Goal: Task Accomplishment & Management: Manage account settings

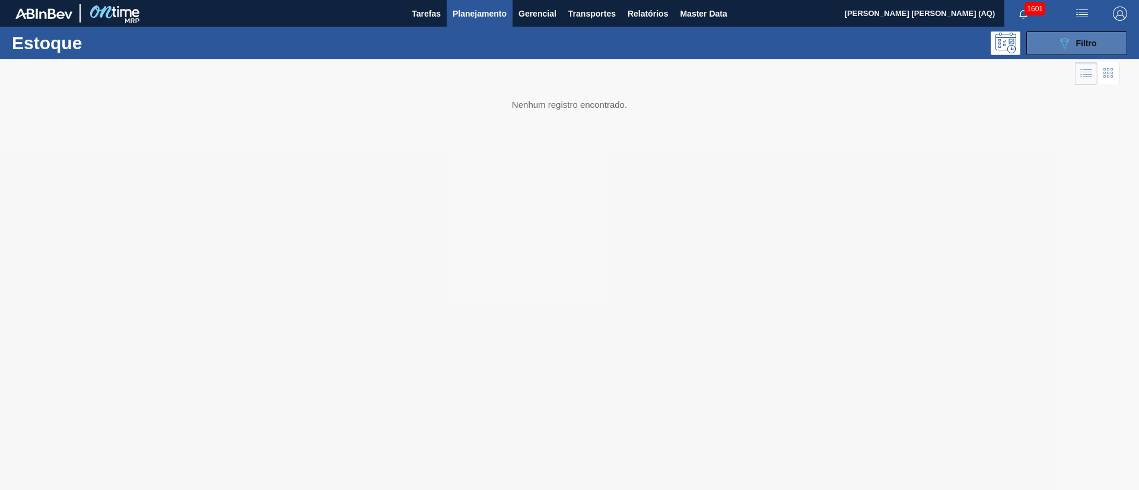
click at [1088, 43] on span "Filtro" at bounding box center [1086, 43] width 21 height 9
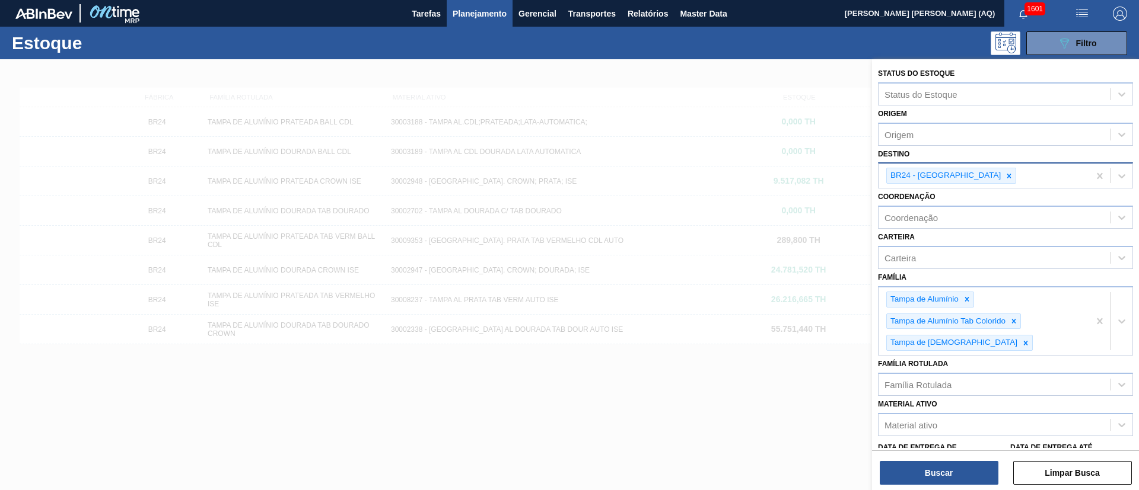
click at [982, 173] on div "BR24 - [GEOGRAPHIC_DATA]" at bounding box center [983, 176] width 211 height 24
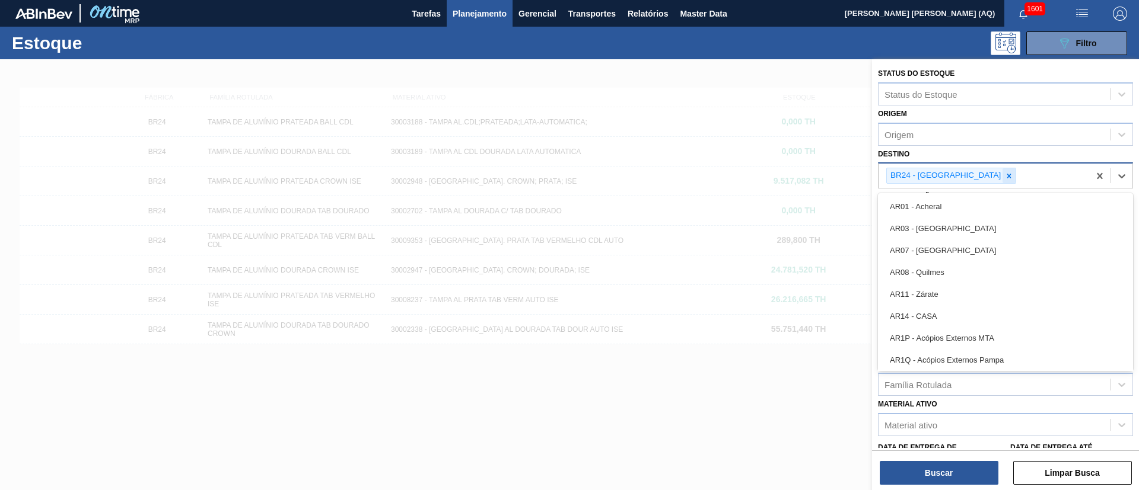
click at [1002, 173] on div at bounding box center [1008, 175] width 13 height 15
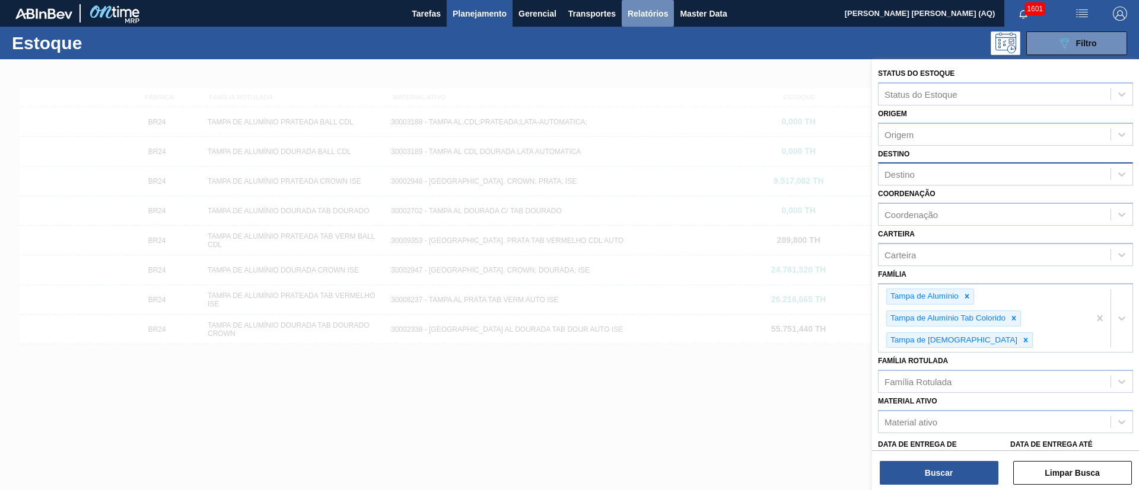
click at [654, 16] on span "Relatórios" at bounding box center [647, 14] width 40 height 14
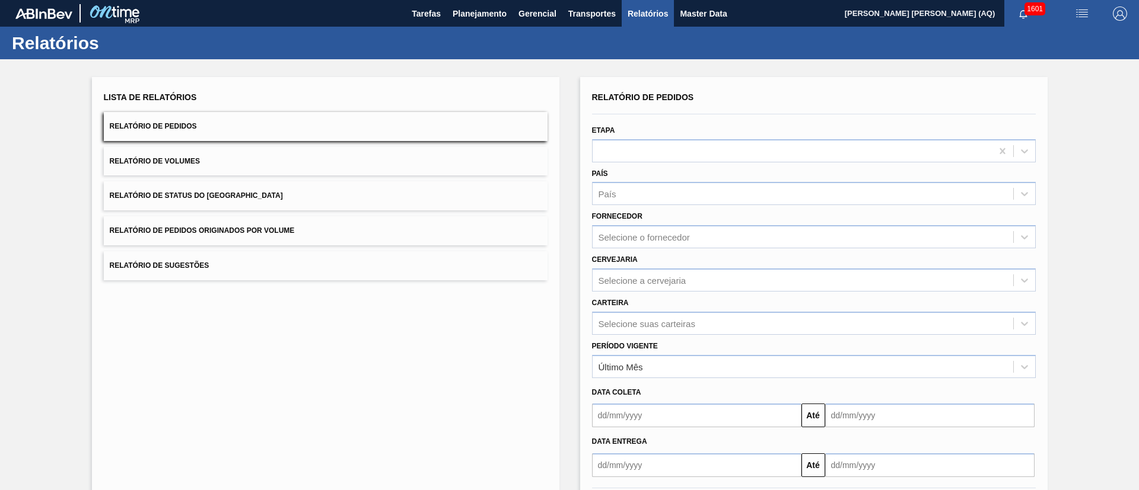
click at [1020, 13] on icon "button" at bounding box center [1024, 14] width 8 height 8
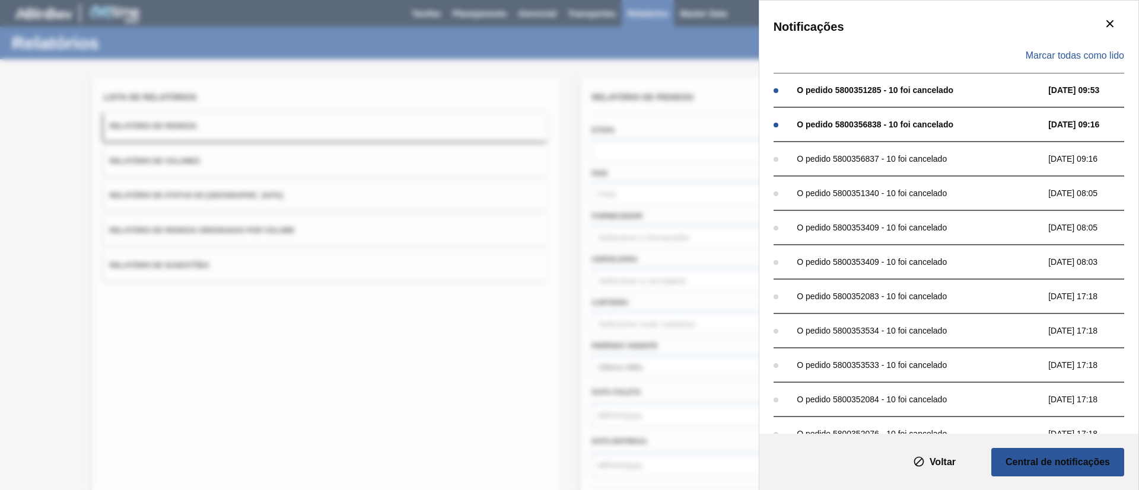
click at [1100, 45] on div "Marcar todas como lido" at bounding box center [948, 56] width 351 height 34
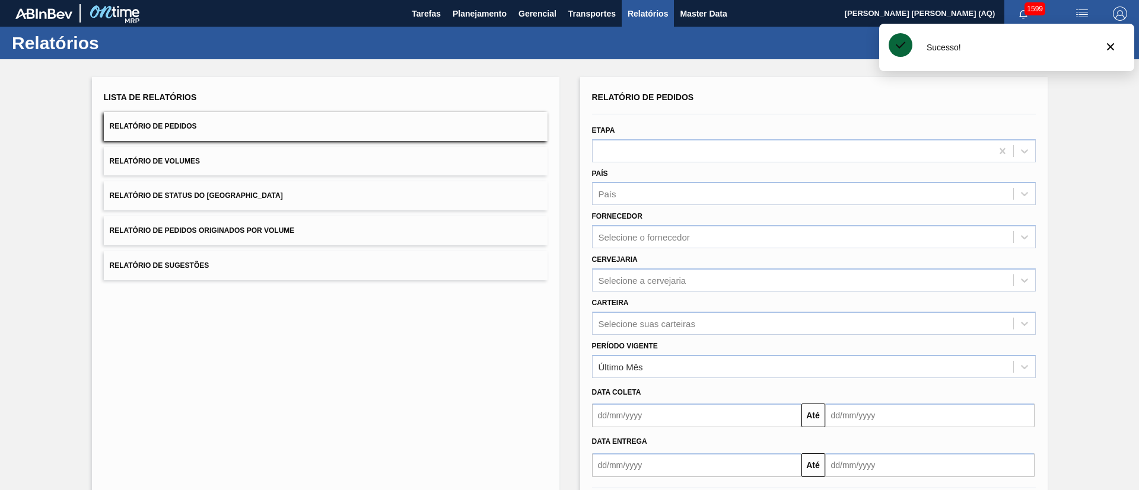
click at [1100, 56] on button "botão de ícone" at bounding box center [1110, 47] width 28 height 28
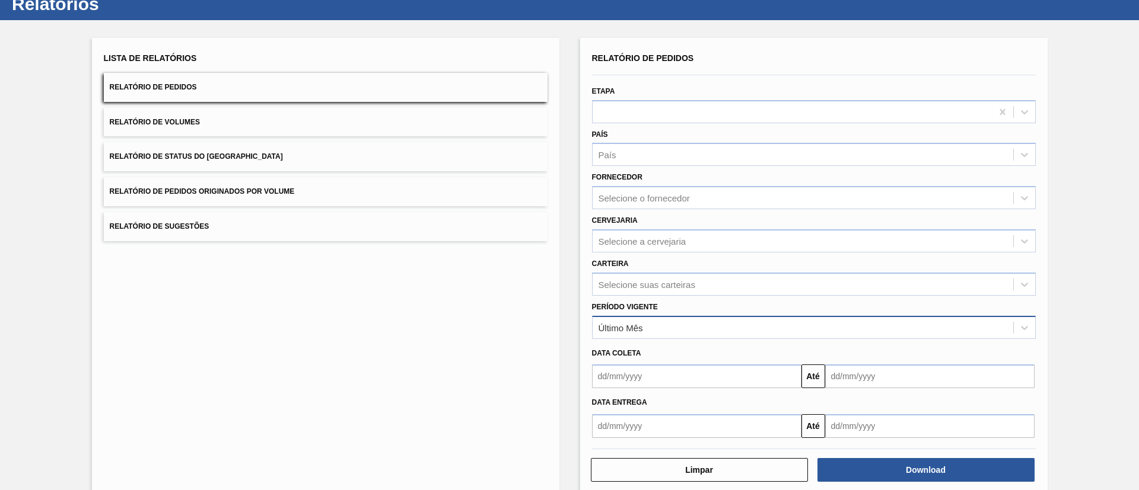
scroll to position [59, 0]
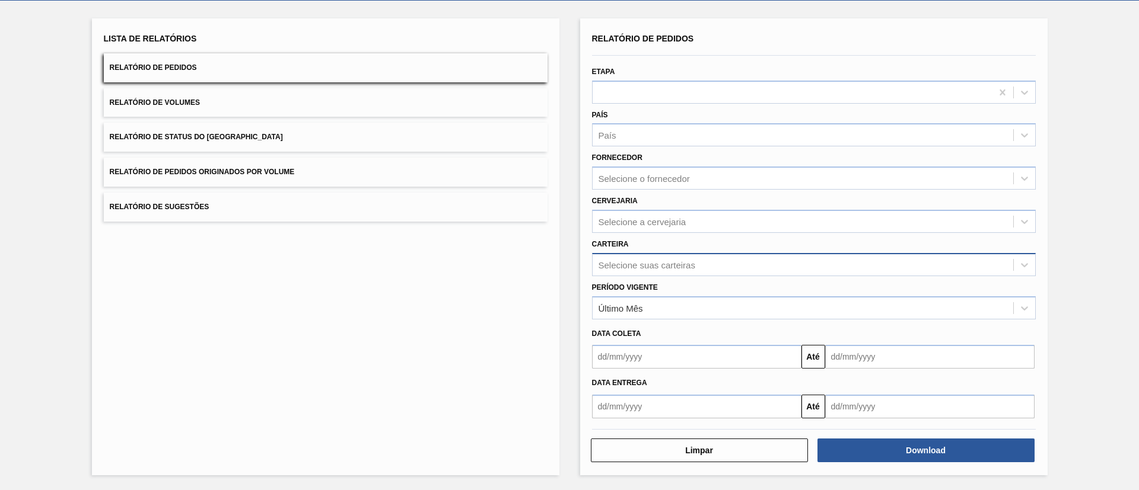
click at [680, 265] on div "Selecione suas carteiras" at bounding box center [646, 265] width 97 height 10
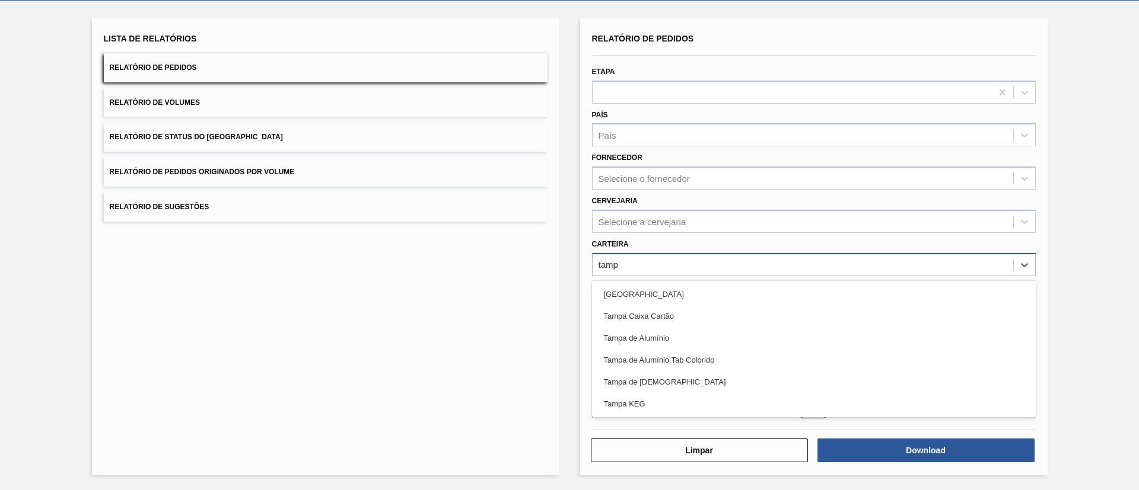
type input "tampa"
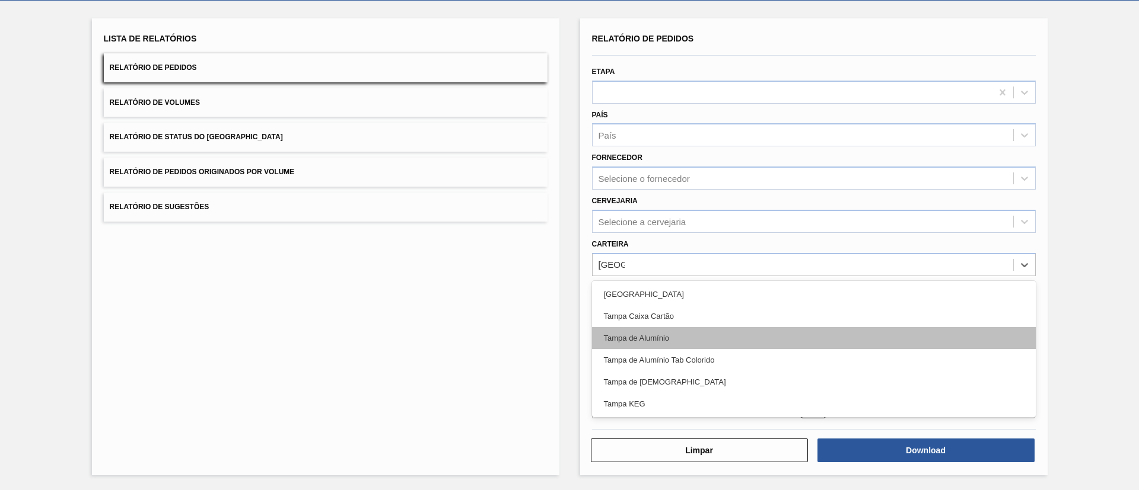
click at [788, 339] on div "Tampa de Alumínio" at bounding box center [814, 338] width 444 height 22
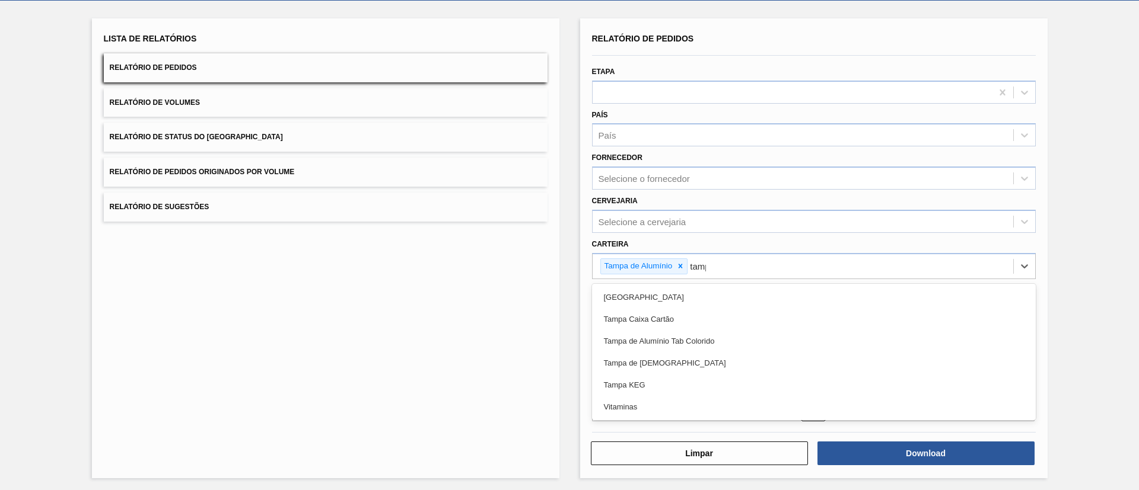
type input "tampa"
click at [788, 339] on div "Tampa de Alumínio Tab Colorido" at bounding box center [814, 341] width 444 height 22
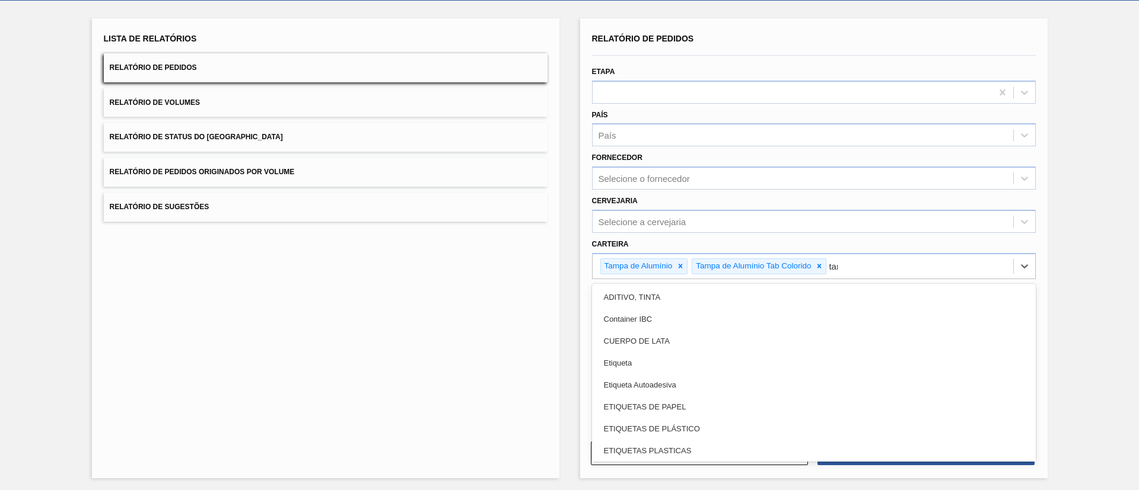
type input "tampa"
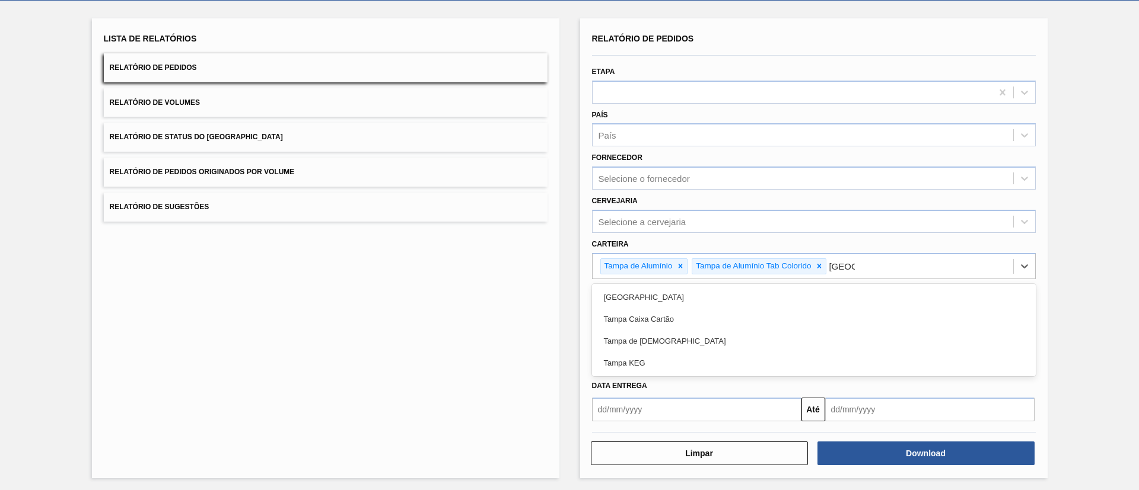
click at [788, 339] on div "Tampa de [DEMOGRAPHIC_DATA]" at bounding box center [814, 341] width 444 height 22
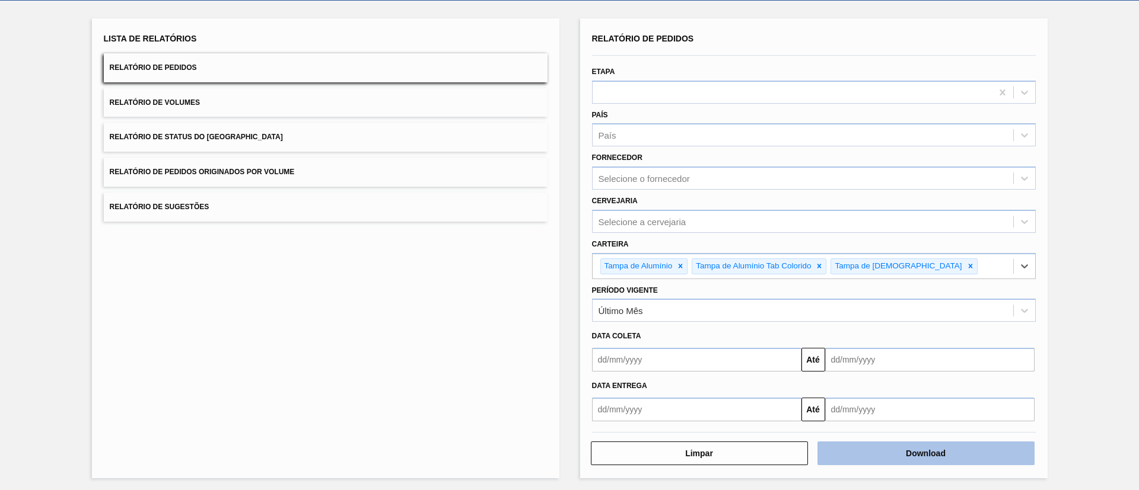
click at [896, 460] on button "Download" at bounding box center [925, 454] width 217 height 24
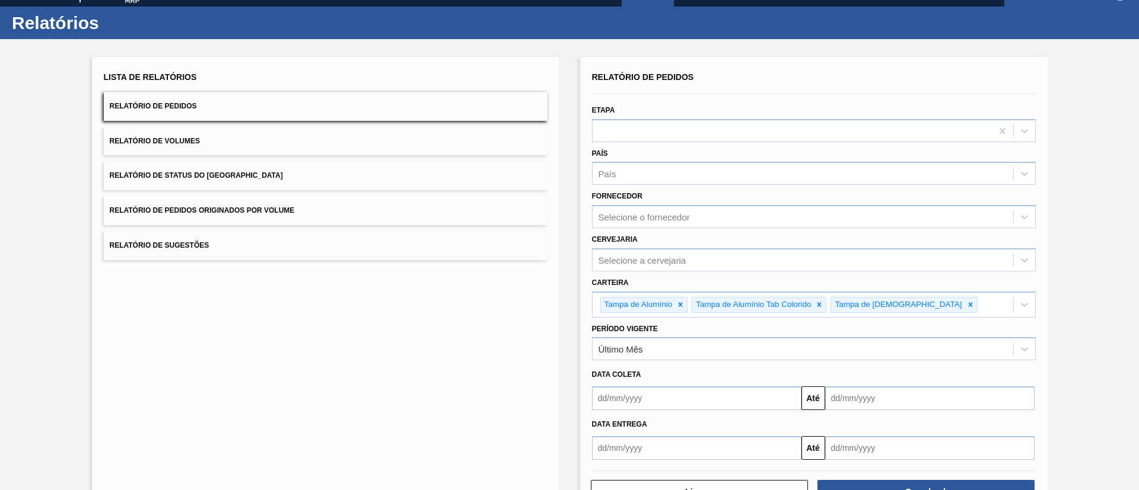
scroll to position [0, 0]
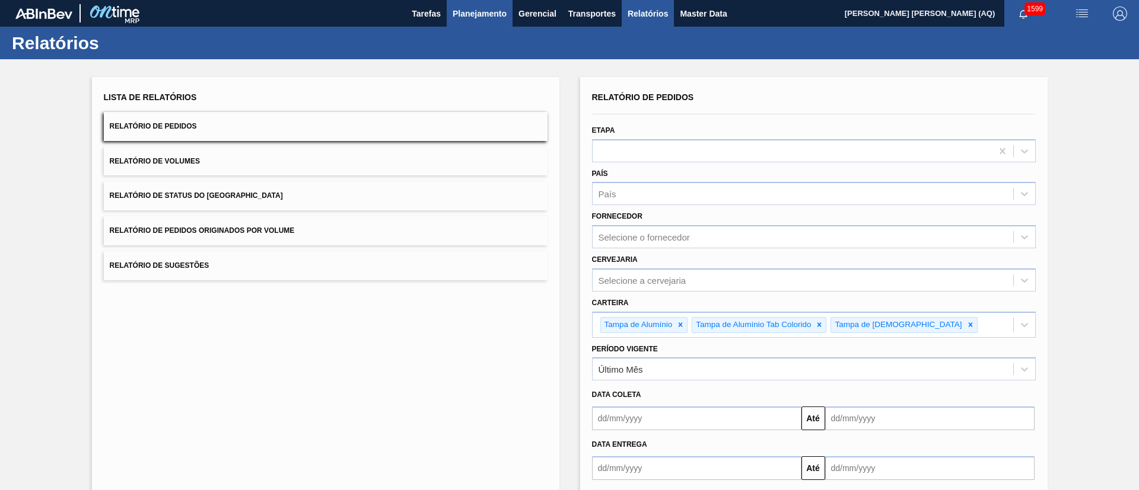
click at [473, 14] on span "Planejamento" at bounding box center [480, 14] width 54 height 14
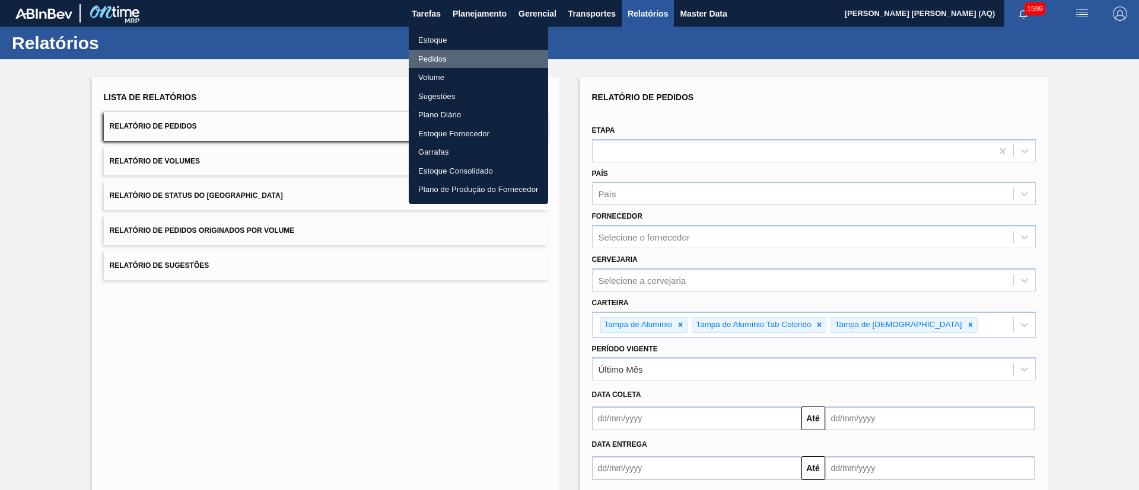
drag, startPoint x: 436, startPoint y: 56, endPoint x: 688, endPoint y: 373, distance: 405.2
click at [437, 56] on li "Pedidos" at bounding box center [478, 59] width 139 height 19
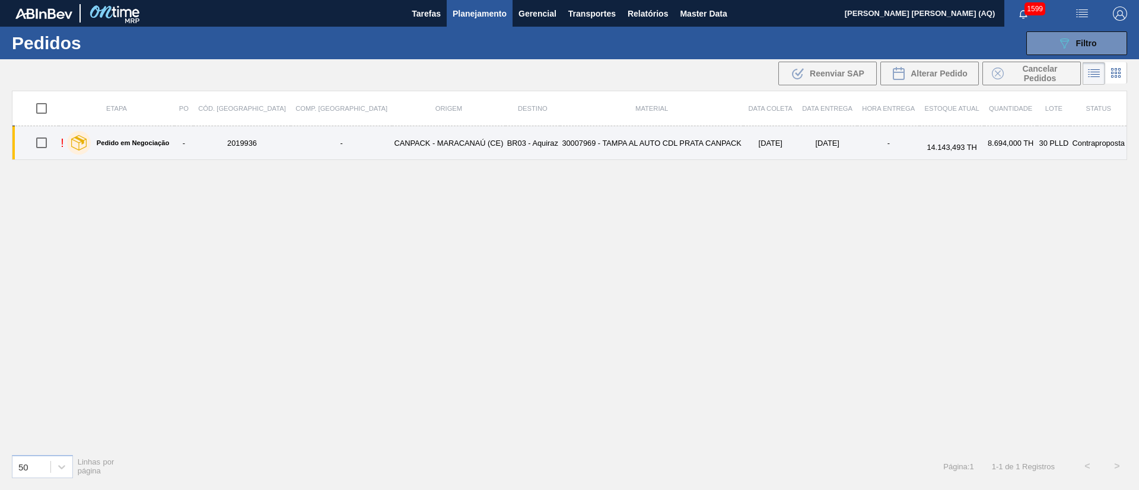
click at [450, 151] on td "CANPACK - MARACANAÚ (CE)" at bounding box center [448, 143] width 113 height 34
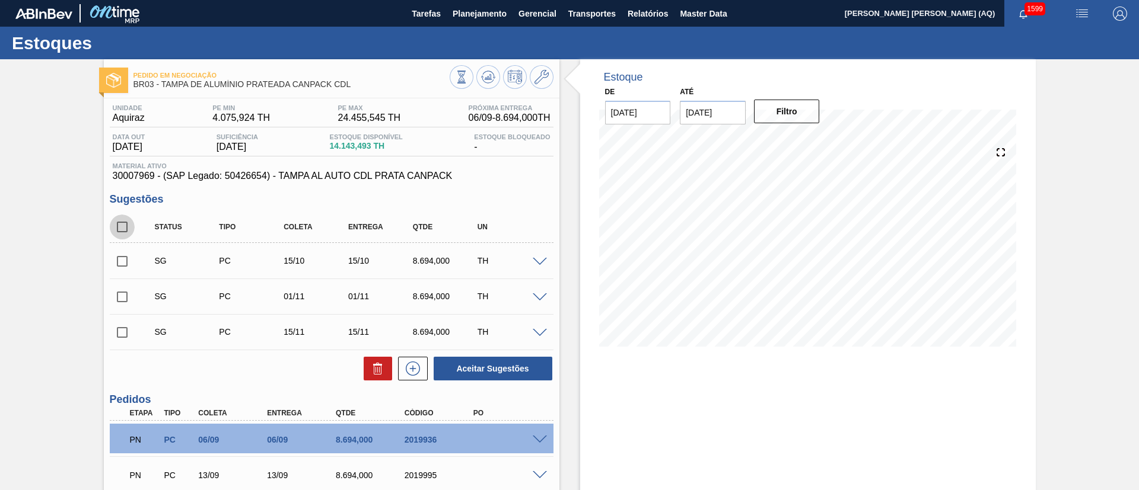
click at [121, 231] on input "checkbox" at bounding box center [122, 227] width 25 height 25
checkbox input "true"
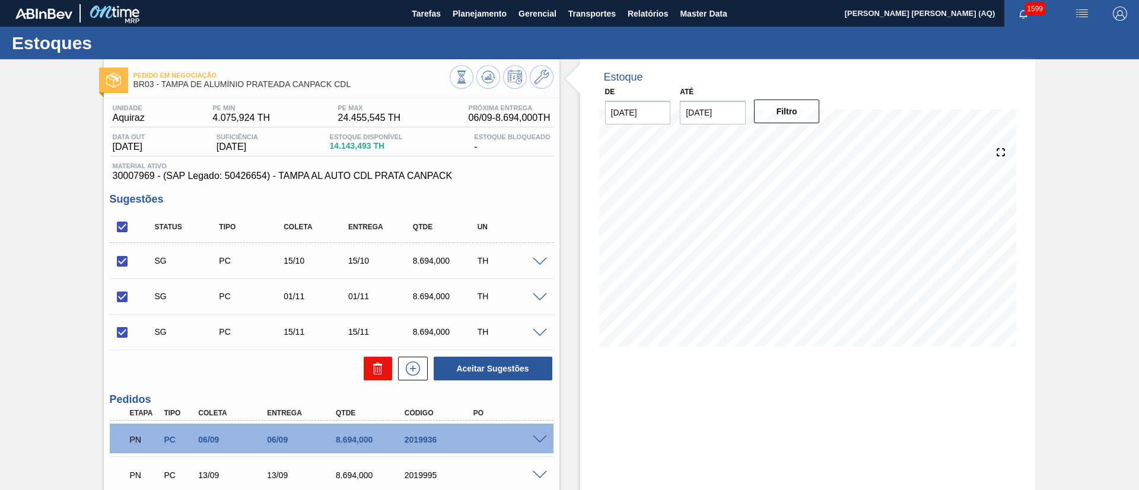
click at [371, 371] on icon at bounding box center [378, 369] width 14 height 14
checkbox input "false"
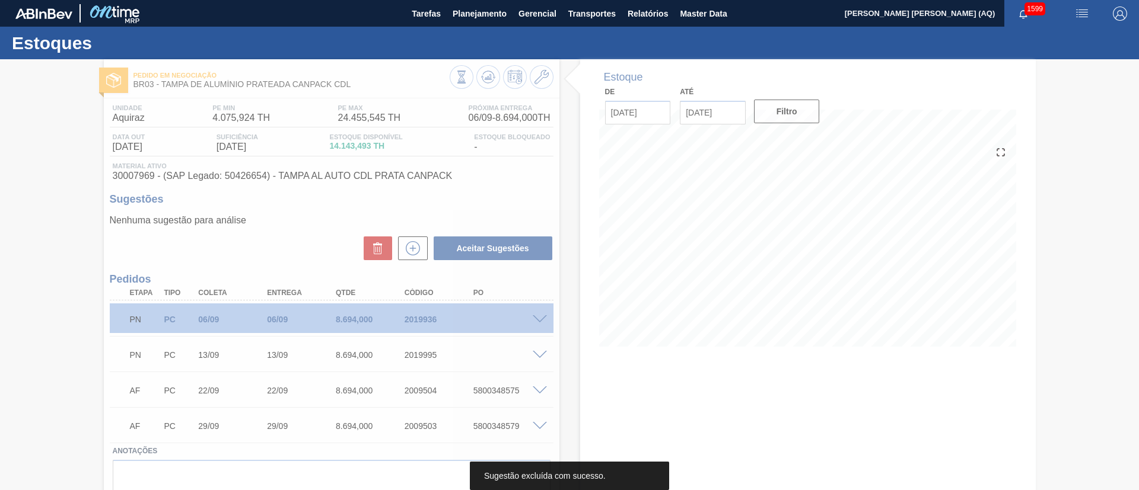
click at [718, 112] on div at bounding box center [569, 274] width 1139 height 431
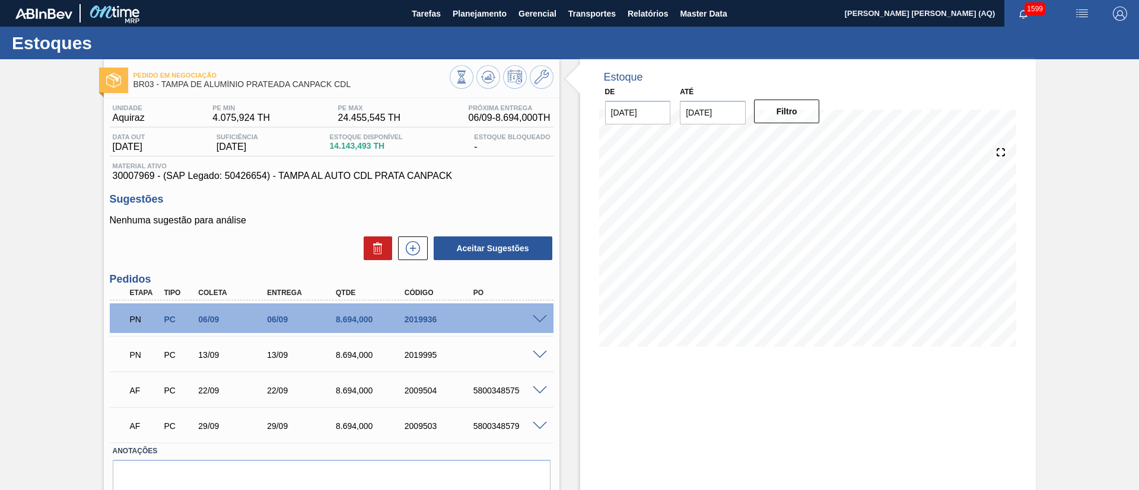
click at [713, 109] on input "30/11/2025" at bounding box center [713, 113] width 66 height 24
click at [771, 182] on div "30" at bounding box center [771, 179] width 16 height 16
type input "[DATE]"
click at [790, 115] on button "Filtro" at bounding box center [787, 112] width 66 height 24
click at [540, 355] on span at bounding box center [540, 355] width 14 height 9
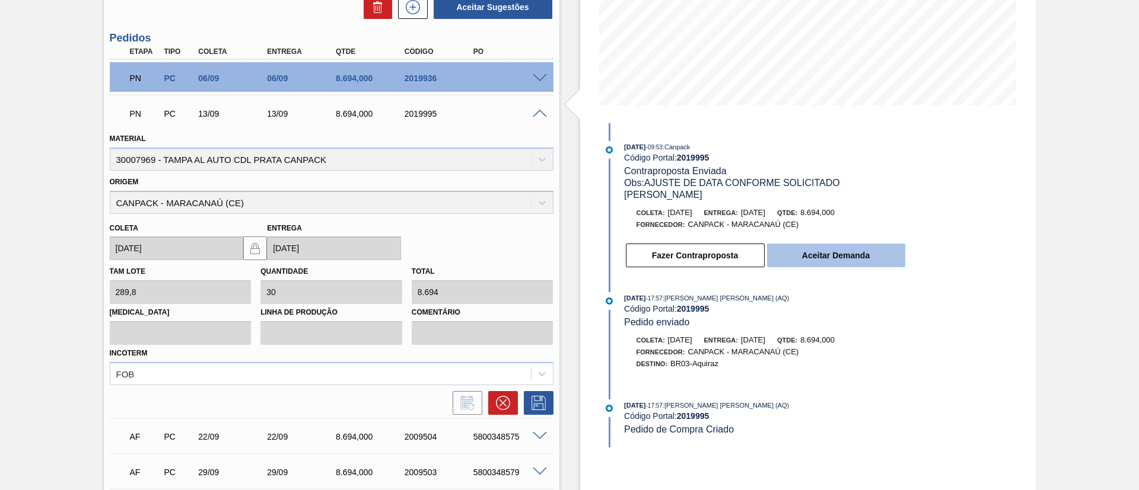
scroll to position [267, 0]
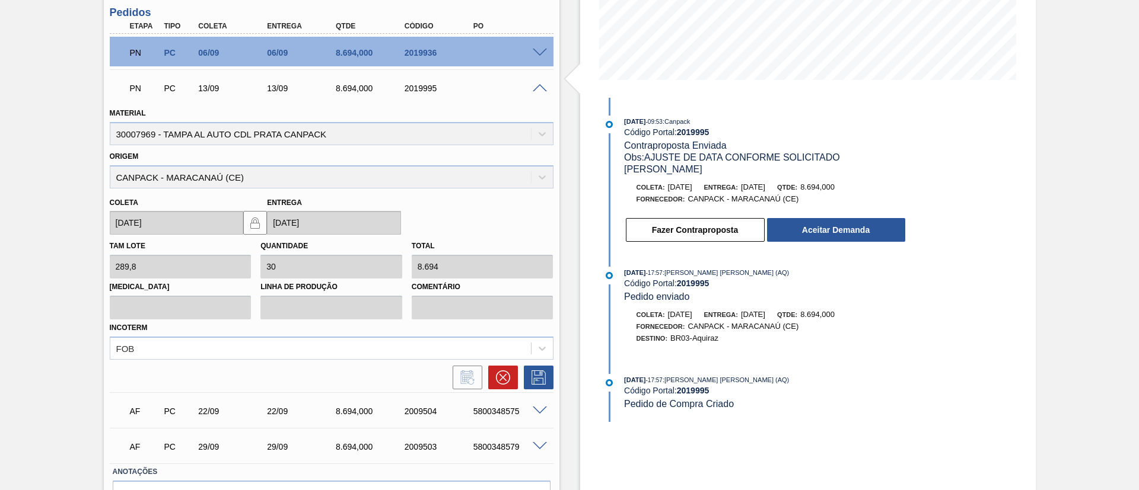
click at [764, 101] on div "29/08/2025 - 09:53 : Canpack Código Portal: 2019995 Contraproposta Enviada Obs:…" at bounding box center [753, 260] width 305 height 325
click at [831, 225] on button "Aceitar Demanda" at bounding box center [836, 230] width 138 height 24
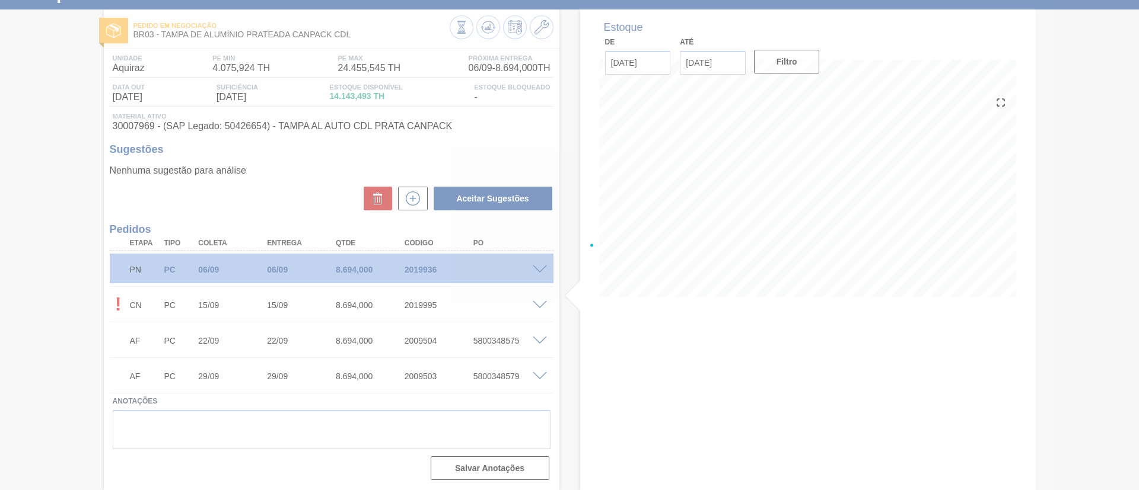
scroll to position [50, 0]
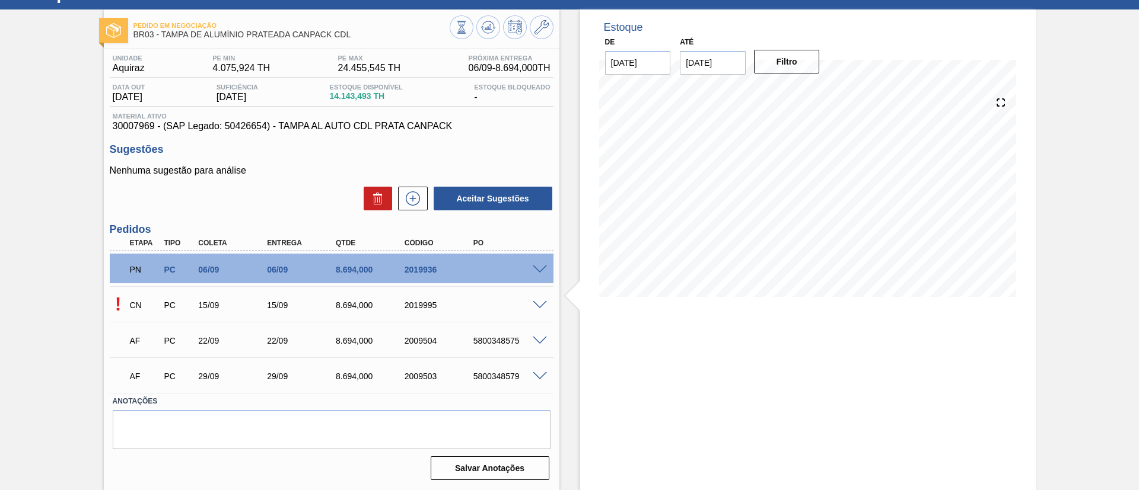
click at [535, 305] on span at bounding box center [540, 305] width 14 height 9
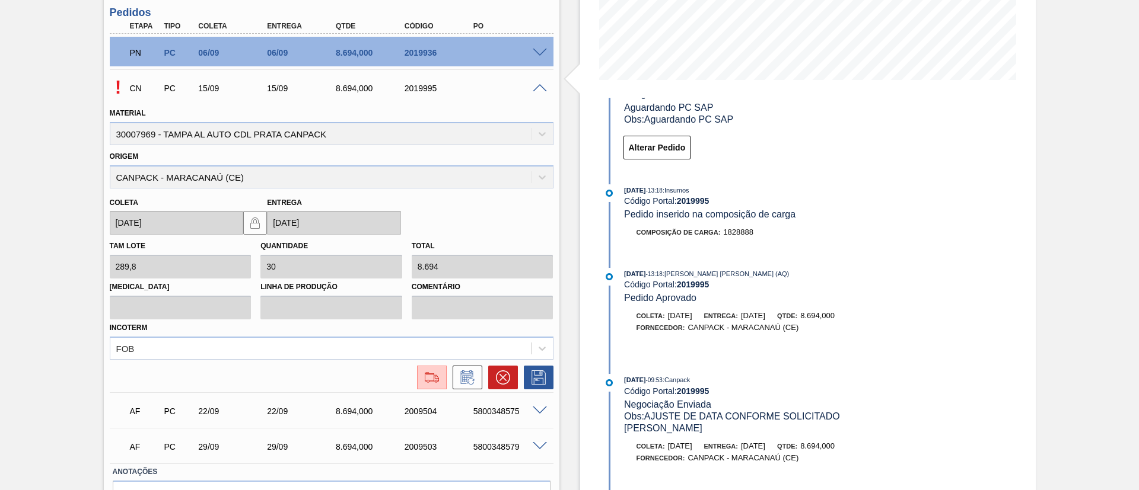
scroll to position [126, 0]
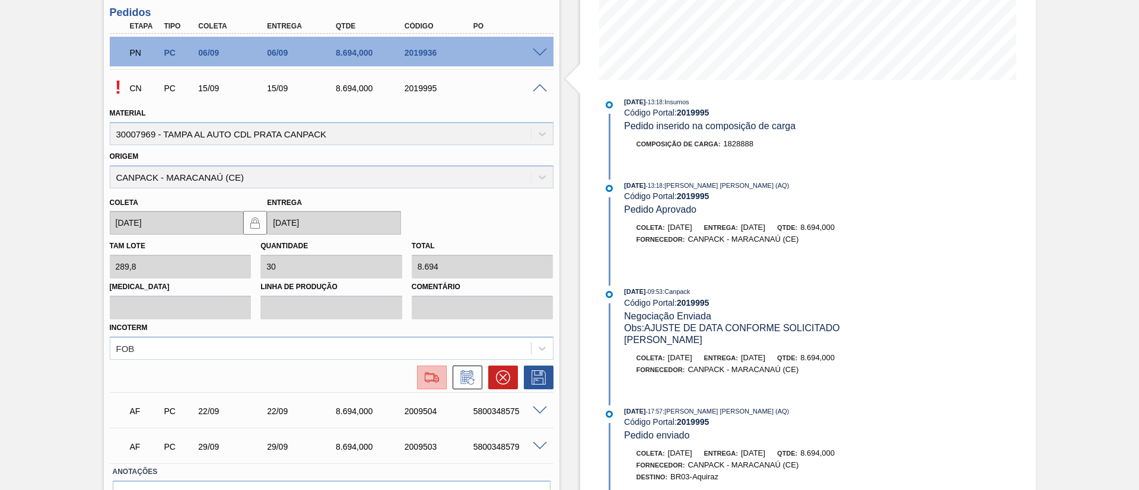
click at [431, 380] on img at bounding box center [431, 378] width 19 height 14
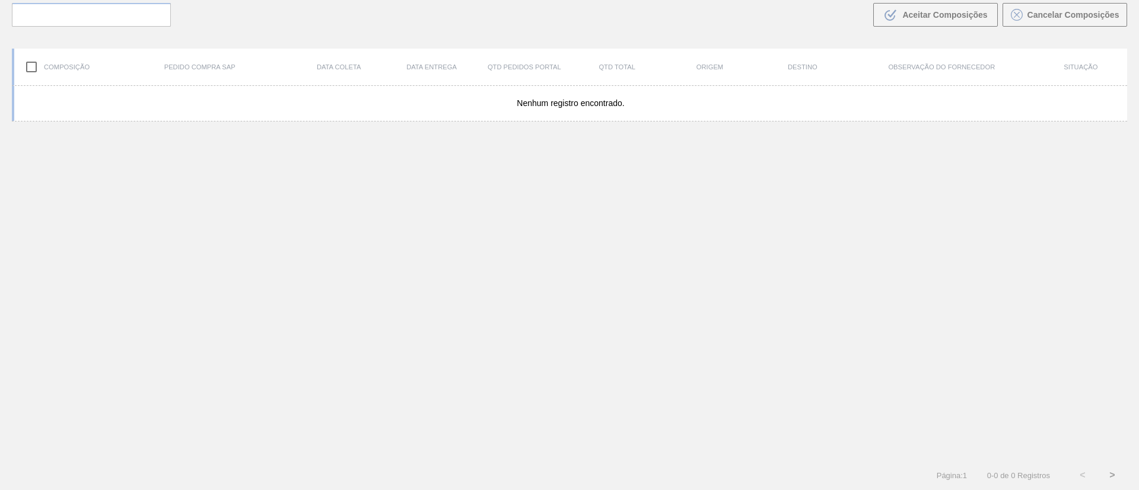
scroll to position [85, 0]
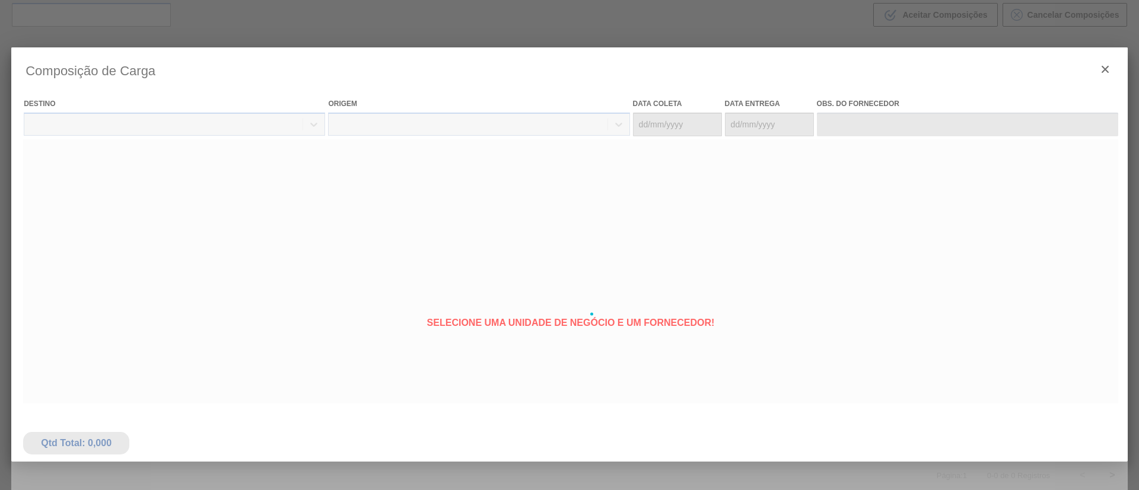
type coleta "[DATE]"
type entrega "[DATE]"
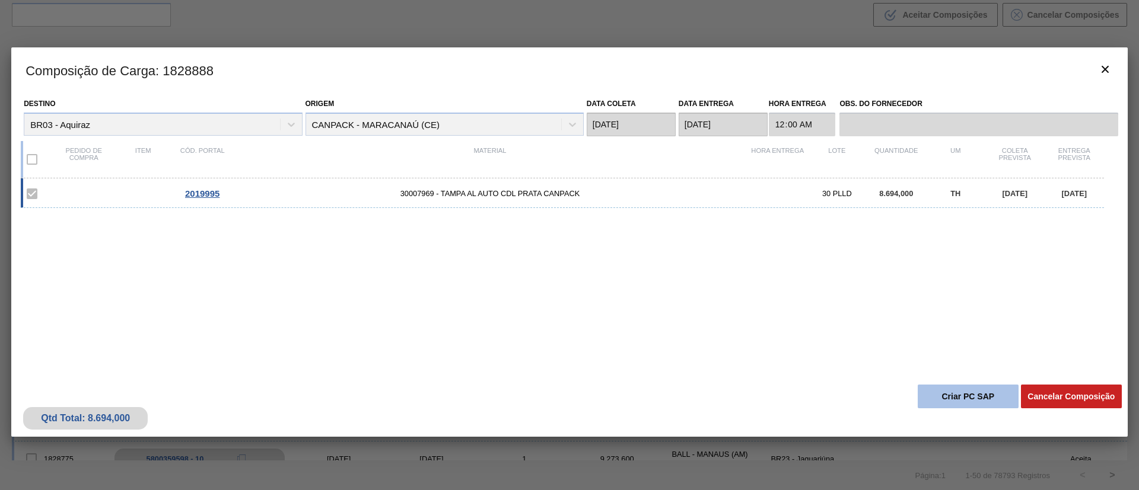
click at [989, 393] on button "Criar PC SAP" at bounding box center [968, 397] width 101 height 24
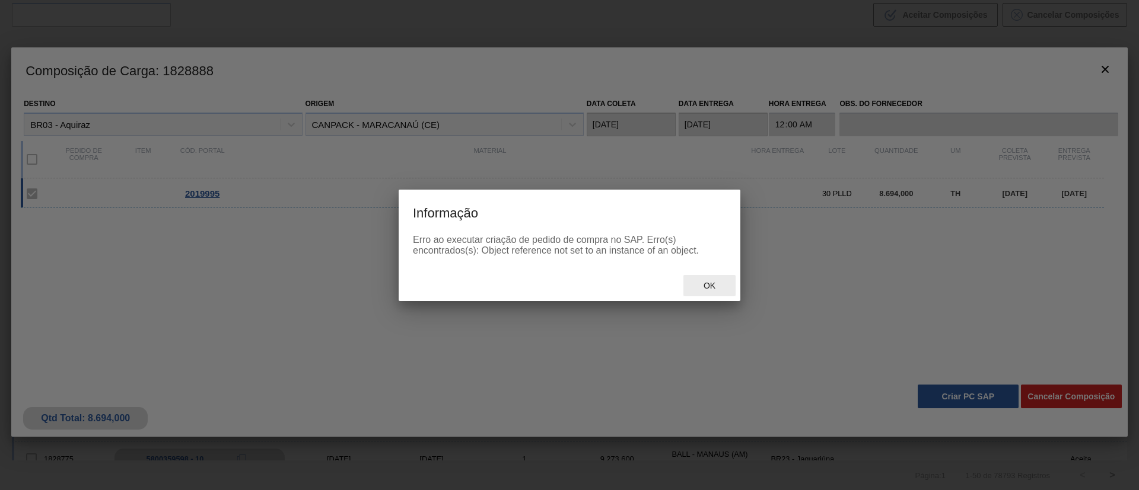
click at [705, 279] on div "Ok" at bounding box center [709, 286] width 52 height 22
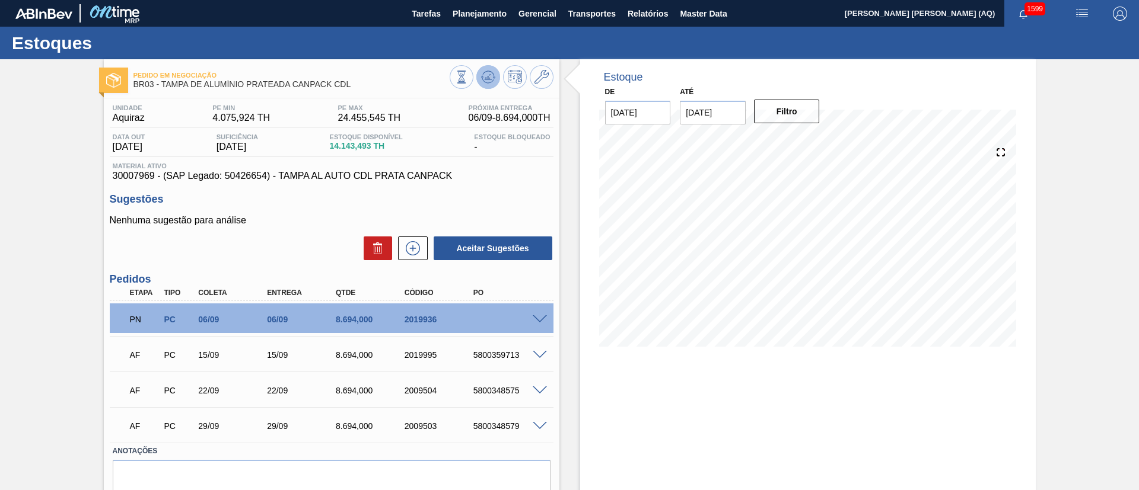
click at [468, 73] on icon at bounding box center [461, 77] width 13 height 13
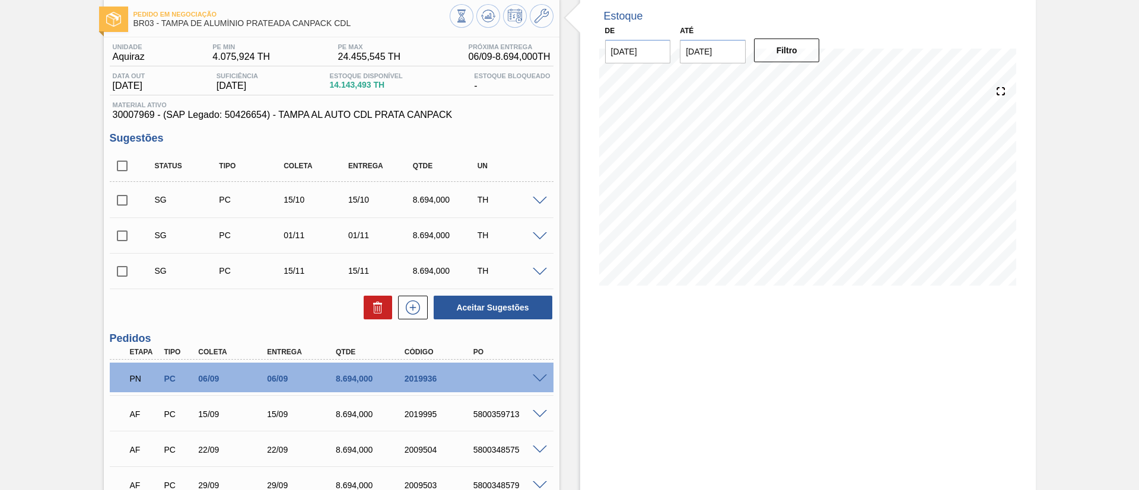
scroll to position [89, 0]
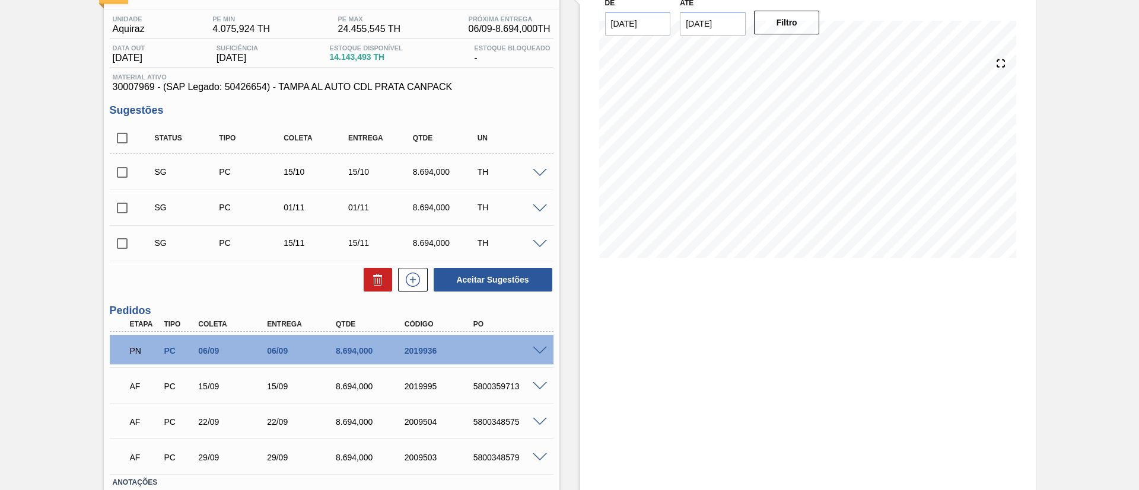
click at [539, 349] on span at bounding box center [540, 351] width 14 height 9
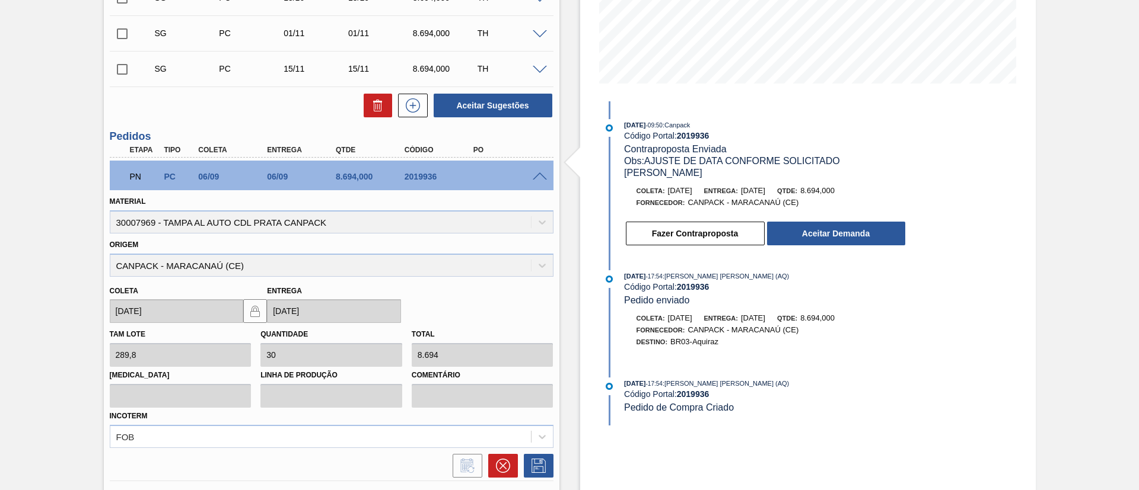
scroll to position [267, 0]
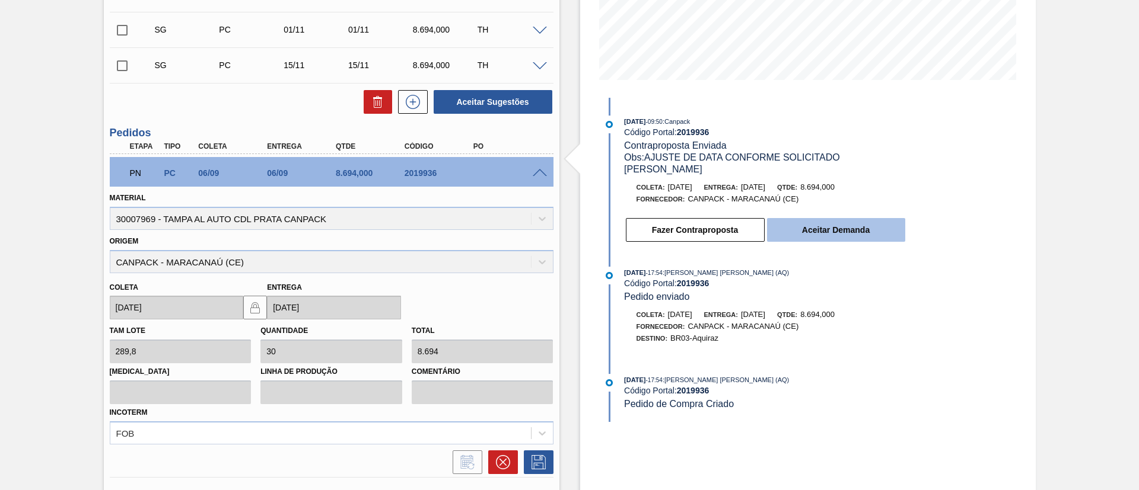
click at [858, 234] on button "Aceitar Demanda" at bounding box center [836, 230] width 138 height 24
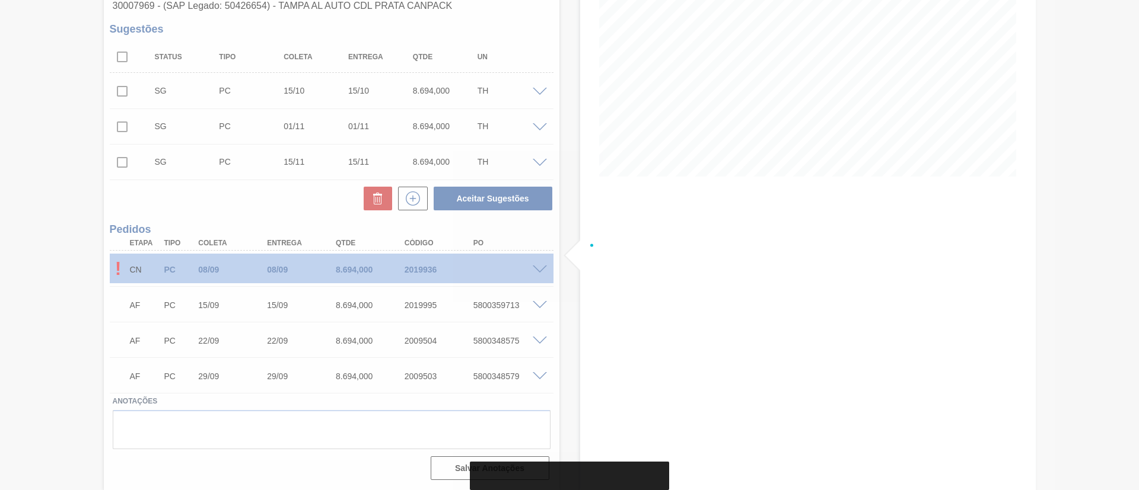
scroll to position [170, 0]
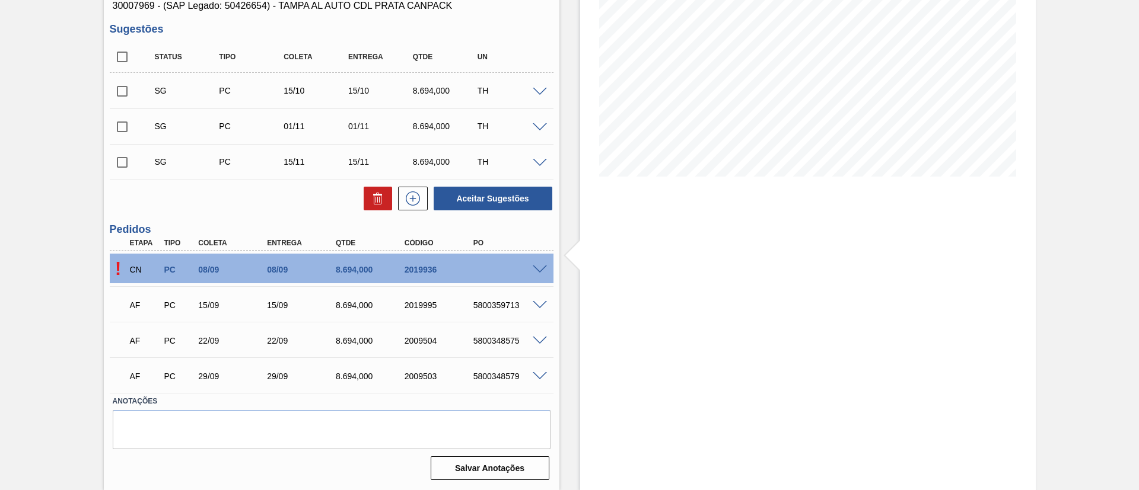
click at [535, 269] on span at bounding box center [540, 270] width 14 height 9
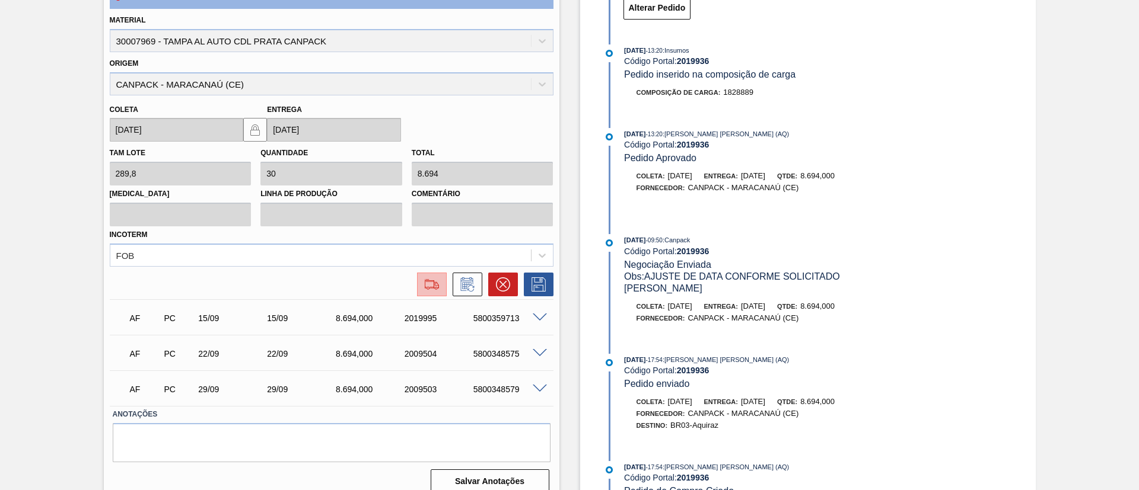
click at [437, 291] on img at bounding box center [431, 285] width 19 height 14
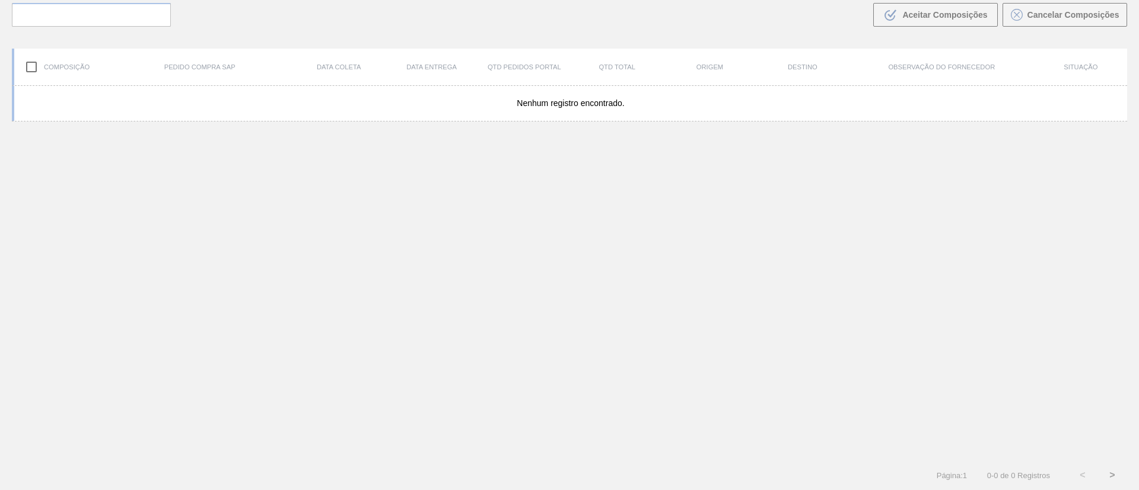
scroll to position [85, 0]
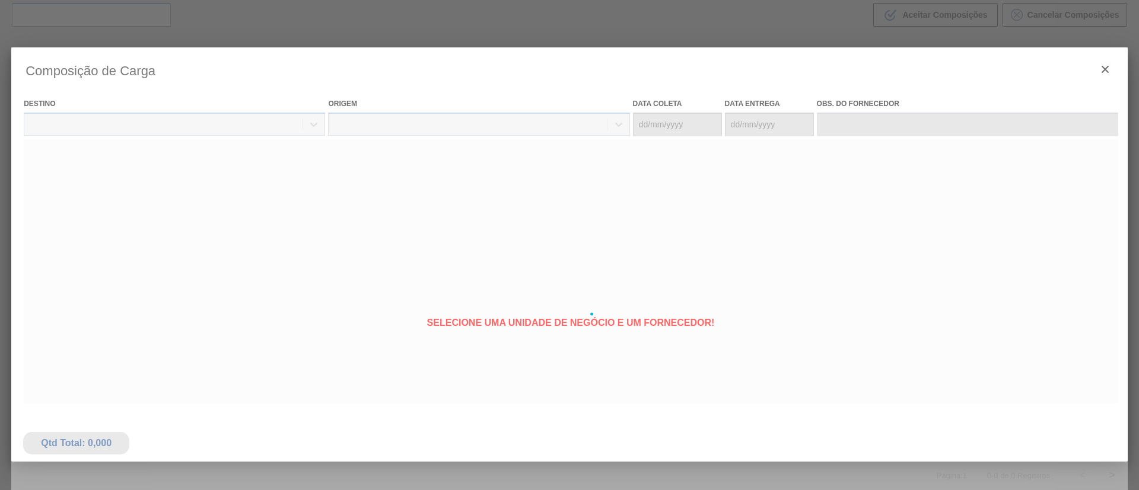
type coleta "[DATE]"
type entrega "[DATE]"
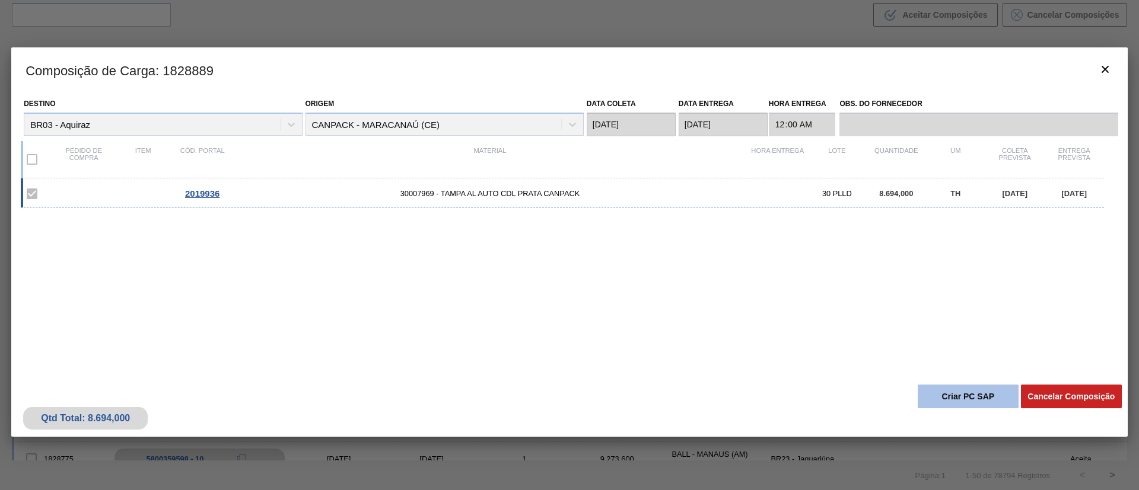
click at [948, 401] on button "Criar PC SAP" at bounding box center [968, 397] width 101 height 24
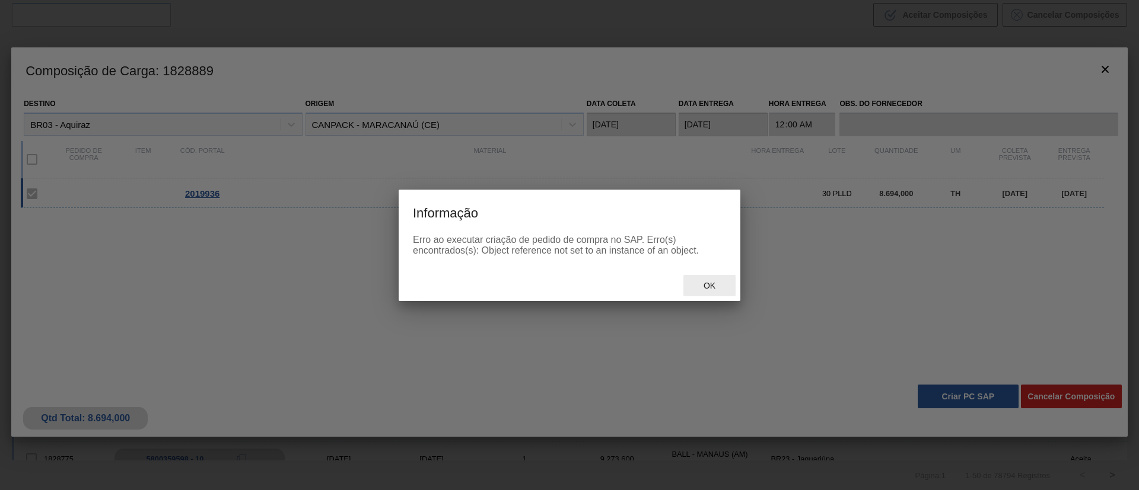
click at [715, 283] on span "Ok" at bounding box center [709, 285] width 31 height 9
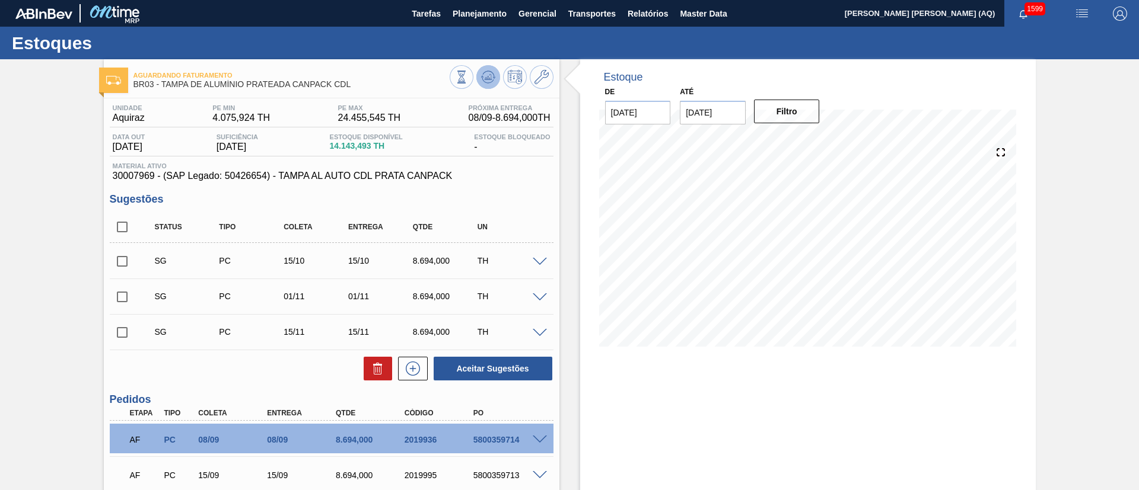
click at [486, 79] on icon at bounding box center [488, 76] width 8 height 5
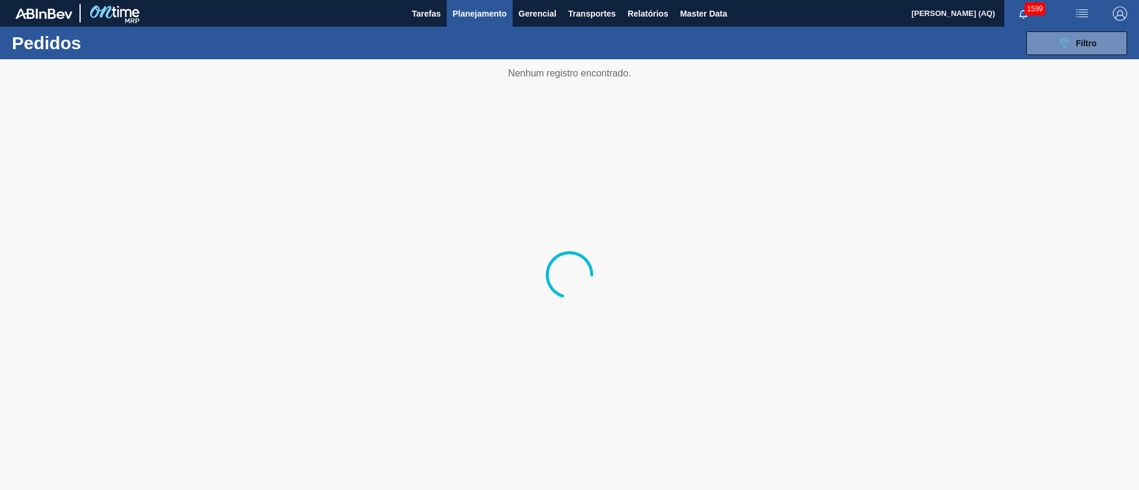
click at [1050, 27] on div "089F7B8B-B2A5-4AFE-B5C0-19BA573D28AC Filtro Código Pedido Portal × 2019936 Códi…" at bounding box center [661, 44] width 944 height 36
click at [1055, 44] on button "089F7B8B-B2A5-4AFE-B5C0-19BA573D28AC Filtro" at bounding box center [1076, 43] width 101 height 24
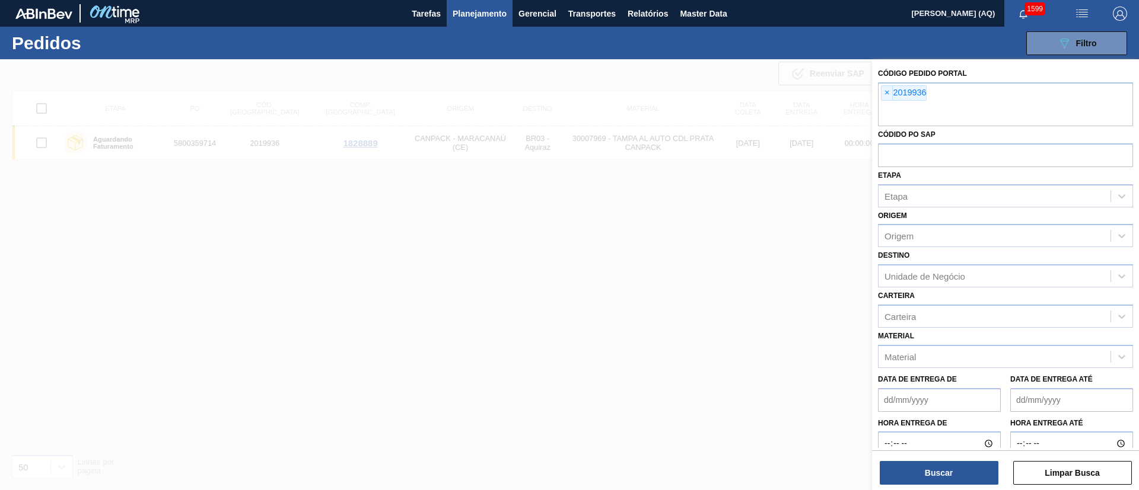
click at [887, 93] on span "×" at bounding box center [886, 93] width 11 height 14
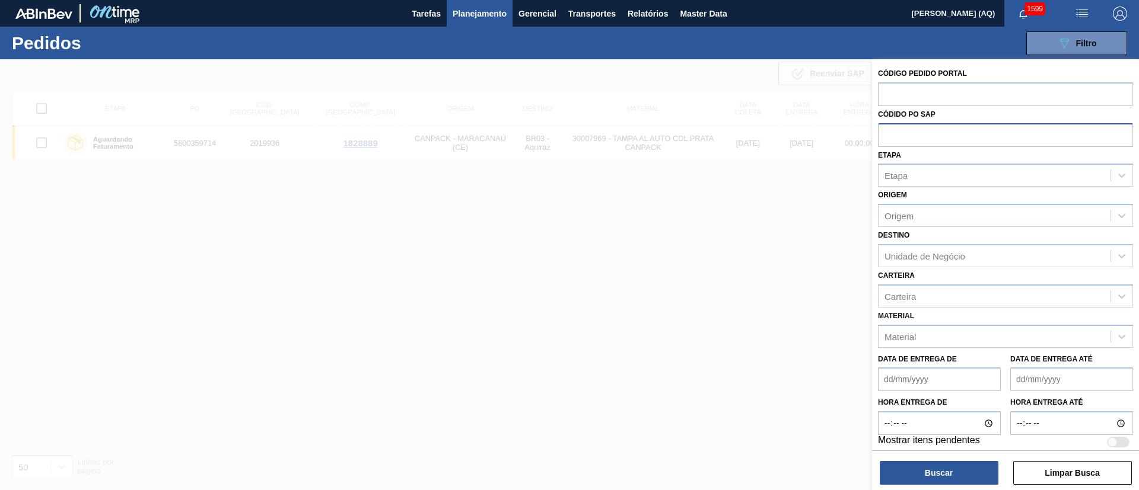
paste input "text"
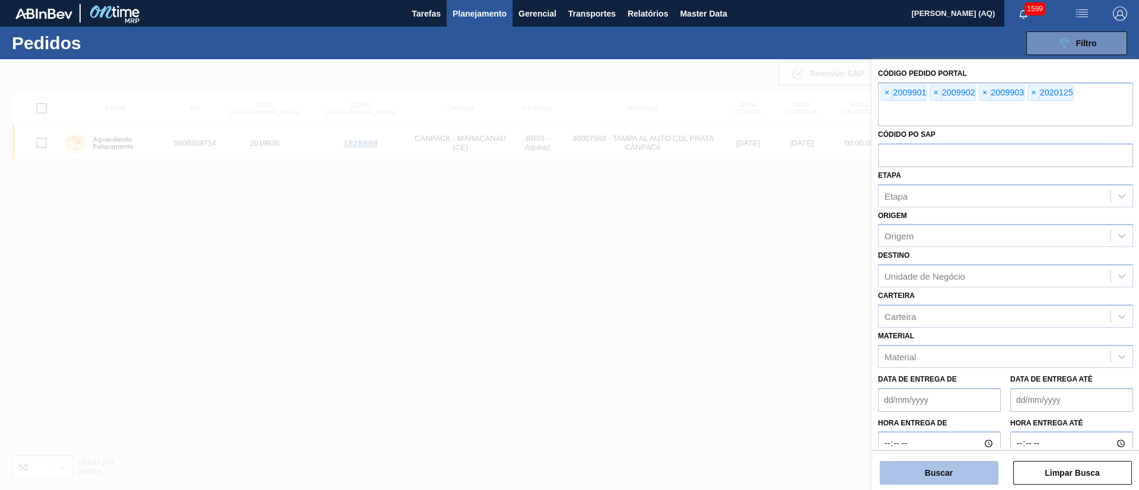
click at [963, 471] on button "Buscar" at bounding box center [939, 473] width 119 height 24
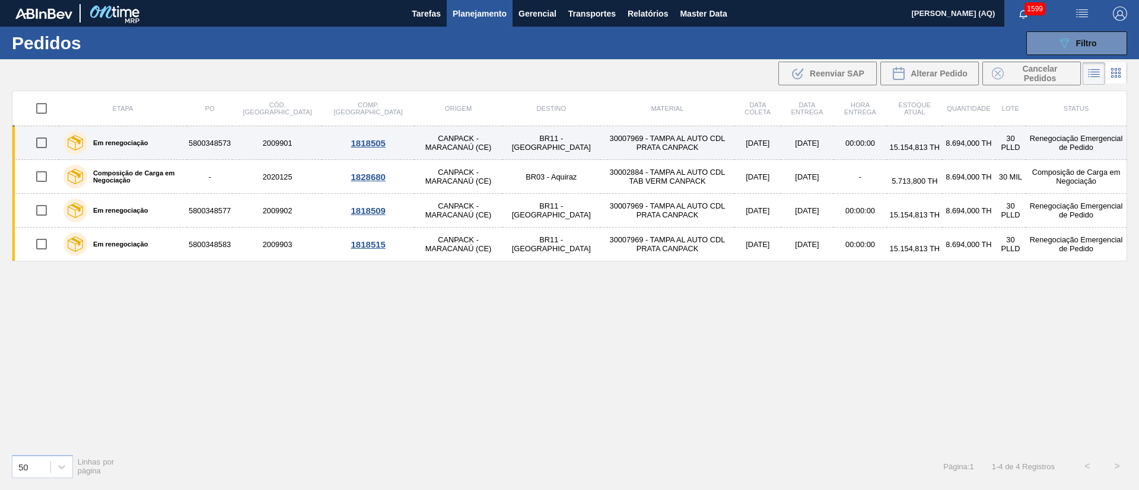
click at [172, 145] on div "Em renegociação" at bounding box center [122, 143] width 125 height 30
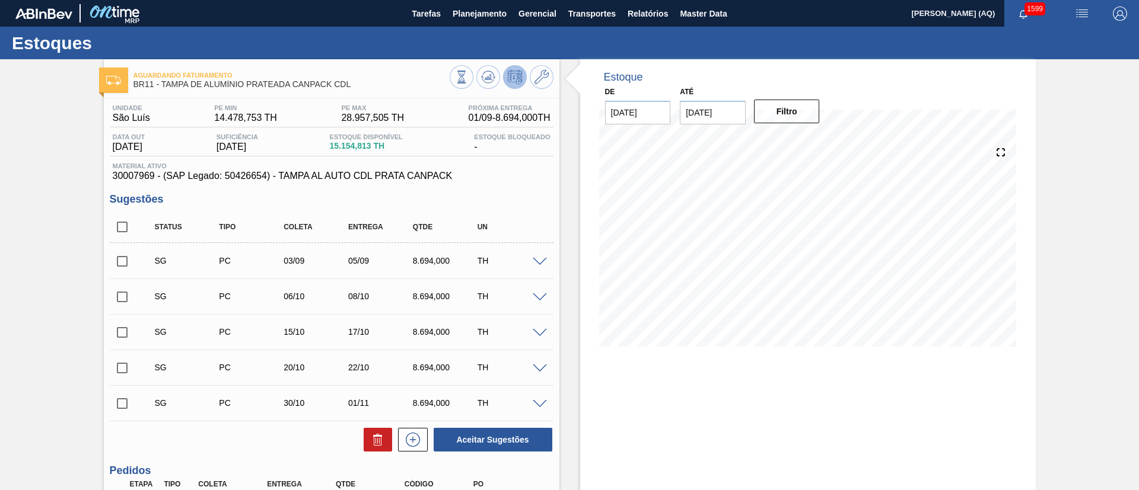
click at [120, 220] on input "checkbox" at bounding box center [122, 227] width 25 height 25
checkbox input "true"
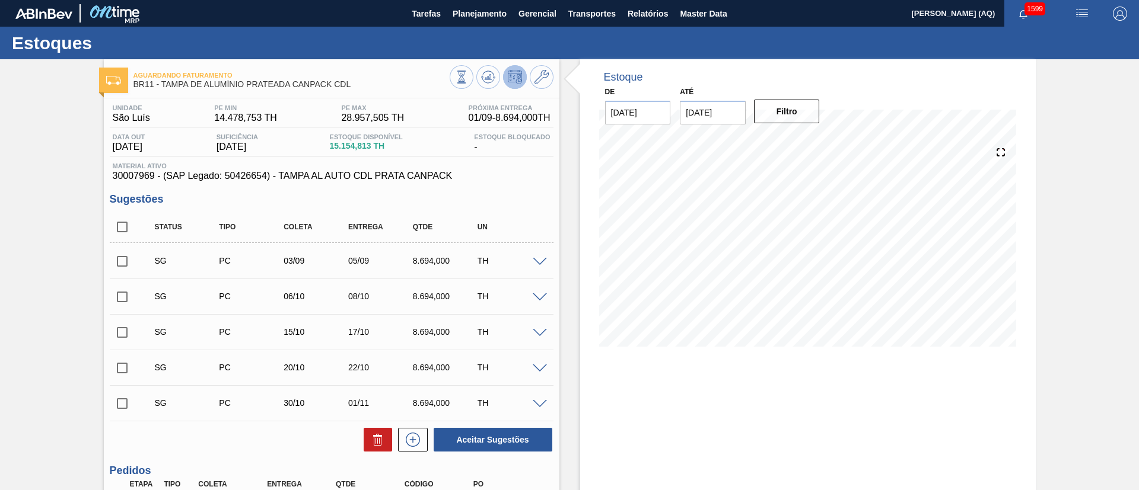
checkbox input "true"
click at [381, 445] on icon at bounding box center [378, 440] width 14 height 14
checkbox input "false"
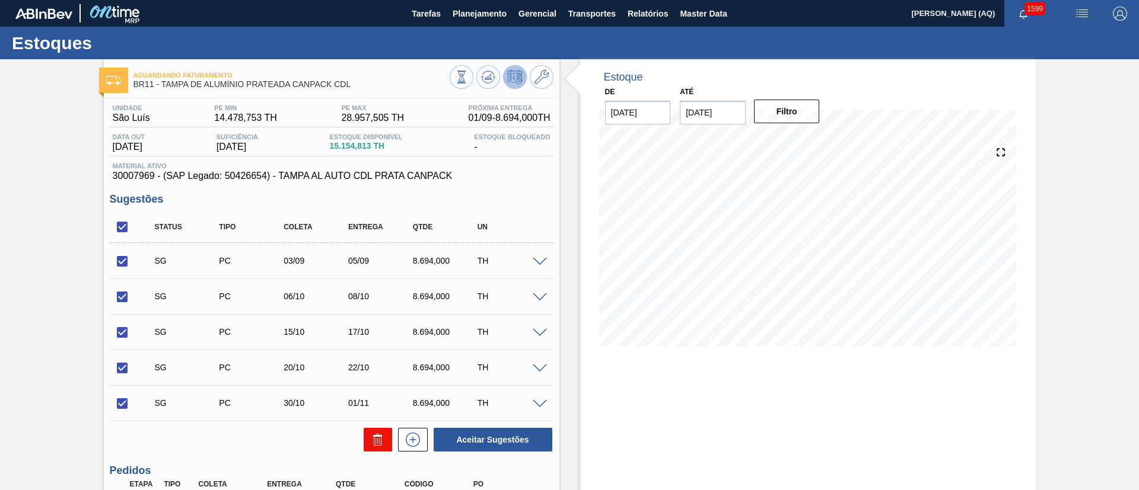
checkbox input "false"
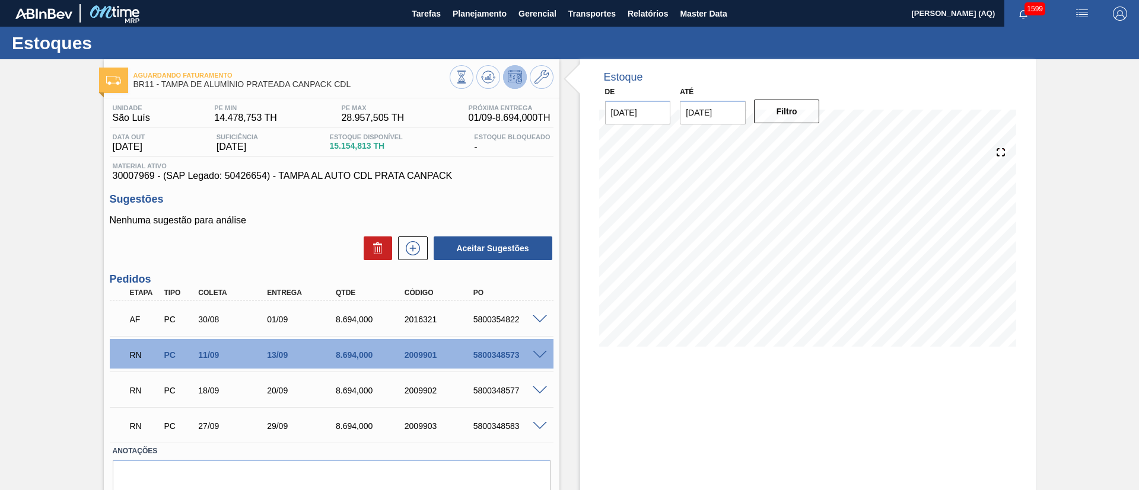
click at [534, 352] on span at bounding box center [540, 355] width 14 height 9
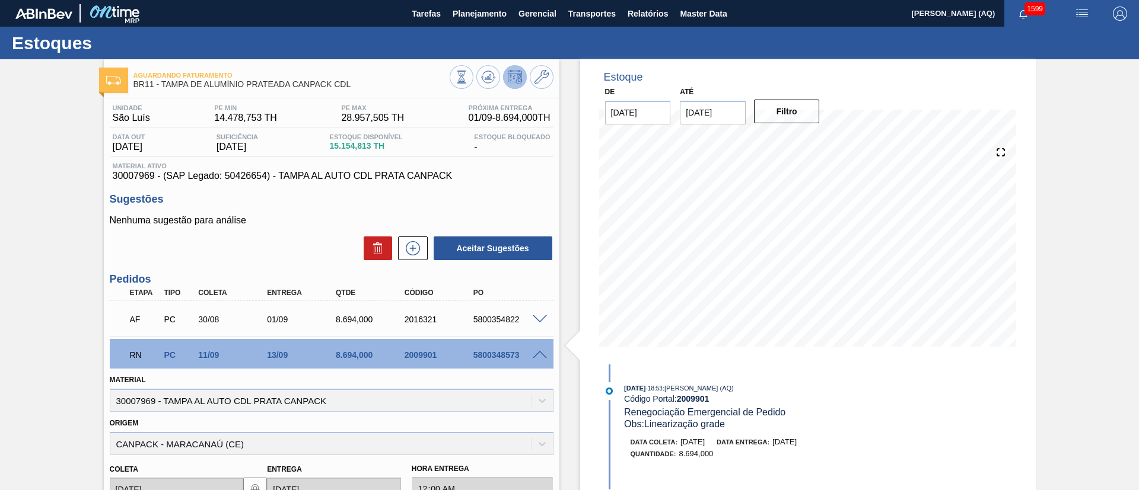
click at [538, 352] on span at bounding box center [540, 355] width 14 height 9
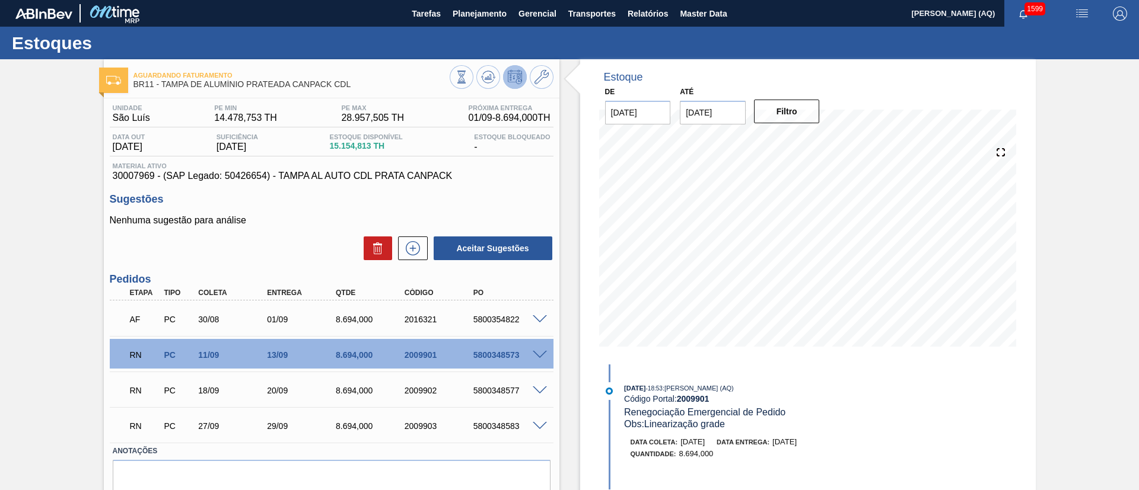
click at [540, 356] on span at bounding box center [540, 355] width 14 height 9
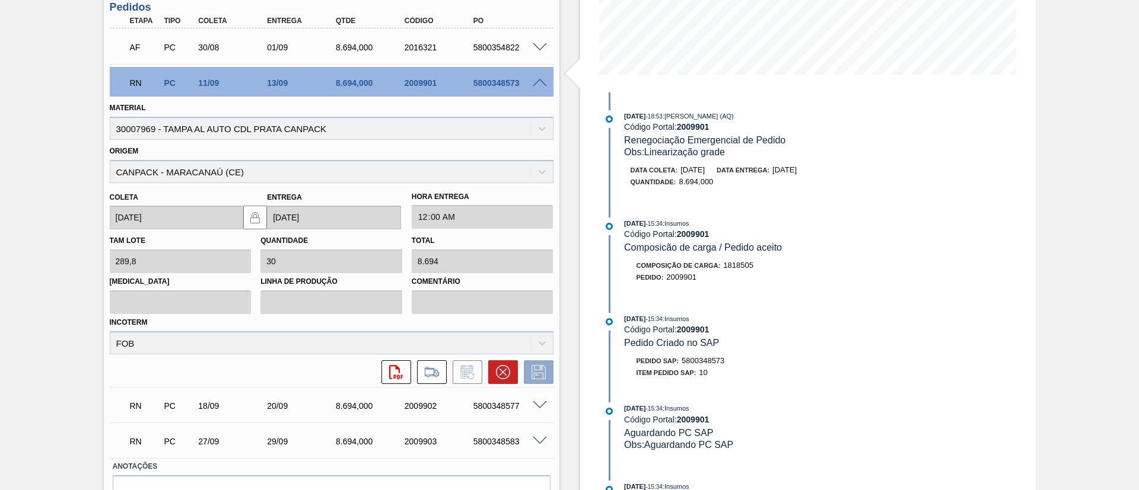
scroll to position [249, 0]
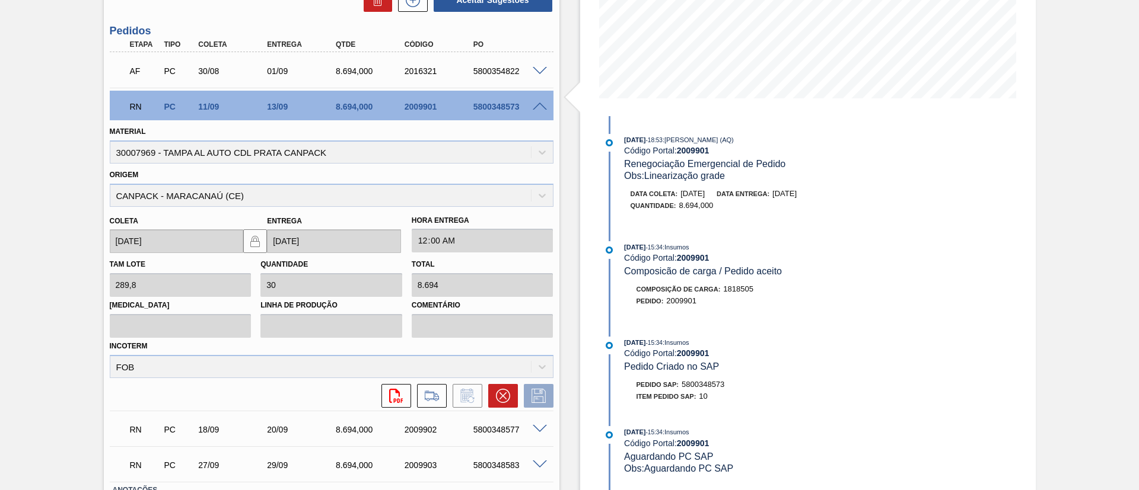
click at [539, 106] on span at bounding box center [540, 107] width 14 height 9
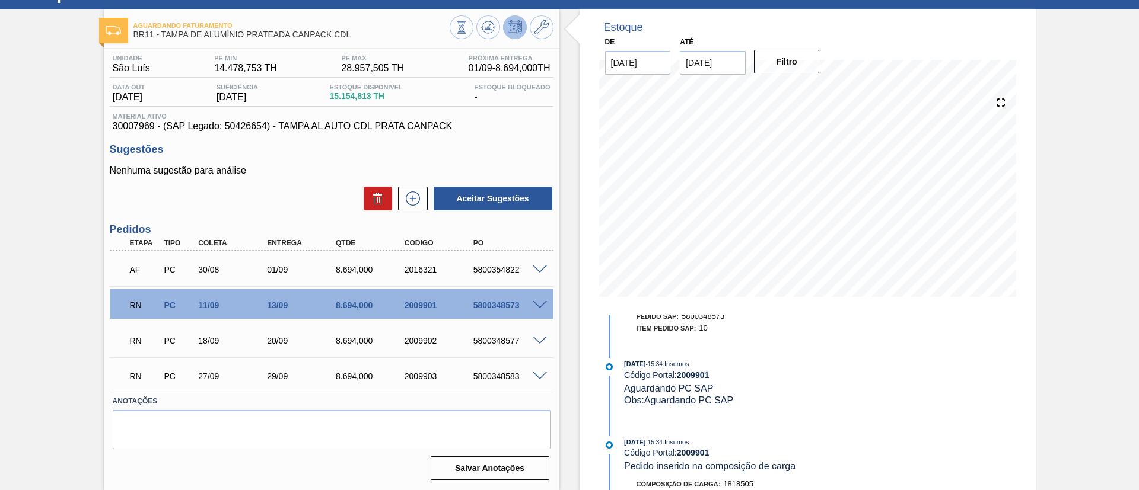
scroll to position [0, 0]
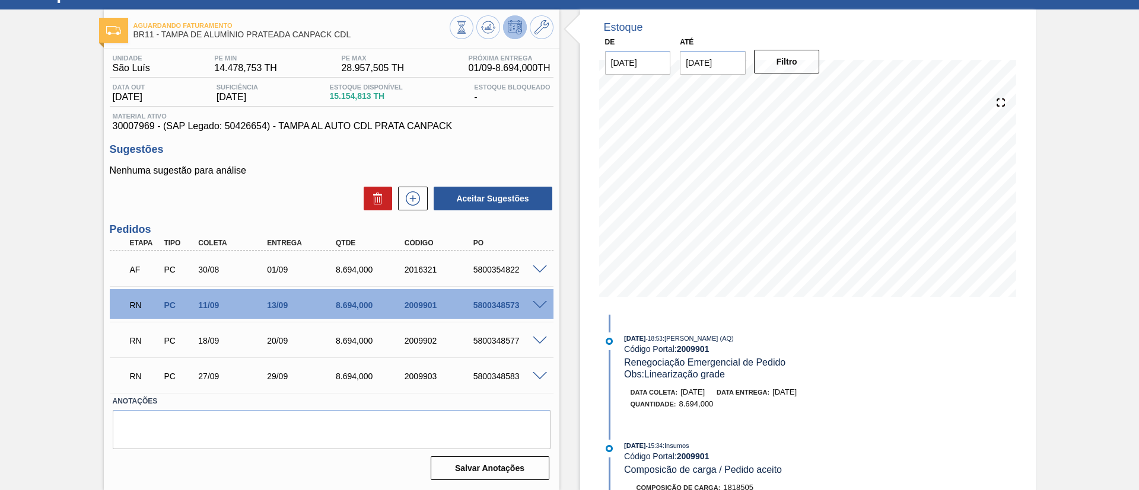
click at [540, 341] on span at bounding box center [540, 341] width 14 height 9
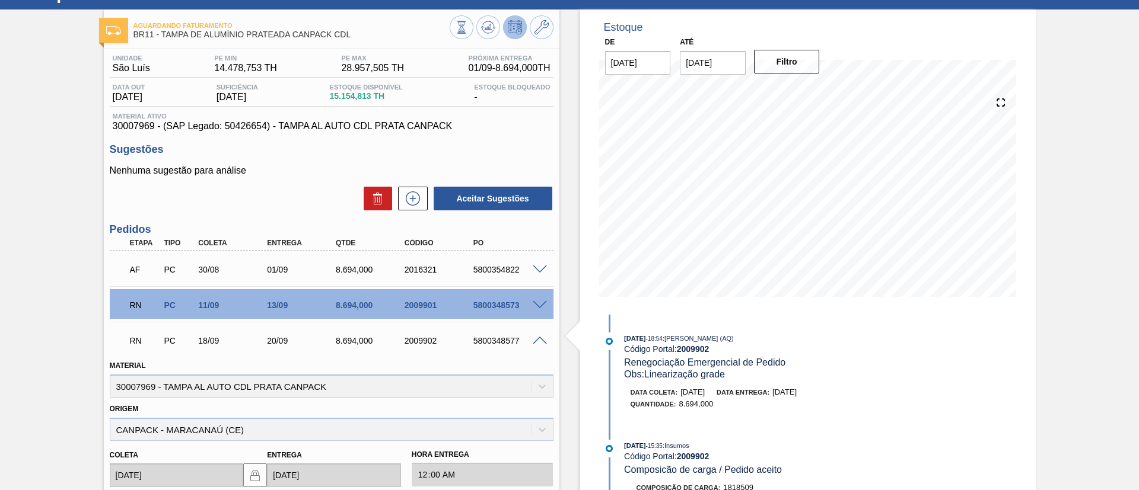
click at [537, 340] on span at bounding box center [540, 341] width 14 height 9
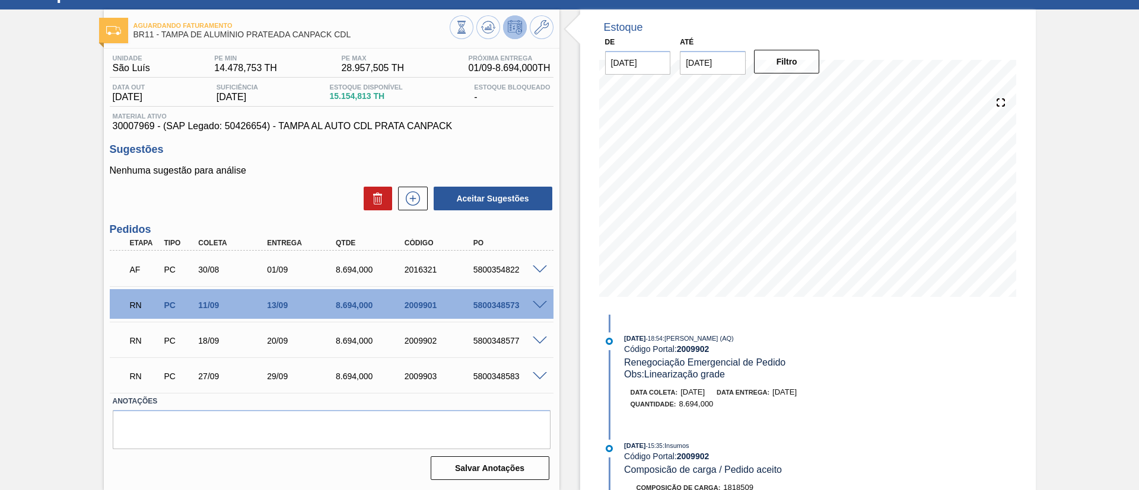
click at [537, 372] on span at bounding box center [540, 376] width 14 height 9
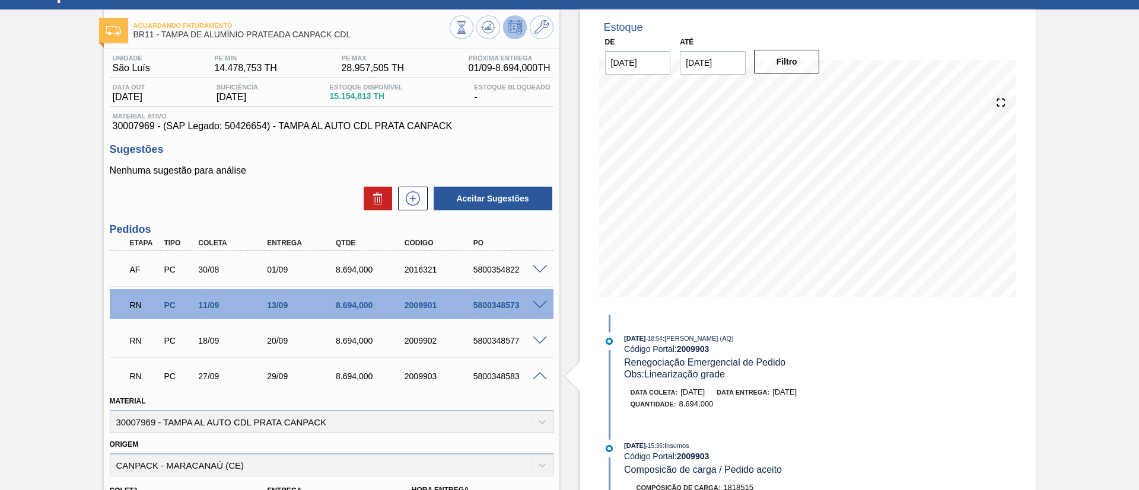
click at [535, 307] on span at bounding box center [540, 305] width 14 height 9
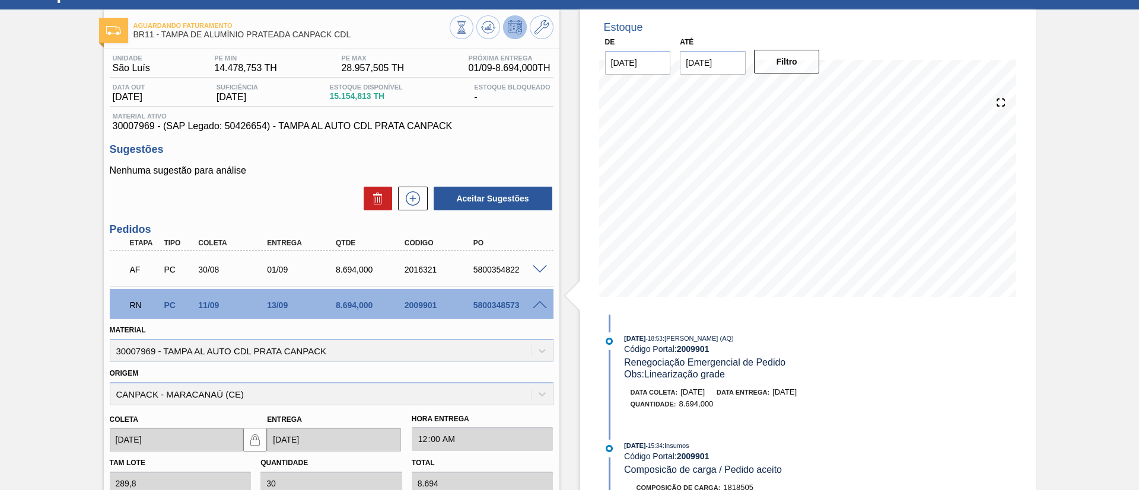
click at [537, 303] on span at bounding box center [540, 305] width 14 height 9
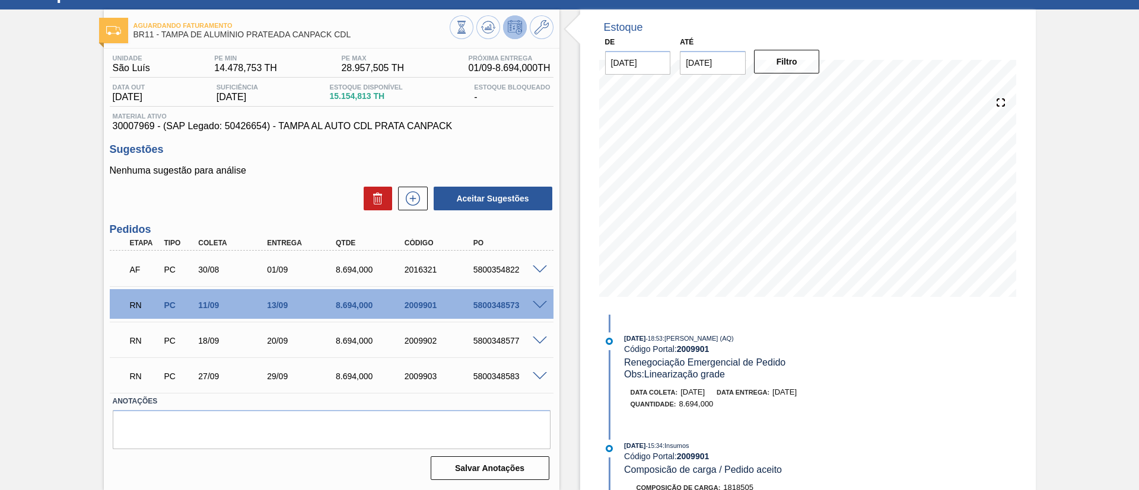
click at [539, 343] on span at bounding box center [540, 341] width 14 height 9
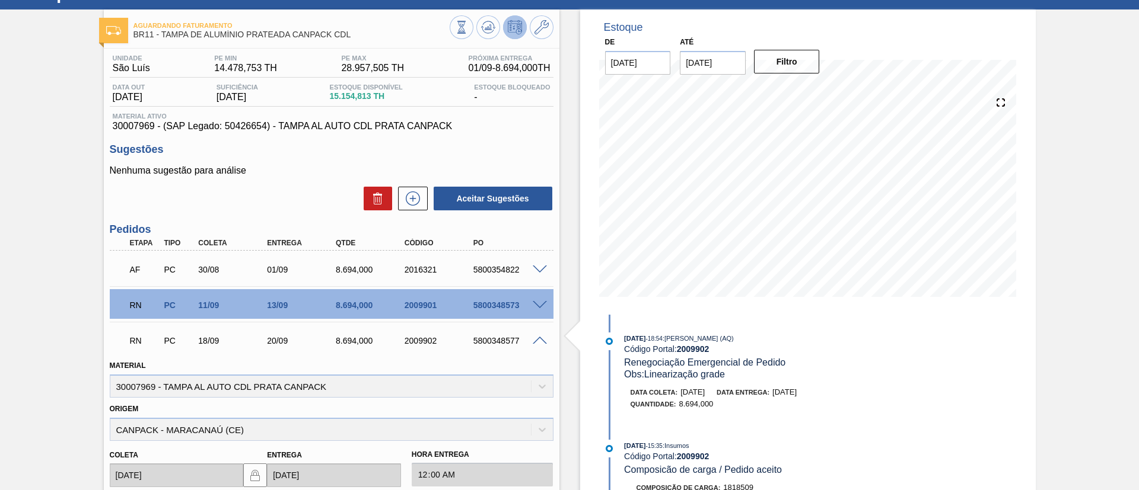
click at [539, 340] on span at bounding box center [540, 341] width 14 height 9
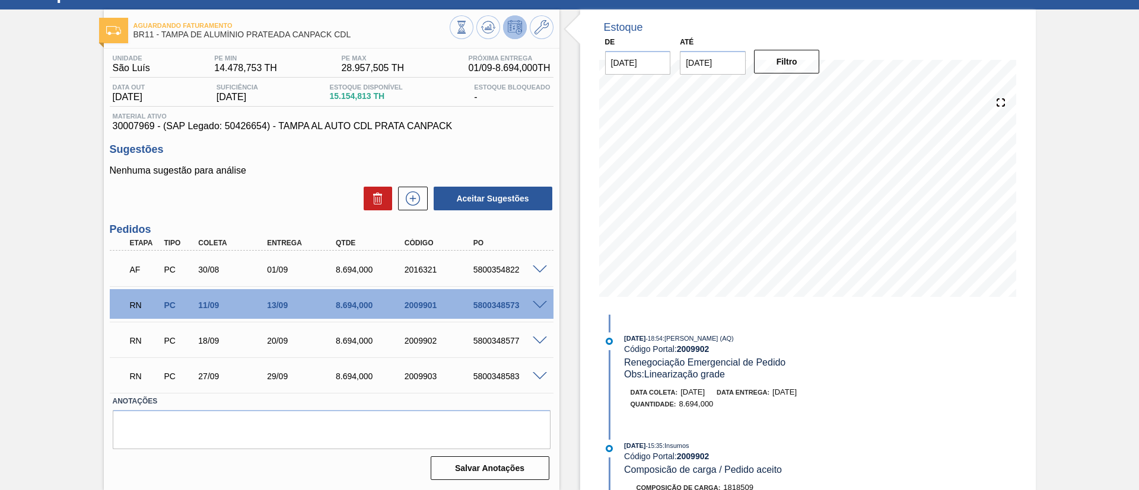
click at [537, 377] on span at bounding box center [540, 376] width 14 height 9
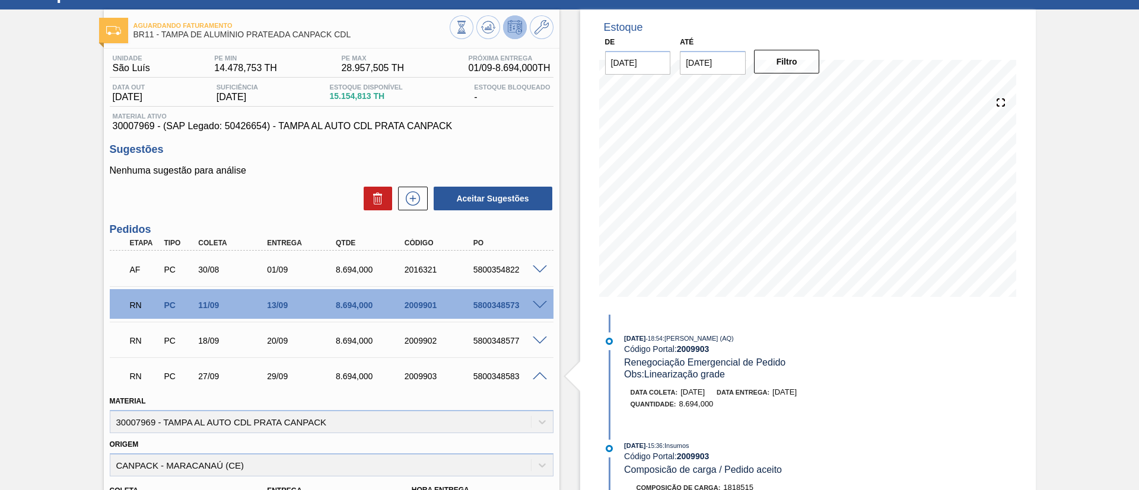
click at [534, 374] on span at bounding box center [540, 376] width 14 height 9
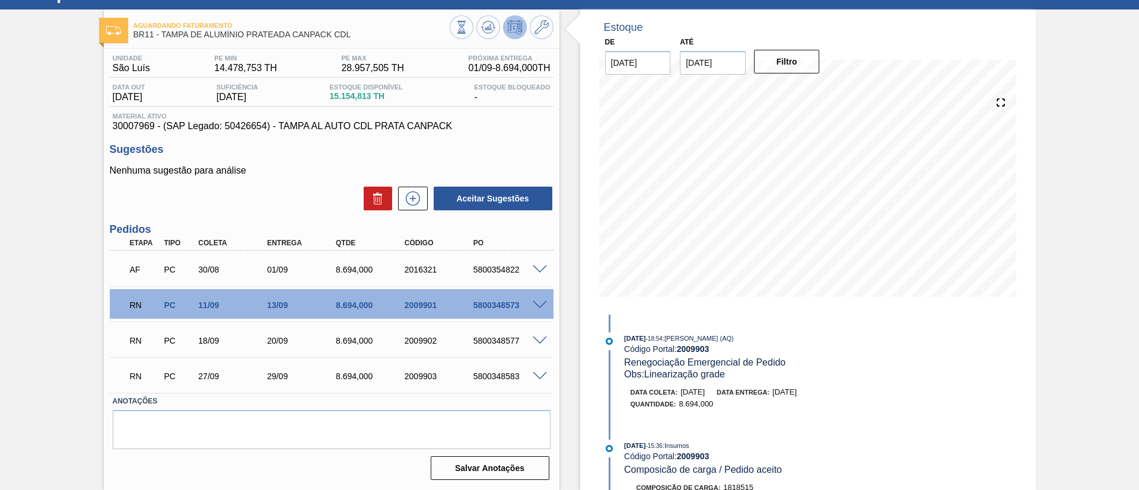
click at [0, 392] on div "Aguardando Faturamento BR11 - TAMPA DE ALUMÍNIO PRATEADA CANPACK CDL Unidade Sã…" at bounding box center [569, 249] width 1139 height 481
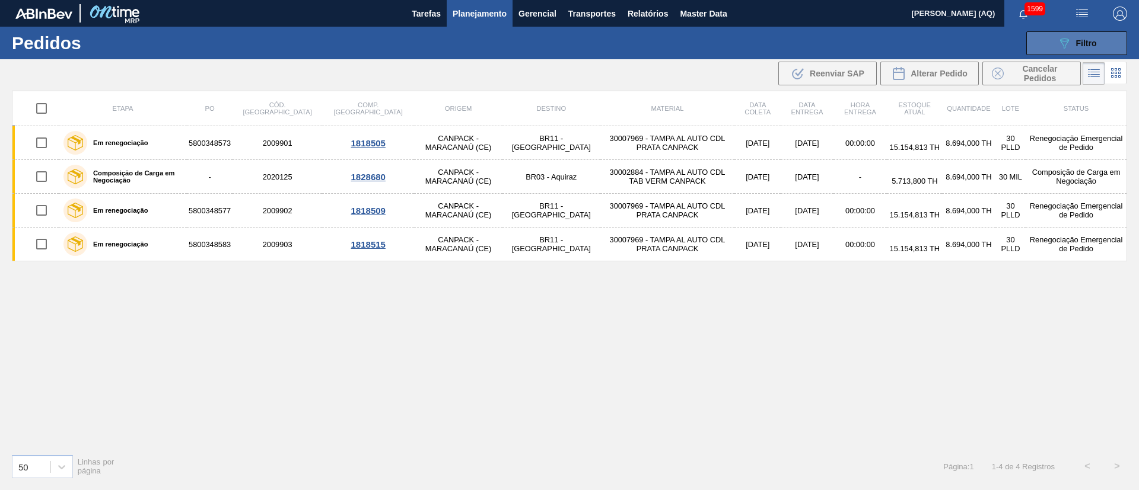
click at [1078, 43] on span "Filtro" at bounding box center [1086, 43] width 21 height 9
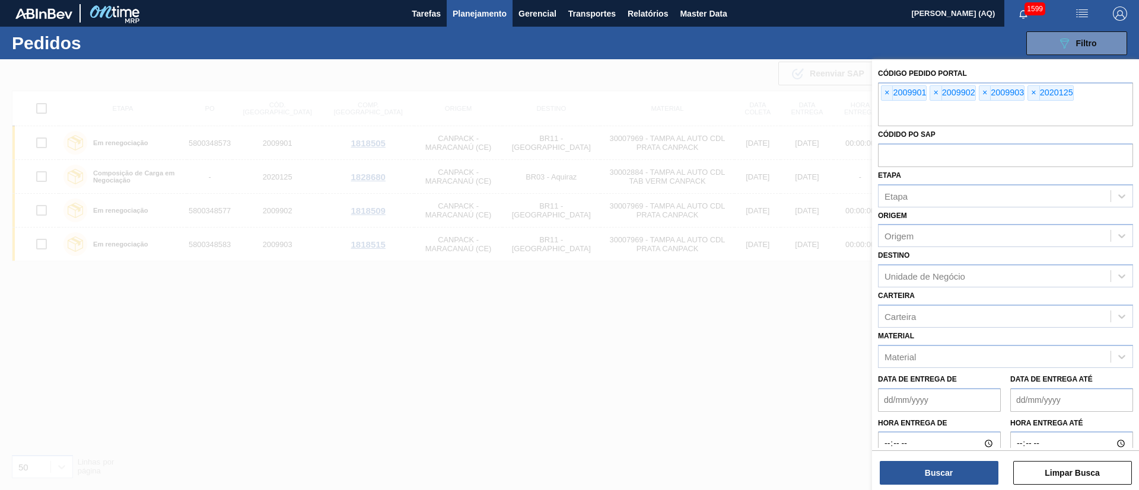
click at [461, 11] on span "Planejamento" at bounding box center [480, 14] width 54 height 14
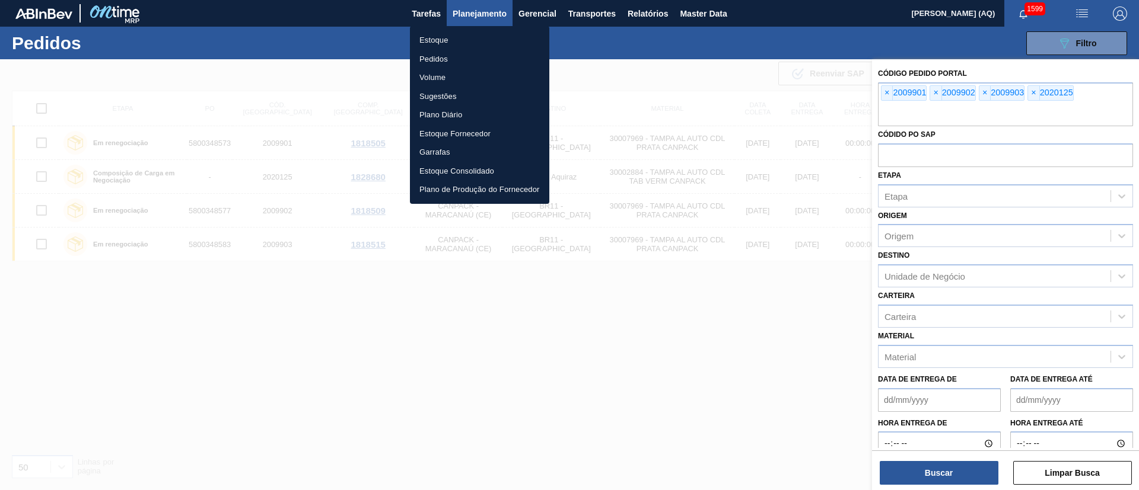
click at [441, 39] on li "Estoque" at bounding box center [479, 40] width 139 height 19
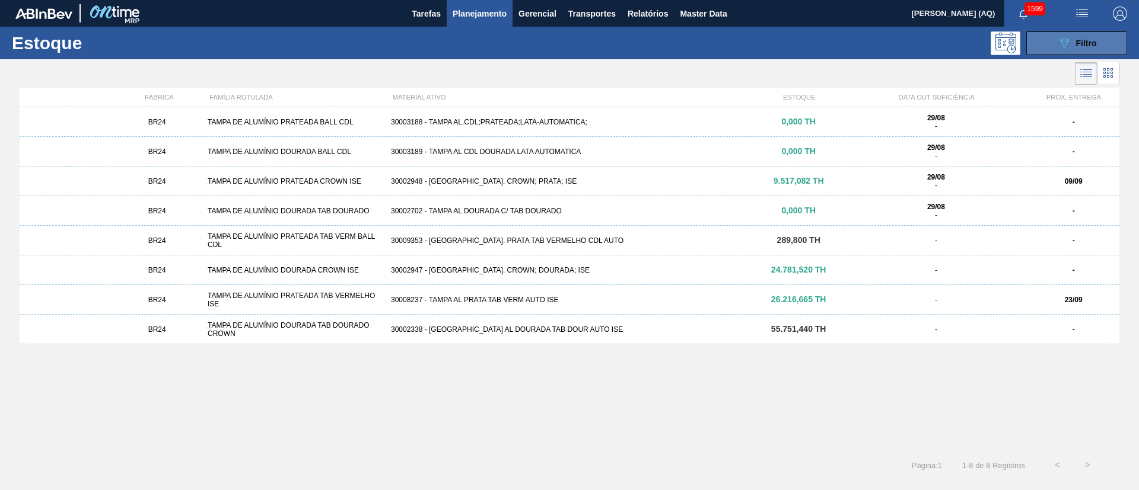
click at [1107, 43] on button "089F7B8B-B2A5-4AFE-B5C0-19BA573D28AC Filtro" at bounding box center [1076, 43] width 101 height 24
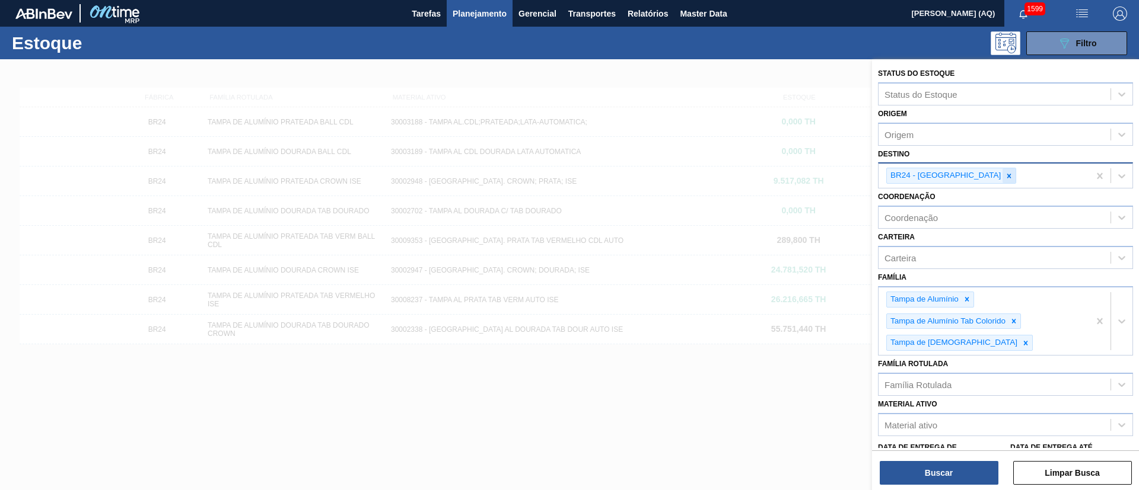
click at [1005, 179] on icon at bounding box center [1009, 176] width 8 height 8
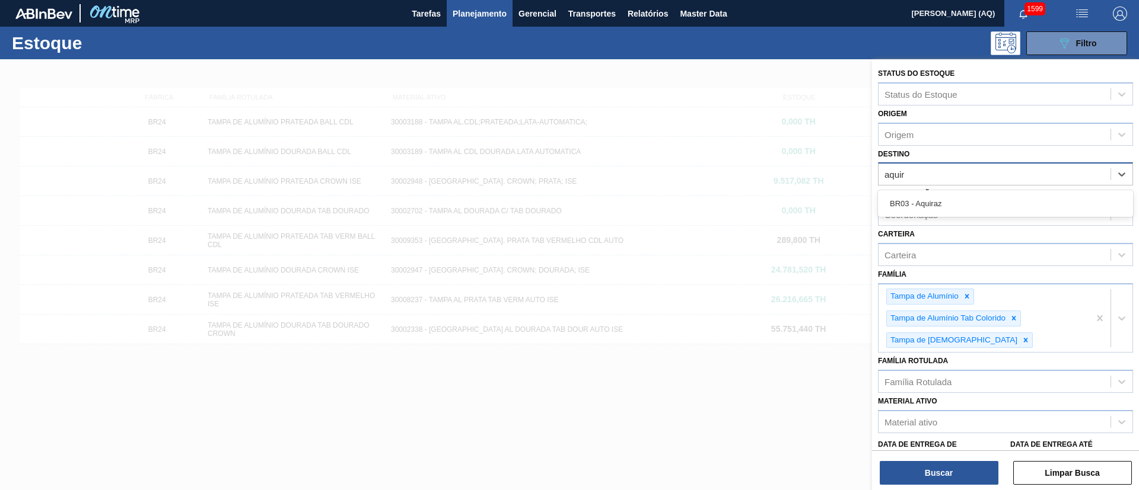
type input "aquira"
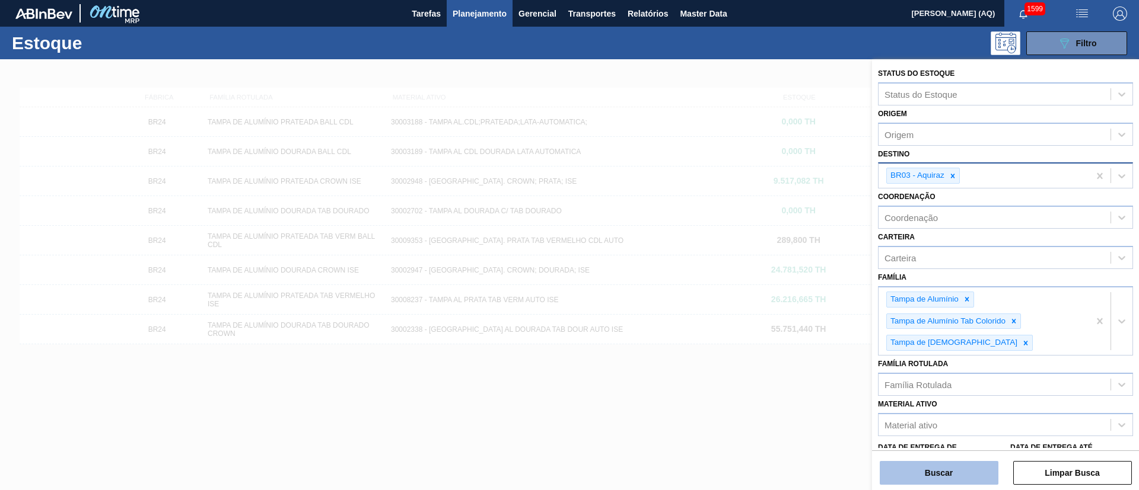
click at [968, 479] on button "Buscar" at bounding box center [939, 473] width 119 height 24
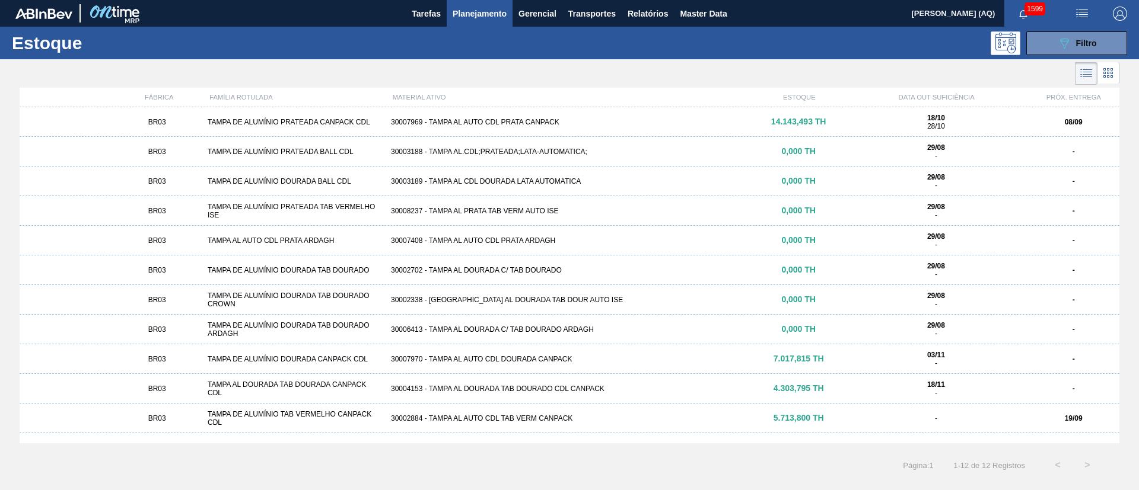
click at [528, 416] on div "30002884 - TAMPA AL AUTO CDL TAB VERM CANPACK" at bounding box center [569, 419] width 367 height 8
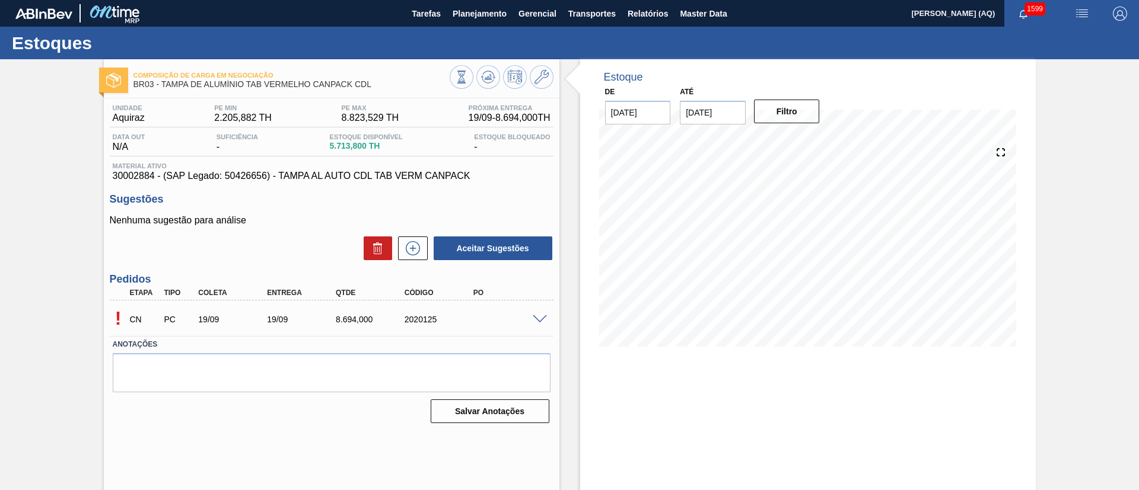
click at [539, 320] on span at bounding box center [540, 320] width 14 height 9
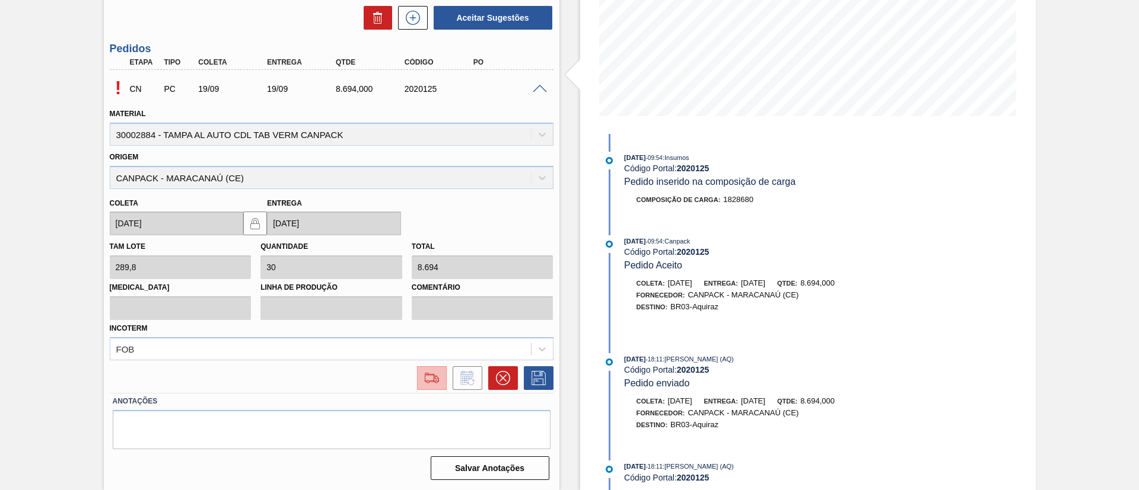
click at [433, 383] on img at bounding box center [431, 378] width 19 height 14
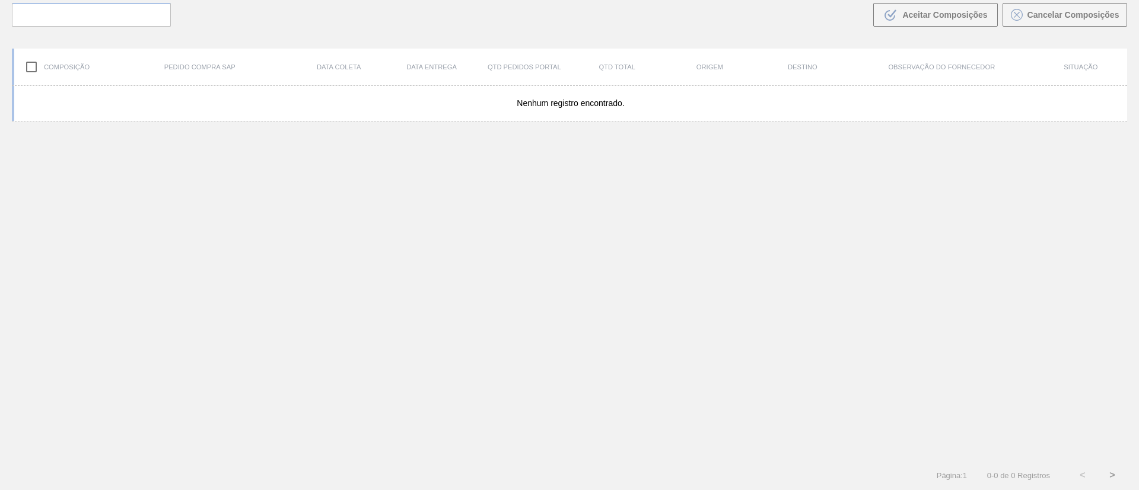
scroll to position [85, 0]
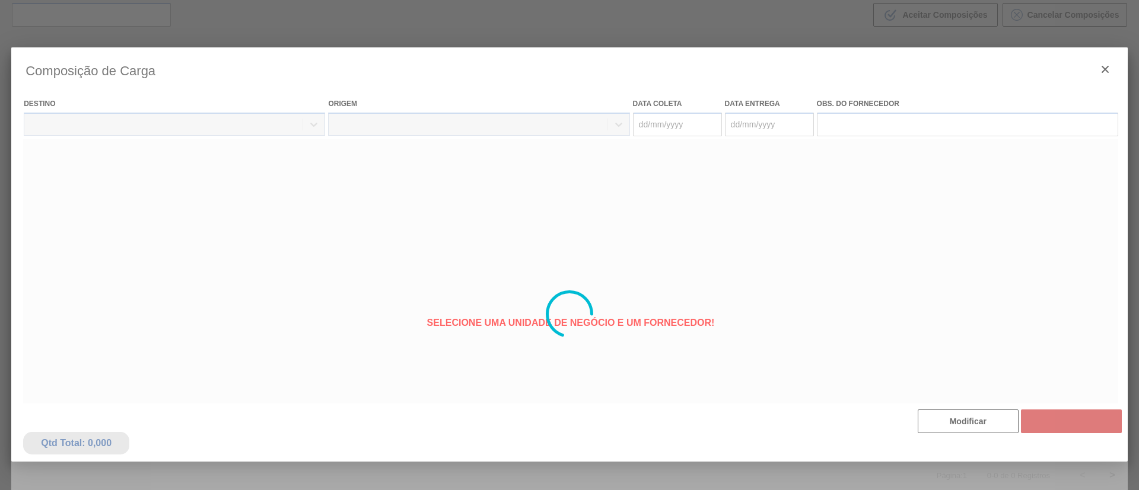
type coleta "[DATE]"
type entrega "[DATE]"
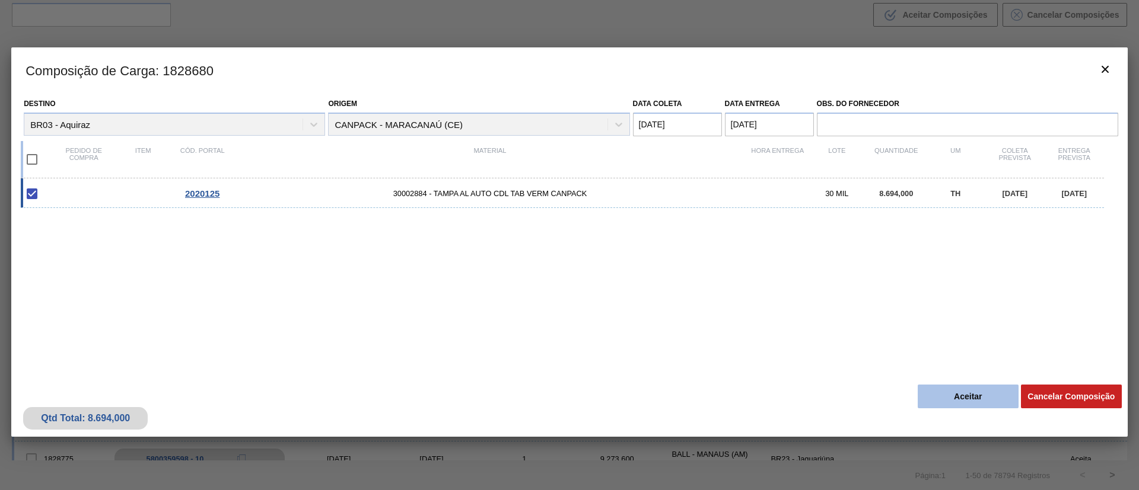
click at [961, 393] on button "Aceitar" at bounding box center [968, 397] width 101 height 24
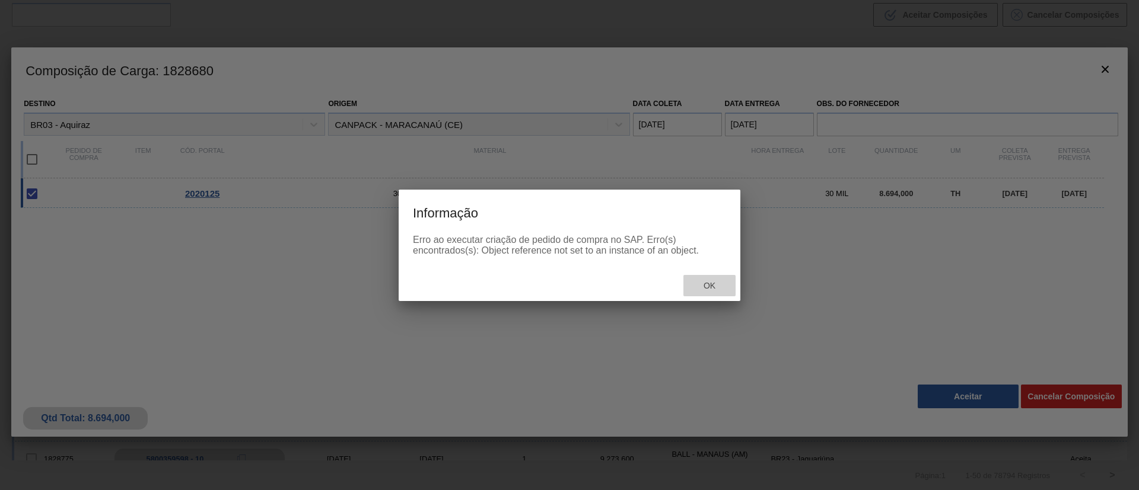
click at [712, 287] on span "Ok" at bounding box center [709, 285] width 31 height 9
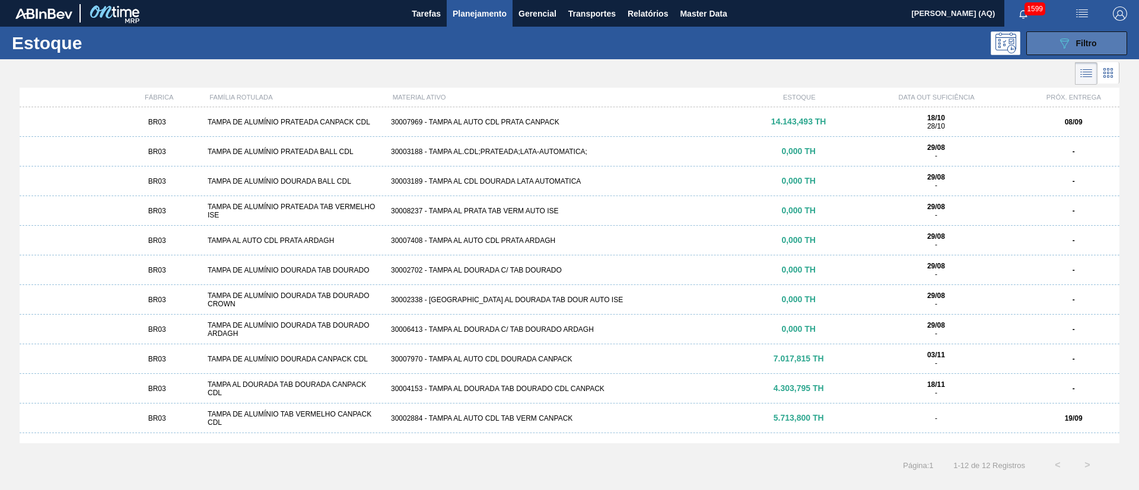
click at [1052, 41] on button "089F7B8B-B2A5-4AFE-B5C0-19BA573D28AC Filtro" at bounding box center [1076, 43] width 101 height 24
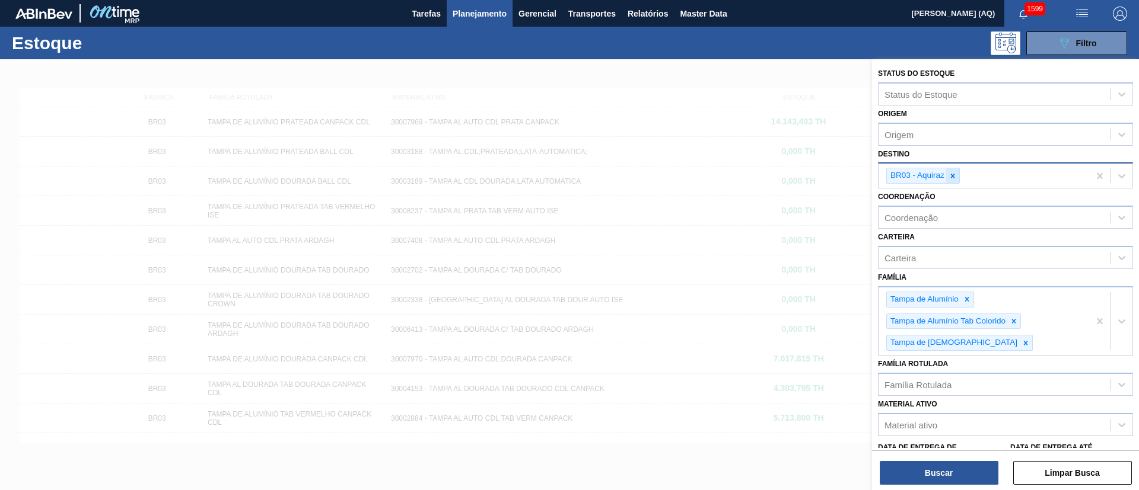
click at [957, 180] on div at bounding box center [952, 175] width 13 height 15
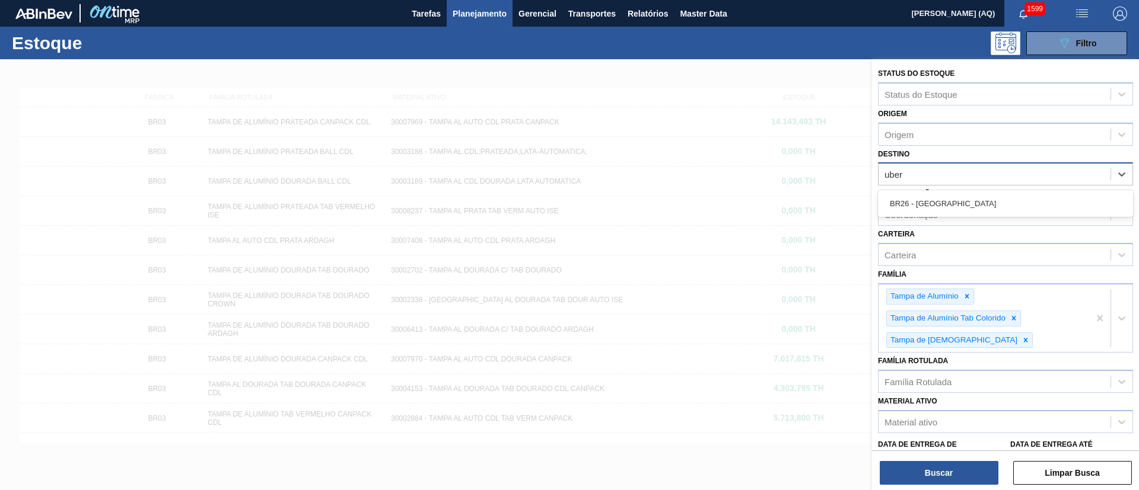
type input "uberl"
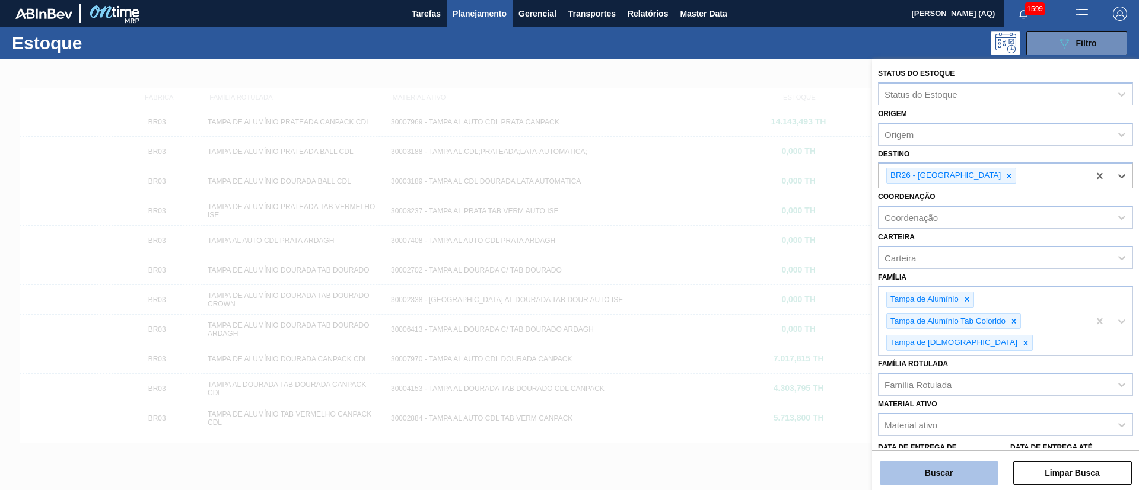
click at [961, 480] on button "Buscar" at bounding box center [939, 473] width 119 height 24
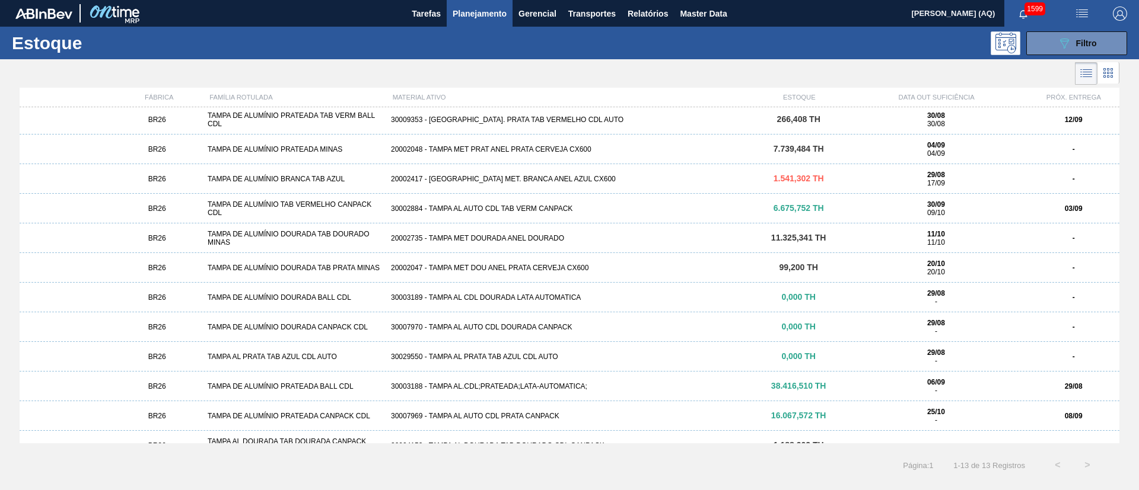
scroll to position [49, 0]
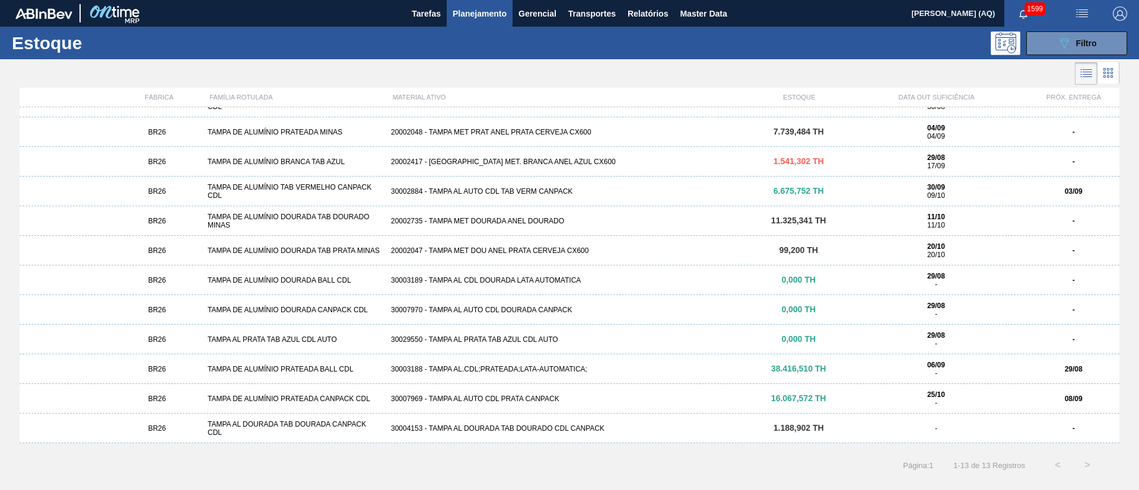
click at [539, 398] on div "30007969 - TAMPA AL AUTO CDL PRATA CANPACK" at bounding box center [569, 399] width 367 height 8
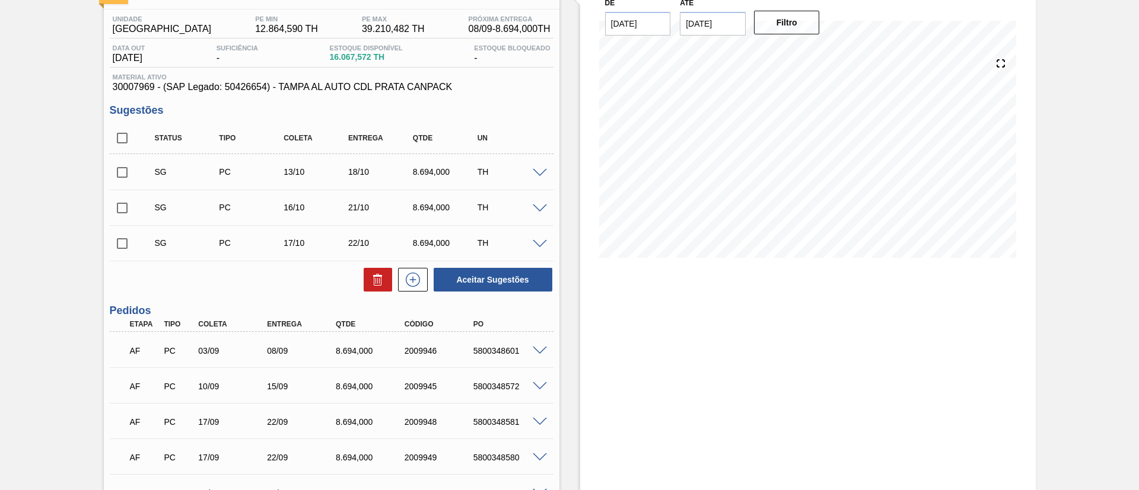
scroll to position [178, 0]
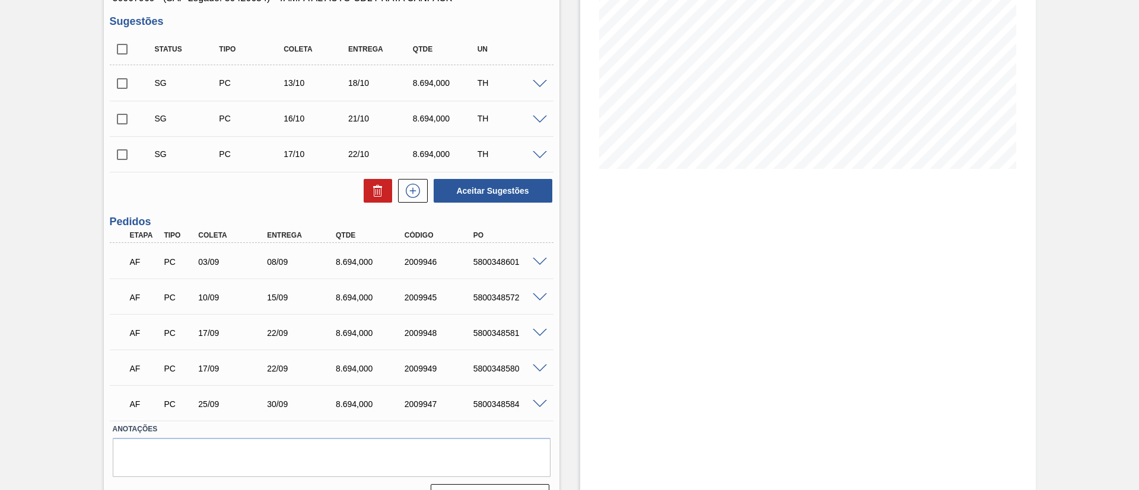
click at [535, 369] on span at bounding box center [540, 369] width 14 height 9
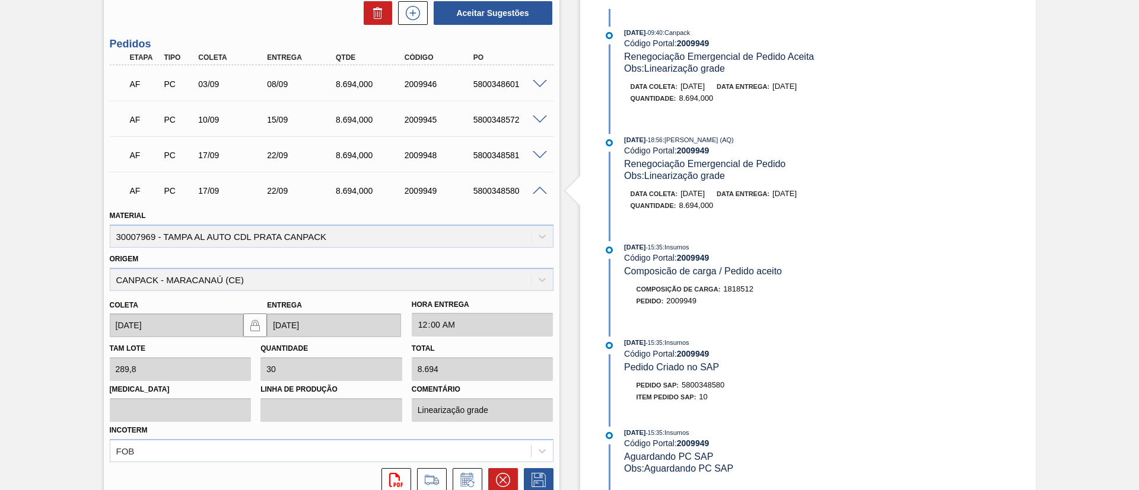
scroll to position [445, 0]
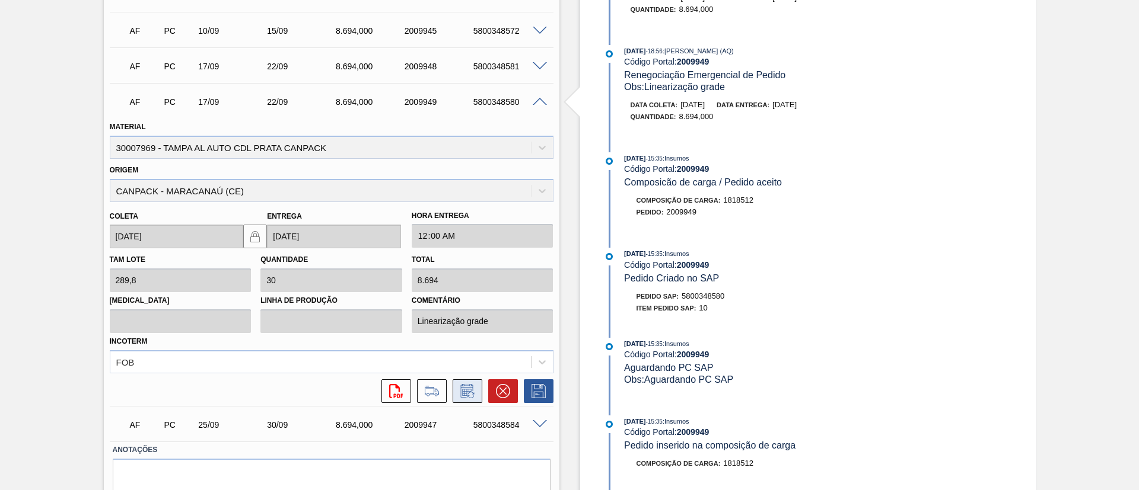
click at [471, 391] on icon at bounding box center [467, 391] width 19 height 14
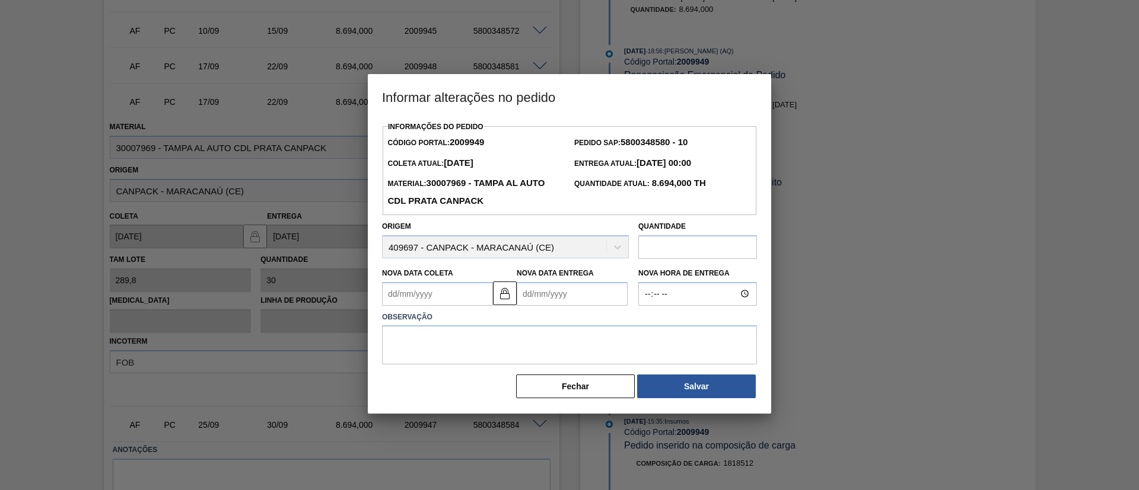
click at [590, 292] on Entrega2009949 "Nova Data Entrega" at bounding box center [572, 294] width 111 height 24
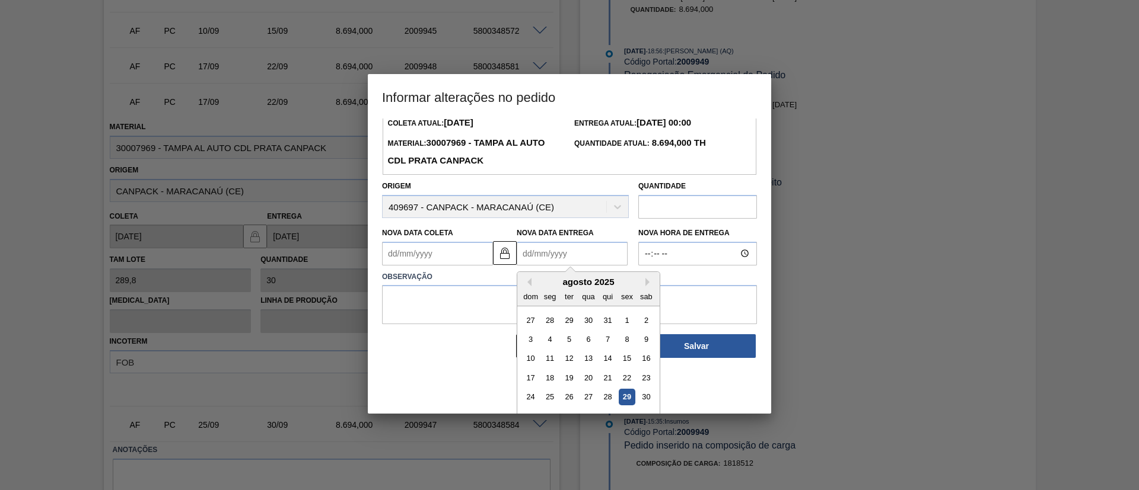
scroll to position [59, 0]
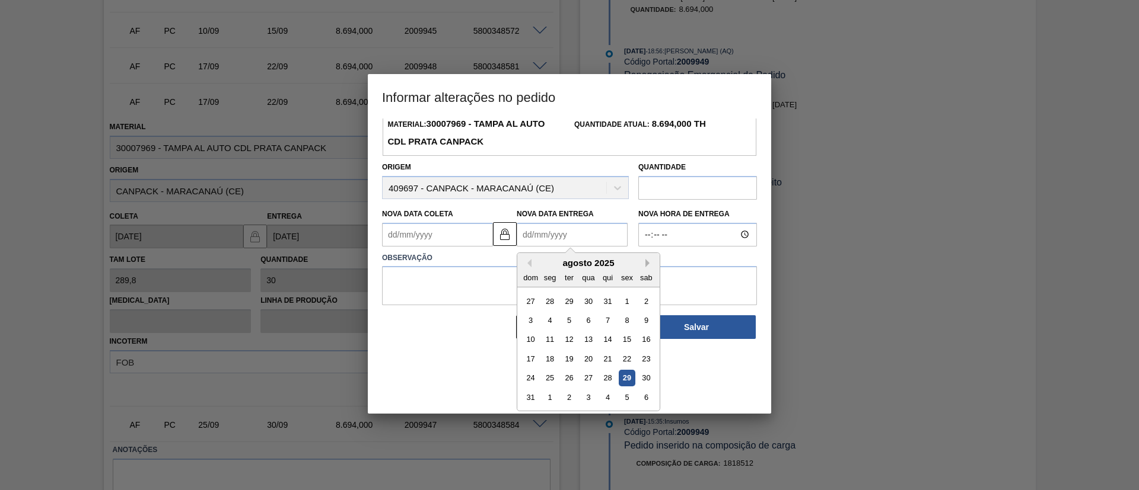
click at [647, 265] on button "Next Month" at bounding box center [649, 263] width 8 height 8
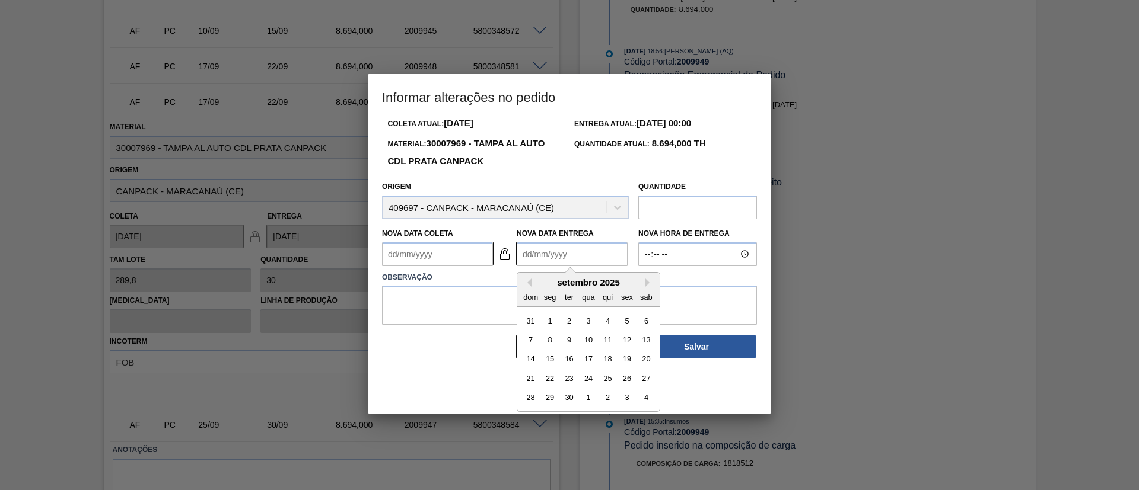
scroll to position [40, 0]
click at [553, 399] on div "29" at bounding box center [550, 398] width 16 height 16
type Coleta2009949 "24/09/2025"
type Entrega2009949 "[DATE]"
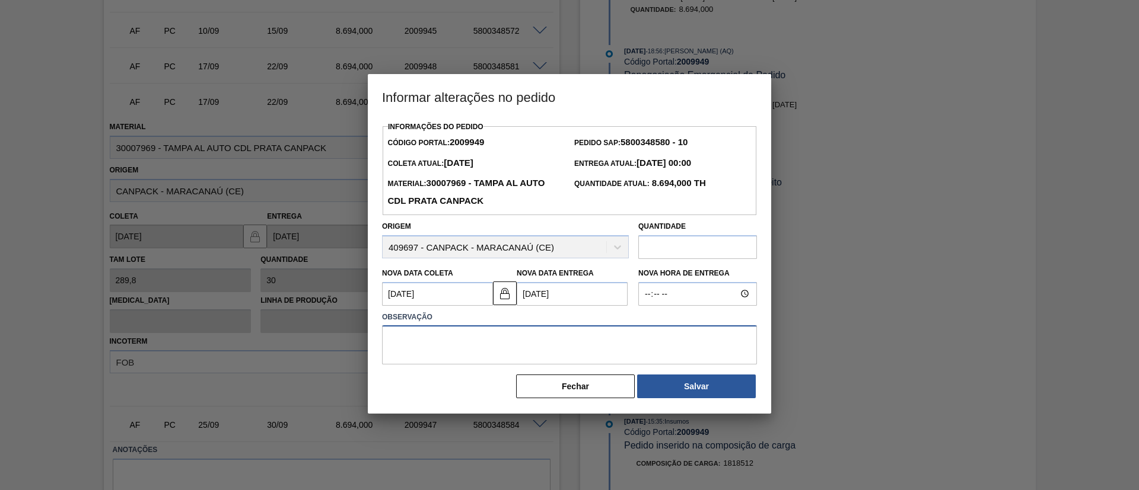
click at [651, 341] on textarea at bounding box center [569, 345] width 375 height 39
type textarea "Linearização grade"
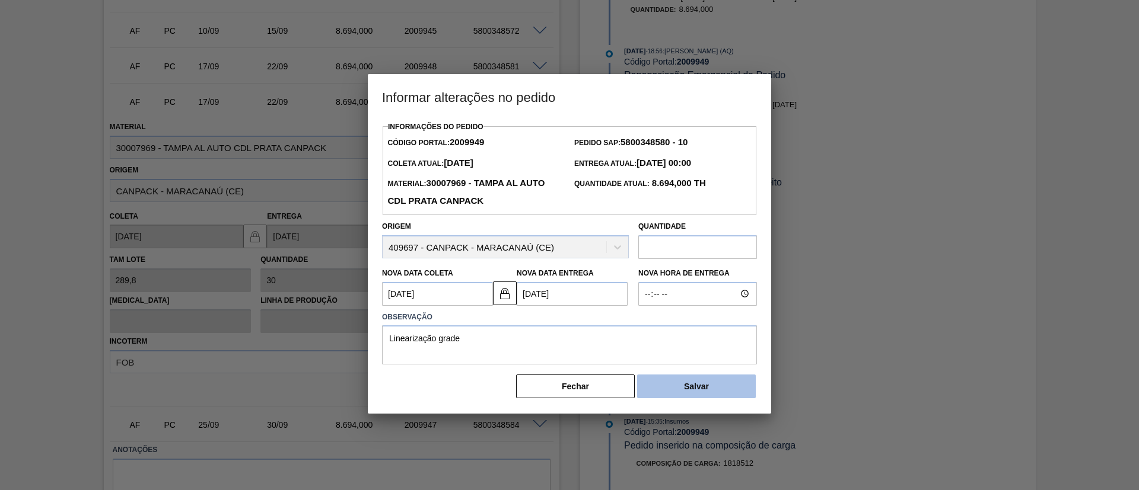
click at [665, 381] on button "Salvar" at bounding box center [696, 387] width 119 height 24
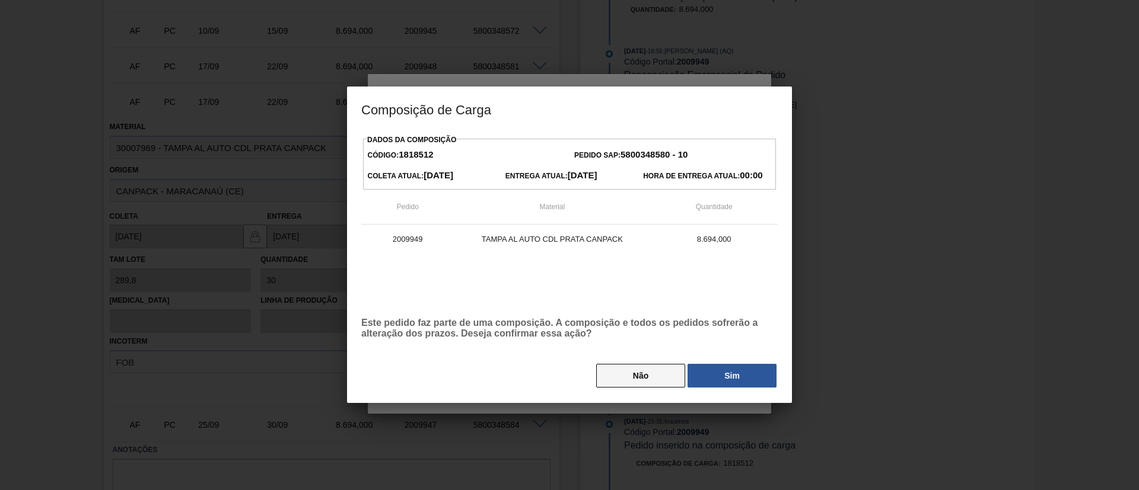
click at [655, 377] on button "Não" at bounding box center [640, 376] width 89 height 24
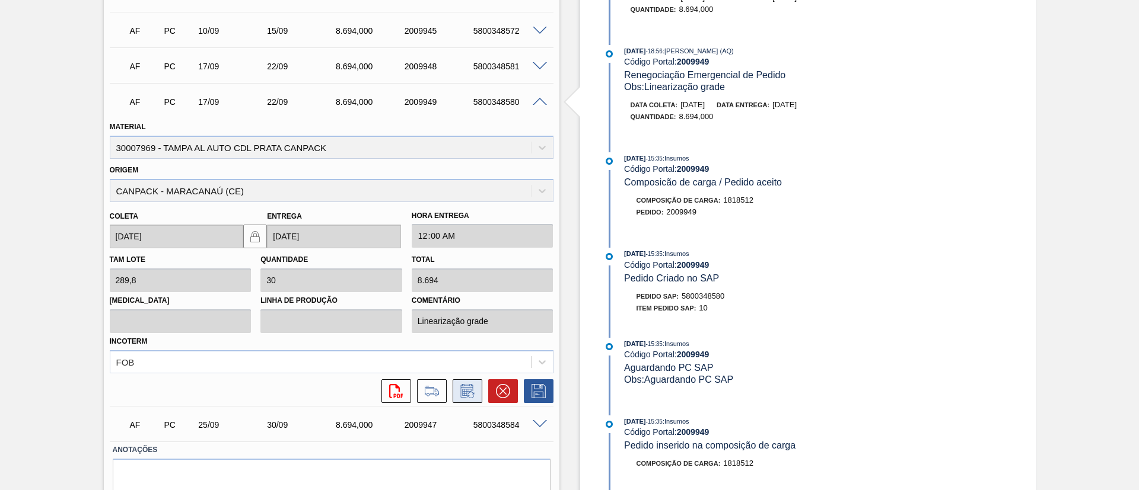
click at [472, 390] on icon at bounding box center [467, 391] width 19 height 14
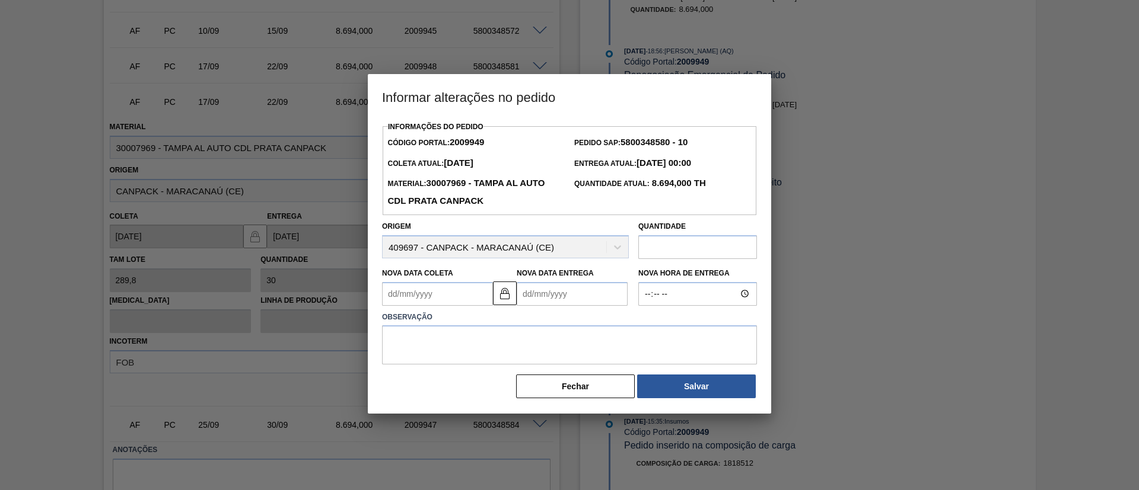
click at [579, 295] on Entrega2009949 "Nova Data Entrega" at bounding box center [572, 294] width 111 height 24
type Entrega2009949 "[DATE]"
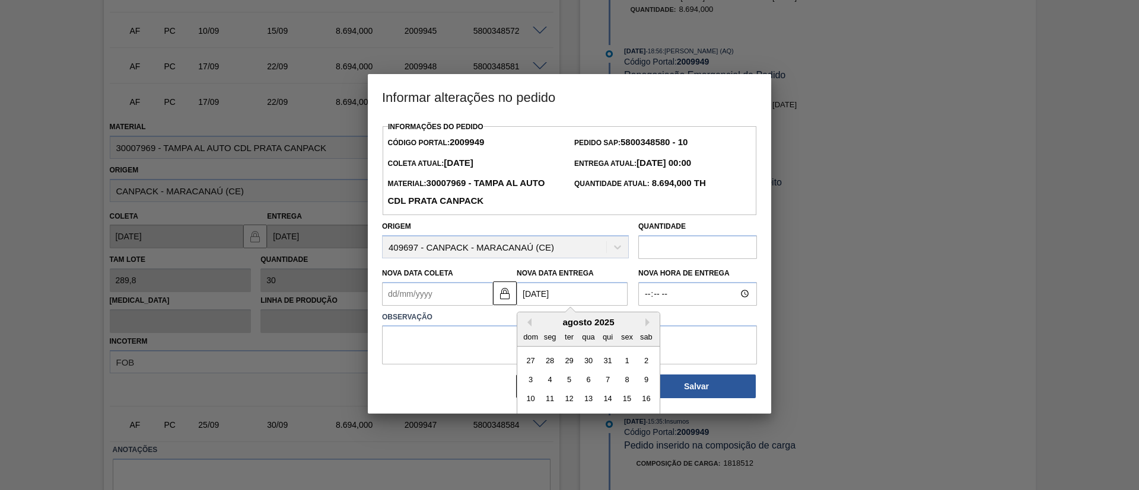
type Coleta2009949 "24/09/2025"
click at [470, 347] on textarea at bounding box center [569, 345] width 375 height 39
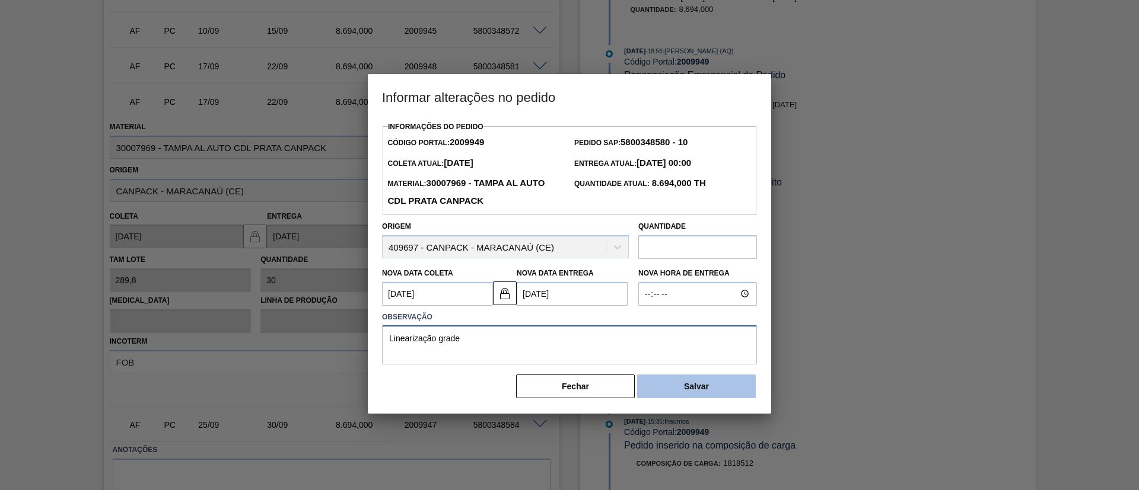
type textarea "Linearização grade"
click at [665, 384] on button "Salvar" at bounding box center [696, 387] width 119 height 24
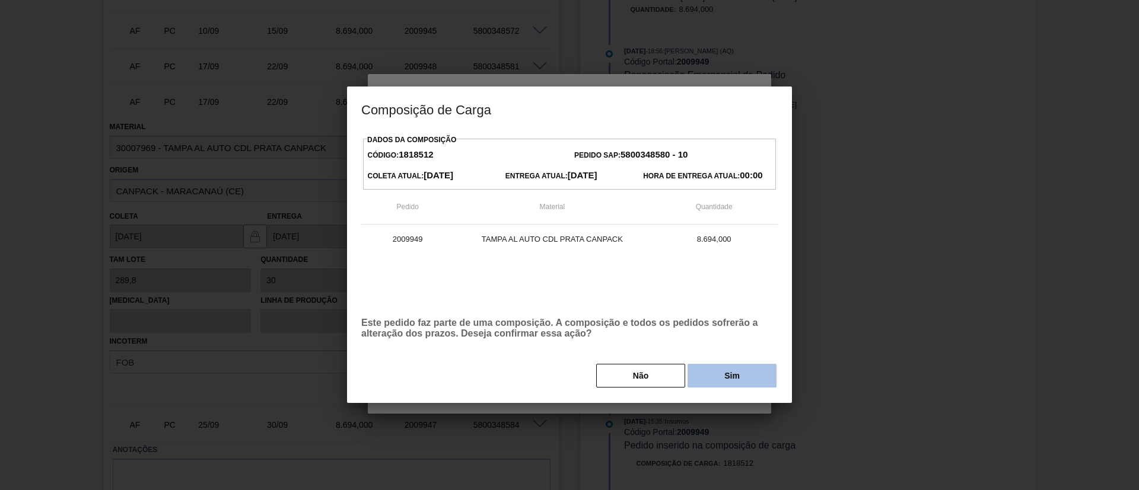
click at [739, 374] on button "Sim" at bounding box center [731, 376] width 89 height 24
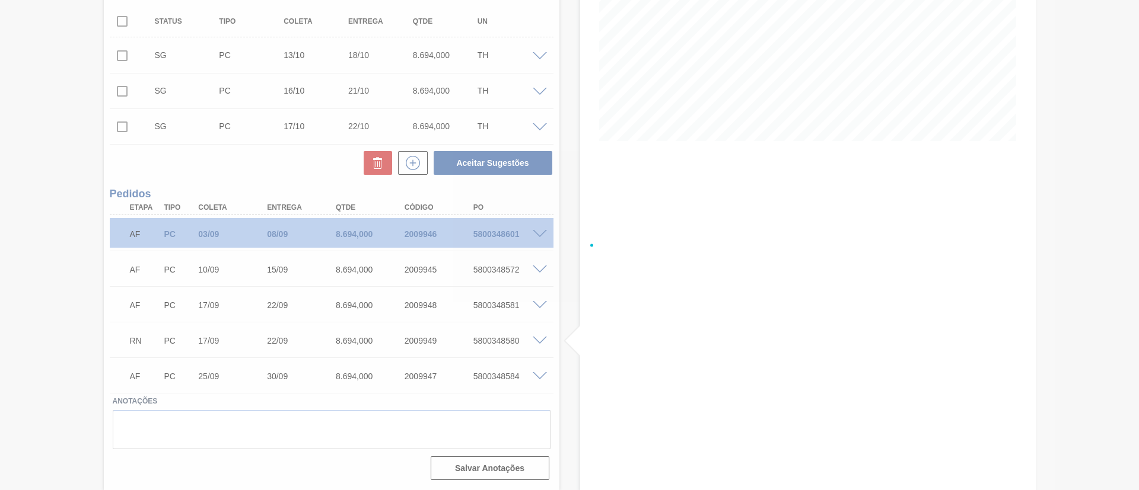
scroll to position [206, 0]
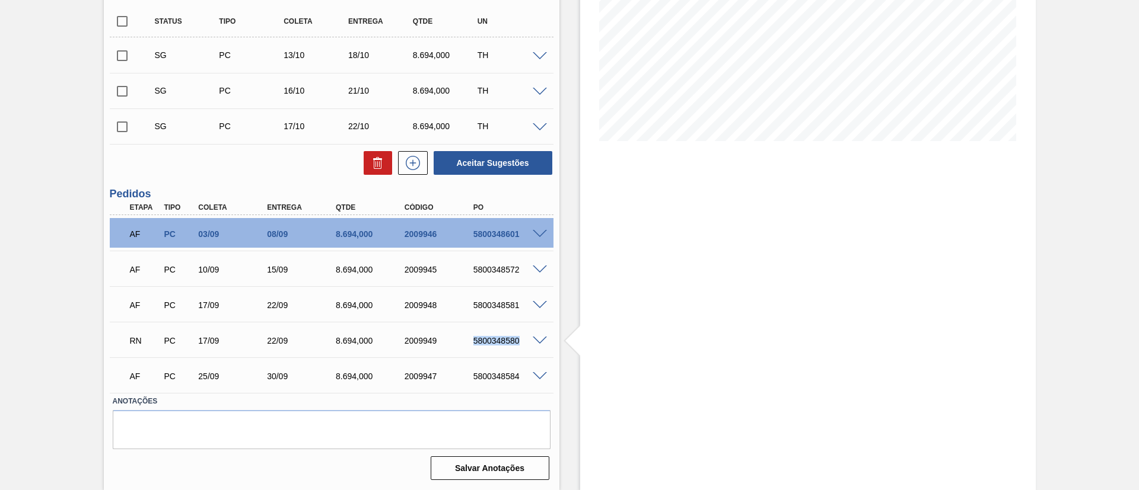
drag, startPoint x: 521, startPoint y: 337, endPoint x: 469, endPoint y: 337, distance: 52.8
click at [469, 337] on div "5800348580" at bounding box center [500, 340] width 69 height 9
copy div "5800348580"
click at [613, 226] on div "Estoque De 29/08/2025 Até 30/10/2025 Filtro" at bounding box center [807, 172] width 455 height 637
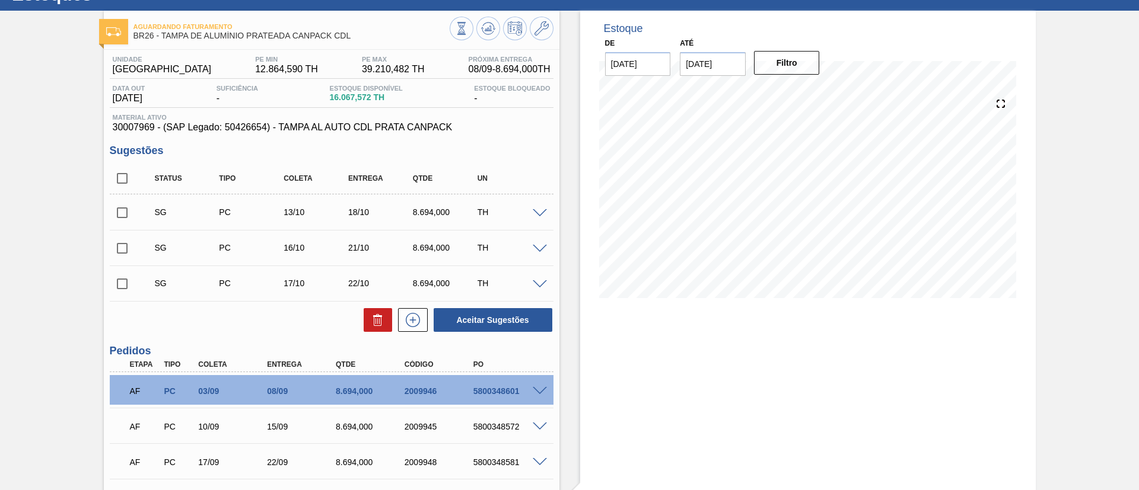
scroll to position [0, 0]
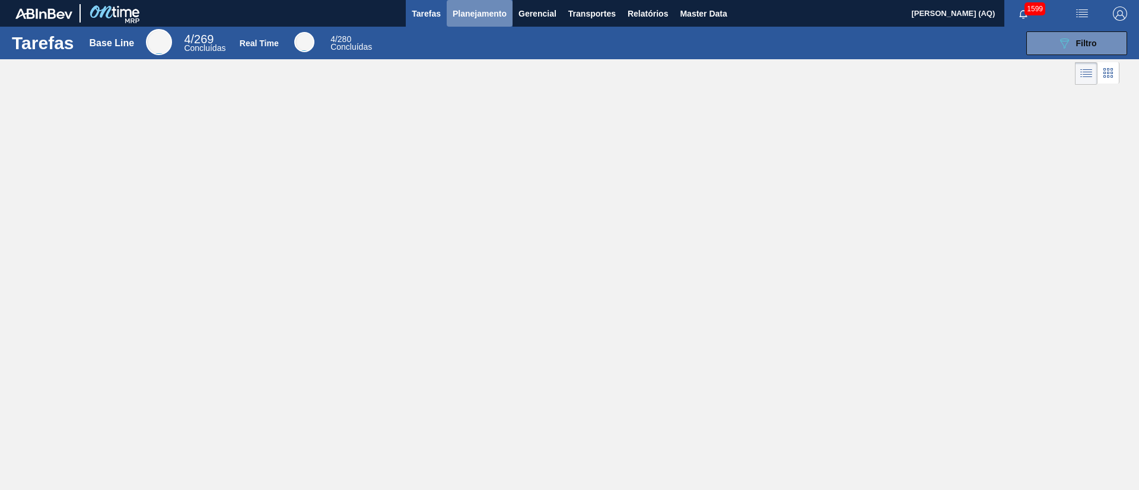
click at [450, 15] on button "Planejamento" at bounding box center [480, 13] width 66 height 27
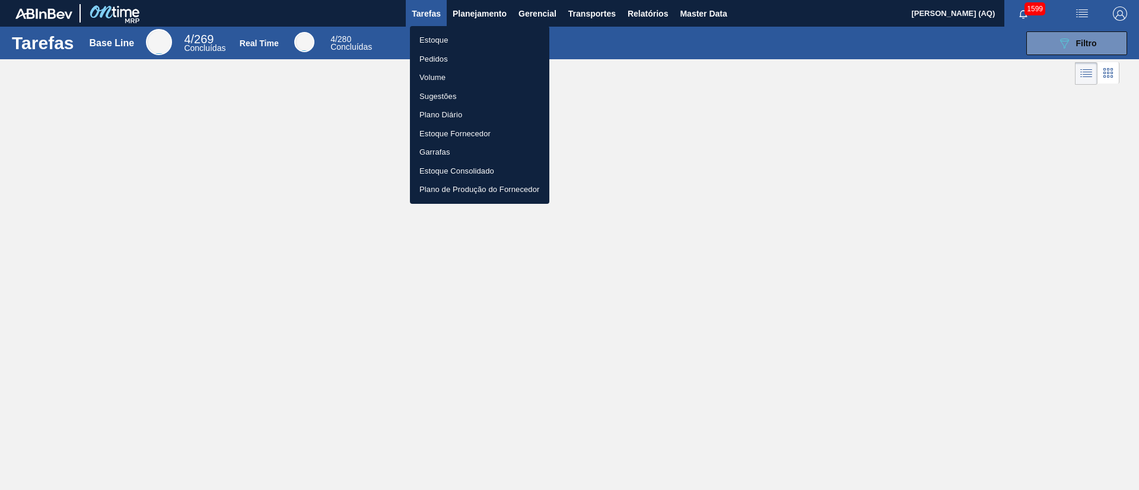
click at [1003, 157] on div at bounding box center [569, 245] width 1139 height 490
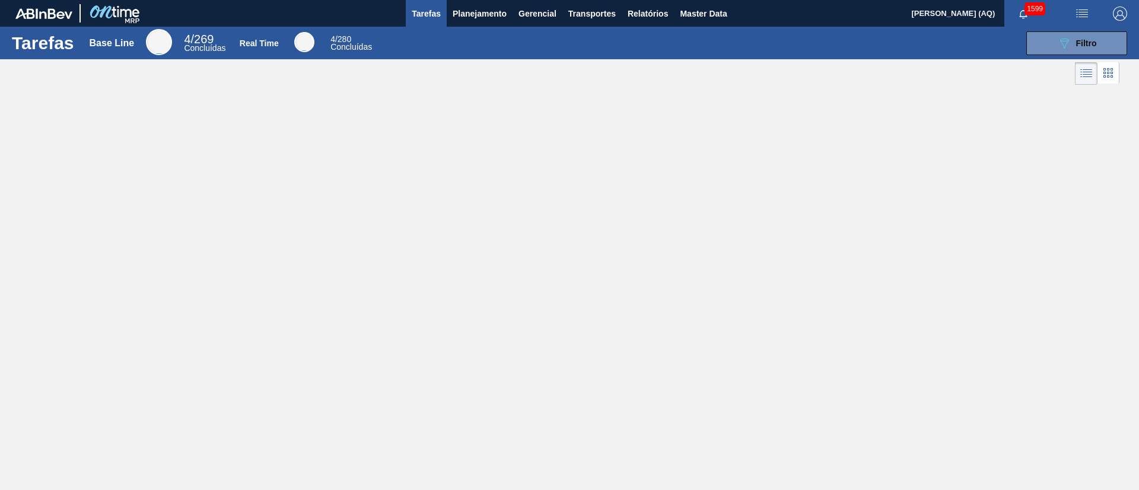
drag, startPoint x: 1079, startPoint y: 42, endPoint x: 1020, endPoint y: 92, distance: 77.0
click at [1078, 42] on span "Filtro" at bounding box center [1086, 43] width 21 height 9
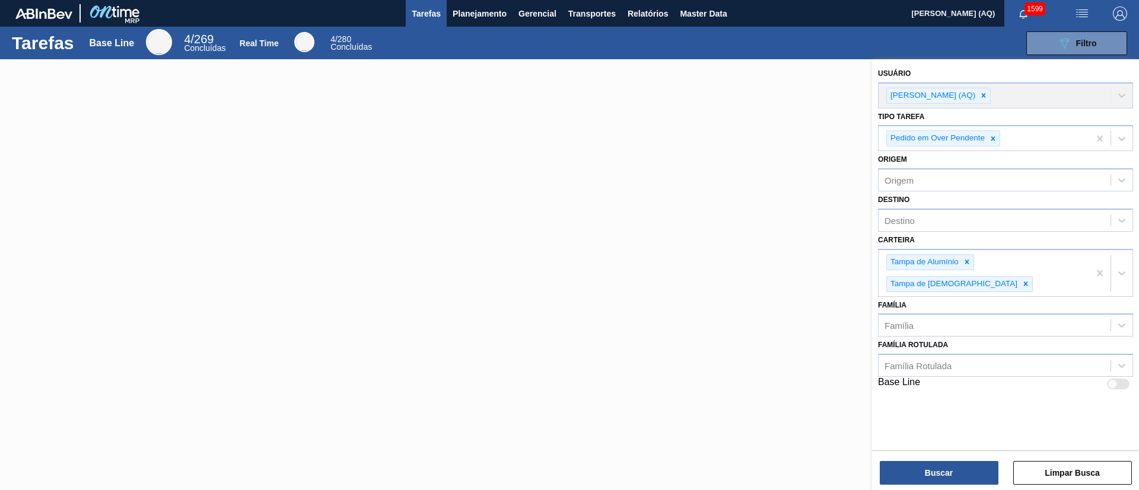
click at [645, 203] on div at bounding box center [569, 304] width 1139 height 490
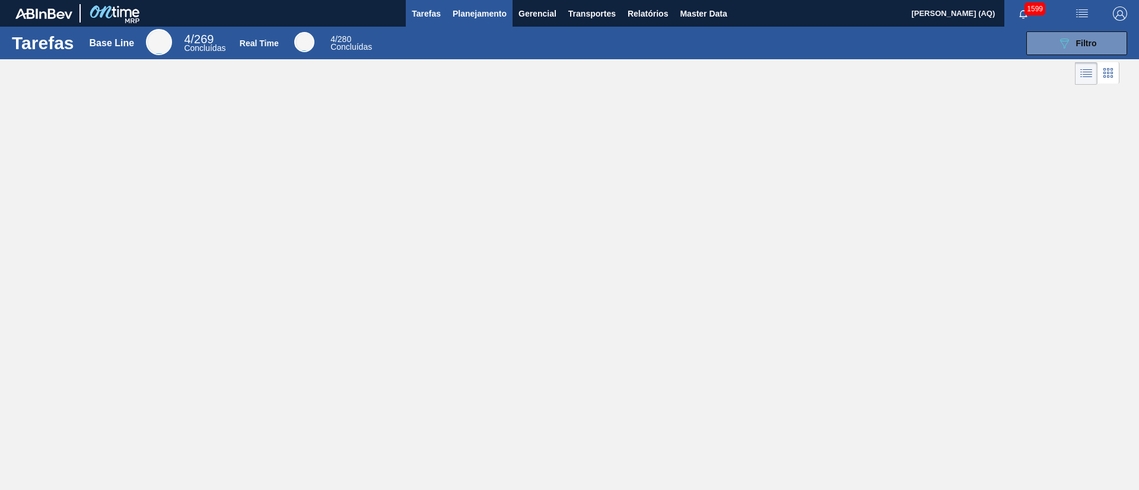
click at [498, 12] on span "Planejamento" at bounding box center [480, 14] width 54 height 14
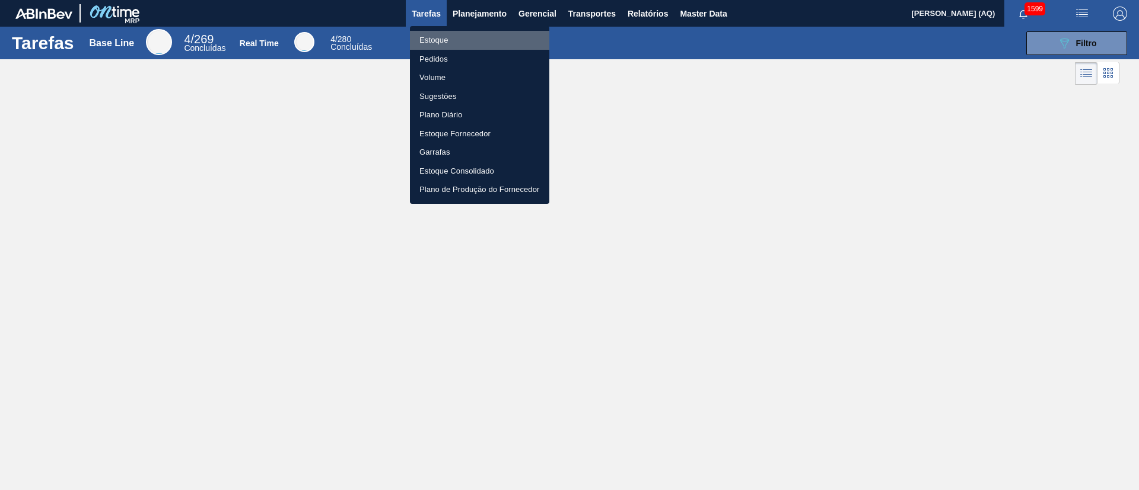
click at [447, 37] on li "Estoque" at bounding box center [479, 40] width 139 height 19
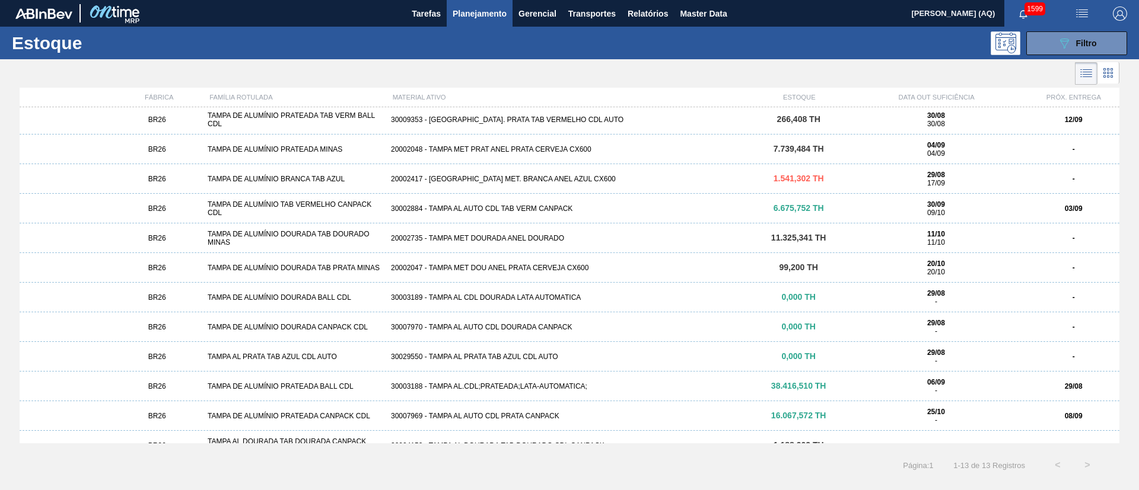
scroll to position [49, 0]
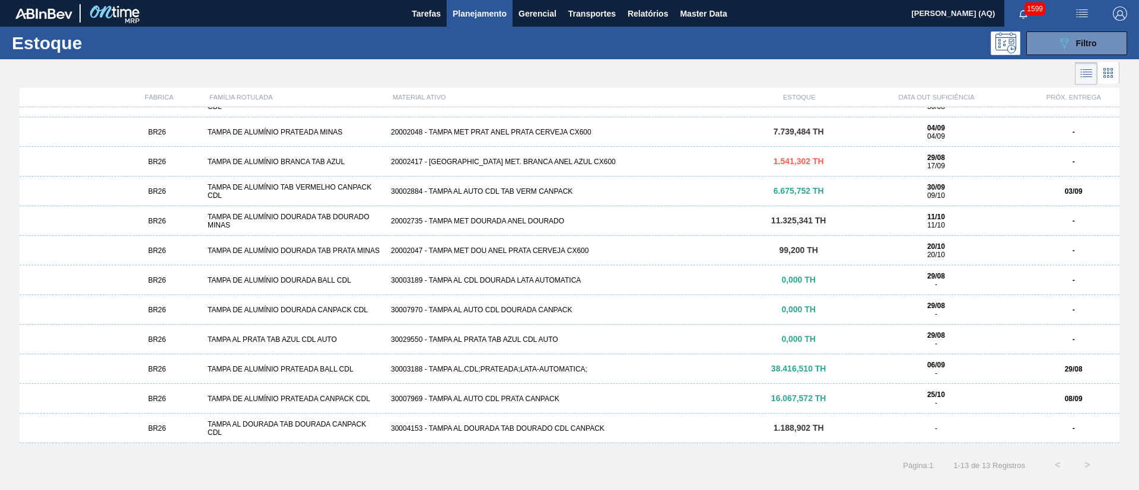
click at [502, 395] on div "30007969 - TAMPA AL AUTO CDL PRATA CANPACK" at bounding box center [569, 399] width 367 height 8
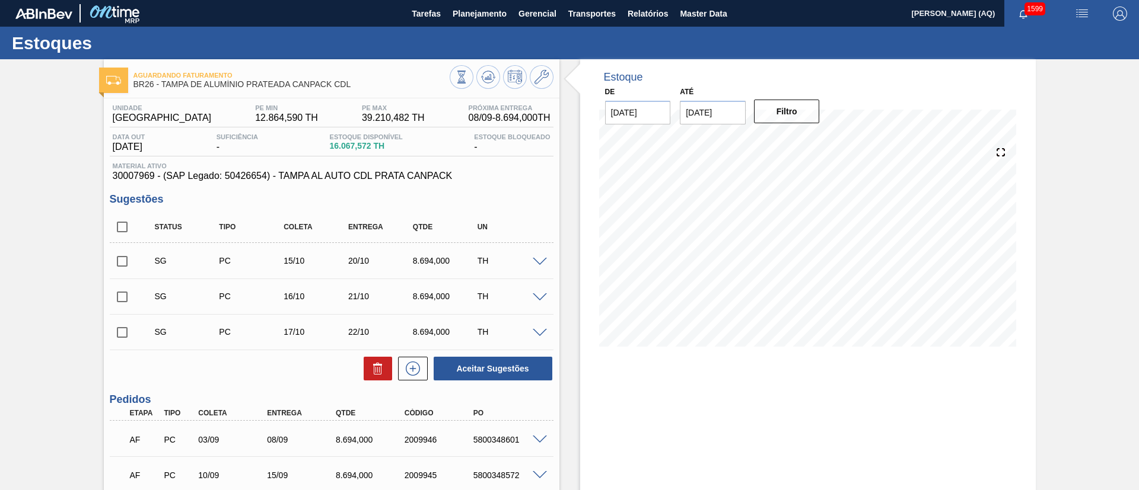
drag, startPoint x: 29, startPoint y: 368, endPoint x: 47, endPoint y: 354, distance: 22.4
click at [28, 368] on div "Aguardando Faturamento BR26 - TAMPA DE ALUMÍNIO PRATEADA CANPACK CDL Unidade Ub…" at bounding box center [569, 377] width 1139 height 637
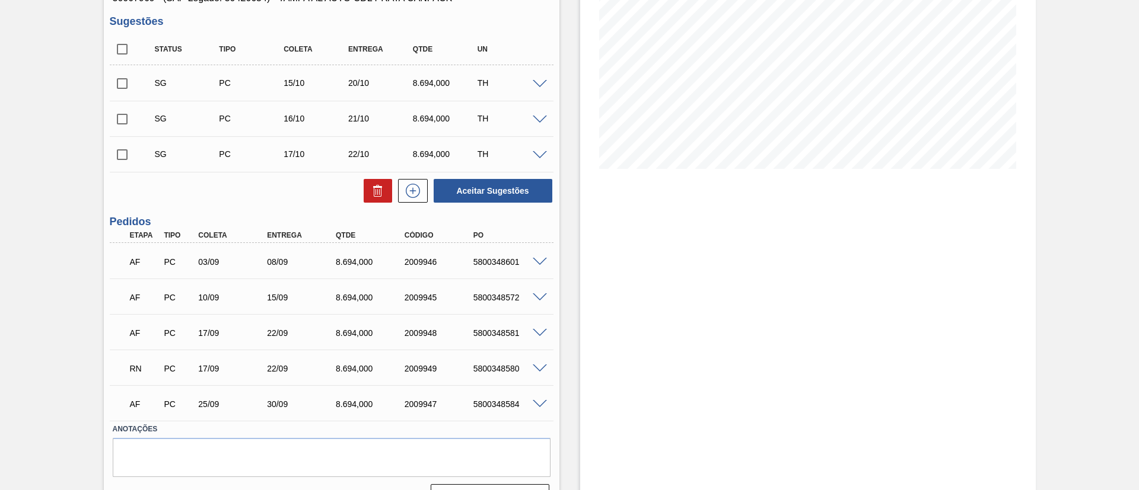
scroll to position [89, 0]
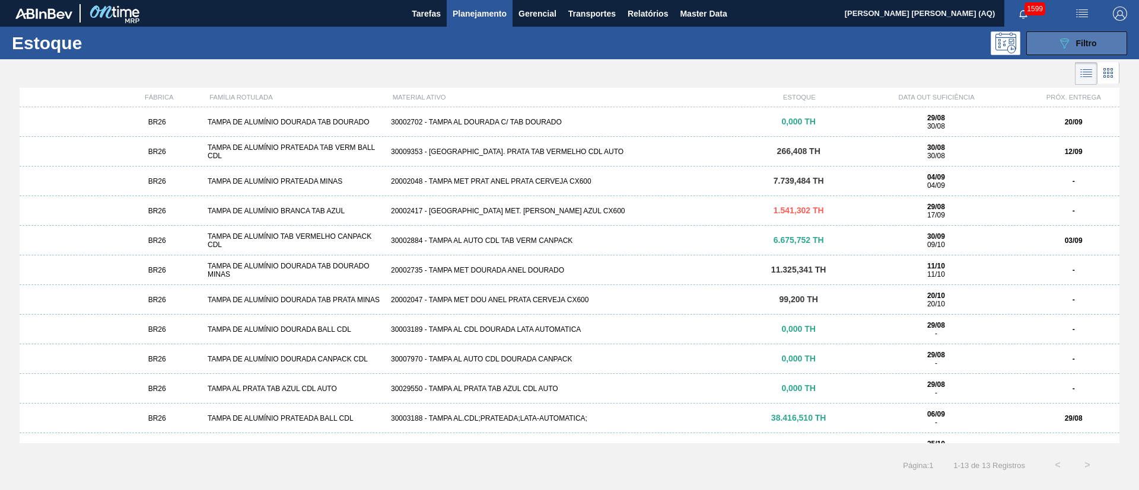
click at [1094, 44] on span "Filtro" at bounding box center [1086, 43] width 21 height 9
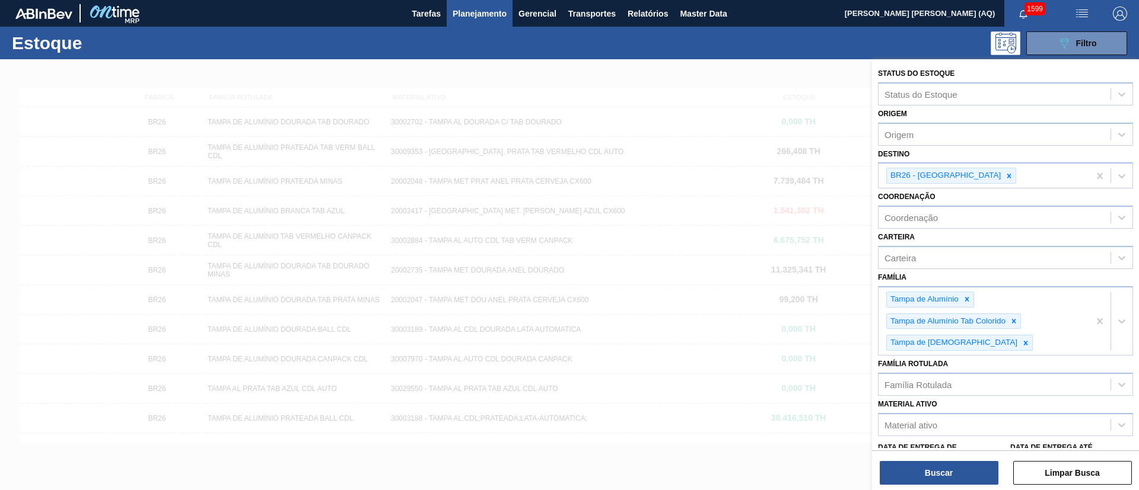
click at [597, 86] on div at bounding box center [569, 304] width 1139 height 490
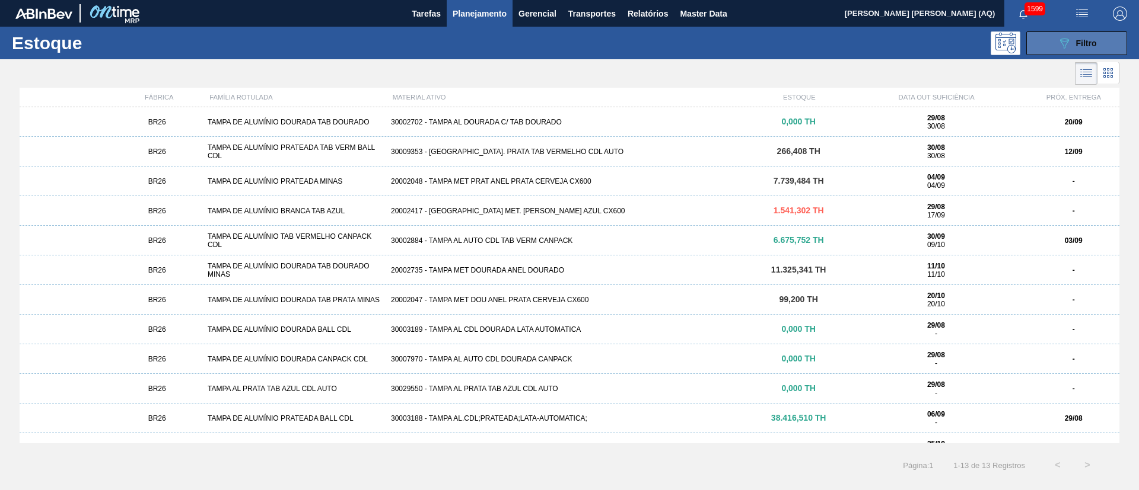
click at [1085, 39] on span "Filtro" at bounding box center [1086, 43] width 21 height 9
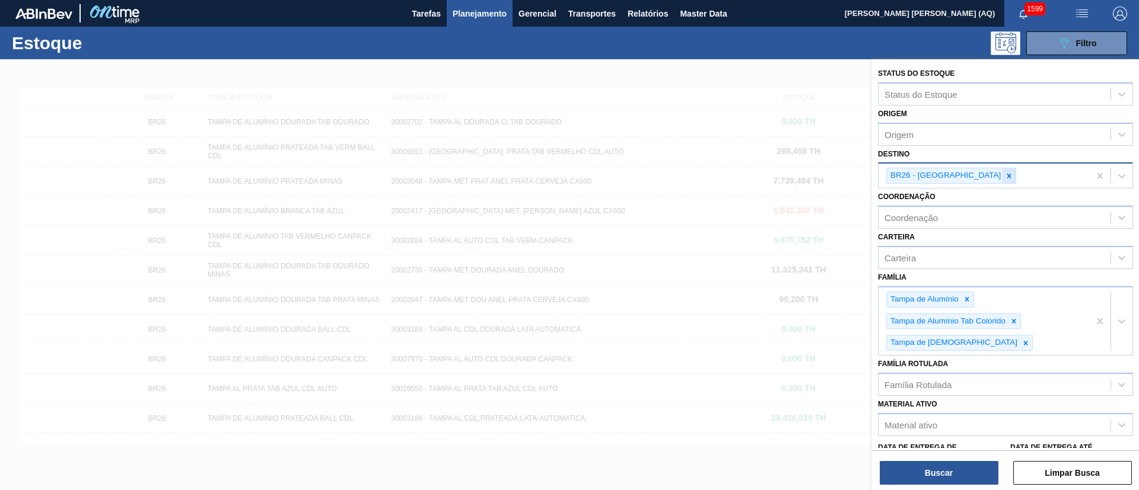
click at [1002, 180] on div at bounding box center [1008, 175] width 13 height 15
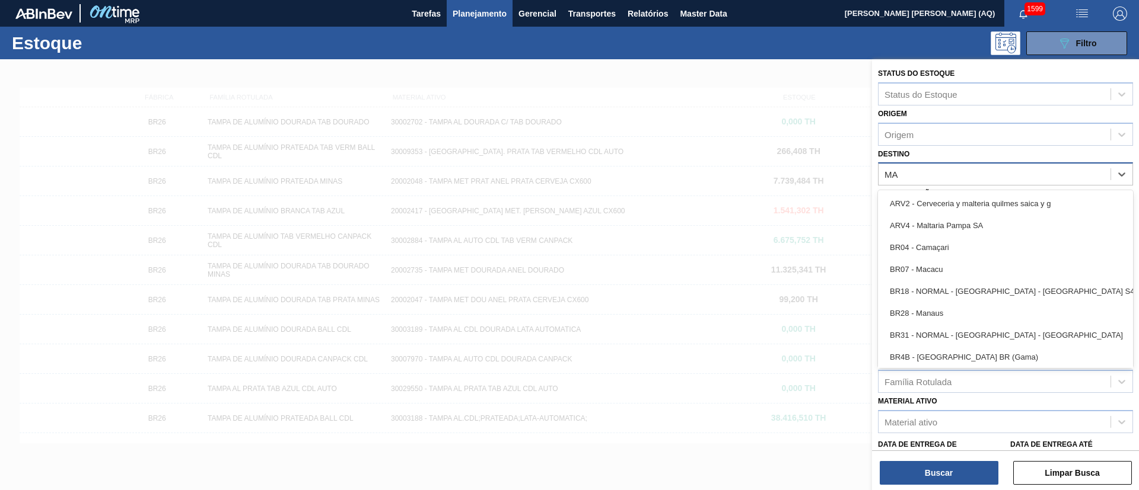
type input "M"
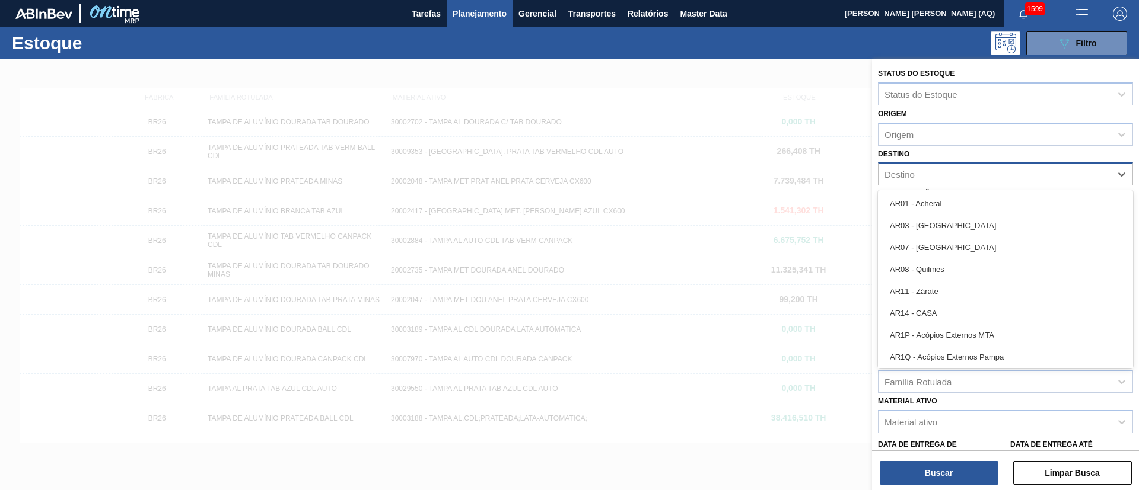
type input "E"
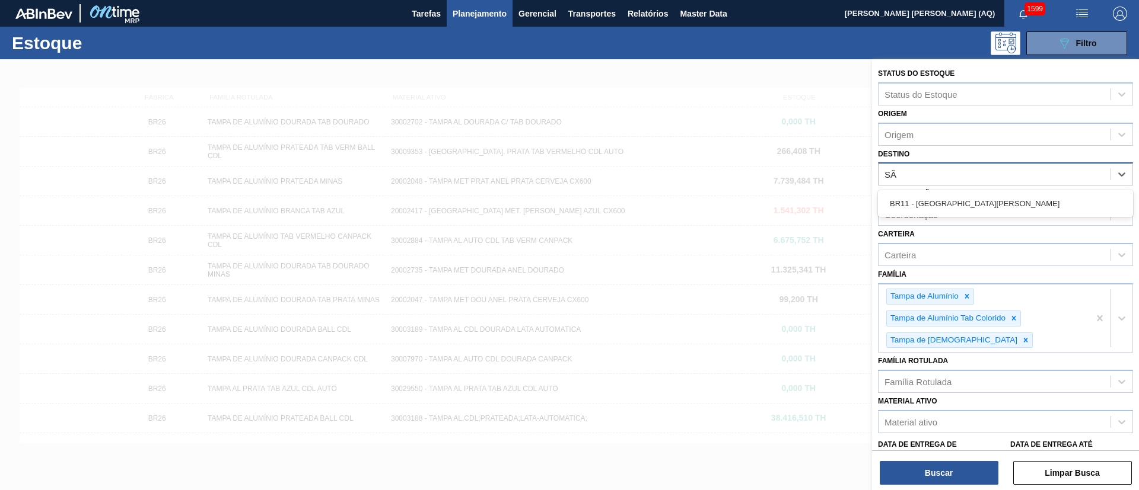
type input "SÃO"
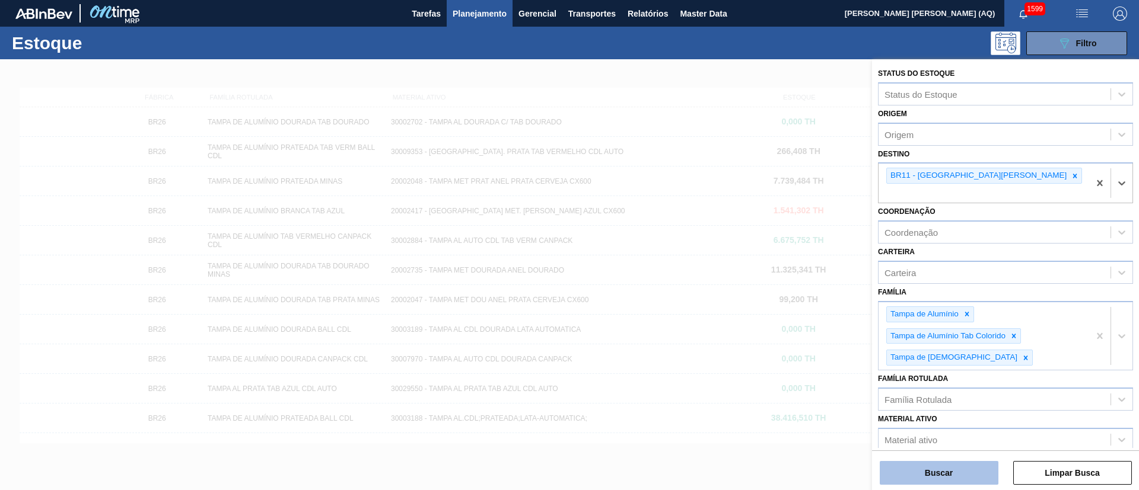
click at [977, 472] on button "Buscar" at bounding box center [939, 473] width 119 height 24
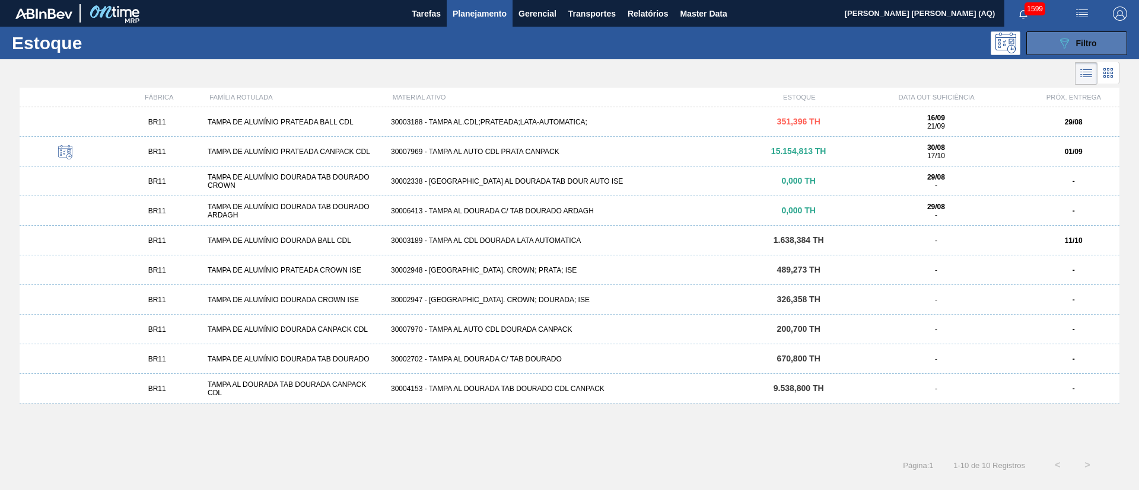
click at [1068, 52] on button "089F7B8B-B2A5-4AFE-B5C0-19BA573D28AC Filtro" at bounding box center [1076, 43] width 101 height 24
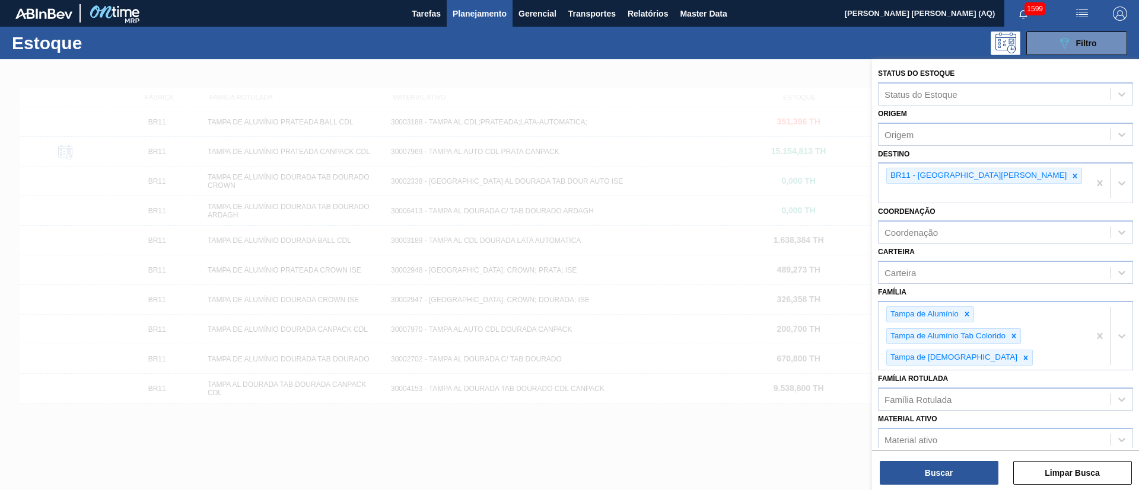
click at [659, 411] on div at bounding box center [569, 304] width 1139 height 490
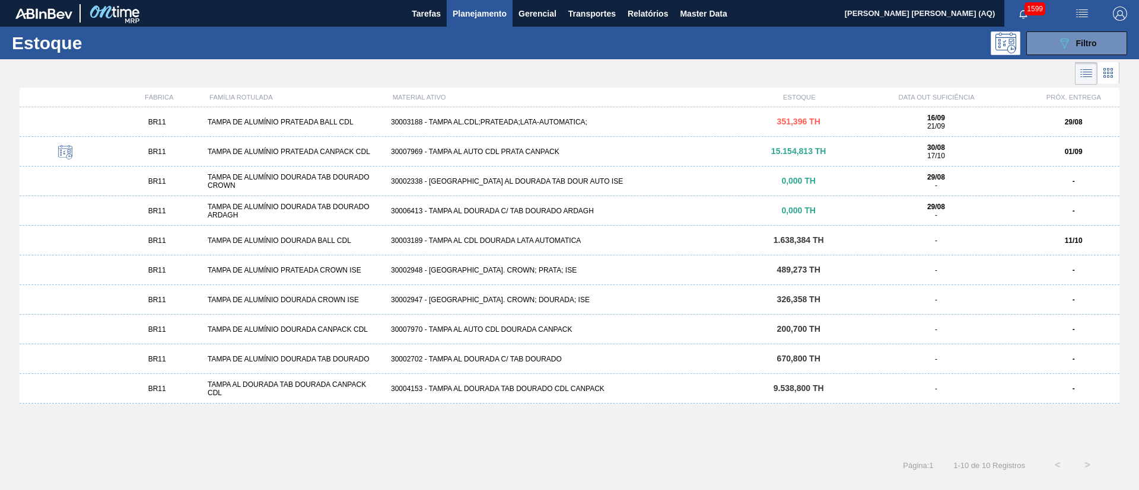
click at [341, 148] on div "TAMPA DE ALUMÍNIO PRATEADA CANPACK CDL" at bounding box center [294, 152] width 183 height 8
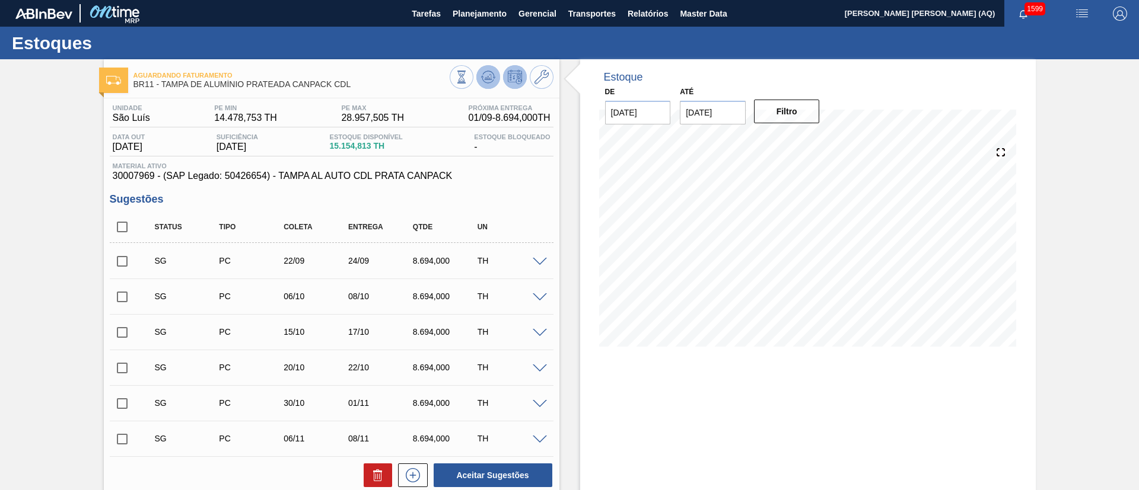
click at [468, 79] on icon at bounding box center [461, 77] width 13 height 13
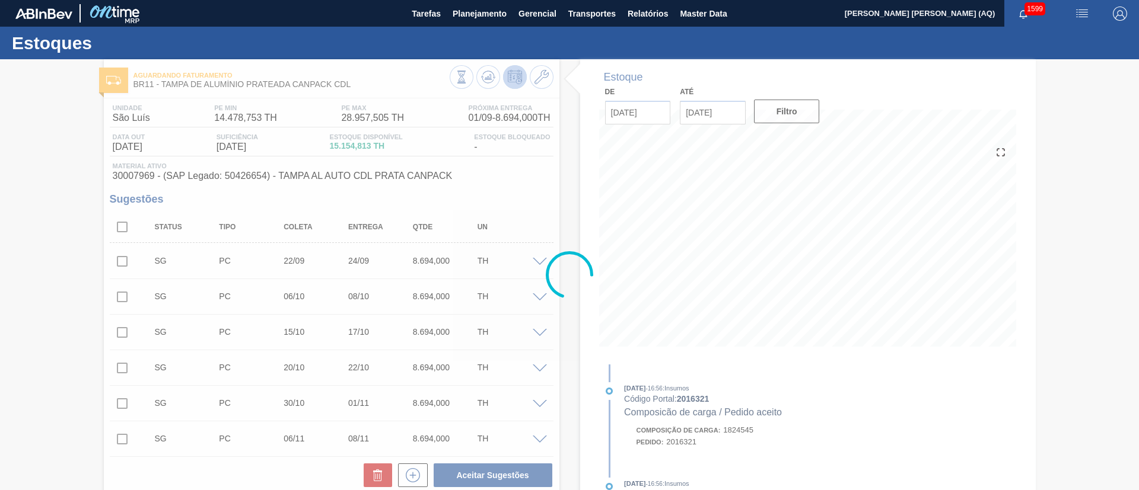
click at [700, 115] on div at bounding box center [569, 274] width 1139 height 431
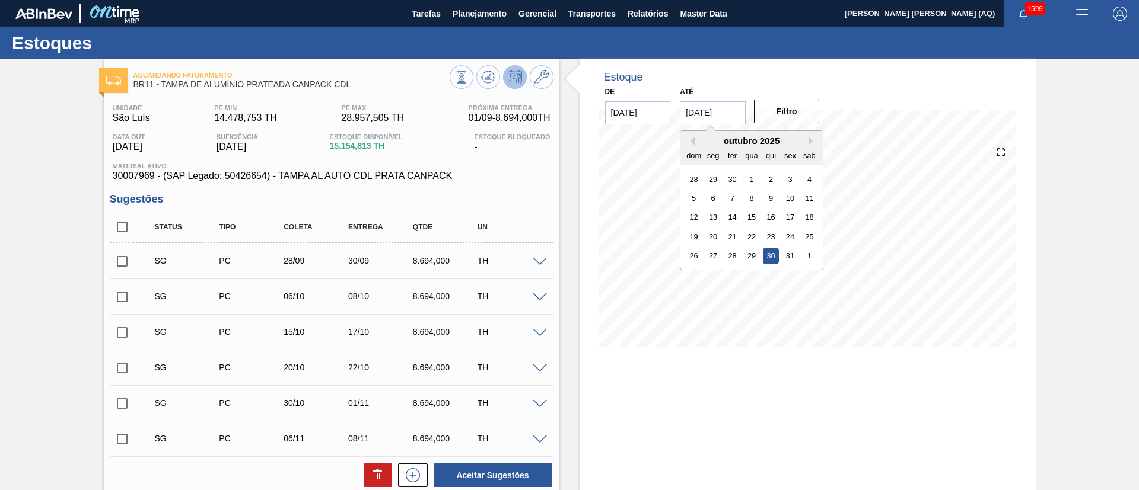
click at [741, 109] on input "[DATE]" at bounding box center [713, 113] width 66 height 24
click at [695, 180] on div "28" at bounding box center [694, 179] width 16 height 16
click at [698, 111] on input "28/09/2025" at bounding box center [713, 113] width 66 height 24
click at [735, 257] on div "30" at bounding box center [732, 256] width 16 height 16
type input "30/09/2025"
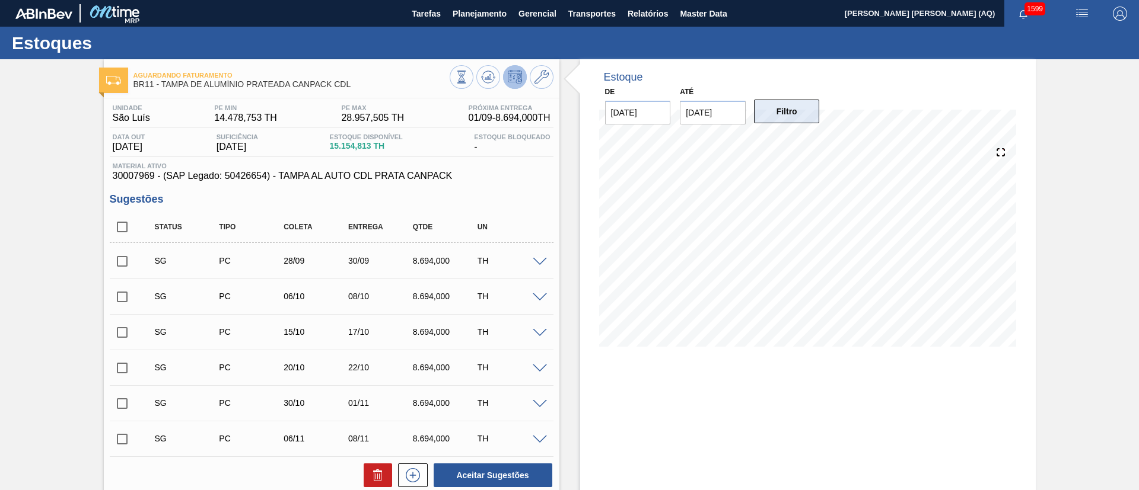
click at [776, 116] on button "Filtro" at bounding box center [787, 112] width 66 height 24
click at [472, 8] on span "Planejamento" at bounding box center [480, 14] width 54 height 14
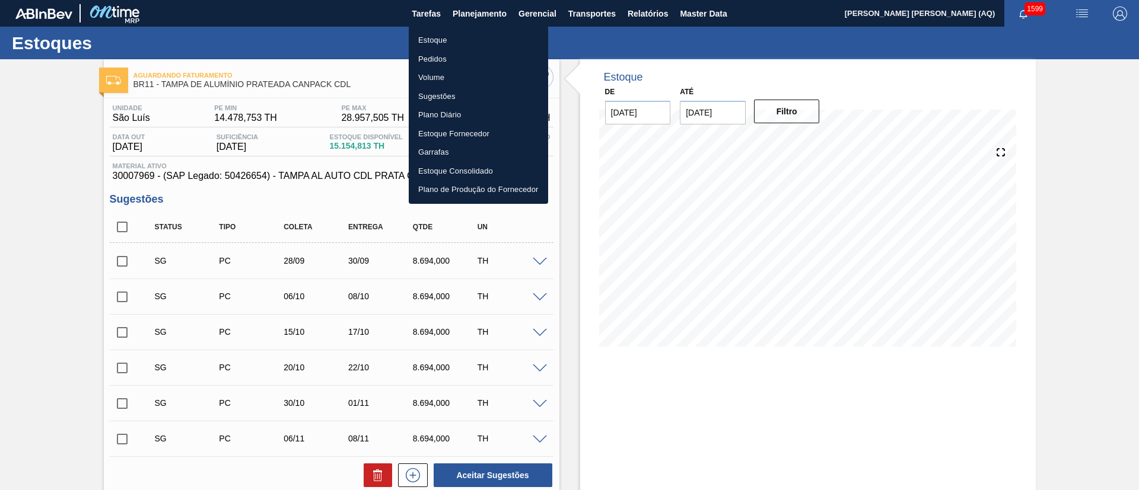
click at [422, 39] on li "Estoque" at bounding box center [478, 40] width 139 height 19
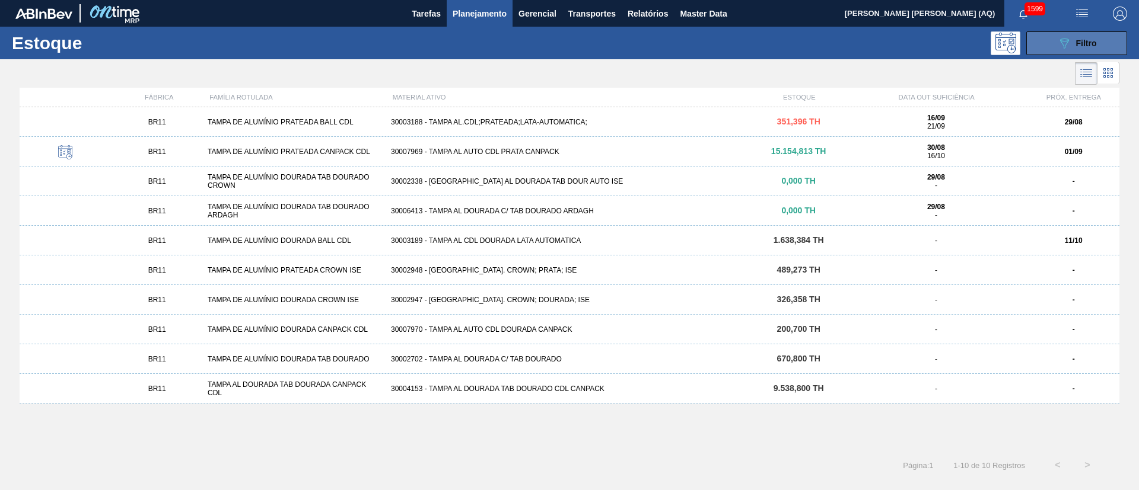
click at [1070, 40] on icon "089F7B8B-B2A5-4AFE-B5C0-19BA573D28AC" at bounding box center [1064, 43] width 14 height 14
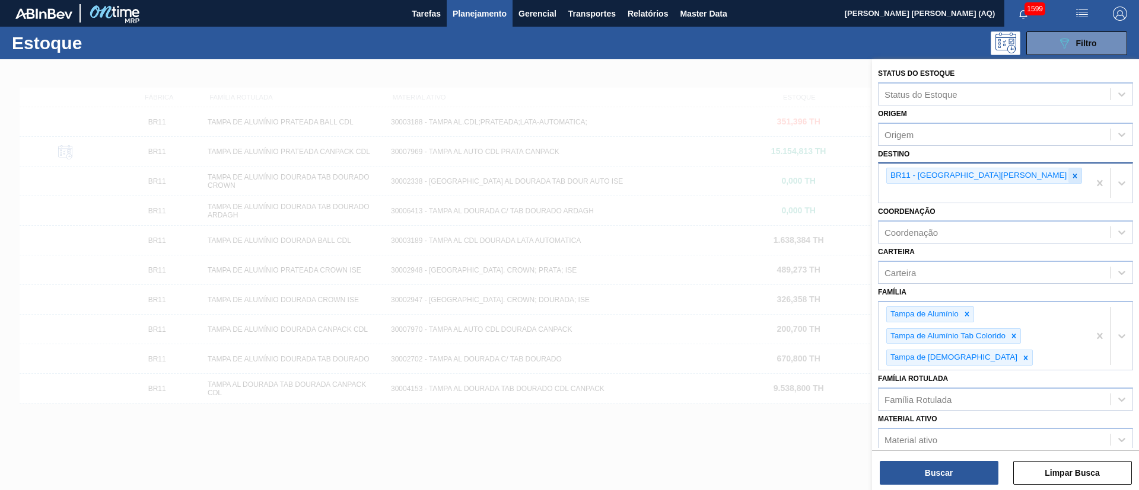
click at [1073, 176] on icon at bounding box center [1075, 176] width 4 height 4
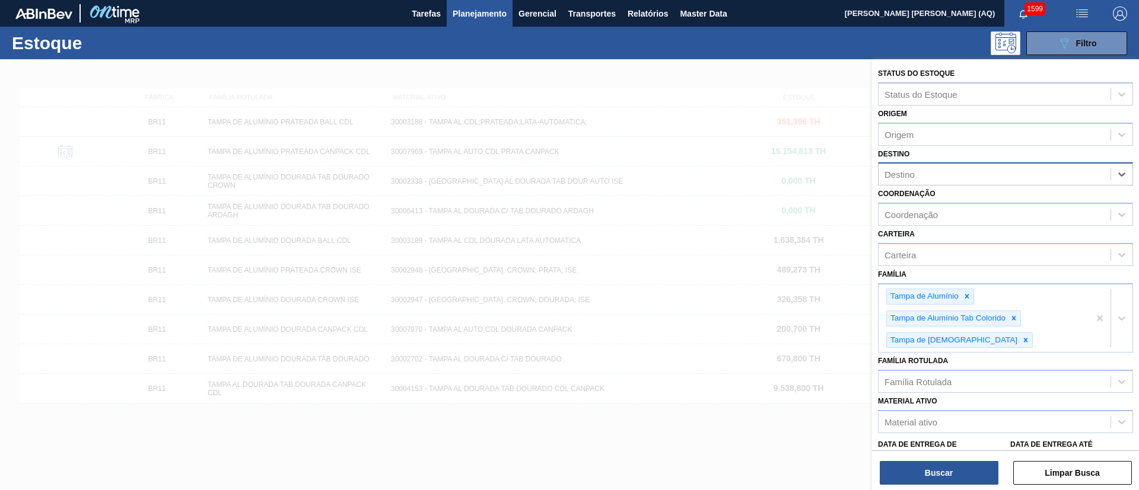
click at [66, 316] on div at bounding box center [569, 304] width 1139 height 490
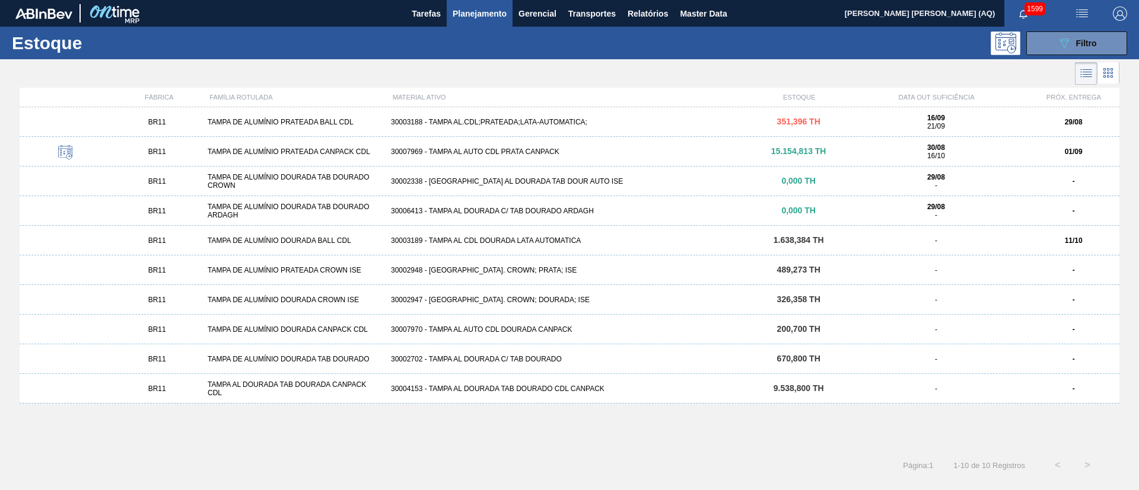
click at [527, 151] on div "30007969 - TAMPA AL AUTO CDL PRATA CANPACK" at bounding box center [569, 152] width 367 height 8
click at [814, 140] on div "BR11 TAMPA DE ALUMÍNIO PRATEADA CANPACK CDL 30007969 - TAMPA AL AUTO CDL PRATA …" at bounding box center [570, 152] width 1100 height 30
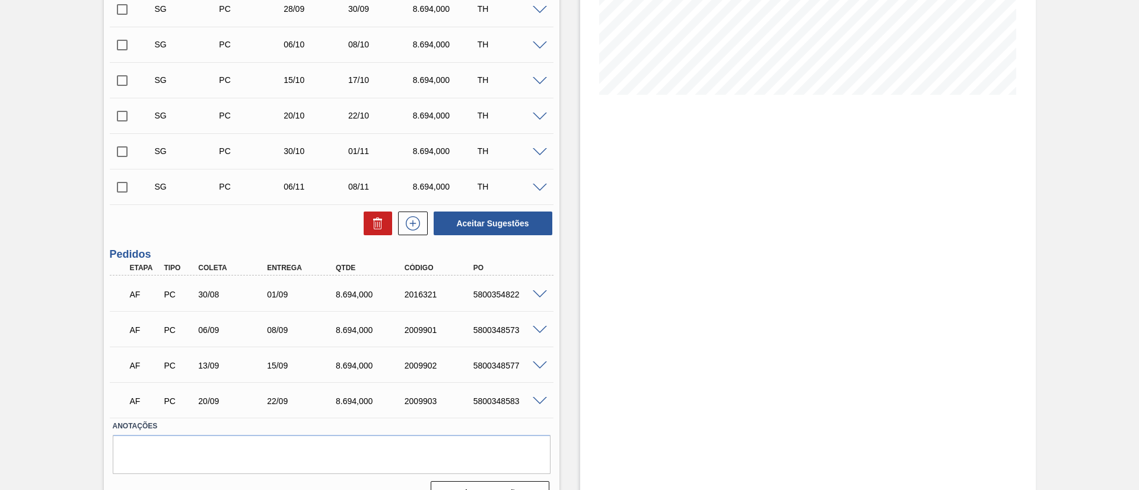
scroll to position [253, 0]
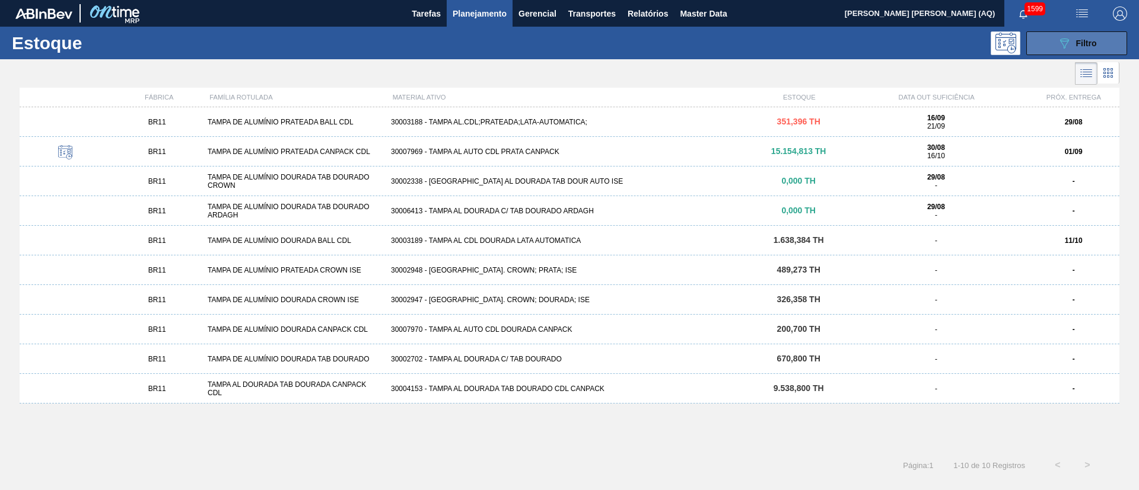
click at [1058, 39] on icon "089F7B8B-B2A5-4AFE-B5C0-19BA573D28AC" at bounding box center [1064, 43] width 14 height 14
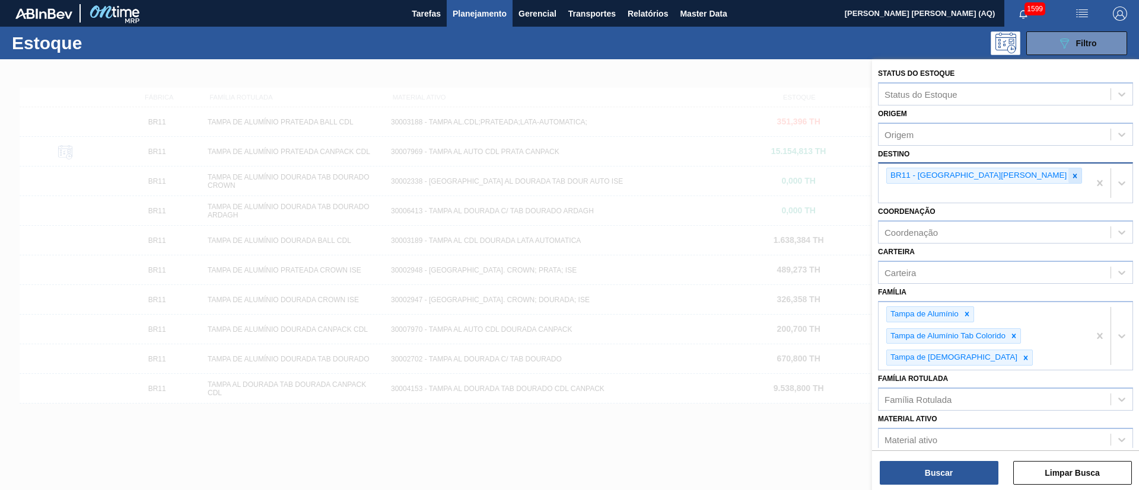
click at [1071, 179] on icon at bounding box center [1075, 176] width 8 height 8
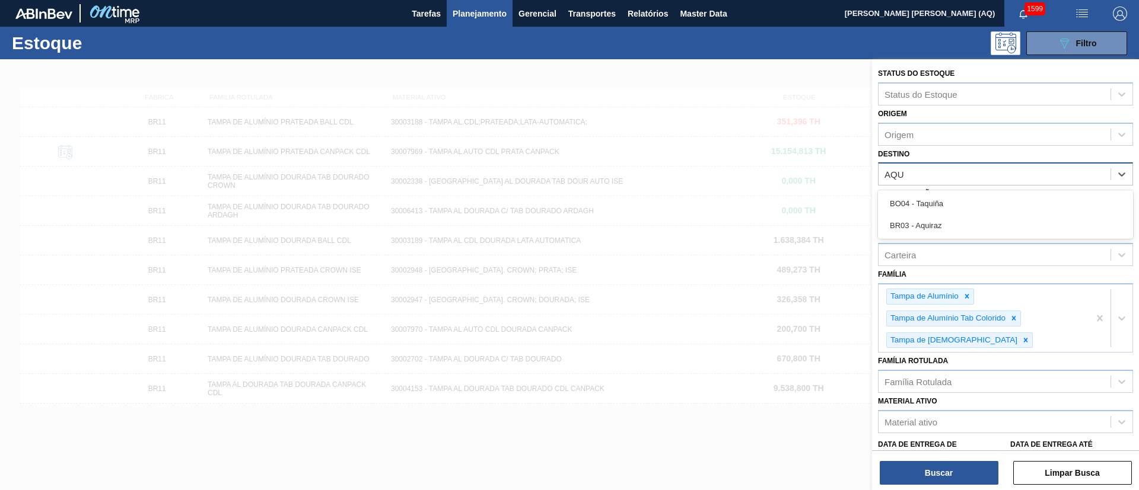
type input "AQUI"
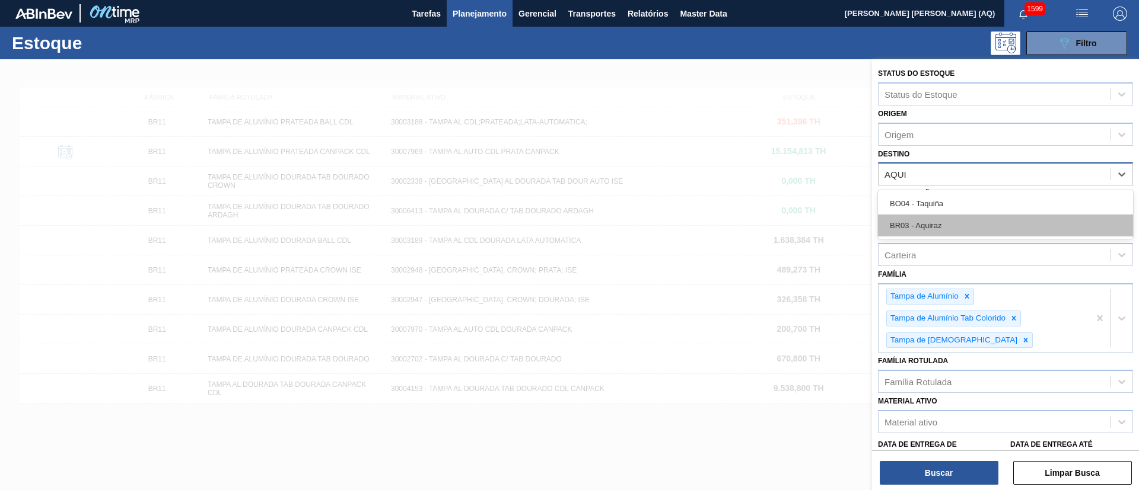
click at [954, 222] on div "BR03 - Aquiraz" at bounding box center [1005, 226] width 255 height 22
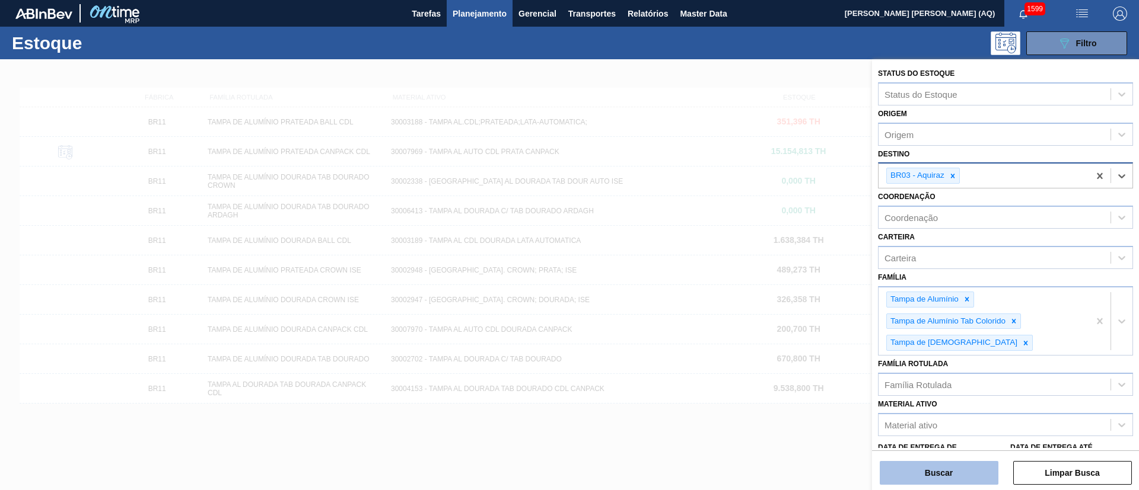
click at [927, 480] on button "Buscar" at bounding box center [939, 473] width 119 height 24
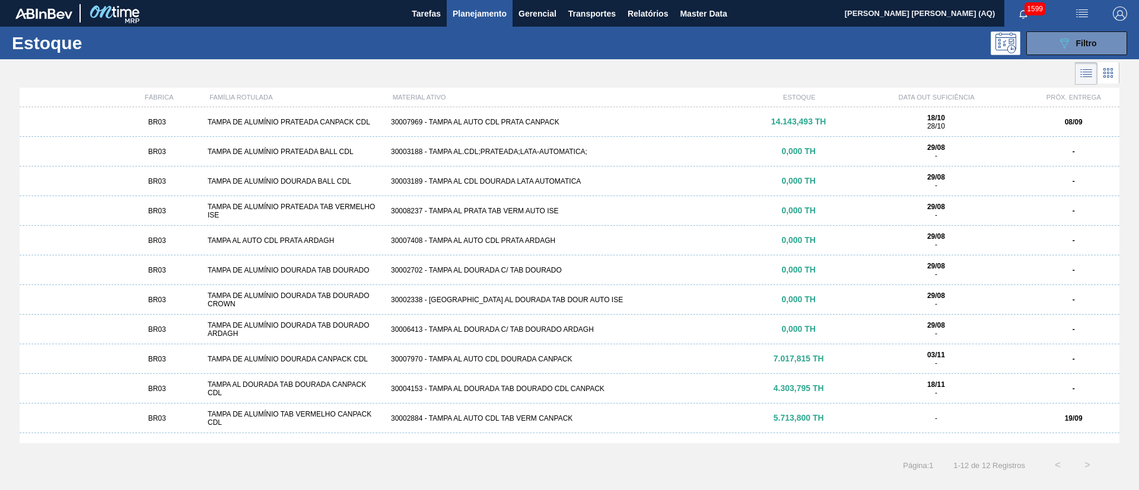
click at [438, 119] on div "30007969 - TAMPA AL AUTO CDL PRATA CANPACK" at bounding box center [569, 122] width 367 height 8
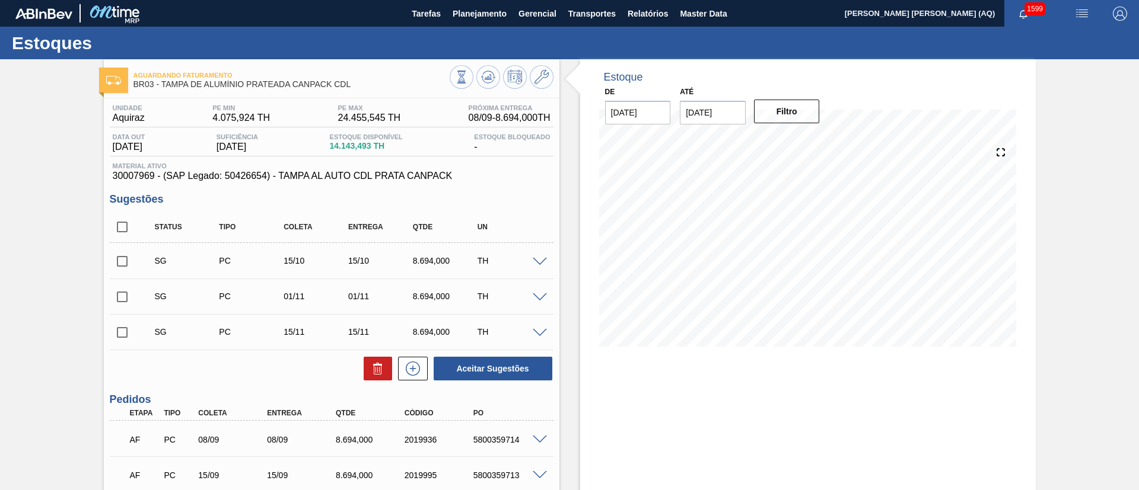
drag, startPoint x: 702, startPoint y: 112, endPoint x: 720, endPoint y: 112, distance: 17.8
click at [702, 112] on input "30/09/2025" at bounding box center [713, 113] width 66 height 24
click at [813, 141] on button "Next Month" at bounding box center [812, 141] width 8 height 8
click at [164, 46] on h1 "Estoques" at bounding box center [117, 43] width 211 height 14
click at [728, 122] on input "30/09/2025" at bounding box center [713, 113] width 66 height 24
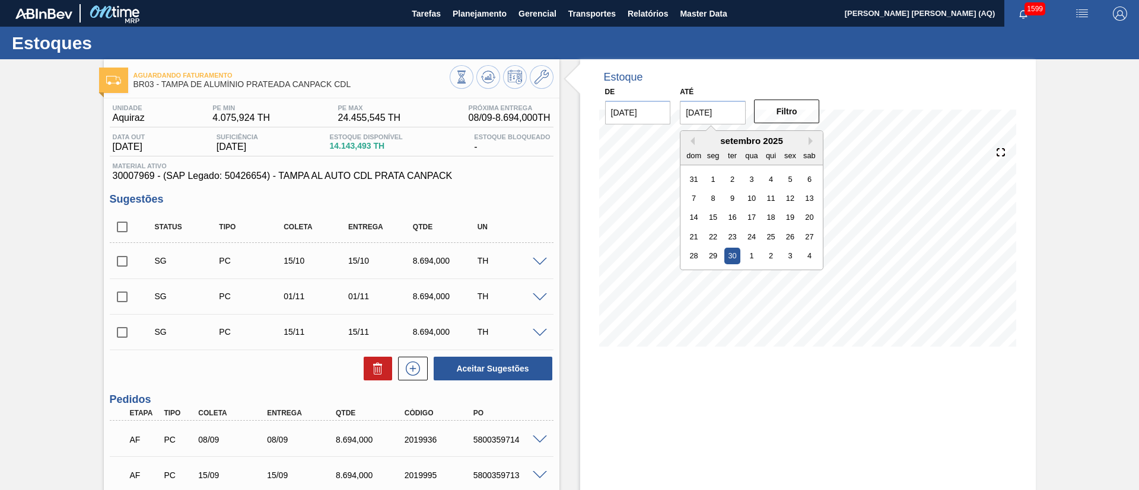
click at [805, 143] on div "setembro 2025" at bounding box center [751, 141] width 142 height 10
click at [809, 142] on button "Next Month" at bounding box center [812, 141] width 8 height 8
click at [766, 252] on div "30" at bounding box center [771, 256] width 16 height 16
type input "[DATE]"
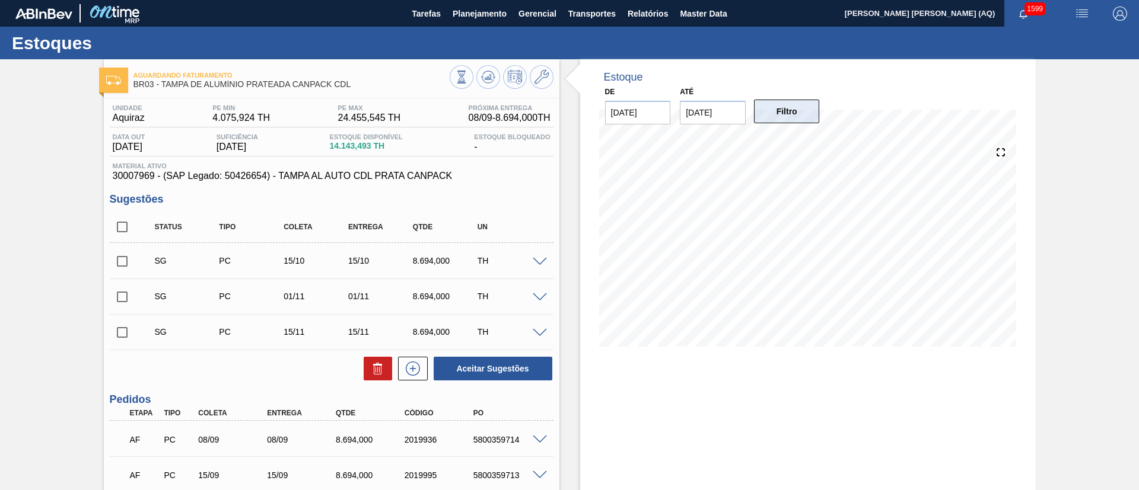
click at [789, 119] on button "Filtro" at bounding box center [787, 112] width 66 height 24
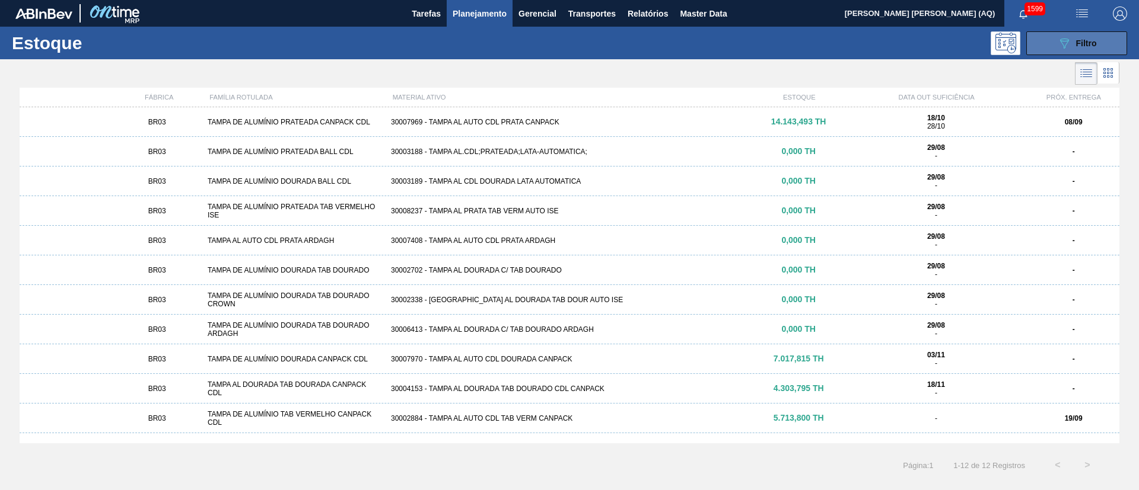
click at [1050, 37] on button "089F7B8B-B2A5-4AFE-B5C0-19BA573D28AC Filtro" at bounding box center [1076, 43] width 101 height 24
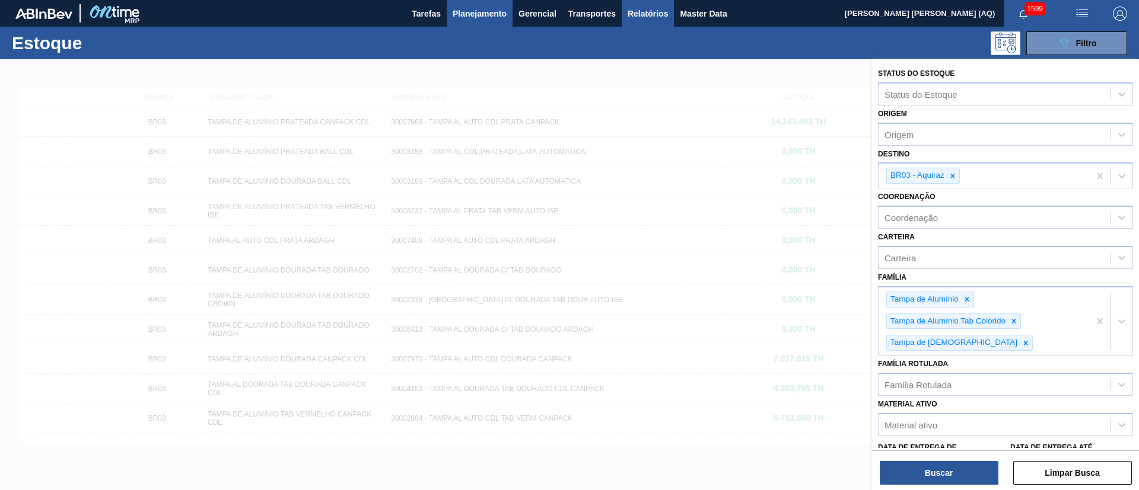
click at [649, 12] on span "Relatórios" at bounding box center [647, 14] width 40 height 14
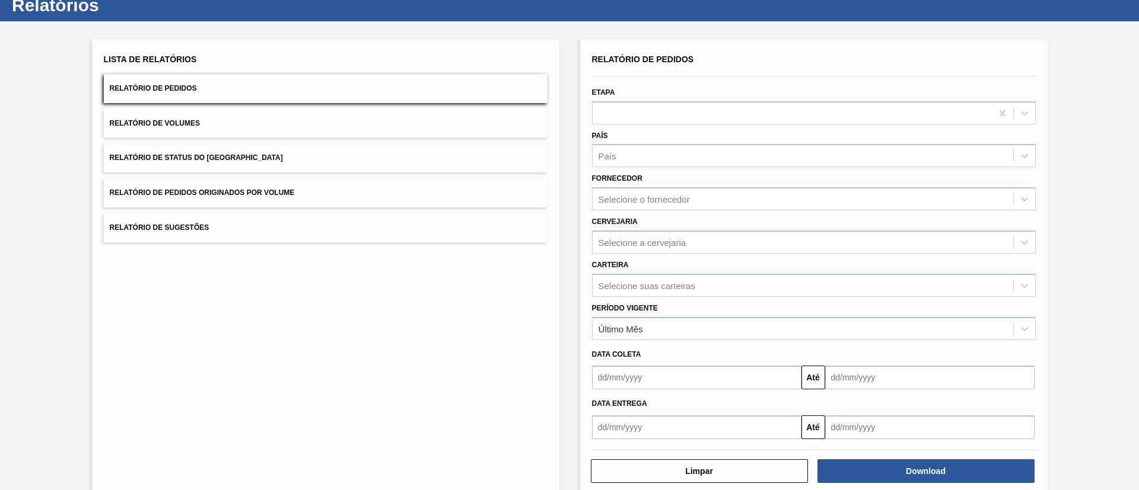
scroll to position [59, 0]
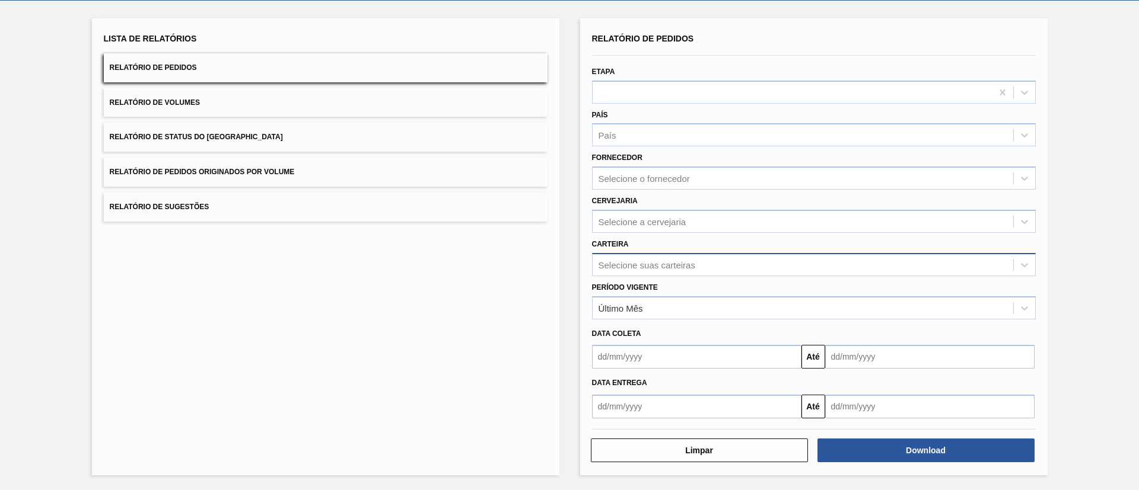
click at [660, 264] on div "Selecione suas carteiras" at bounding box center [646, 265] width 97 height 10
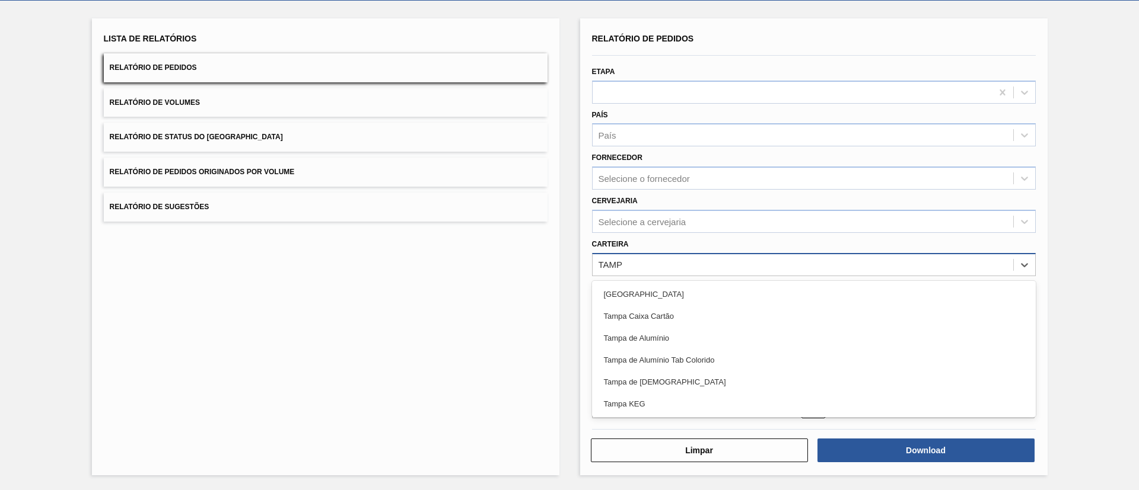
type input "[GEOGRAPHIC_DATA]"
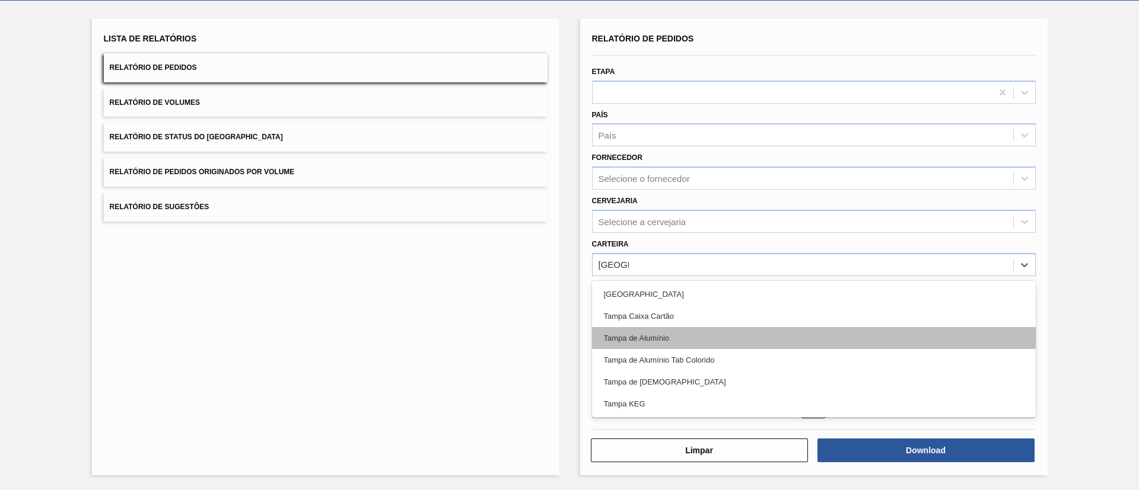
click at [672, 346] on div "Tampa de Alumínio" at bounding box center [814, 338] width 444 height 22
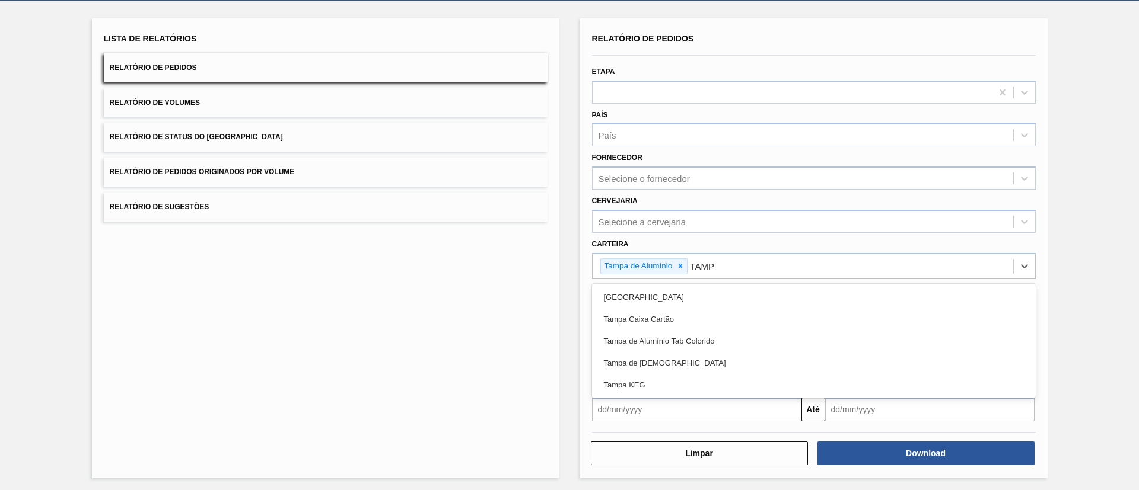
type input "[GEOGRAPHIC_DATA]"
click at [672, 346] on div "Tampa de Alumínio Tab Colorido" at bounding box center [814, 341] width 444 height 22
type input "[GEOGRAPHIC_DATA]"
click at [672, 346] on div "Tampa de [DEMOGRAPHIC_DATA]" at bounding box center [814, 341] width 444 height 22
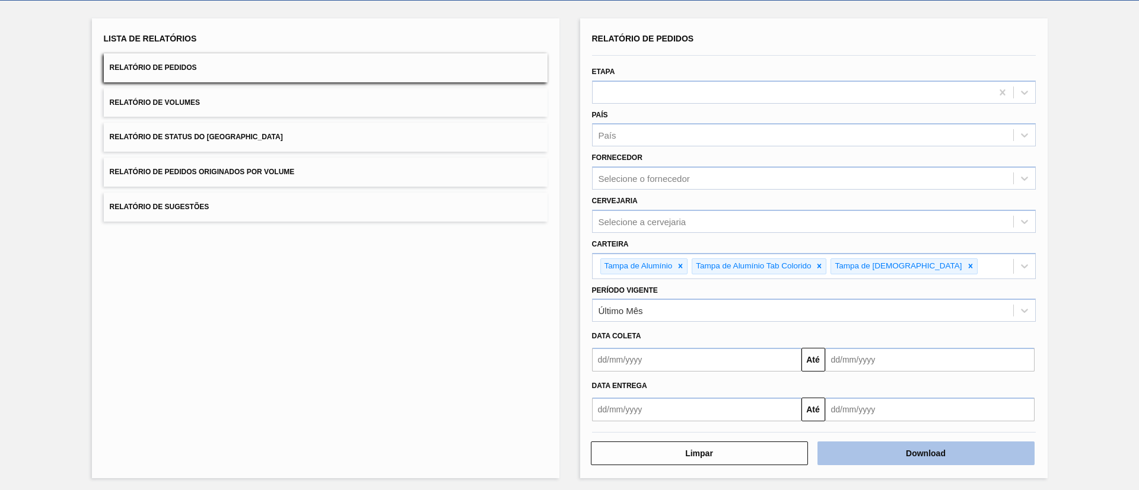
click at [979, 449] on button "Download" at bounding box center [925, 454] width 217 height 24
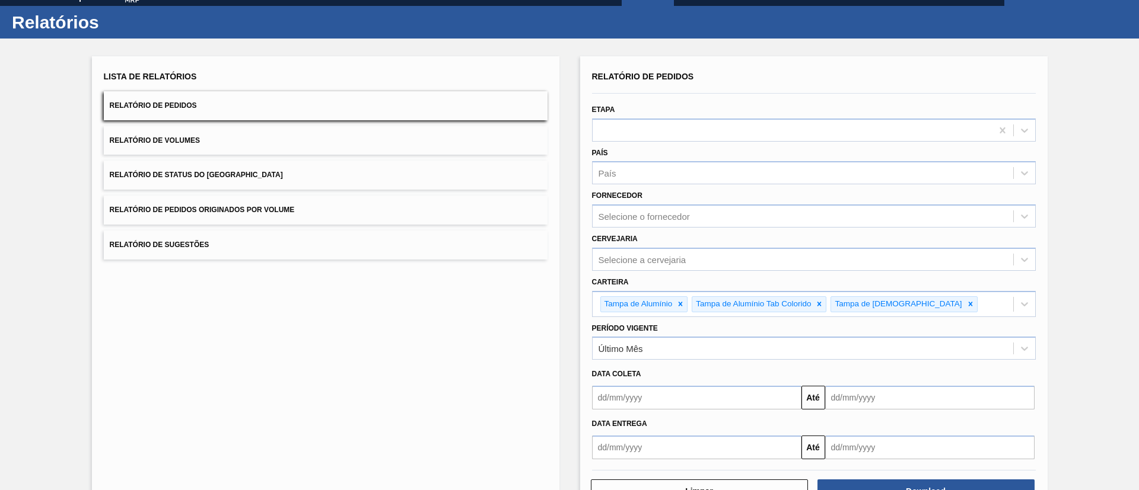
scroll to position [0, 0]
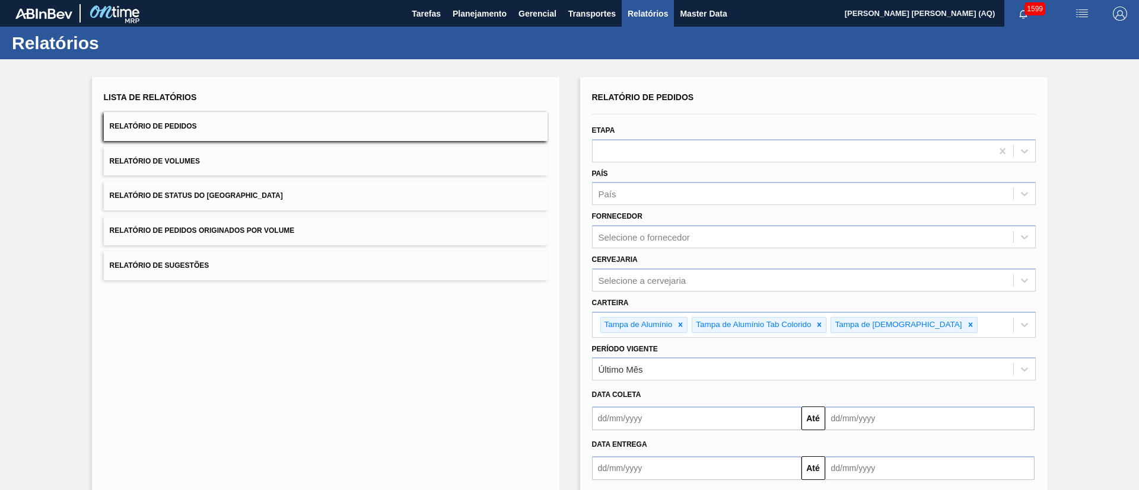
click at [404, 138] on button "Relatório de Pedidos" at bounding box center [326, 126] width 444 height 29
click at [229, 130] on button "Relatório de Pedidos" at bounding box center [326, 126] width 444 height 29
click at [501, 23] on button "Planejamento" at bounding box center [480, 13] width 66 height 27
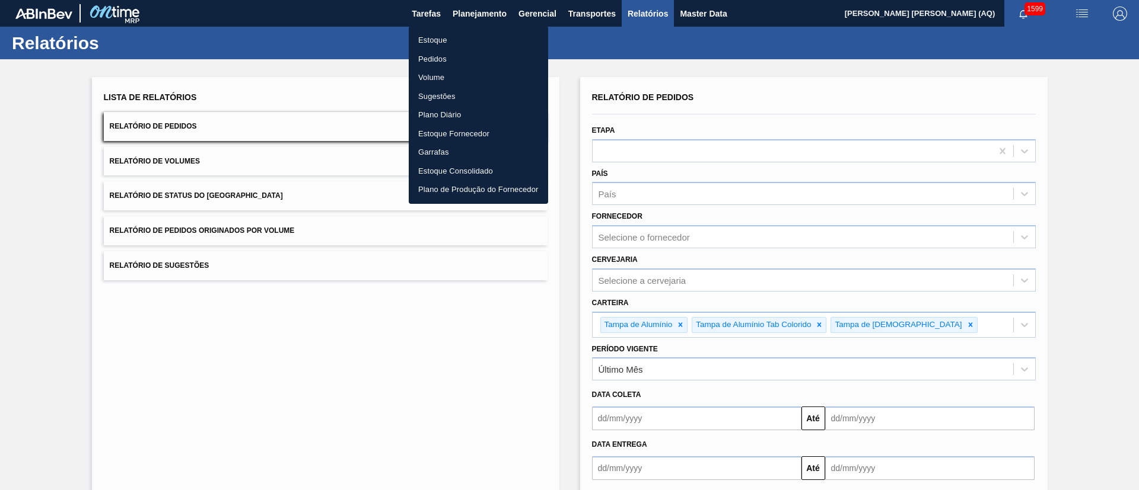
click at [430, 37] on li "Estoque" at bounding box center [478, 40] width 139 height 19
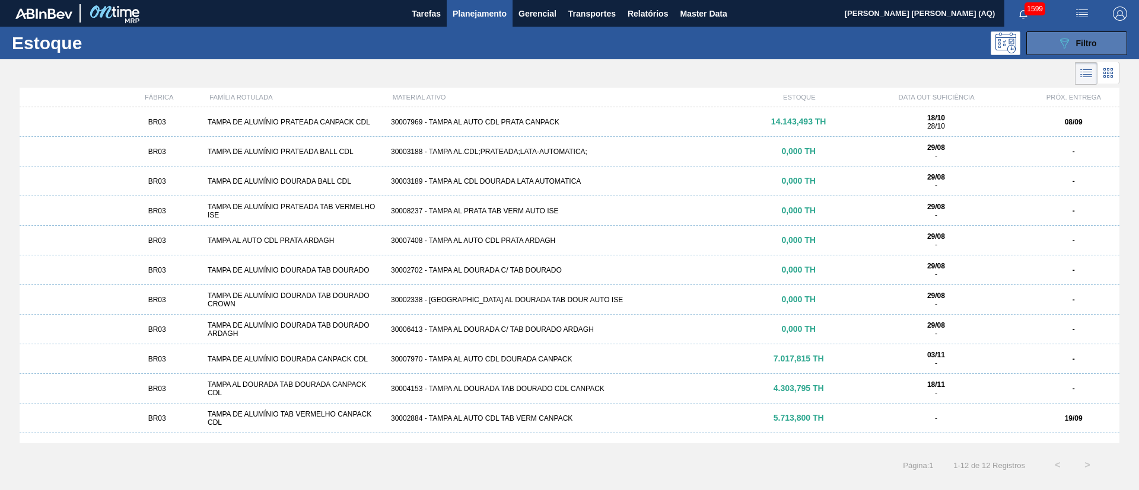
click at [1049, 40] on button "089F7B8B-B2A5-4AFE-B5C0-19BA573D28AC Filtro" at bounding box center [1076, 43] width 101 height 24
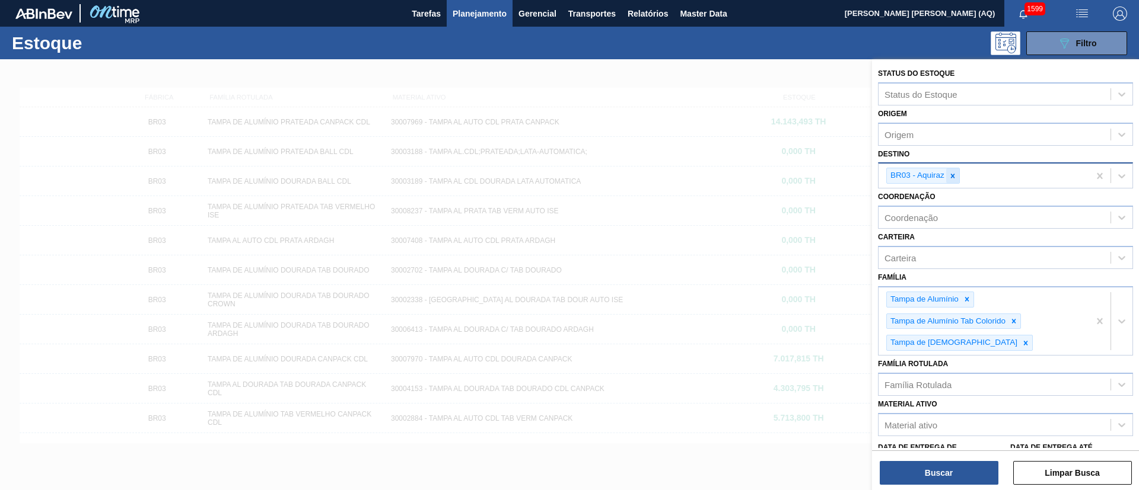
click at [953, 176] on icon at bounding box center [953, 176] width 4 height 4
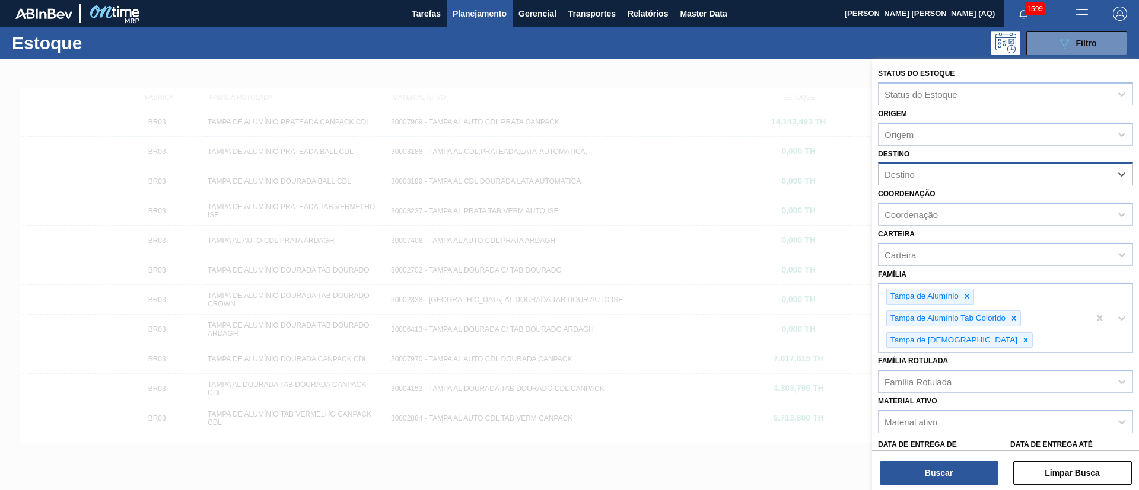
type input "M"
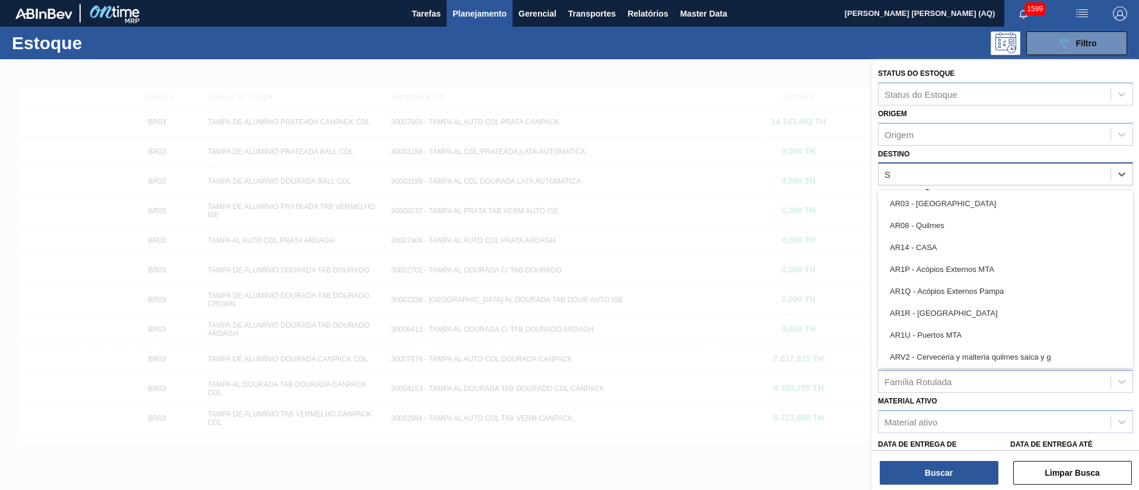
type input "SÃ"
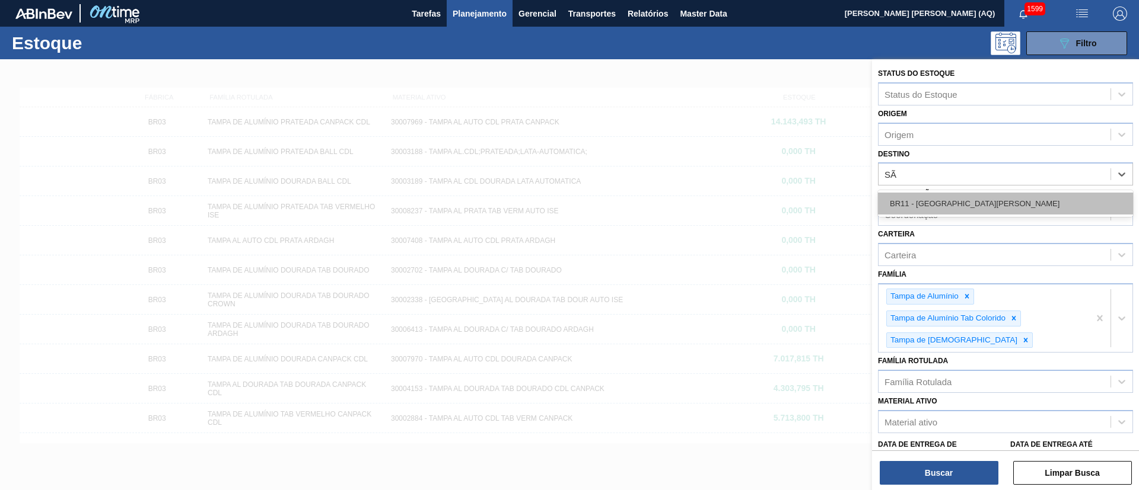
click at [944, 205] on div "BR11 - São Luís" at bounding box center [1005, 204] width 255 height 22
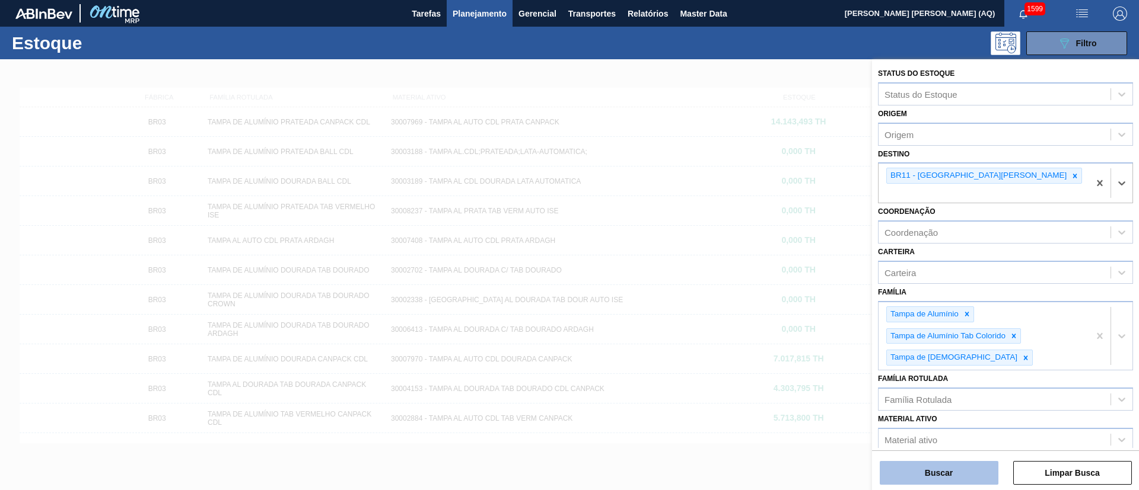
click at [953, 462] on button "Buscar" at bounding box center [939, 473] width 119 height 24
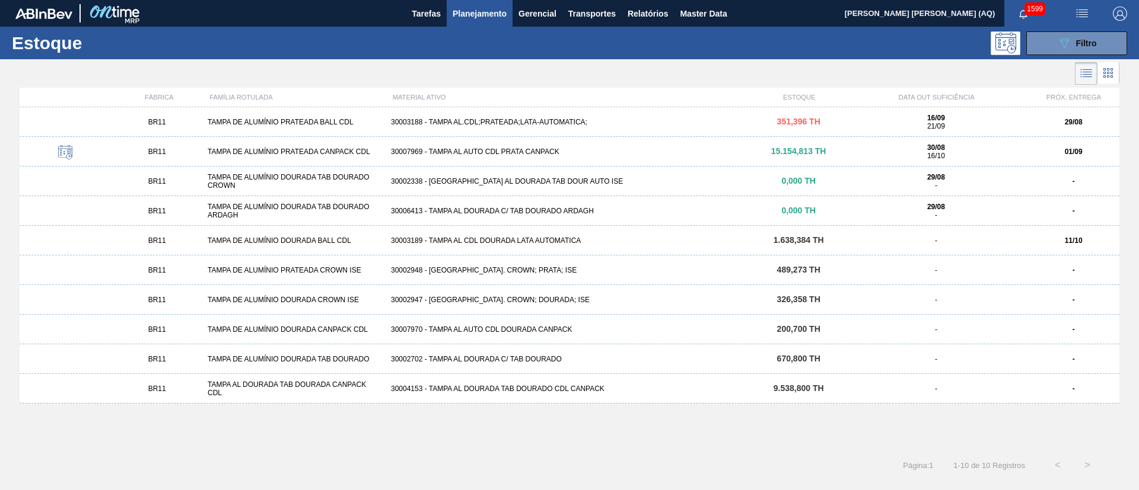
drag, startPoint x: 552, startPoint y: 152, endPoint x: 611, endPoint y: 285, distance: 145.7
click at [552, 153] on div "30007969 - TAMPA AL AUTO CDL PRATA CANPACK" at bounding box center [569, 152] width 367 height 8
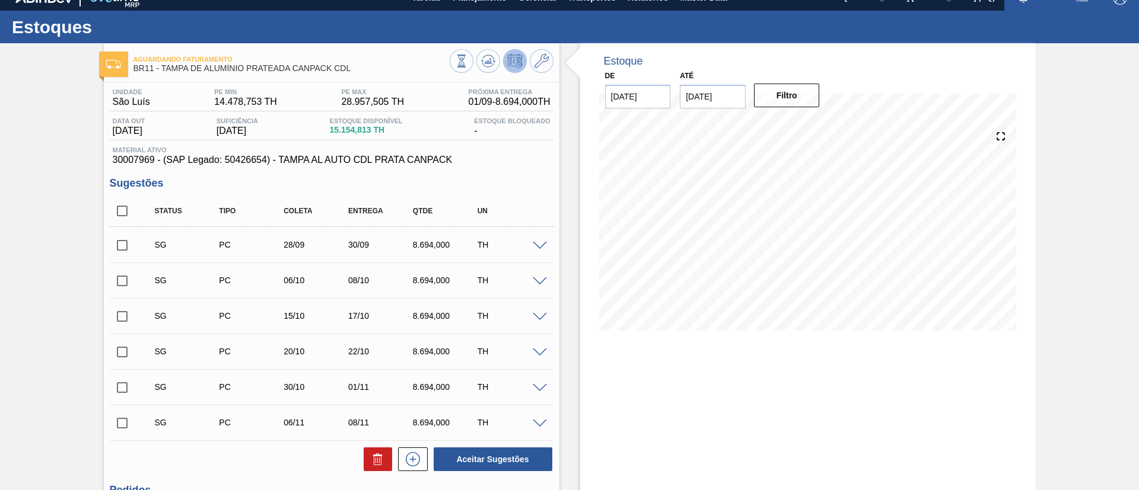
scroll to position [10, 0]
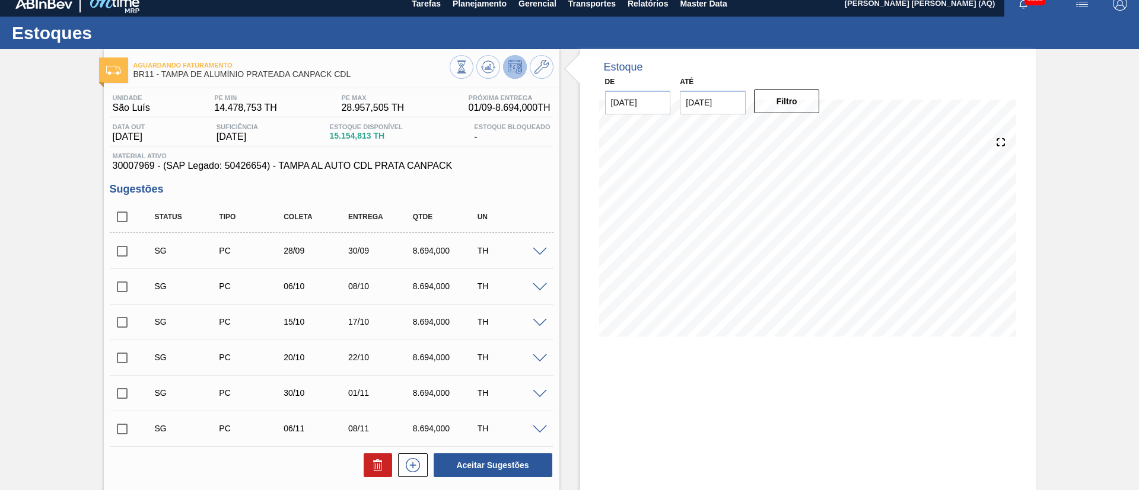
click at [1100, 84] on div "Aguardando Faturamento BR11 - TAMPA DE ALUMÍNIO PRATEADA CANPACK CDL Unidade Sã…" at bounding box center [569, 403] width 1139 height 708
click at [639, 9] on span "Relatórios" at bounding box center [647, 3] width 40 height 14
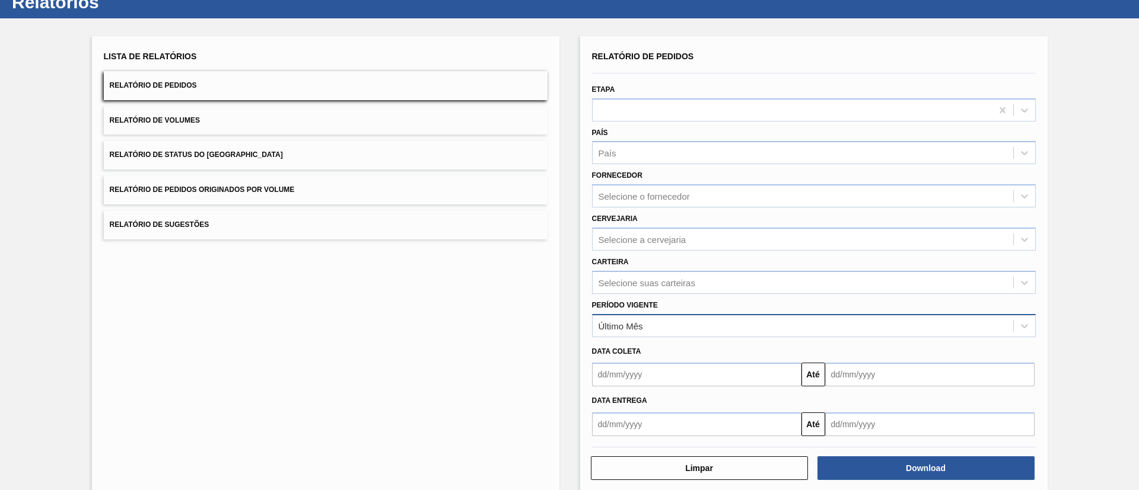
scroll to position [59, 0]
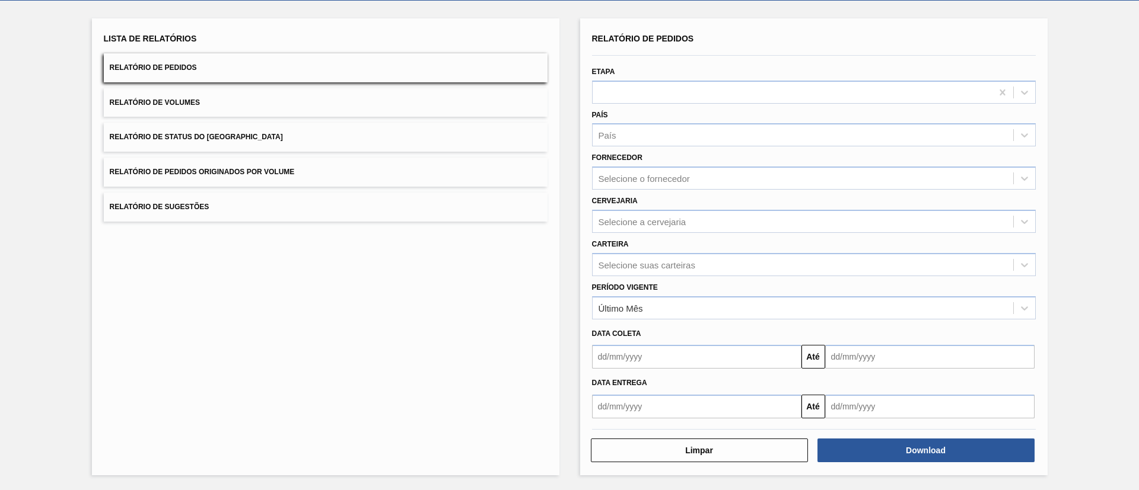
click at [425, 73] on button "Relatório de Pedidos" at bounding box center [326, 67] width 444 height 29
click at [903, 441] on button "Download" at bounding box center [925, 451] width 217 height 24
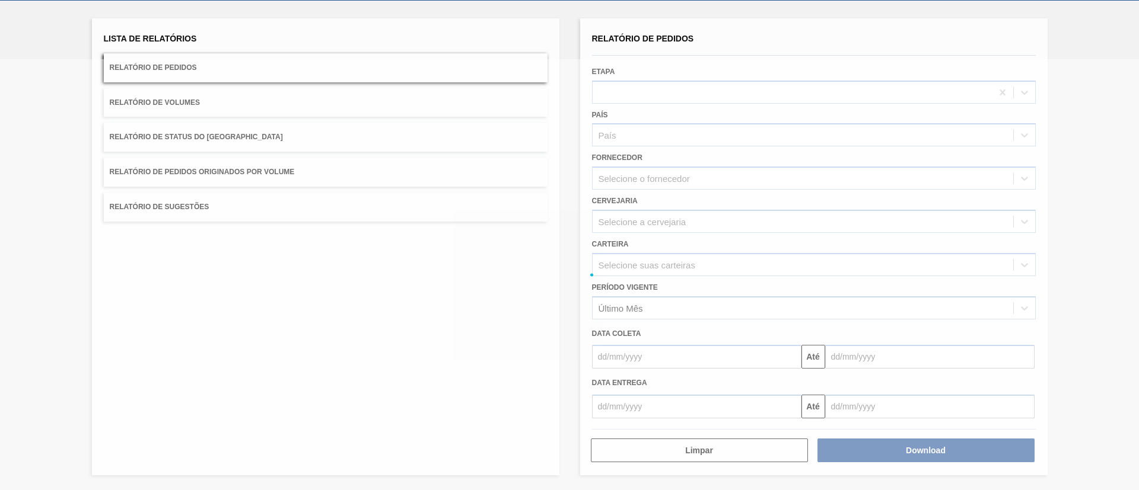
drag, startPoint x: 343, startPoint y: 26, endPoint x: 352, endPoint y: 37, distance: 13.5
click at [343, 25] on div "Lista de Relatórios Relatório de Pedidos Relatório de Volumes Relatório de Stat…" at bounding box center [325, 246] width 467 height 457
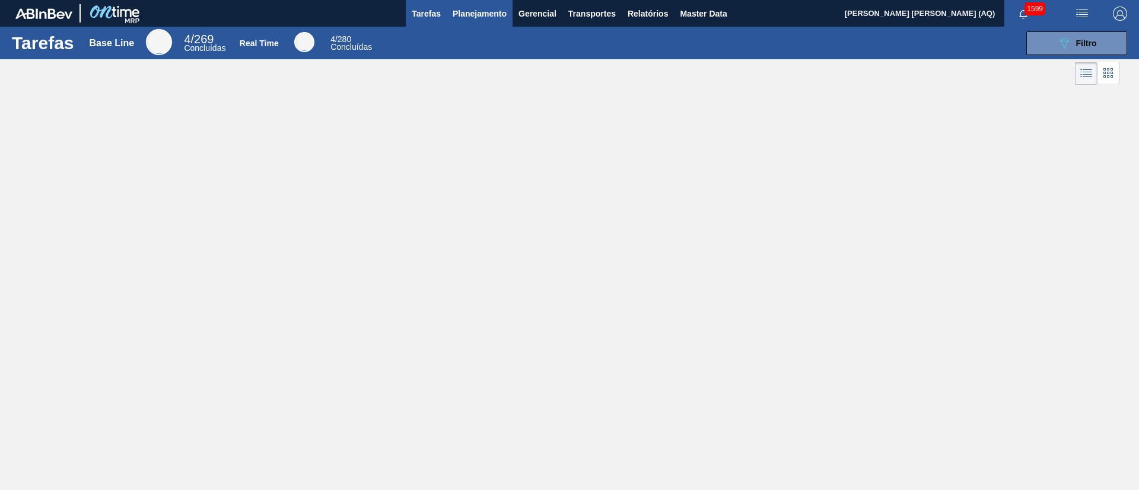
click at [461, 9] on span "Planejamento" at bounding box center [480, 14] width 54 height 14
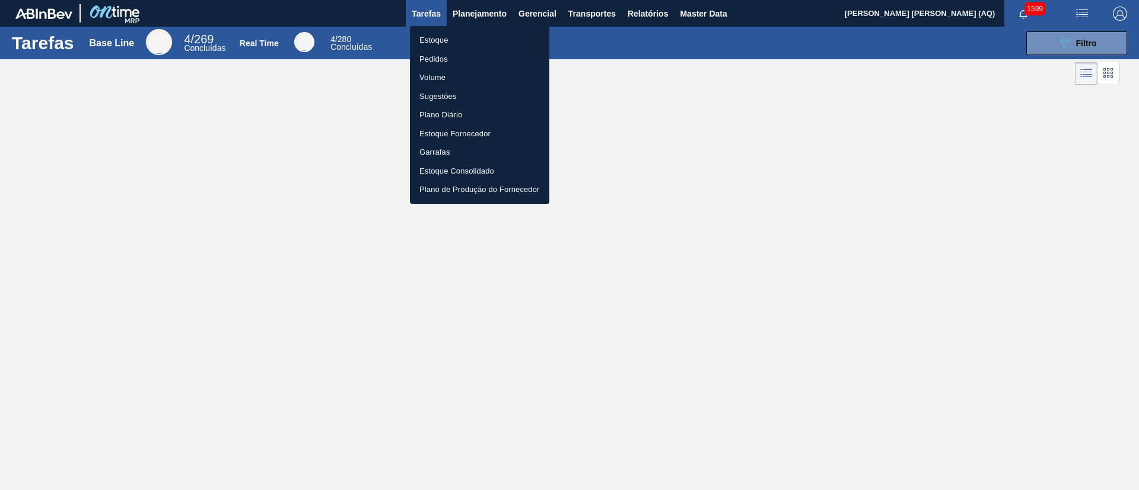
click at [448, 36] on li "Estoque" at bounding box center [479, 40] width 139 height 19
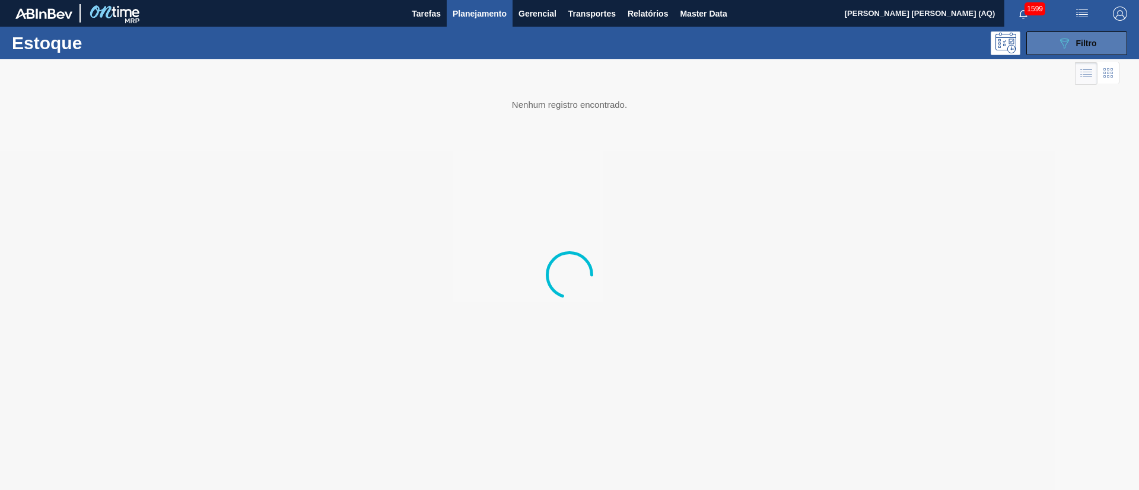
click at [1056, 52] on button "089F7B8B-B2A5-4AFE-B5C0-19BA573D28AC Filtro" at bounding box center [1076, 43] width 101 height 24
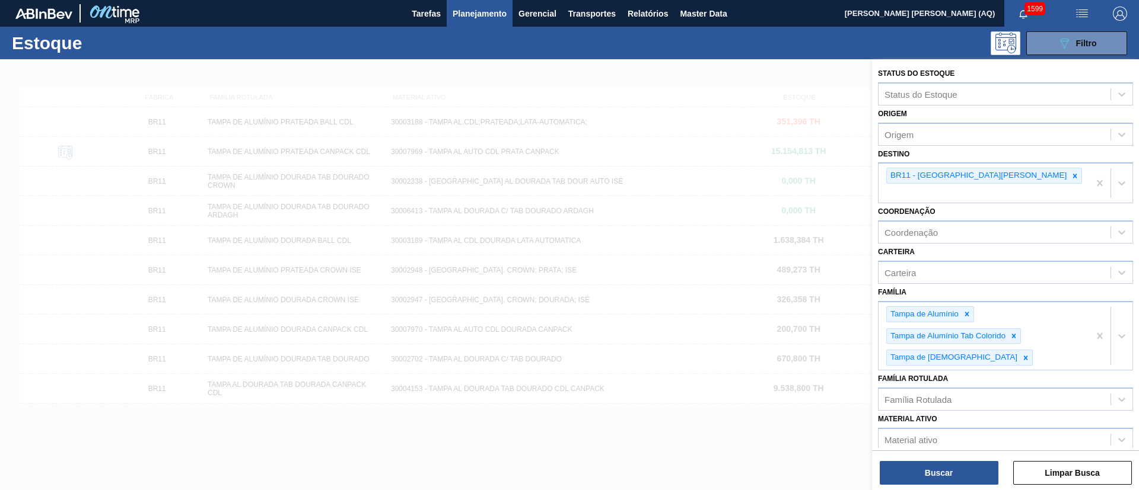
click at [501, 10] on span "Planejamento" at bounding box center [480, 14] width 54 height 14
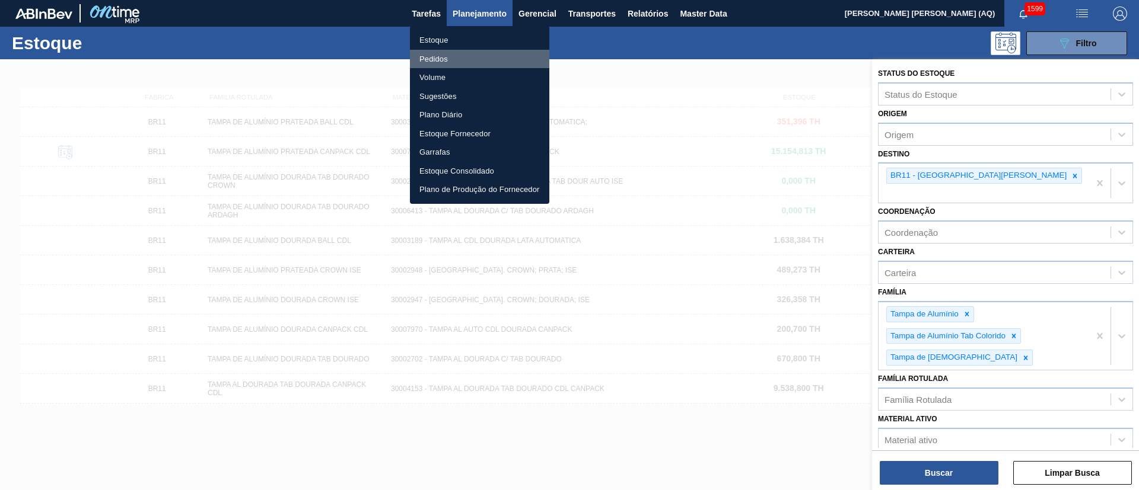
click at [429, 55] on li "Pedidos" at bounding box center [479, 59] width 139 height 19
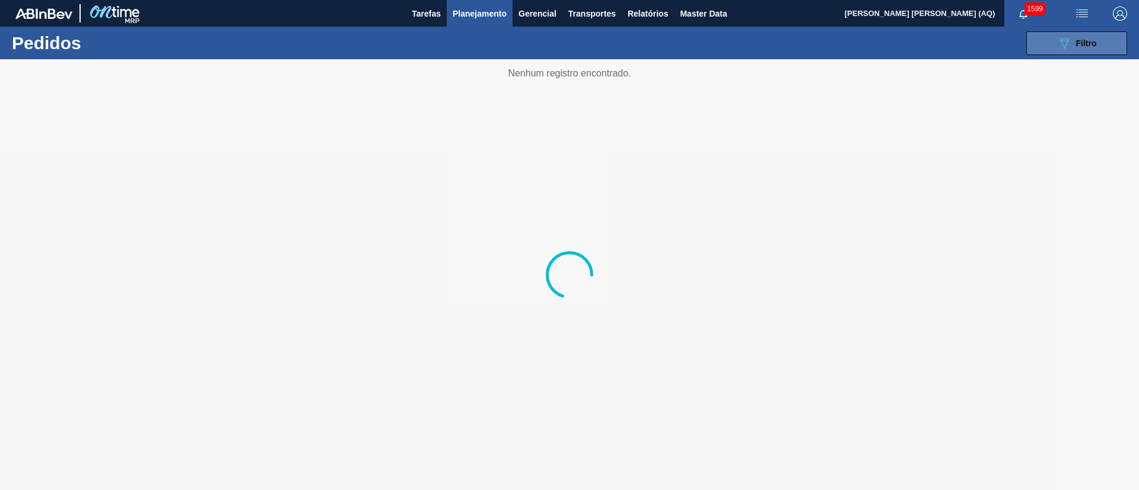
click at [1076, 34] on button "089F7B8B-B2A5-4AFE-B5C0-19BA573D28AC Filtro" at bounding box center [1076, 43] width 101 height 24
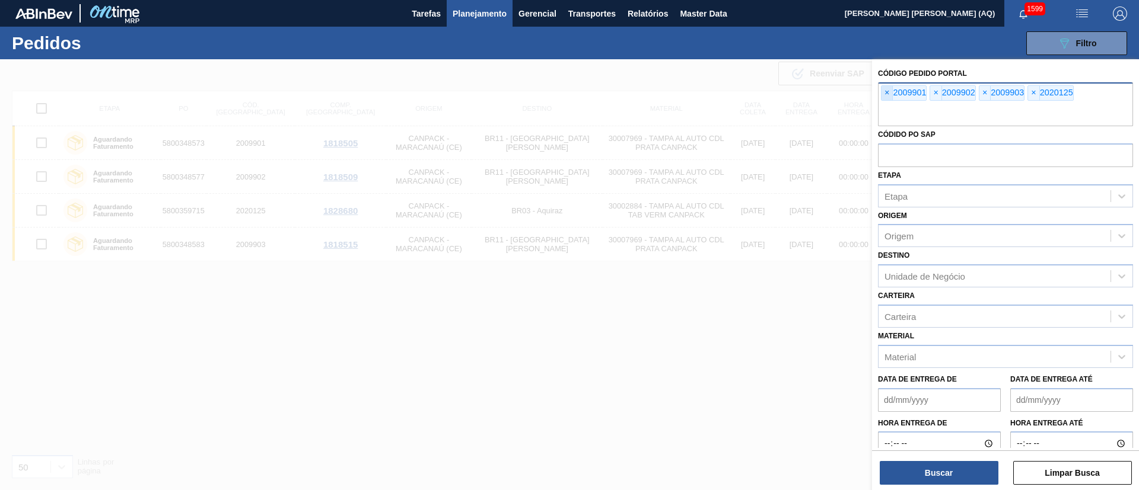
click at [889, 90] on span "×" at bounding box center [886, 93] width 11 height 14
click at [888, 90] on span "×" at bounding box center [886, 93] width 11 height 14
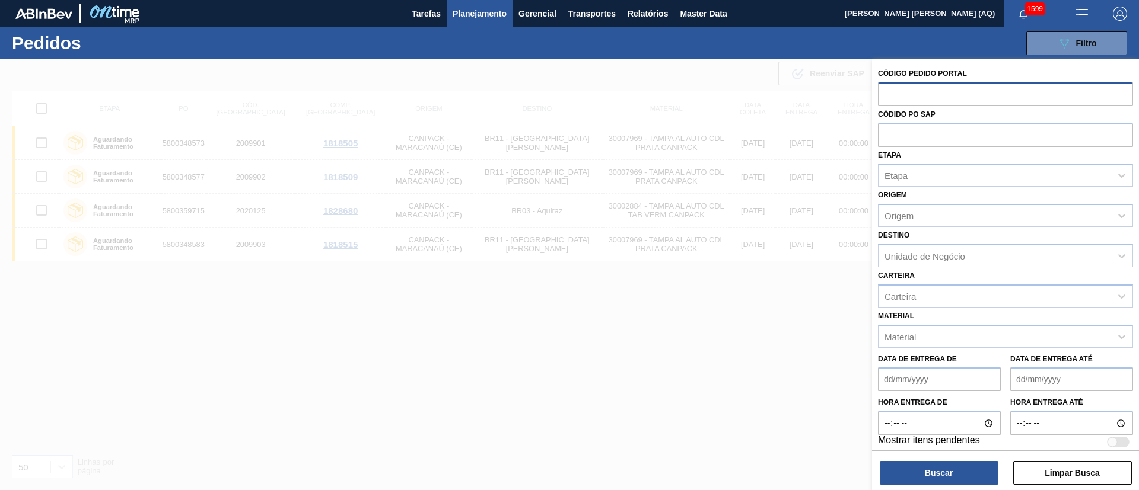
paste input "text"
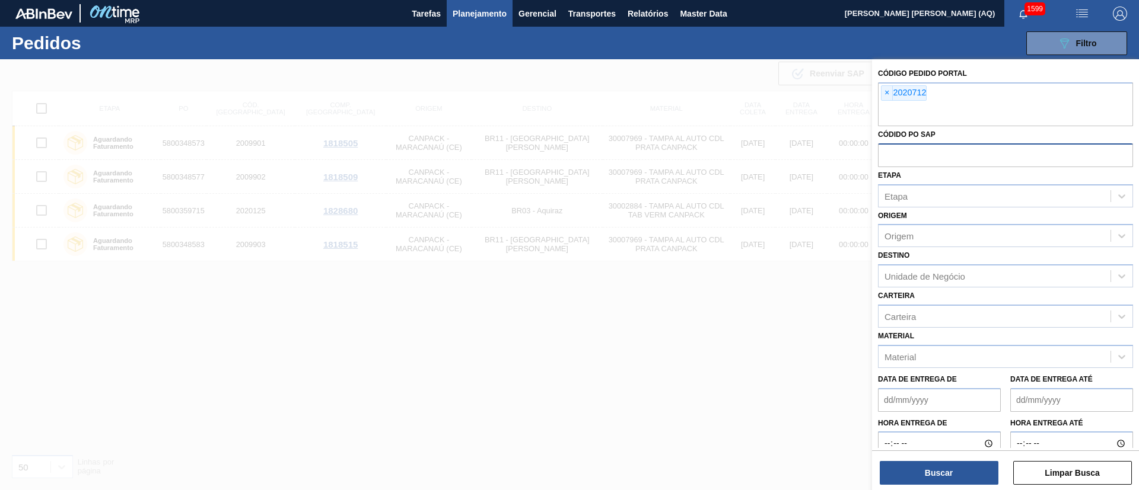
paste input "text"
click at [903, 473] on button "Buscar" at bounding box center [939, 473] width 119 height 24
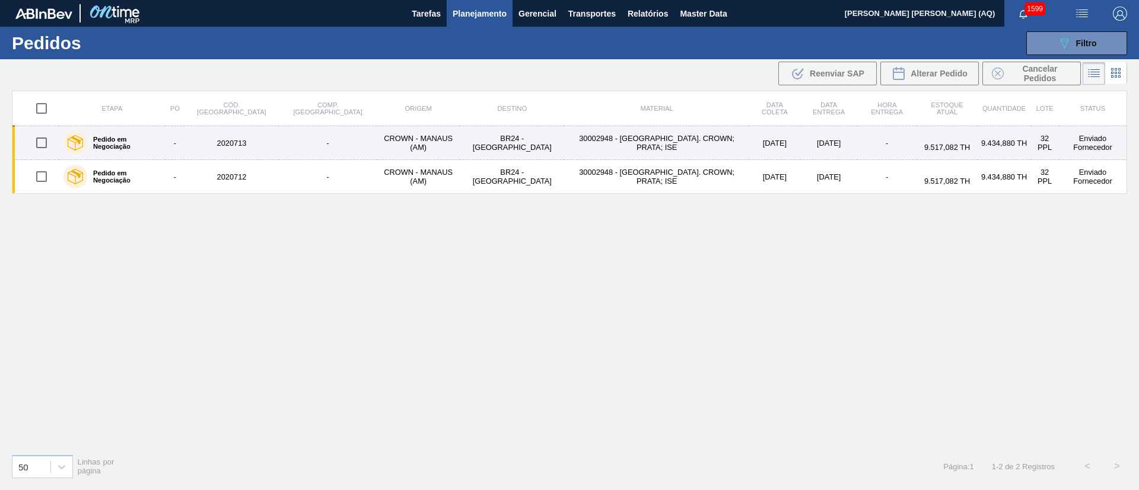
click at [159, 151] on div "Pedido em Negociação" at bounding box center [111, 143] width 103 height 30
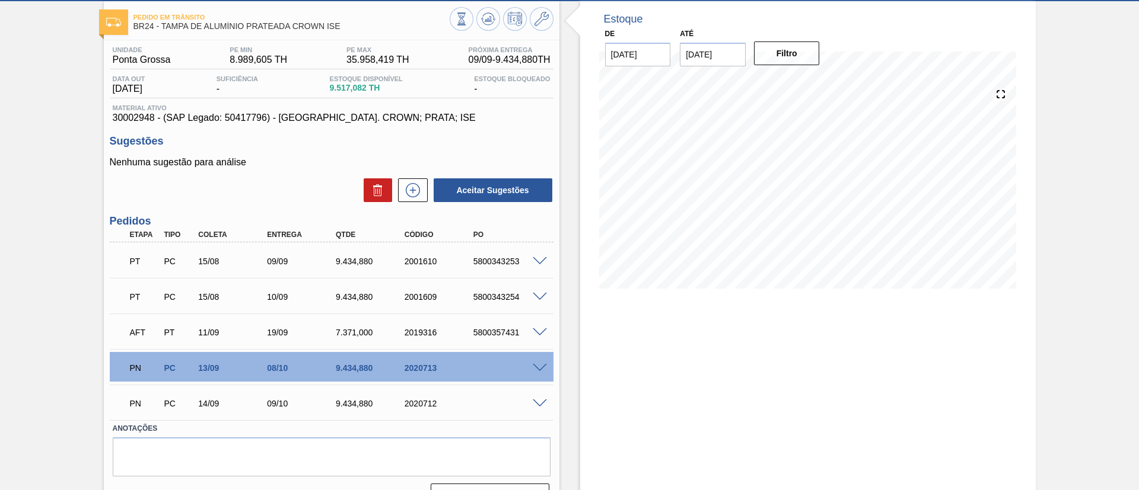
scroll to position [85, 0]
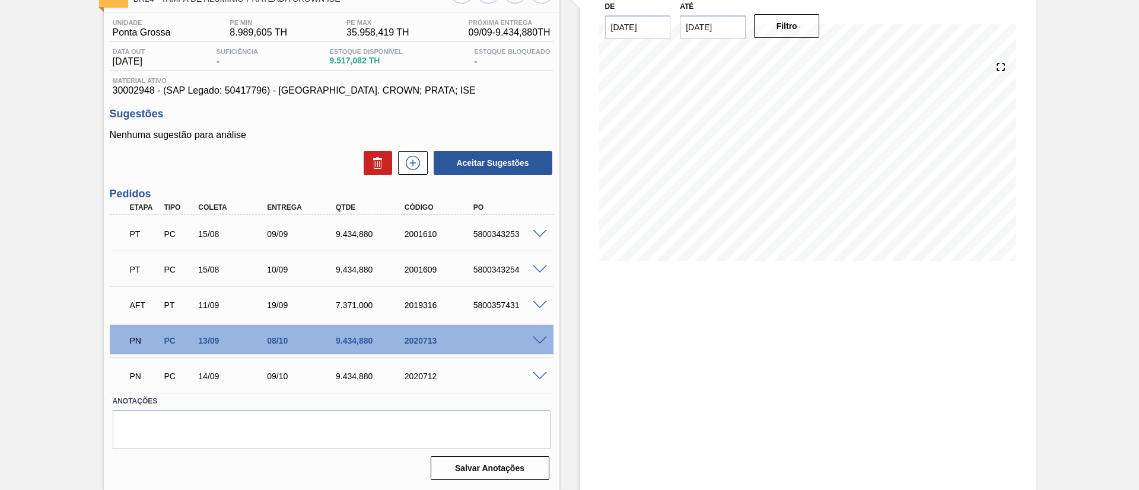
click at [534, 341] on span at bounding box center [540, 341] width 14 height 9
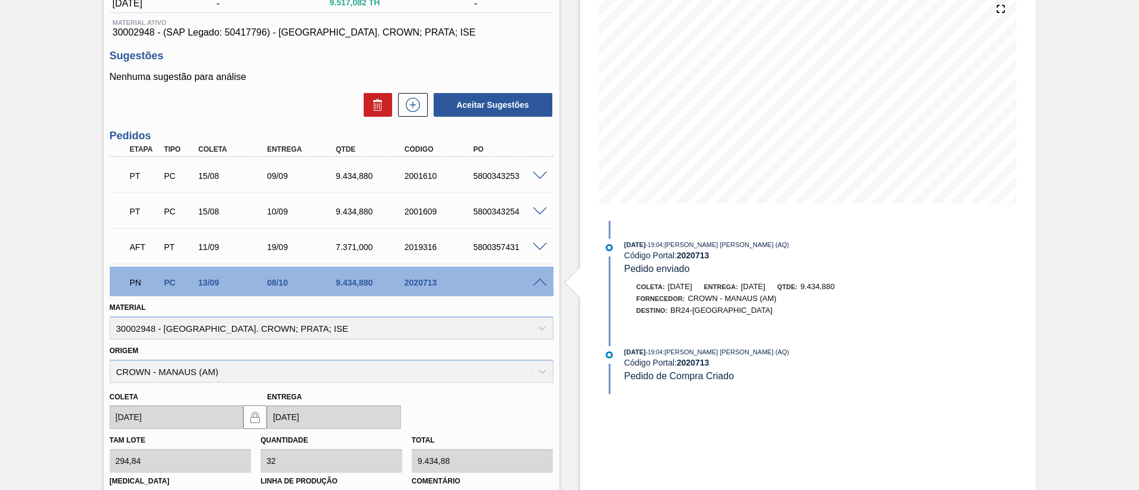
scroll to position [106, 0]
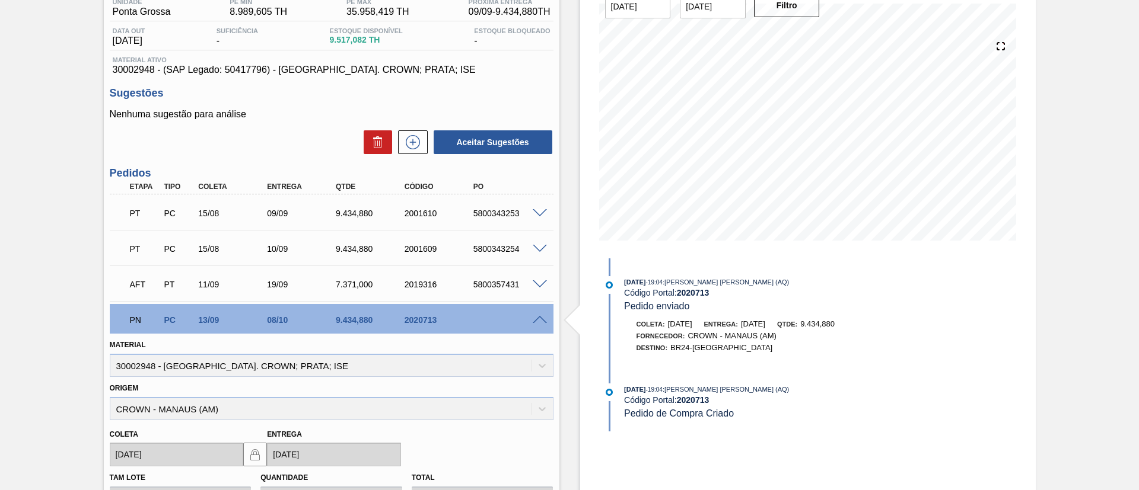
click at [542, 319] on span at bounding box center [540, 320] width 14 height 9
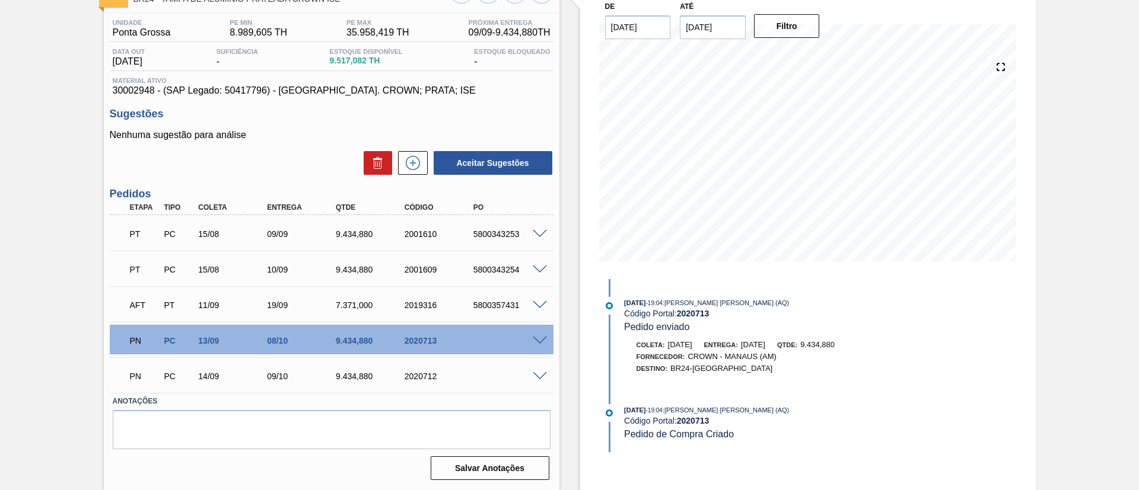
click at [540, 372] on span at bounding box center [540, 376] width 14 height 9
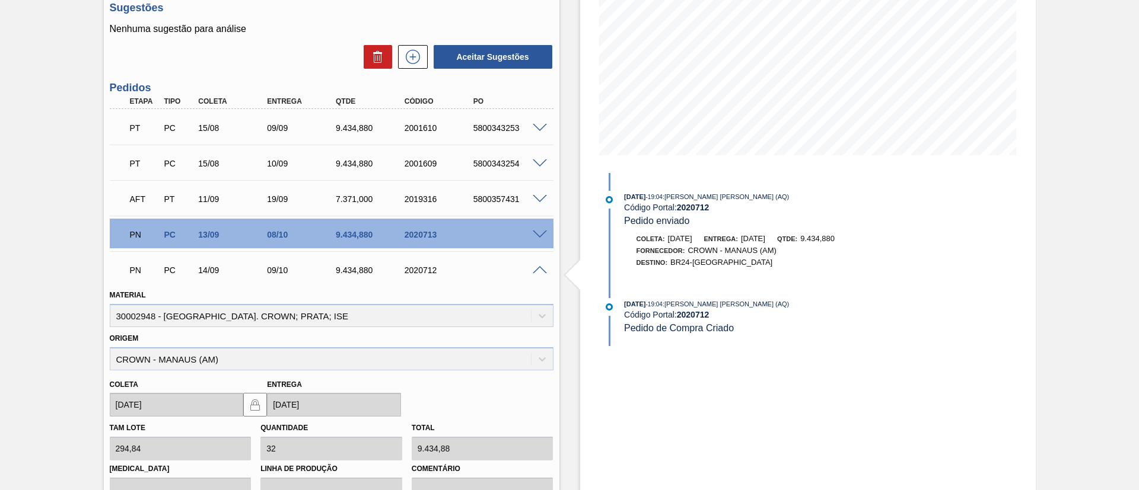
scroll to position [373, 0]
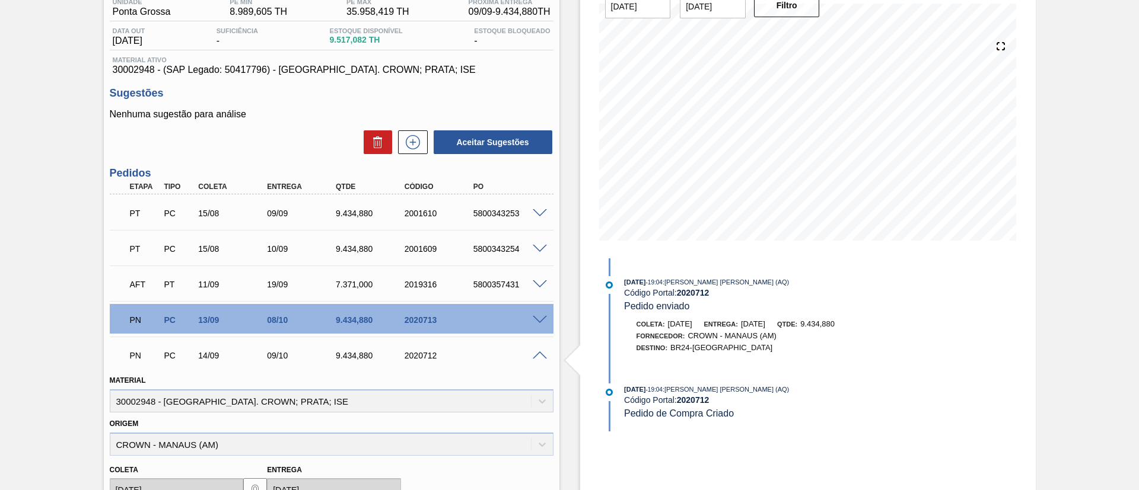
click at [537, 354] on span at bounding box center [540, 356] width 14 height 9
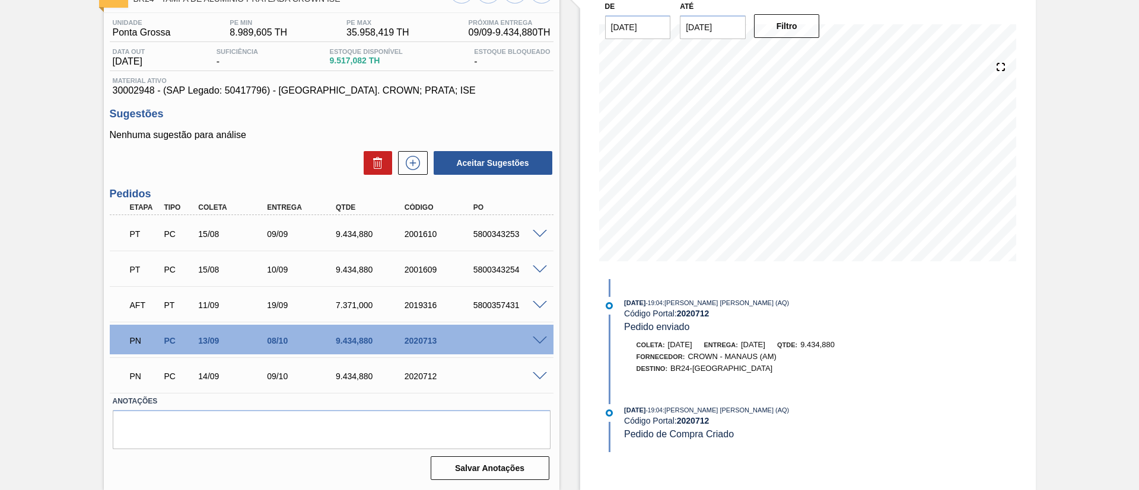
click at [546, 339] on div at bounding box center [542, 340] width 24 height 9
click at [540, 340] on span at bounding box center [540, 341] width 14 height 9
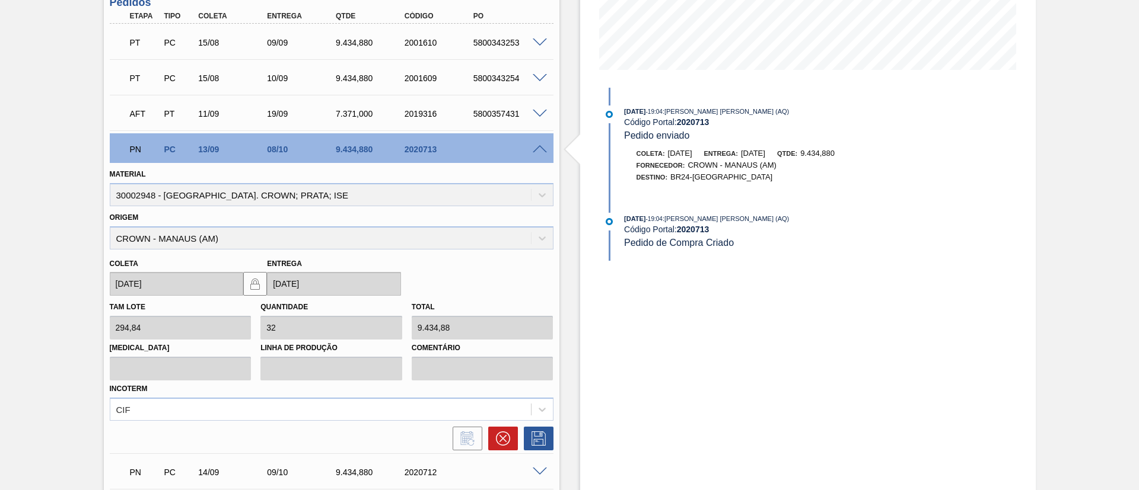
scroll to position [284, 0]
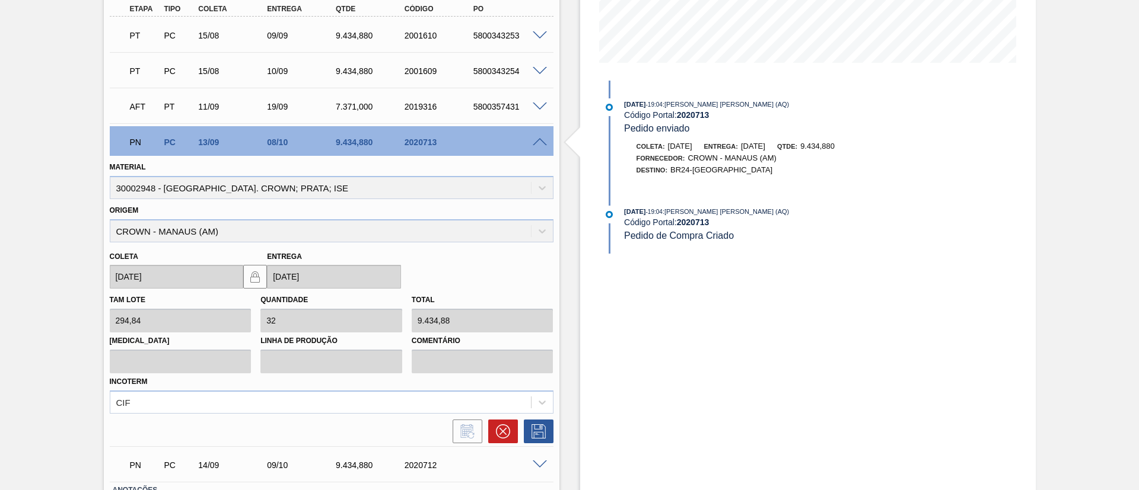
click at [534, 145] on span at bounding box center [540, 142] width 14 height 9
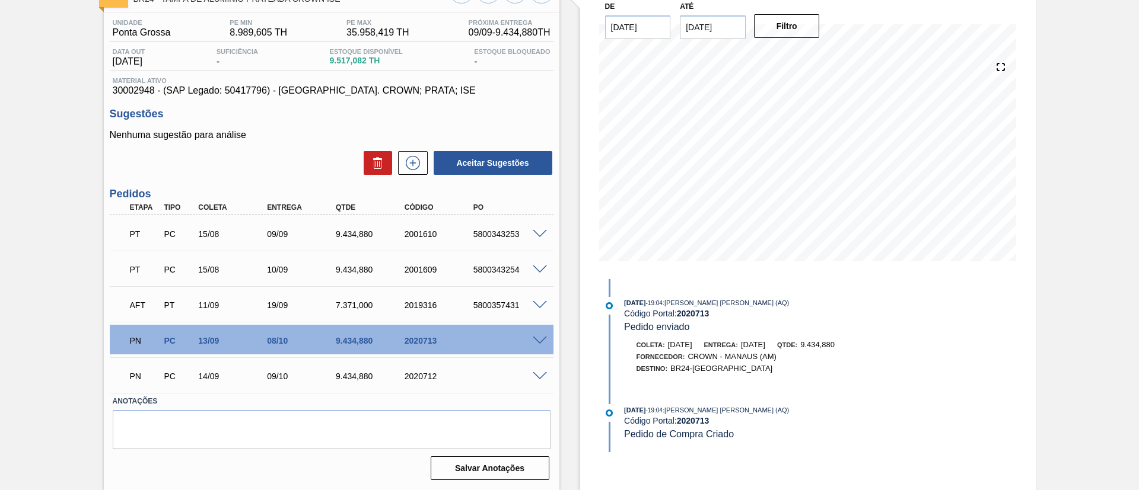
scroll to position [0, 0]
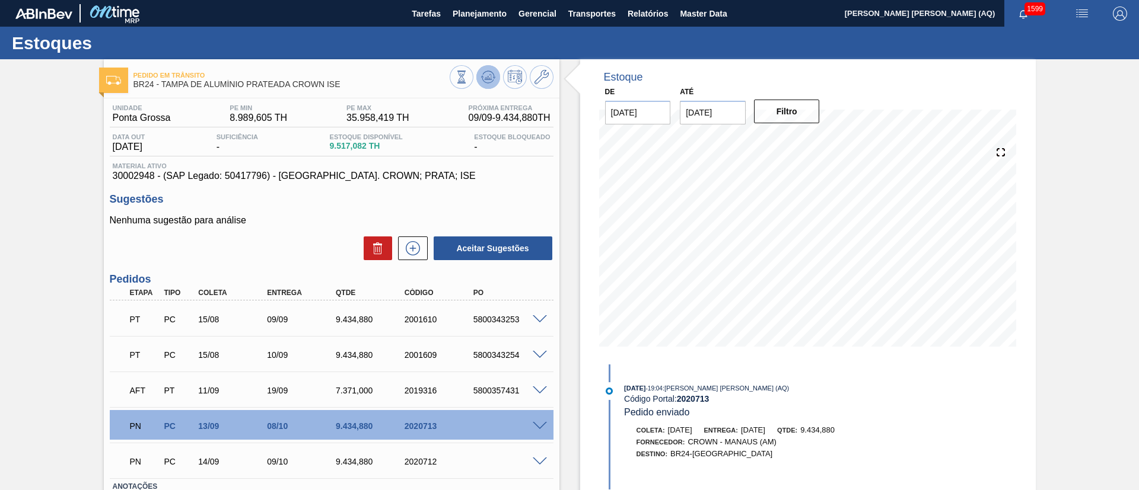
click at [468, 78] on icon at bounding box center [461, 77] width 13 height 13
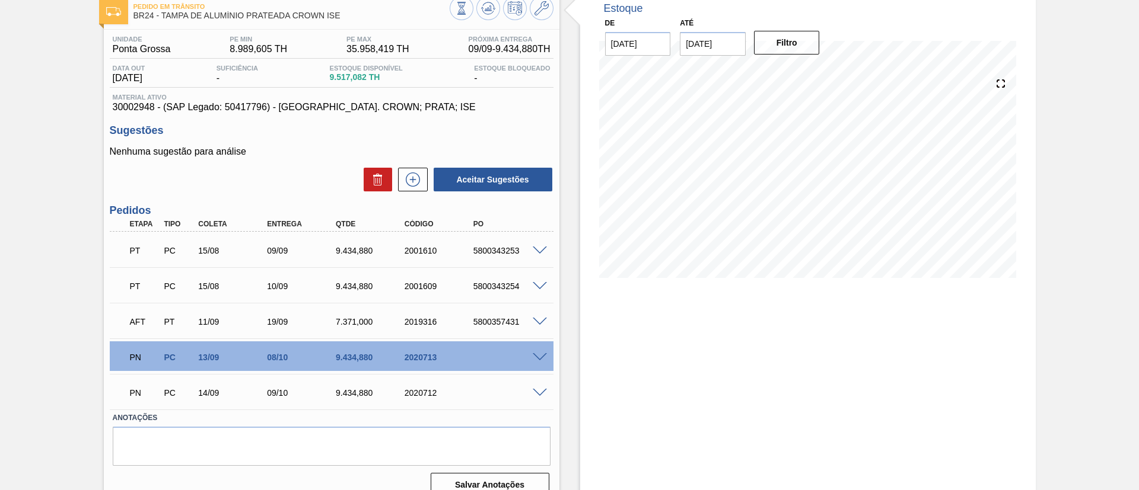
scroll to position [85, 0]
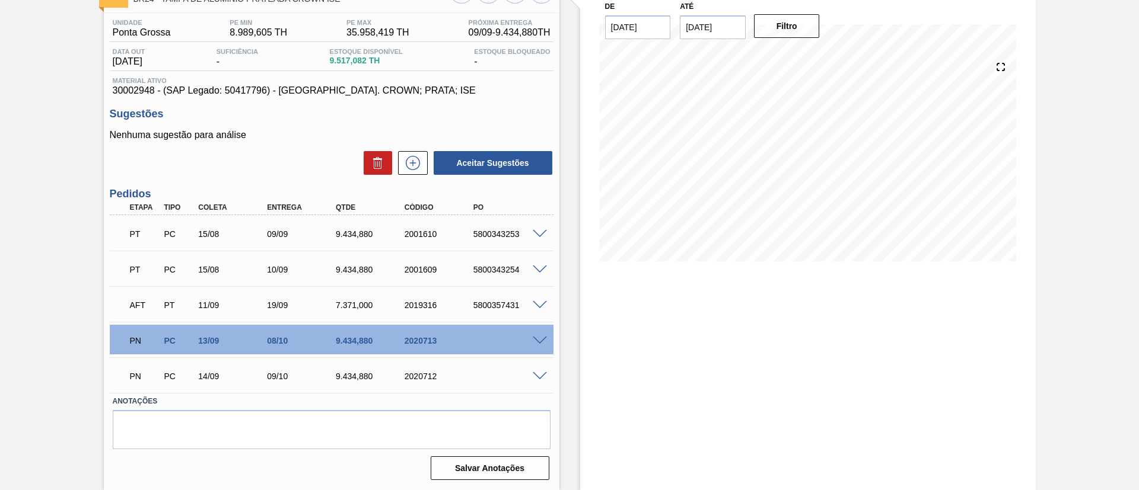
click at [538, 343] on span at bounding box center [540, 341] width 14 height 9
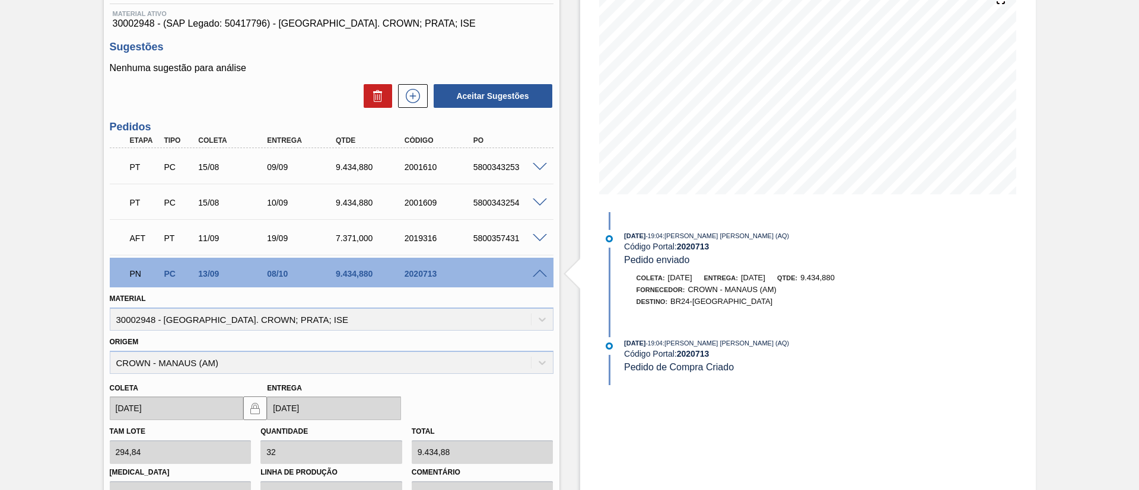
scroll to position [151, 0]
click at [543, 276] on span at bounding box center [540, 275] width 14 height 9
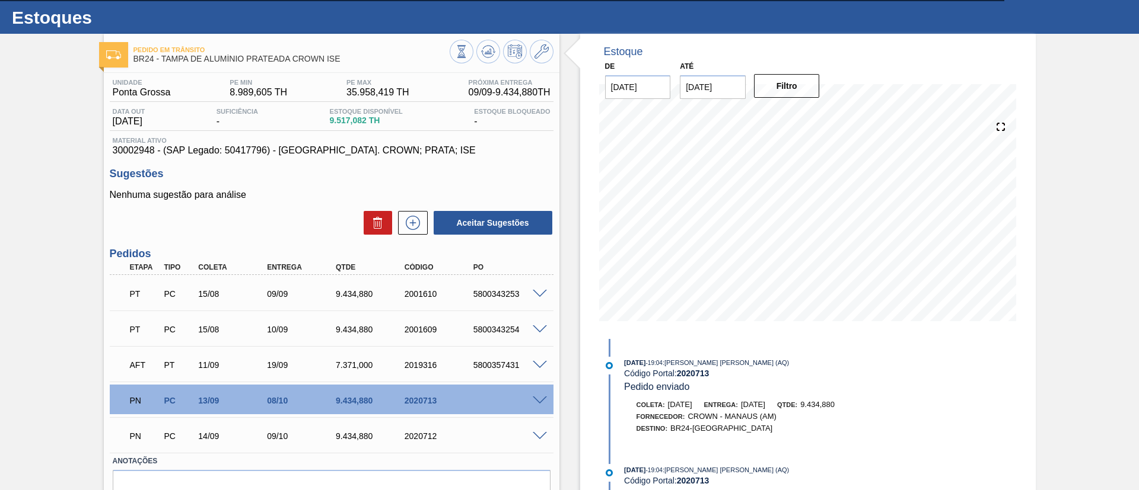
scroll to position [0, 0]
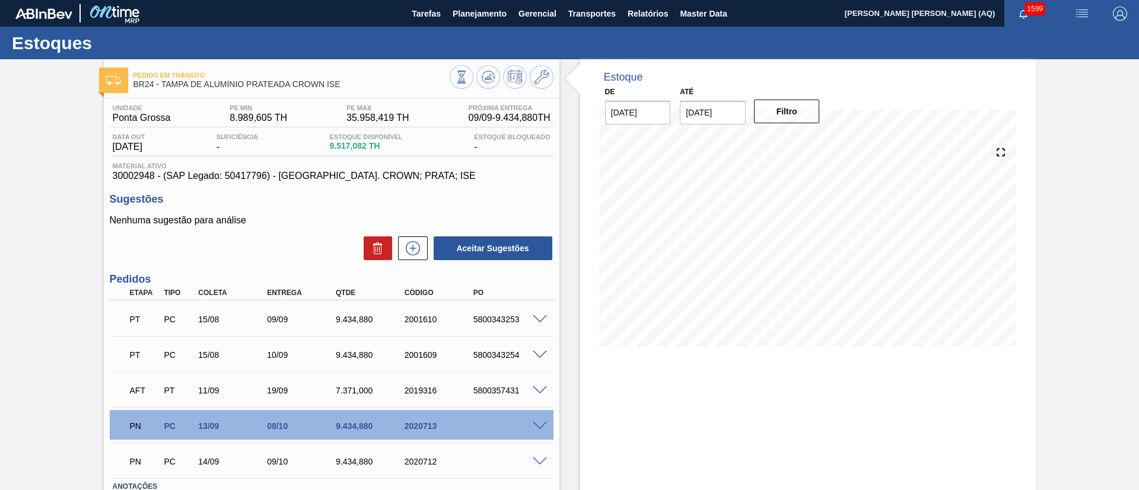
scroll to position [85, 0]
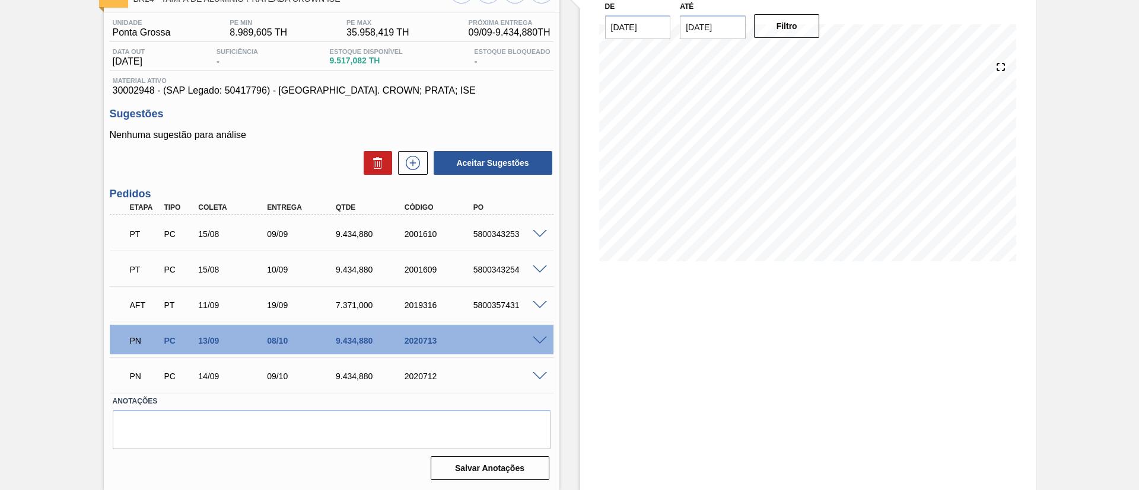
click at [924, 368] on div "Estoque De [DATE] Até [DATE] Filtro" at bounding box center [807, 232] width 455 height 517
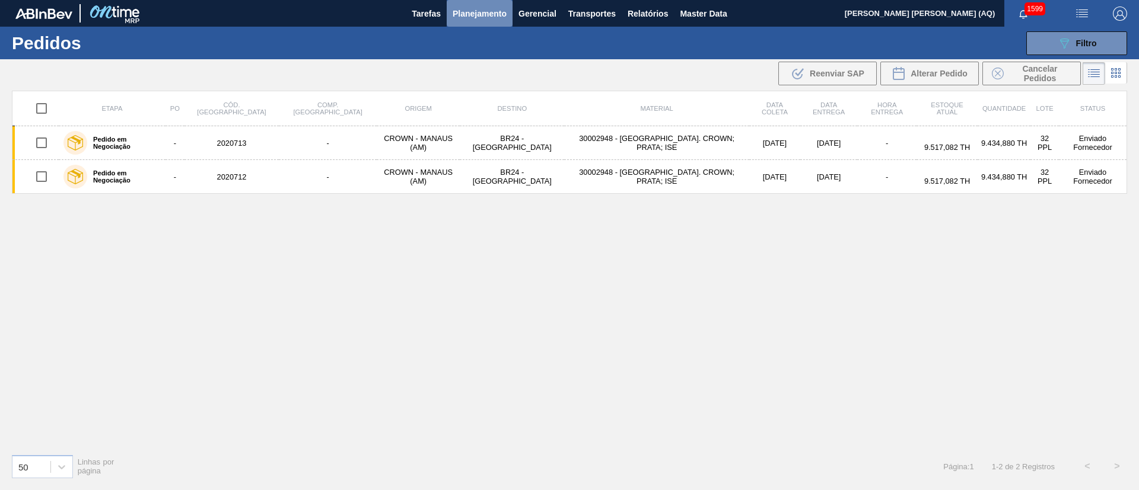
click at [488, 23] on button "Planejamento" at bounding box center [480, 13] width 66 height 27
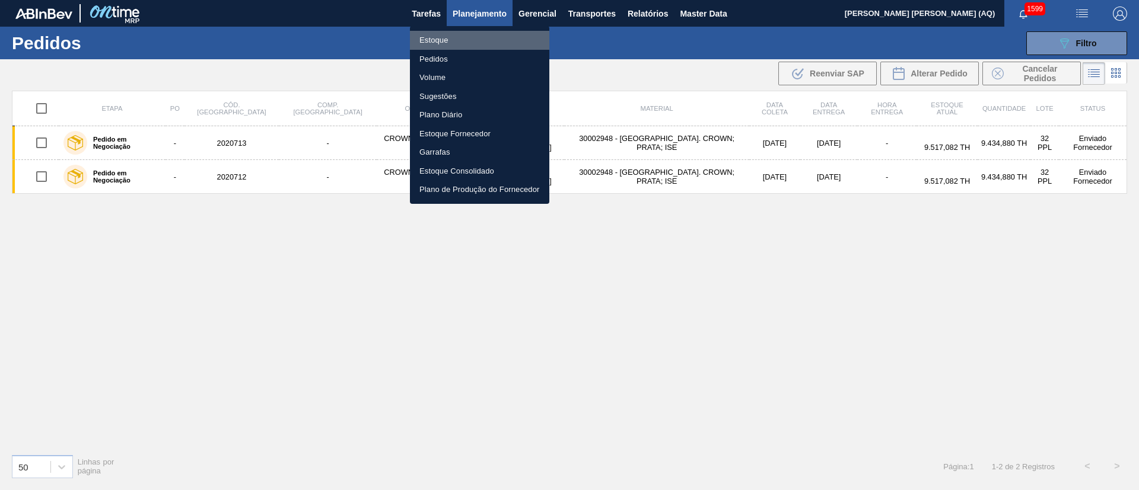
click at [451, 40] on li "Estoque" at bounding box center [479, 40] width 139 height 19
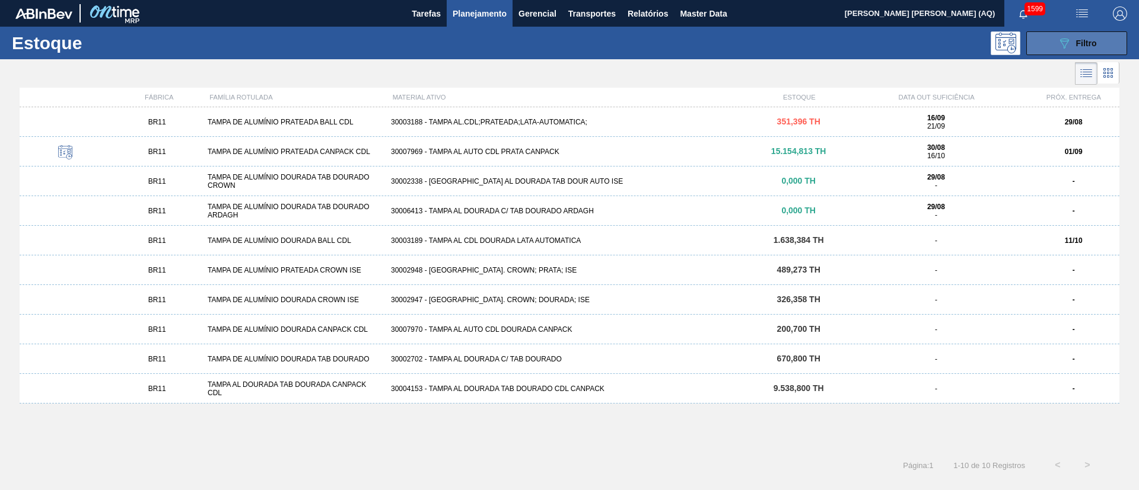
click at [1072, 49] on div "089F7B8B-B2A5-4AFE-B5C0-19BA573D28AC Filtro" at bounding box center [1077, 43] width 40 height 14
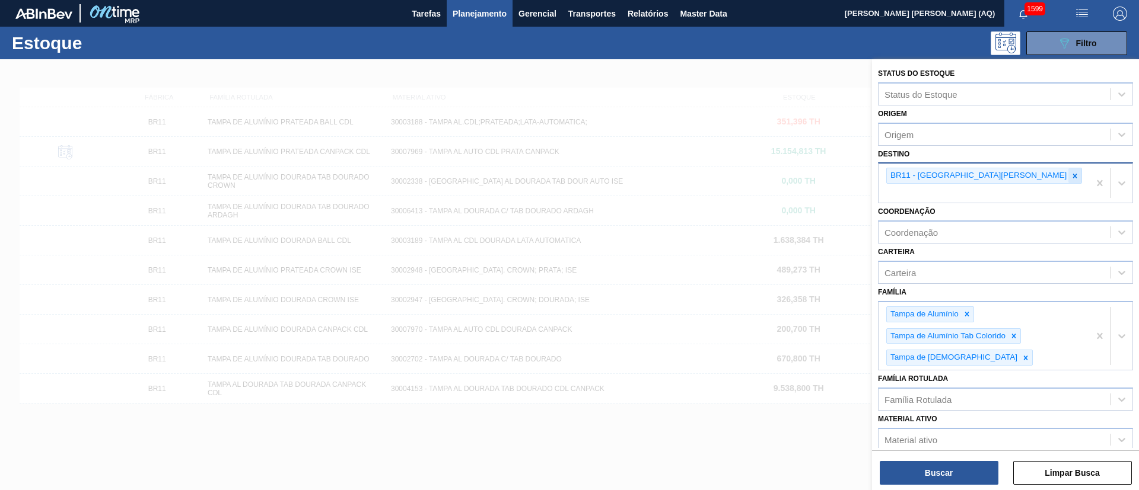
click at [1073, 176] on icon at bounding box center [1075, 176] width 4 height 4
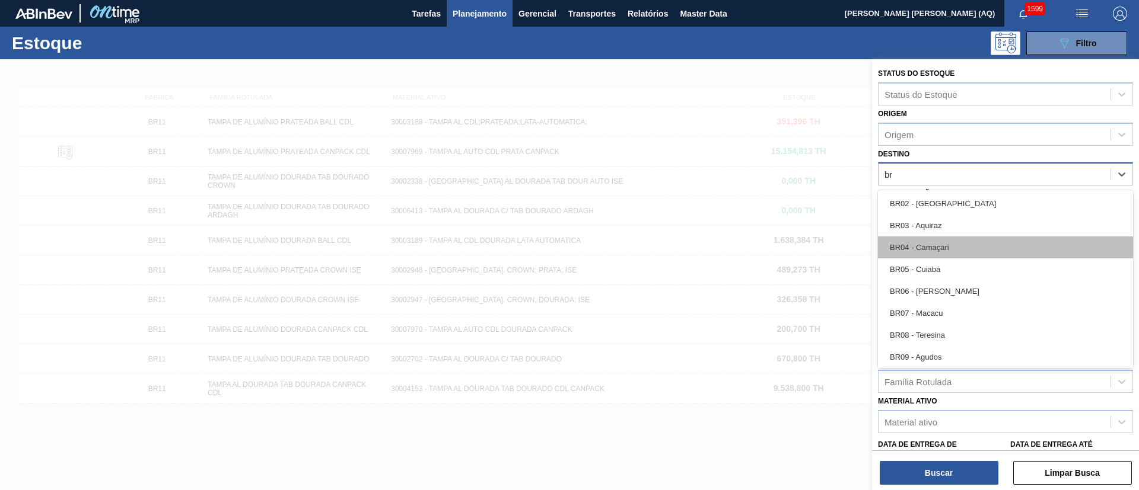
type input "b"
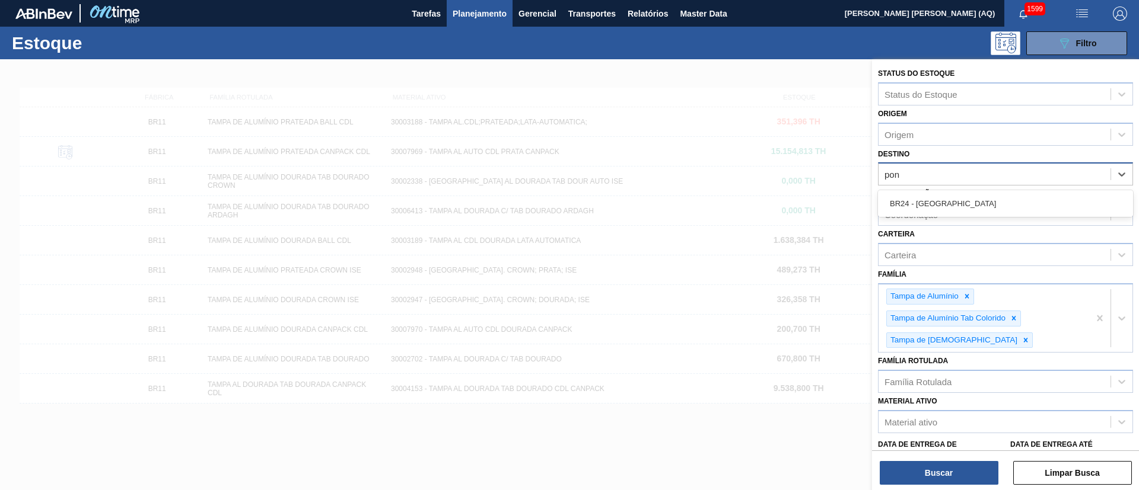
type input "pont"
click at [971, 205] on div "BR24 - [GEOGRAPHIC_DATA]" at bounding box center [1005, 204] width 255 height 22
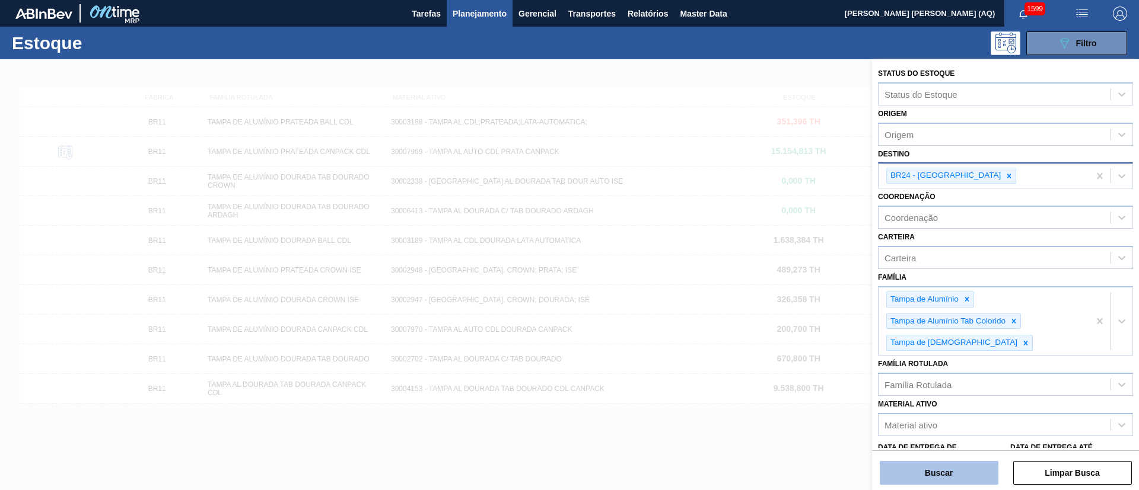
click at [970, 470] on button "Buscar" at bounding box center [939, 473] width 119 height 24
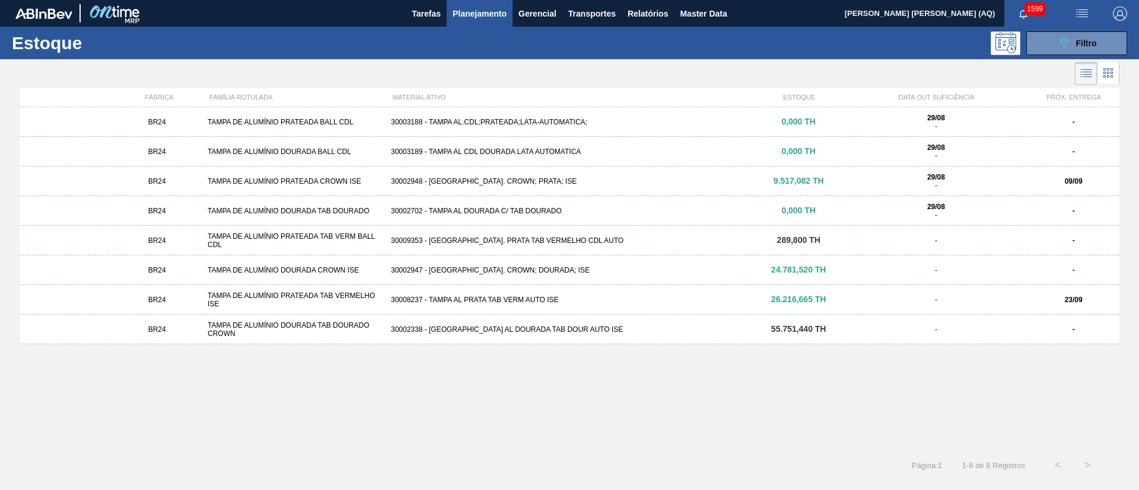
click at [557, 300] on div "30008237 - TAMPA AL PRATA TAB VERM AUTO ISE" at bounding box center [569, 300] width 367 height 8
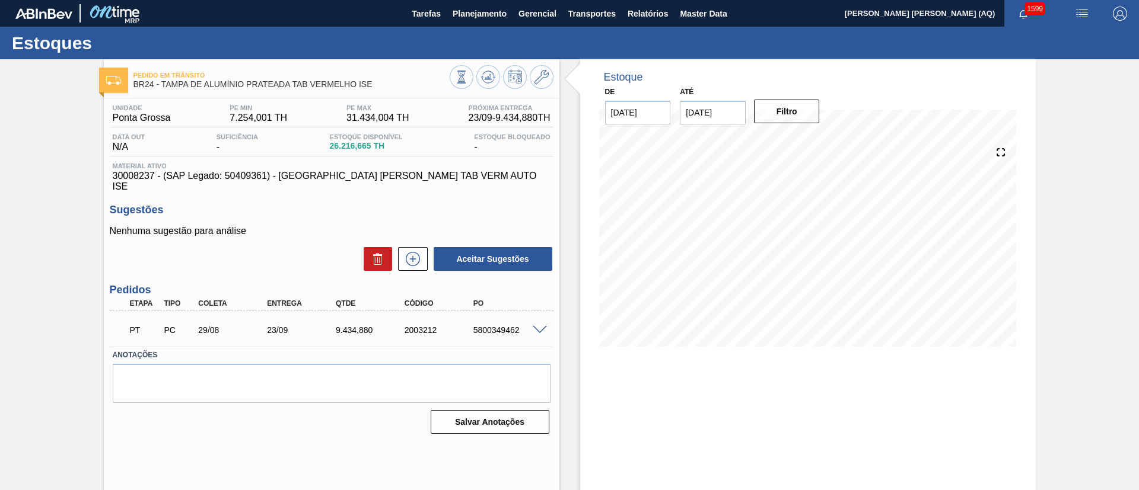
click at [1048, 267] on div "Pedido [PERSON_NAME] BR24 - [GEOGRAPHIC_DATA] DE ALUMÍNIO PRATEADA TAB VERMELHO…" at bounding box center [569, 284] width 1139 height 451
click at [1027, 12] on span "1599" at bounding box center [1034, 8] width 21 height 13
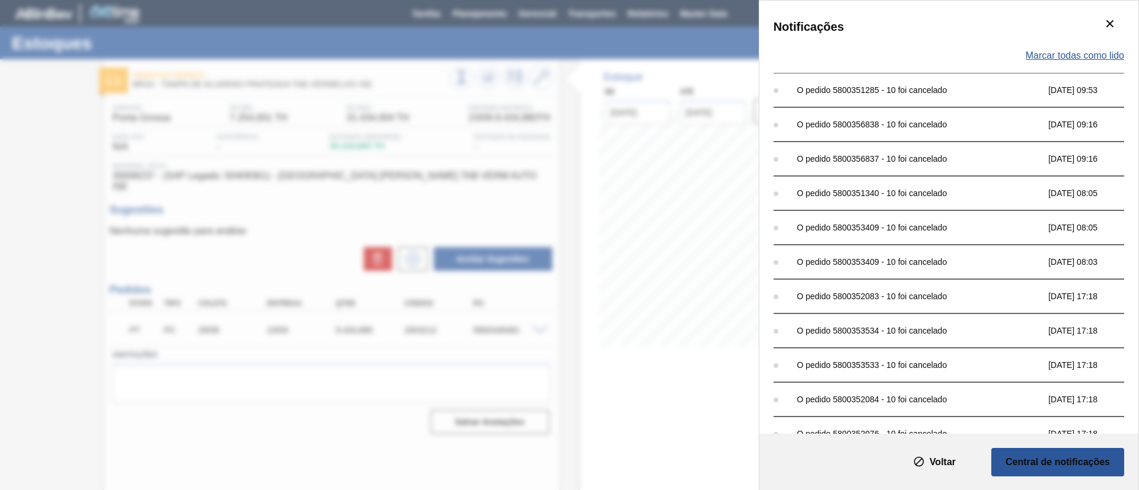
click at [1076, 59] on span "Marcar todas como lido" at bounding box center [1074, 55] width 98 height 11
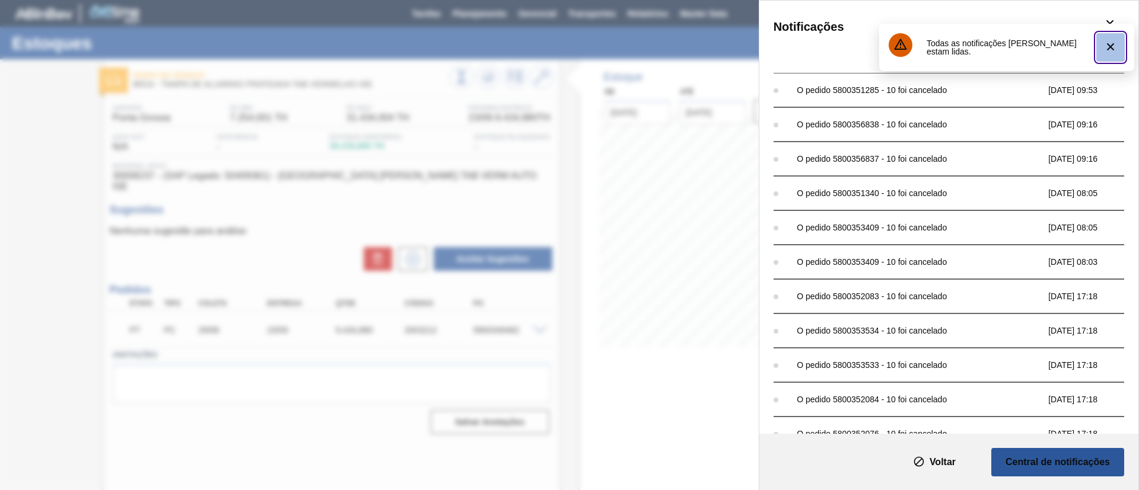
click at [1114, 49] on icon "botão de ícone" at bounding box center [1110, 47] width 14 height 14
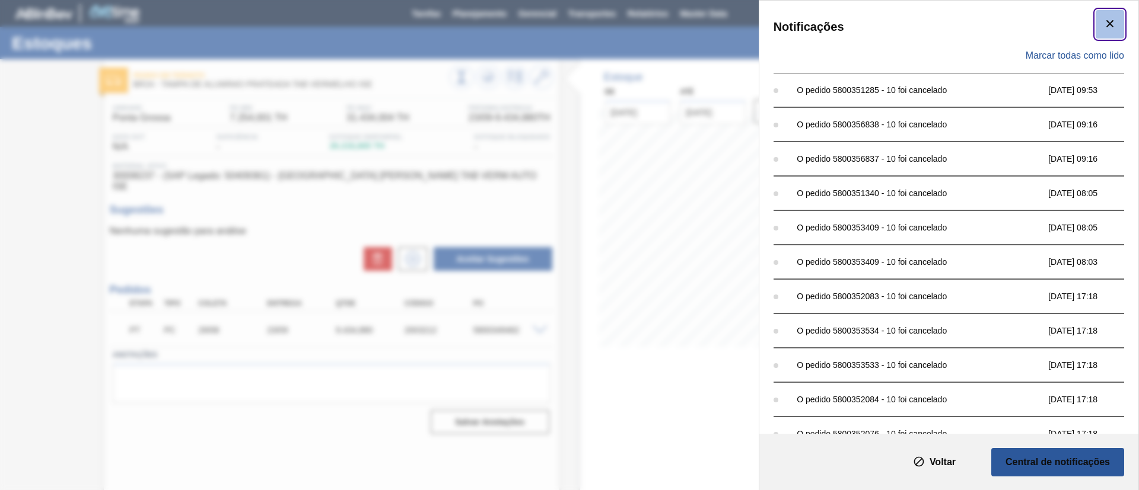
click at [1113, 26] on icon "botão de ícone" at bounding box center [1110, 24] width 14 height 14
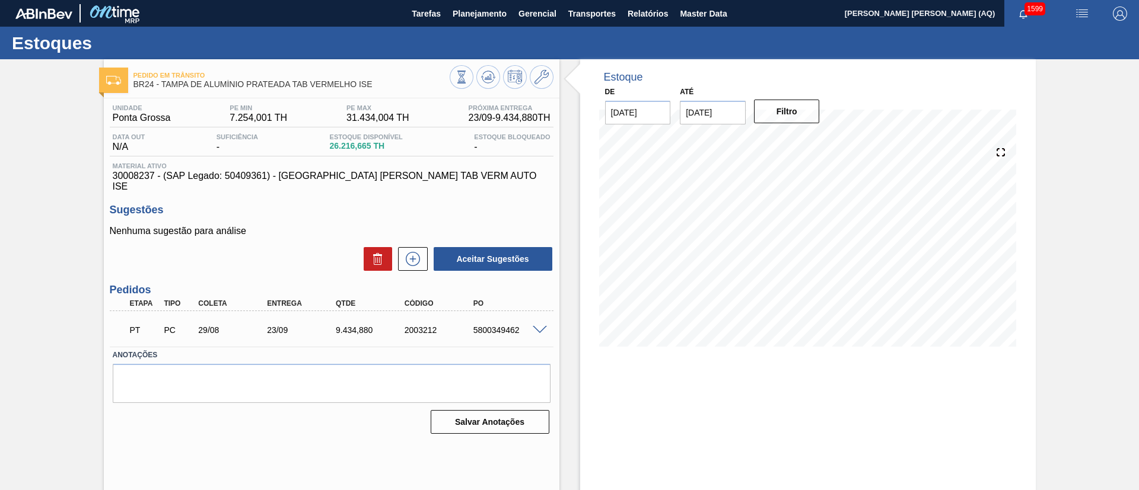
click at [1040, 114] on div "Pedido em Trânsito BR24 - TAMPA DE ALUMÍNIO PRATEADA TAB VERMELHO ISE Unidade P…" at bounding box center [569, 284] width 1139 height 451
click at [488, 18] on span "Planejamento" at bounding box center [480, 14] width 54 height 14
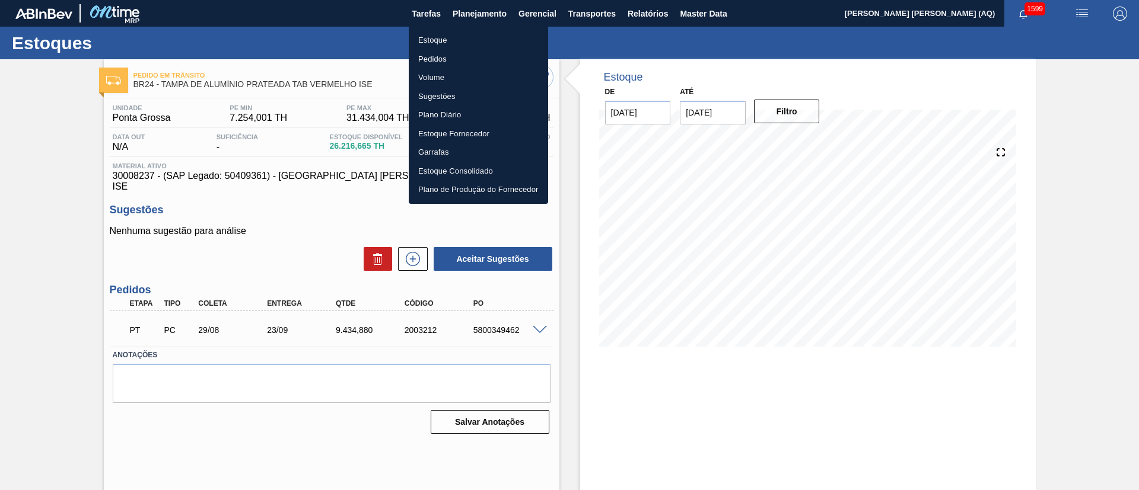
click at [445, 58] on li "Pedidos" at bounding box center [478, 59] width 139 height 19
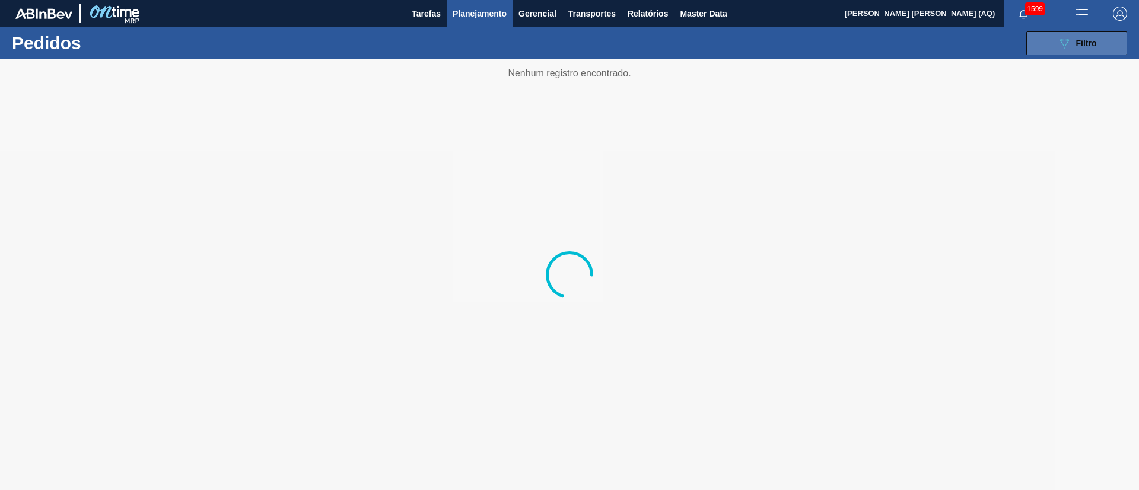
click at [1043, 53] on button "089F7B8B-B2A5-4AFE-B5C0-19BA573D28AC Filtro" at bounding box center [1076, 43] width 101 height 24
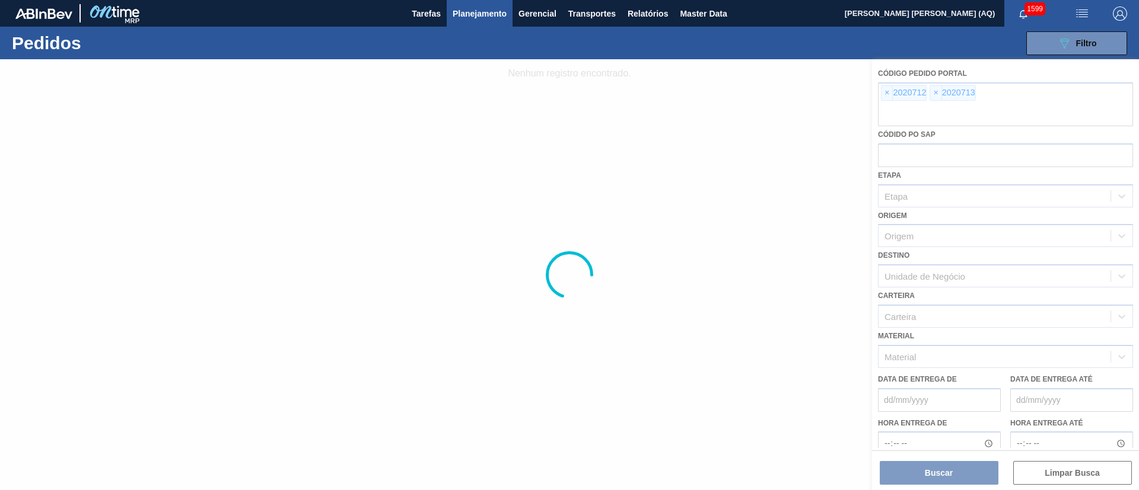
drag, startPoint x: 849, startPoint y: 129, endPoint x: 604, endPoint y: 69, distance: 252.7
click at [845, 129] on div at bounding box center [569, 274] width 1139 height 431
click at [627, 14] on span "Relatórios" at bounding box center [647, 14] width 40 height 14
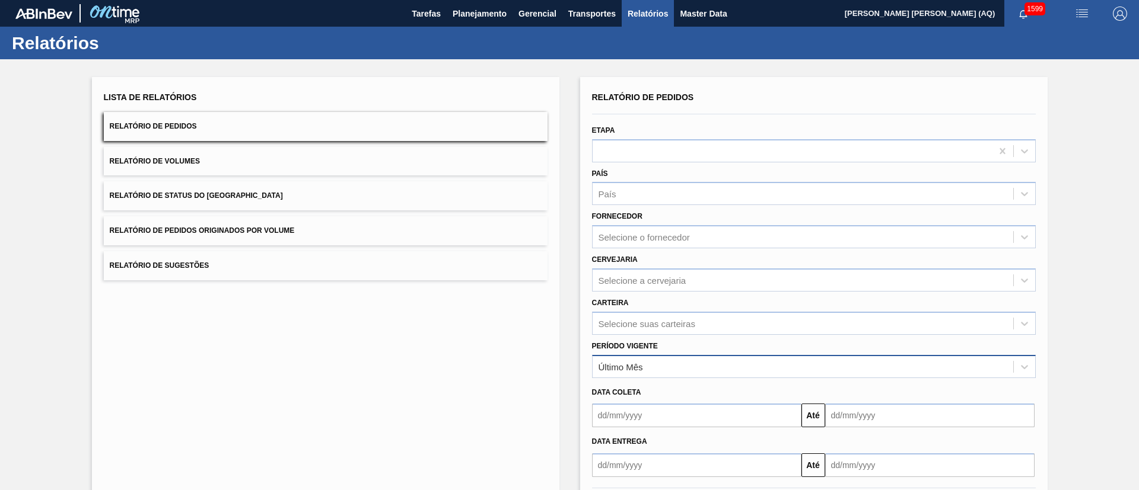
scroll to position [59, 0]
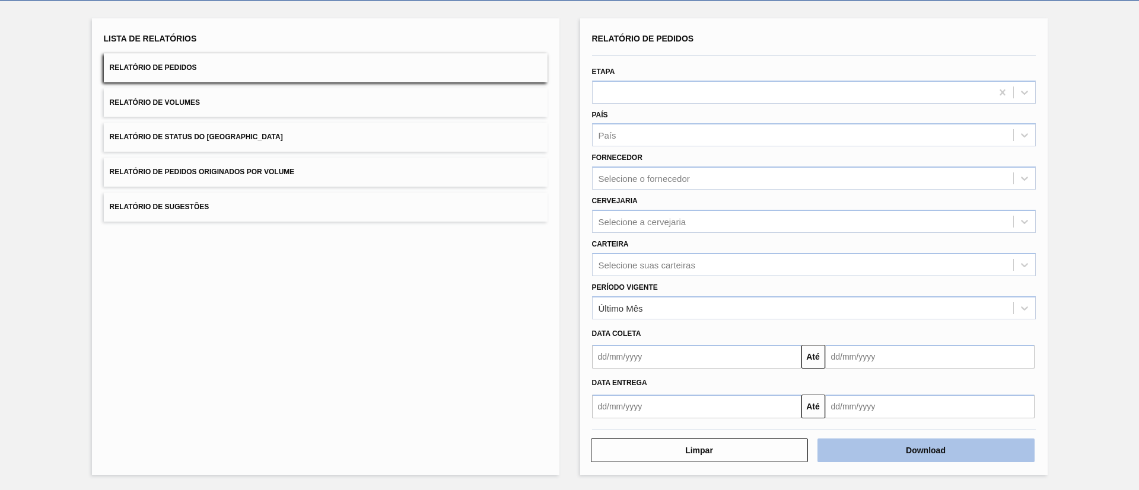
click at [831, 442] on button "Download" at bounding box center [925, 451] width 217 height 24
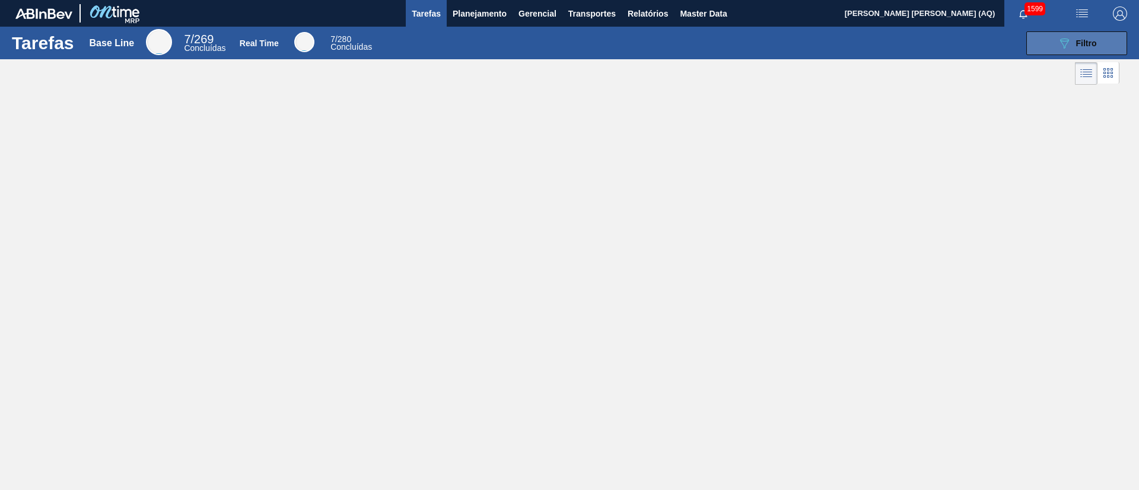
click at [1057, 52] on button "089F7B8B-B2A5-4AFE-B5C0-19BA573D28AC Filtro" at bounding box center [1076, 43] width 101 height 24
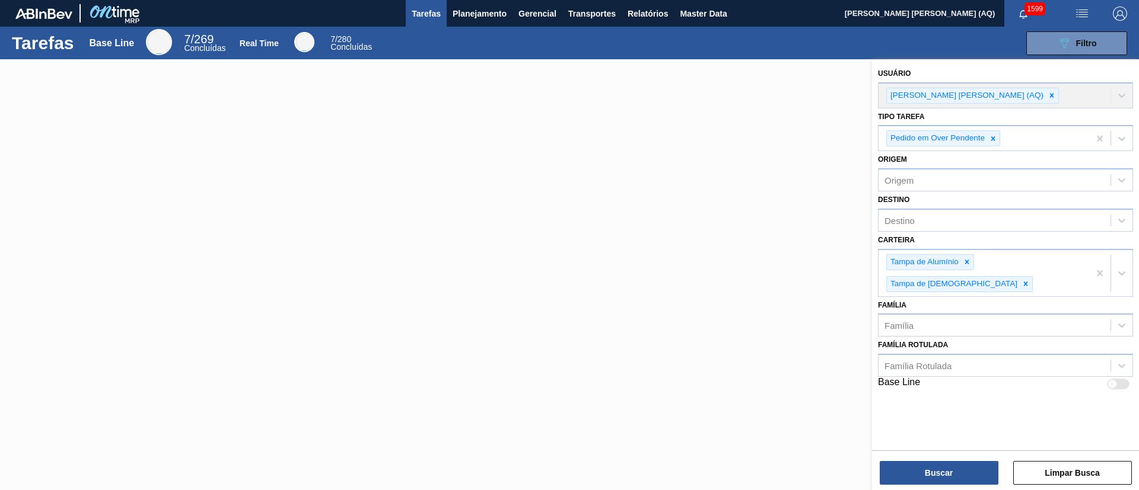
click at [776, 169] on div at bounding box center [569, 304] width 1139 height 490
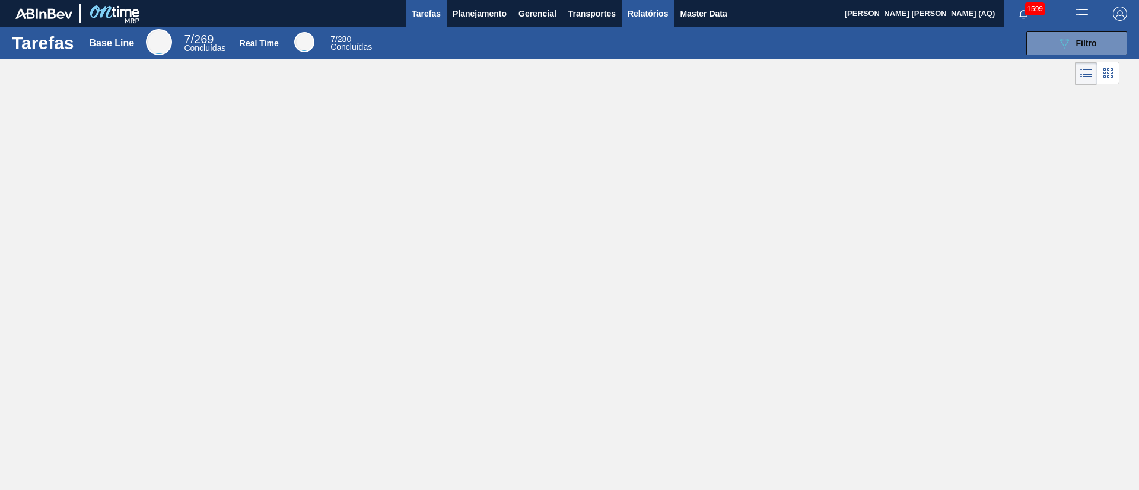
click at [662, 12] on span "Relatórios" at bounding box center [647, 14] width 40 height 14
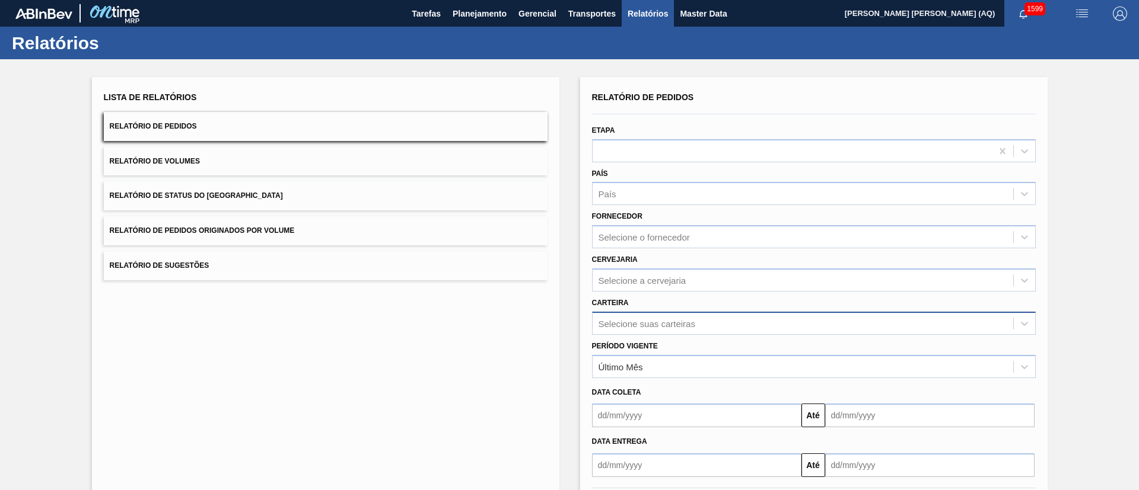
click at [756, 328] on div "Selecione suas carteiras" at bounding box center [814, 323] width 444 height 23
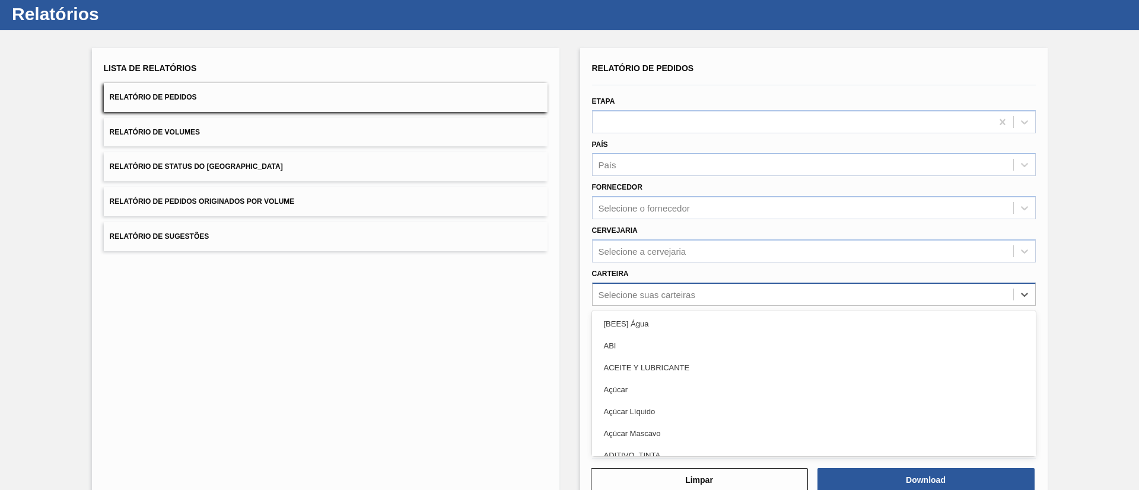
scroll to position [32, 0]
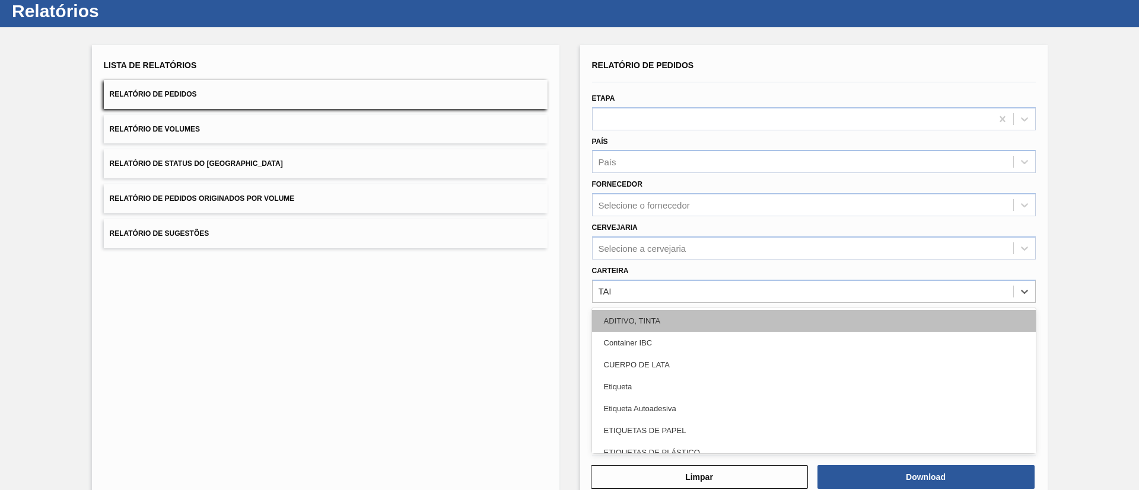
type input "[GEOGRAPHIC_DATA]"
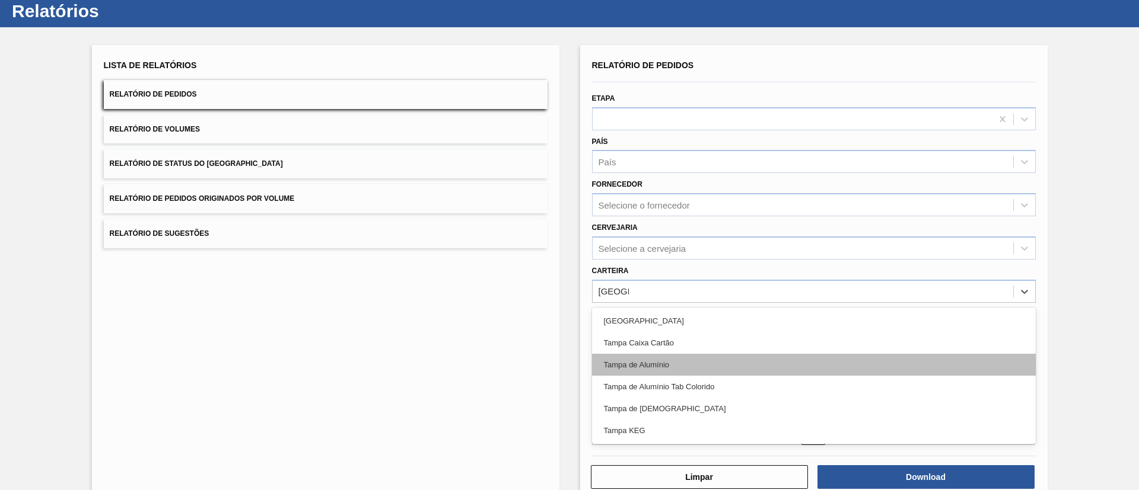
click at [716, 360] on div "Tampa de Alumínio" at bounding box center [814, 365] width 444 height 22
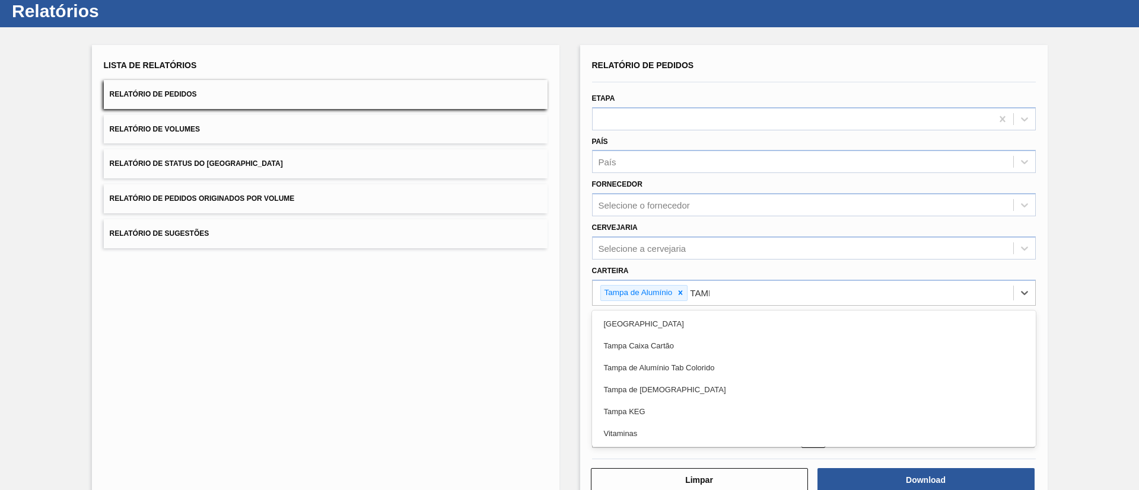
type input "[GEOGRAPHIC_DATA]"
click at [716, 360] on div "Tampa de Alumínio Tab Colorido" at bounding box center [814, 368] width 444 height 22
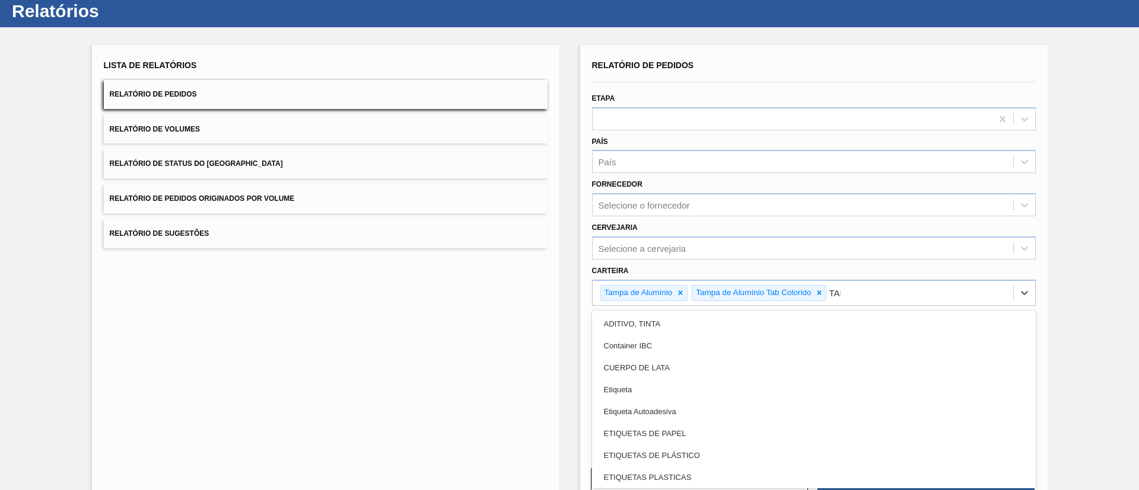
type input "[GEOGRAPHIC_DATA]"
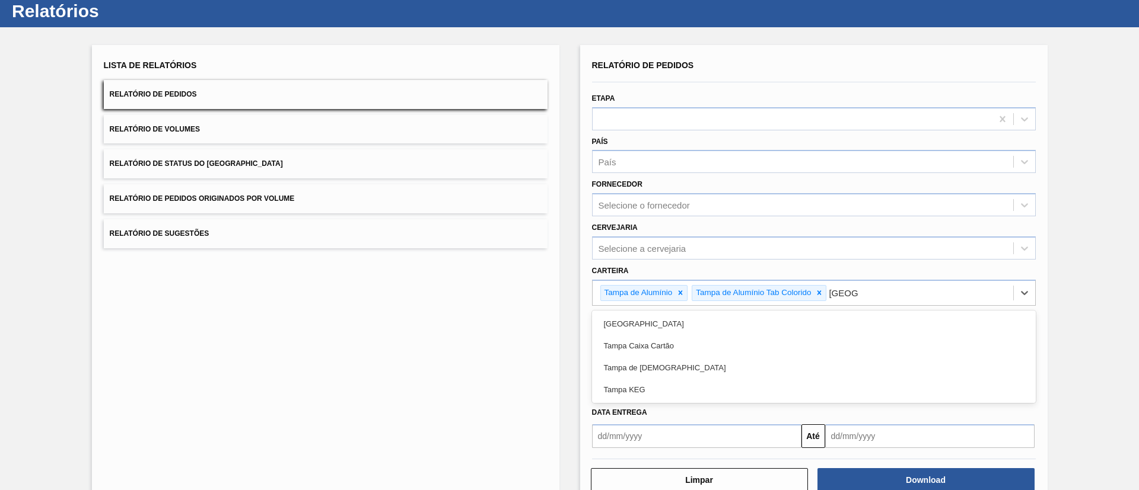
click at [716, 360] on div "Tampa de [DEMOGRAPHIC_DATA]" at bounding box center [814, 368] width 444 height 22
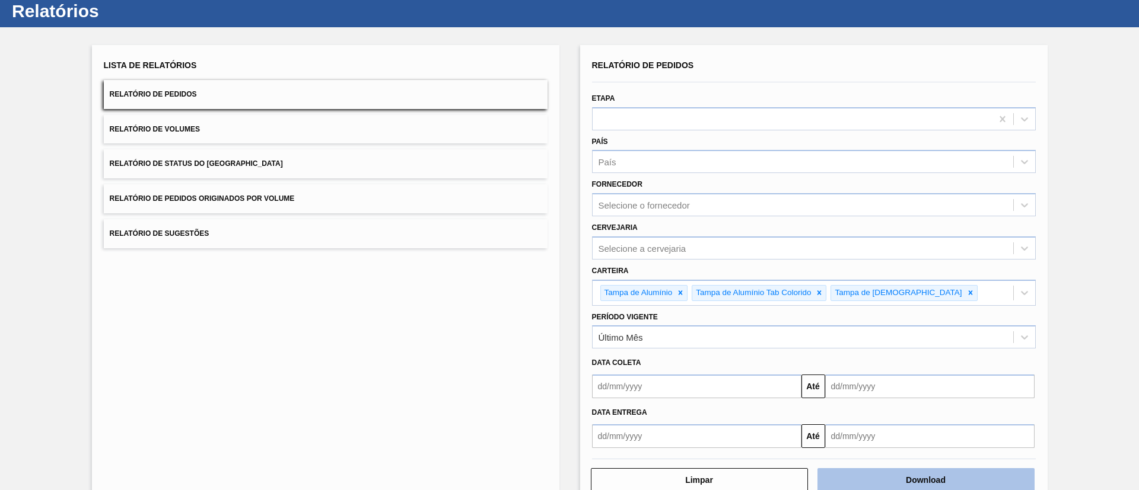
click at [956, 475] on button "Download" at bounding box center [925, 481] width 217 height 24
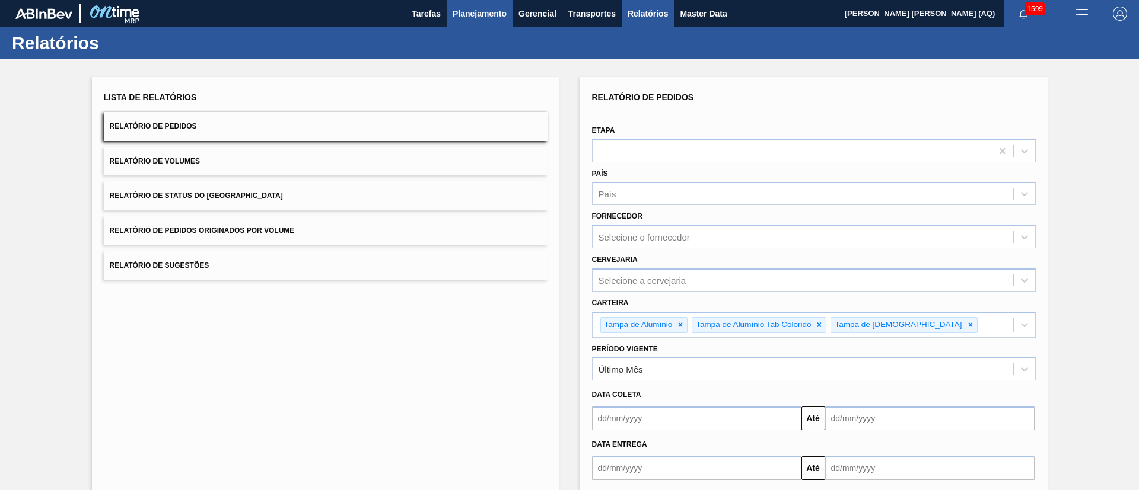
click at [464, 9] on span "Planejamento" at bounding box center [480, 14] width 54 height 14
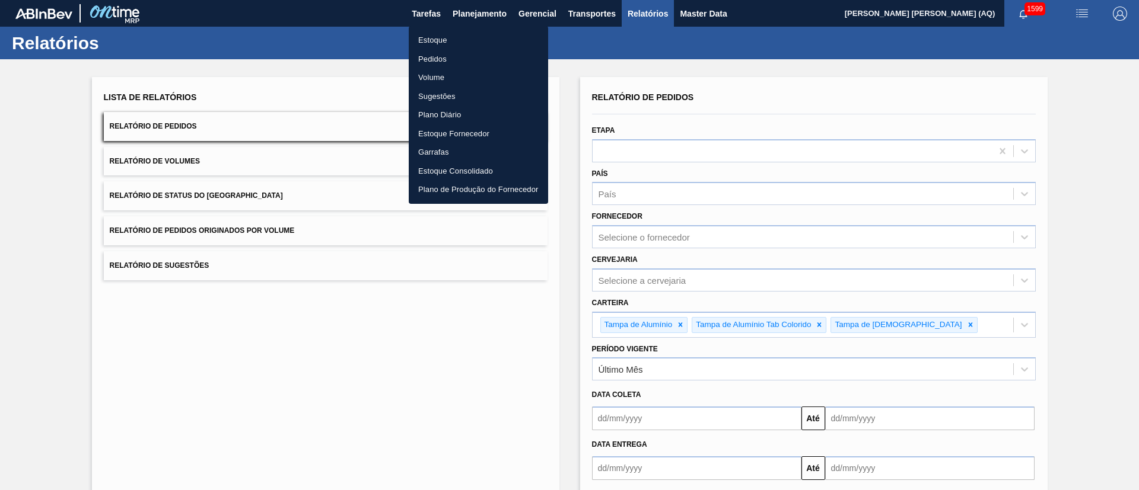
click at [438, 39] on li "Estoque" at bounding box center [478, 40] width 139 height 19
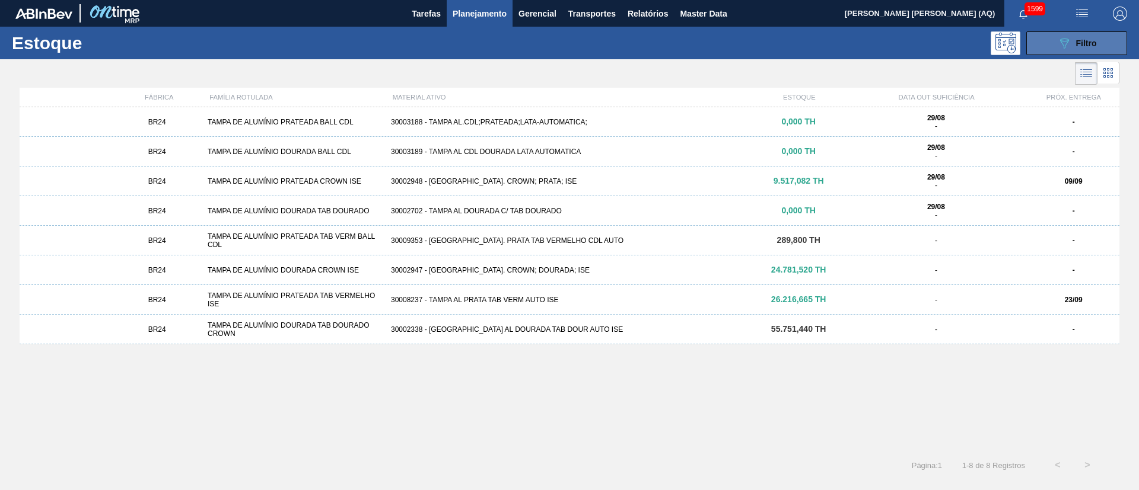
click at [1086, 49] on div "089F7B8B-B2A5-4AFE-B5C0-19BA573D28AC Filtro" at bounding box center [1077, 43] width 40 height 14
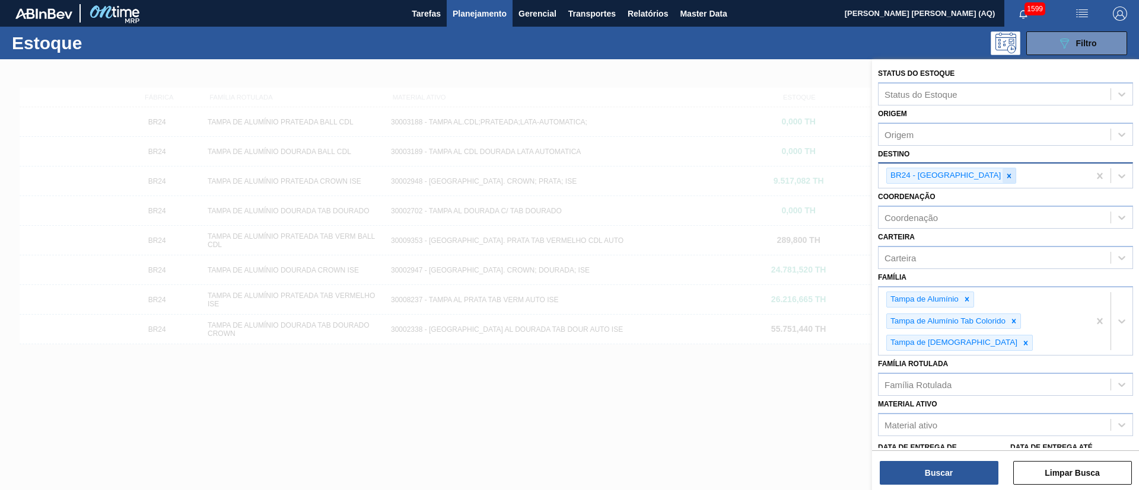
click at [1005, 178] on icon at bounding box center [1009, 176] width 8 height 8
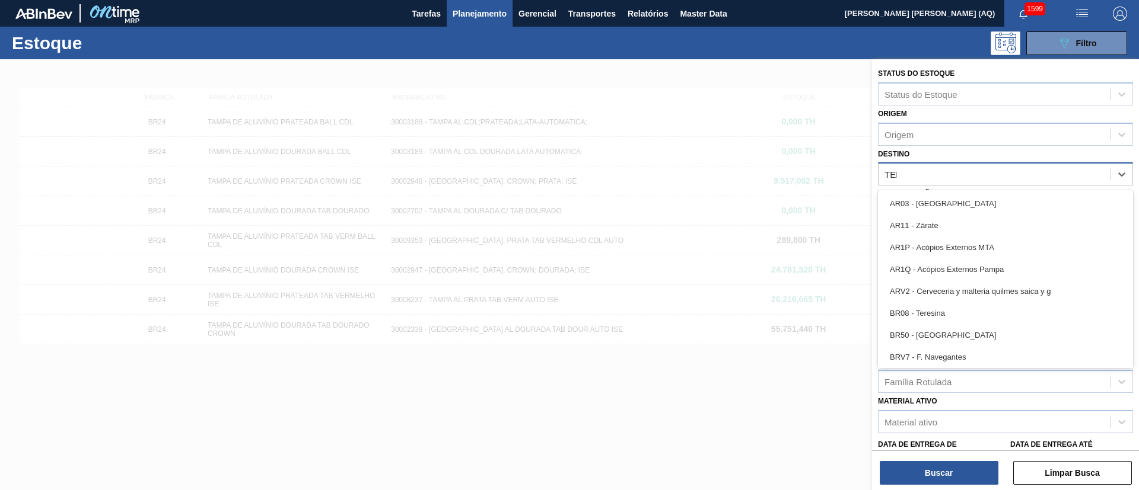
type input "TERE"
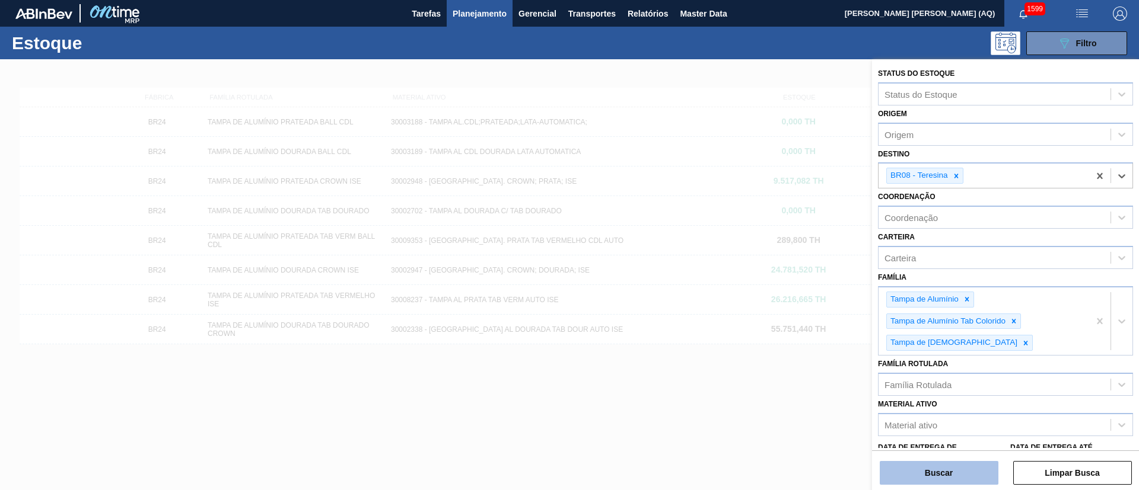
click at [935, 474] on button "Buscar" at bounding box center [939, 473] width 119 height 24
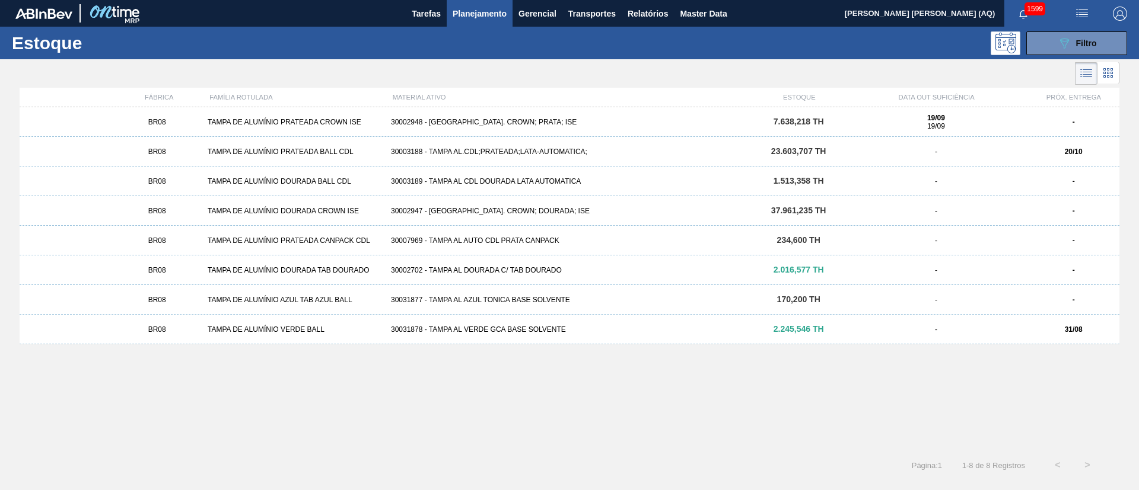
click at [489, 150] on div "30003188 - TAMPA AL.CDL;PRATEADA;LATA-AUTOMATICA;" at bounding box center [569, 152] width 367 height 8
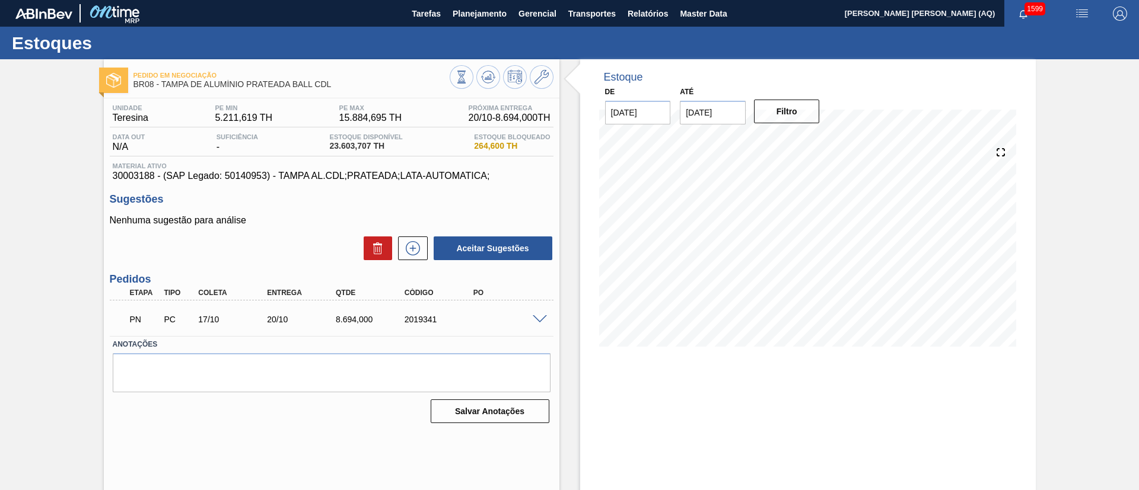
click at [1110, 104] on div "Pedido em Negociação BR08 - TAMPA DE ALUMÍNIO PRATEADA BALL CDL Unidade Teresin…" at bounding box center [569, 284] width 1139 height 451
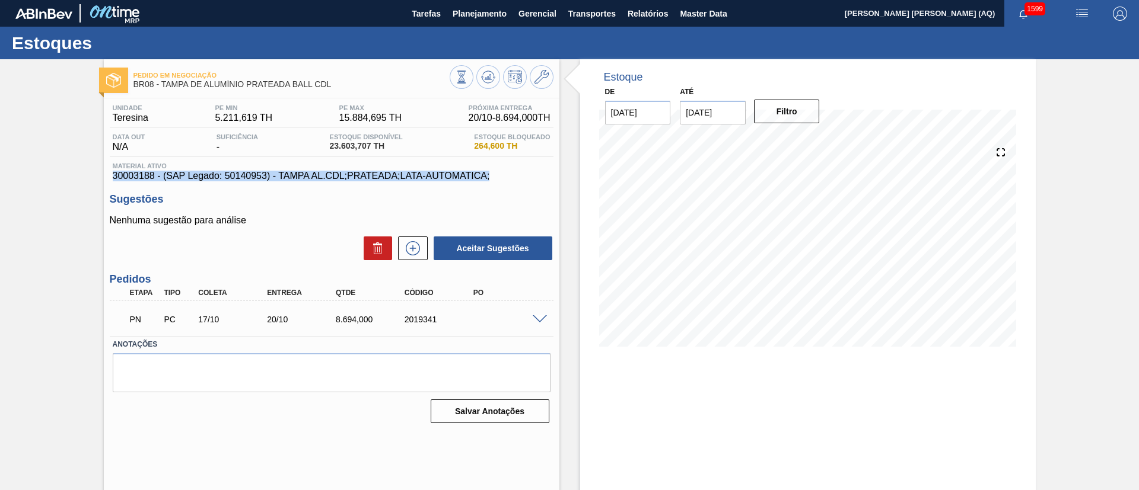
drag, startPoint x: 496, startPoint y: 171, endPoint x: 380, endPoint y: 168, distance: 115.7
click at [380, 168] on div "Material ativo 30003188 - (SAP Legado: 50140953) - TAMPA AL.CDL;PRATEADA;LATA-A…" at bounding box center [332, 172] width 444 height 19
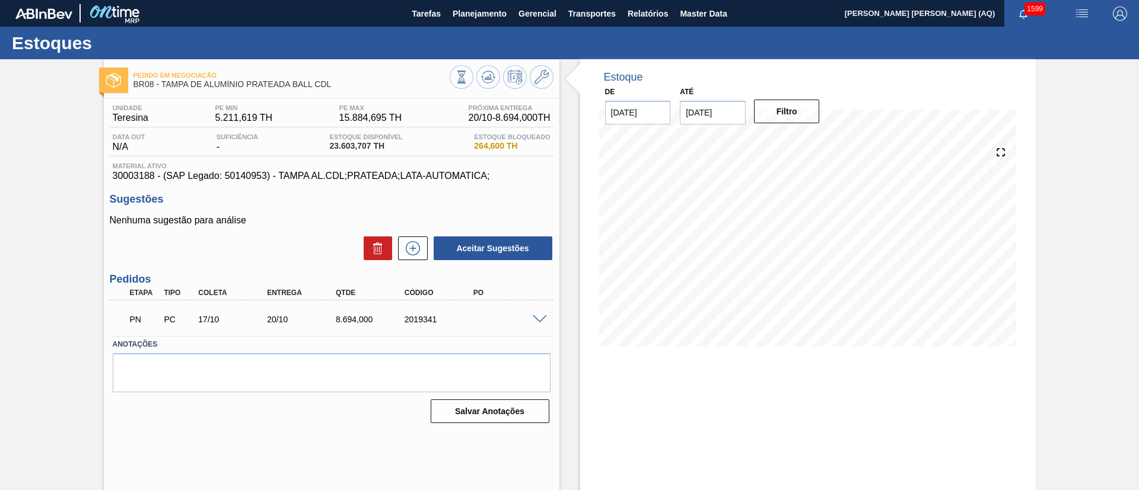
click at [667, 356] on div "09/09 Projeção de Estoque 18,679.411 Nec.SAP 571.428 Política Objetiva 12,631.5…" at bounding box center [808, 246] width 418 height 237
click at [541, 320] on span at bounding box center [540, 320] width 14 height 9
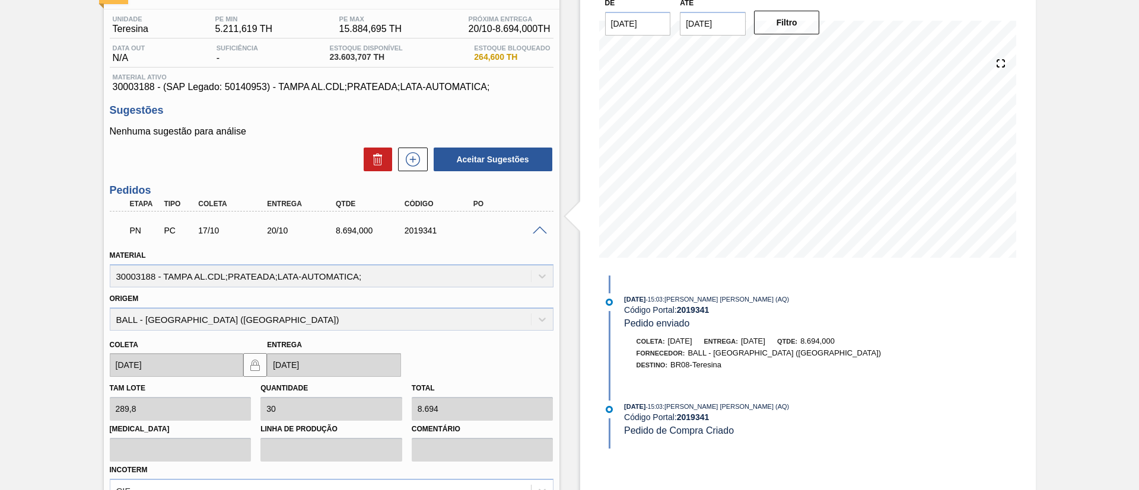
scroll to position [178, 0]
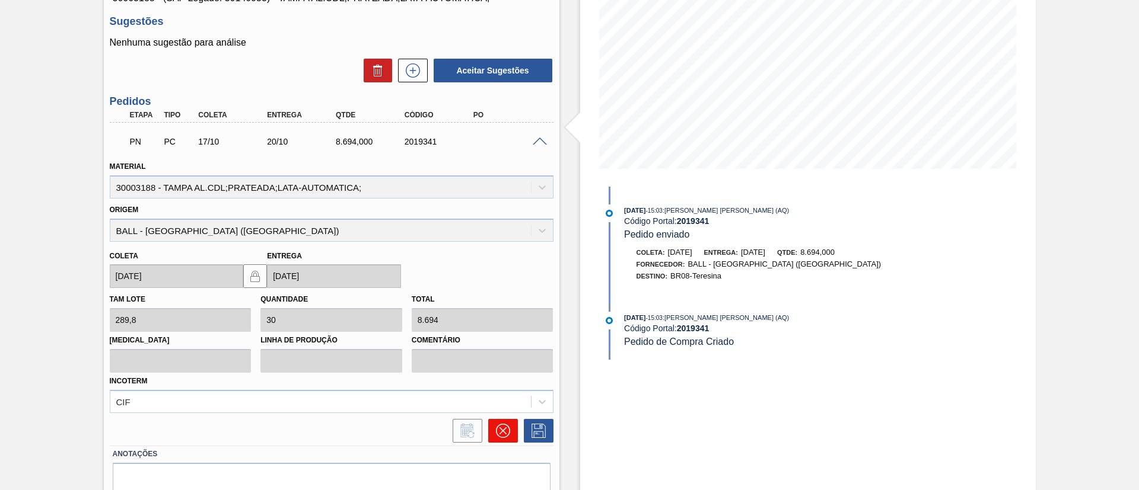
click at [507, 429] on icon at bounding box center [503, 431] width 14 height 14
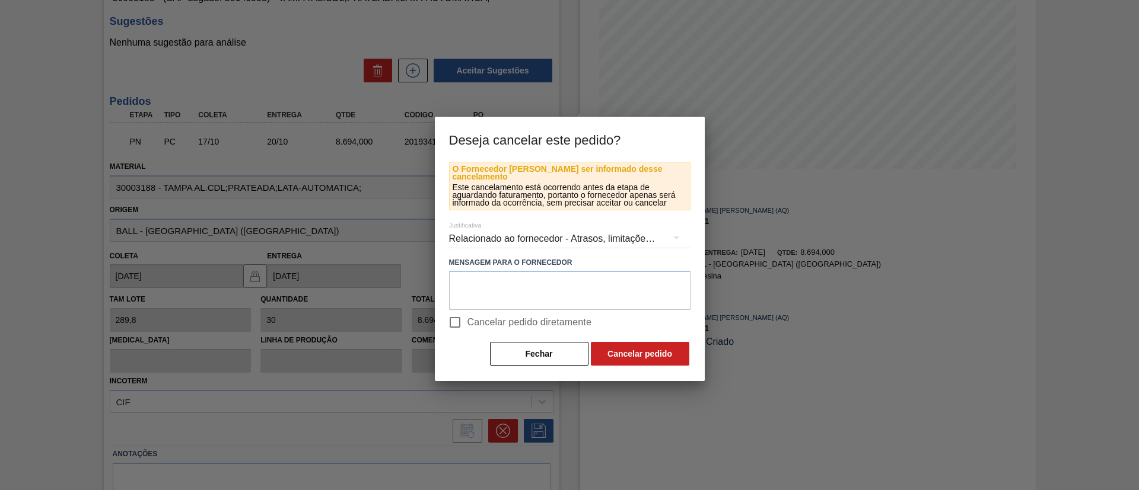
click at [520, 319] on span "Cancelar pedido diretamente" at bounding box center [529, 323] width 125 height 14
click at [467, 319] on input "Cancelar pedido diretamente" at bounding box center [454, 322] width 25 height 25
checkbox input "true"
click at [623, 346] on button "Cancelar pedido" at bounding box center [640, 354] width 98 height 24
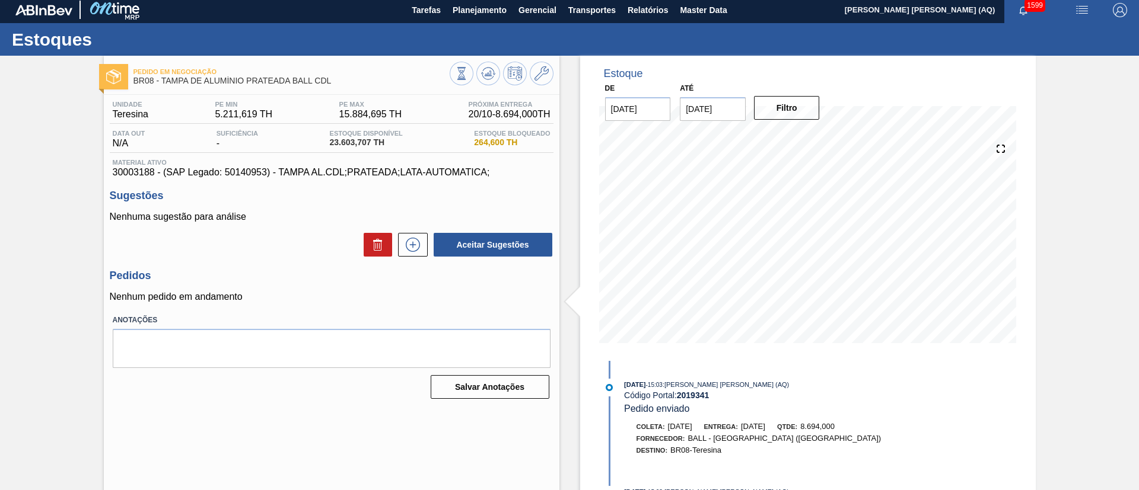
scroll to position [0, 0]
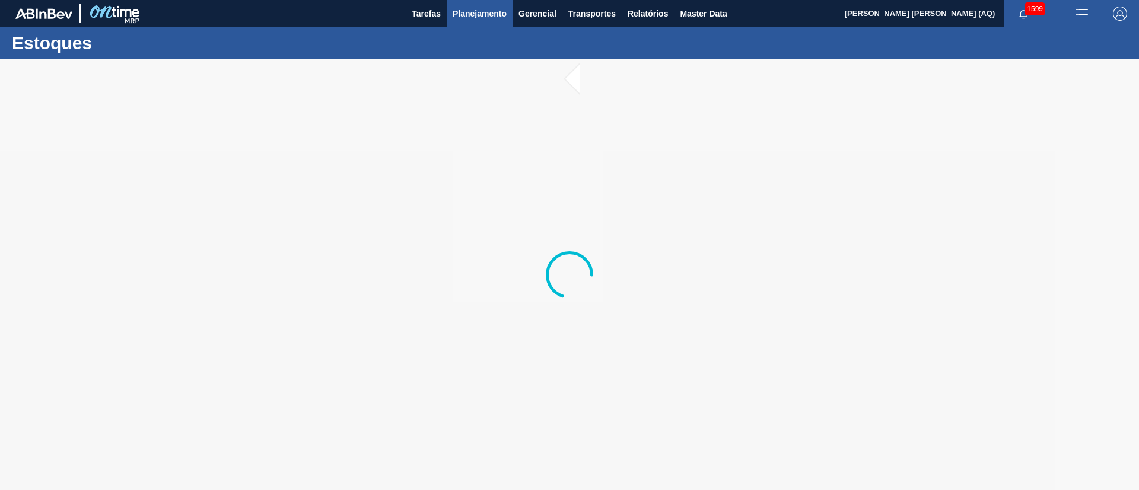
click at [486, 18] on span "Planejamento" at bounding box center [480, 14] width 54 height 14
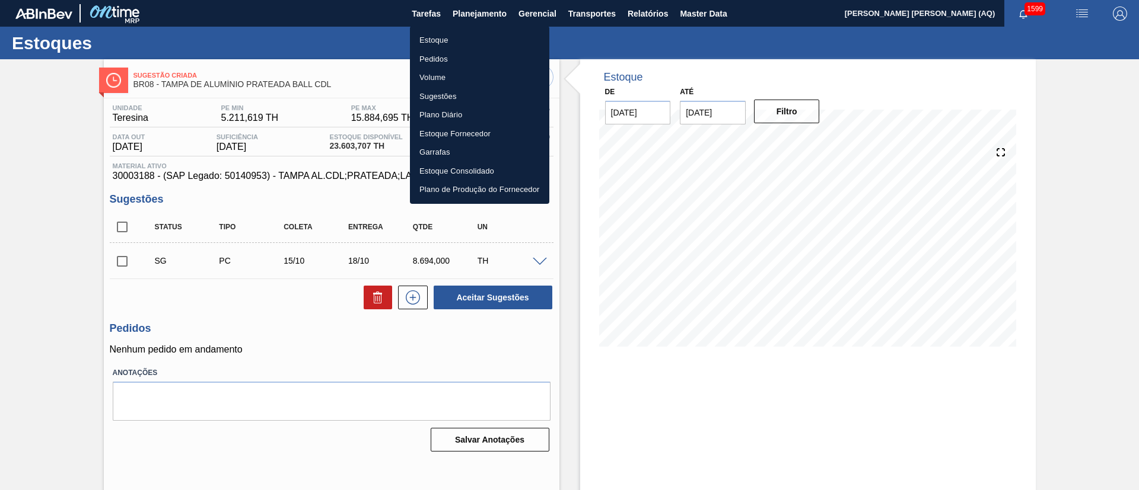
click at [587, 399] on div at bounding box center [569, 245] width 1139 height 490
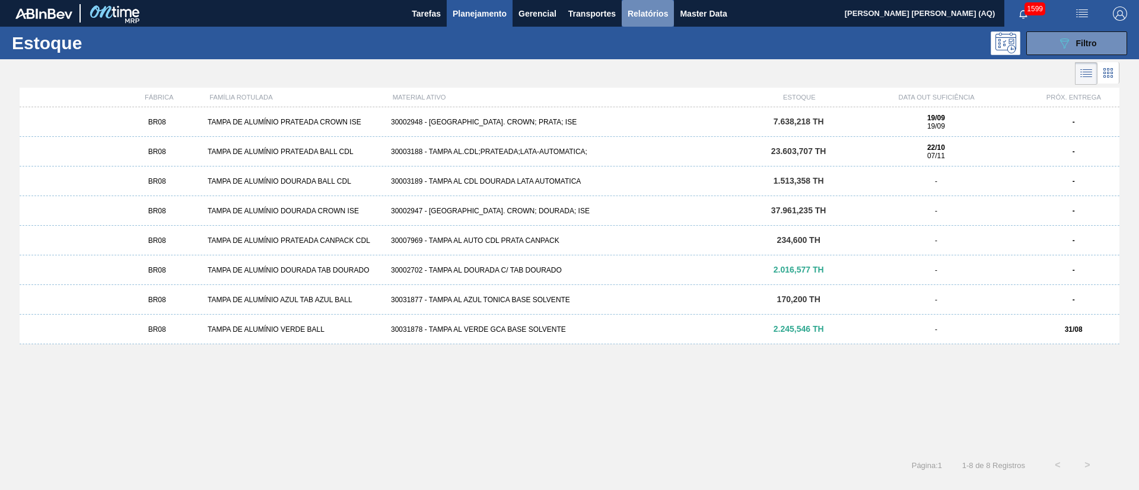
drag, startPoint x: 643, startPoint y: 17, endPoint x: 645, endPoint y: 23, distance: 6.2
click at [644, 17] on span "Relatórios" at bounding box center [647, 14] width 40 height 14
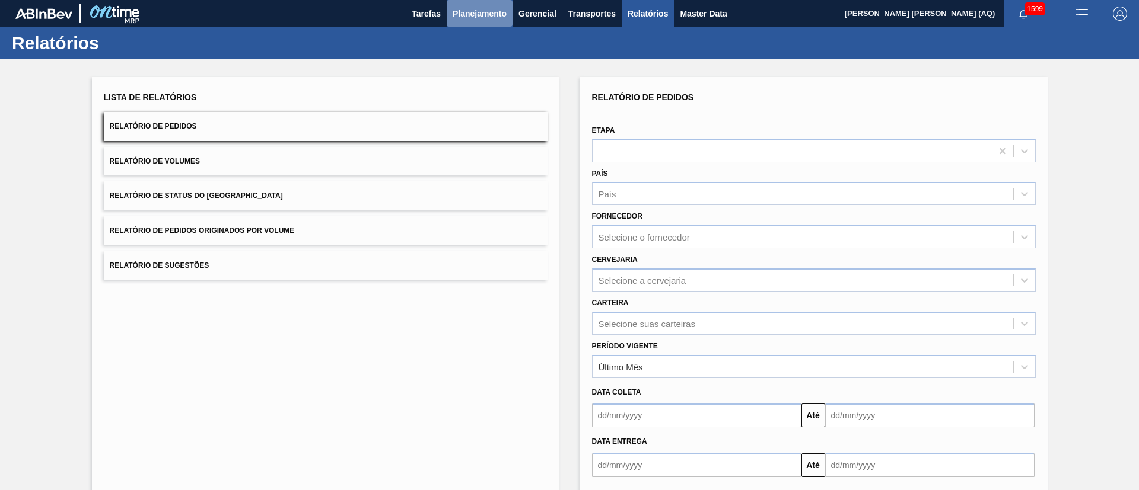
click at [485, 24] on button "Planejamento" at bounding box center [480, 13] width 66 height 27
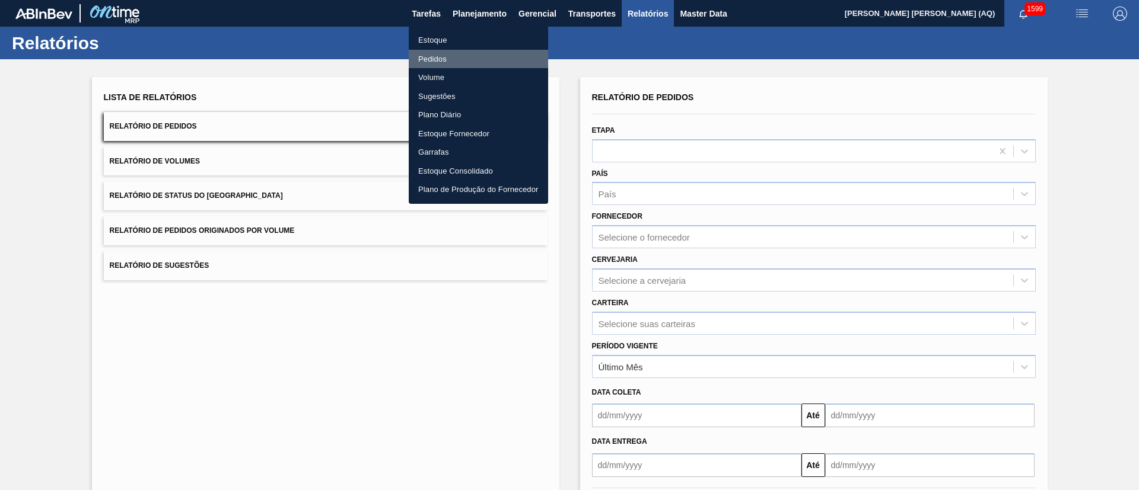
click at [437, 56] on li "Pedidos" at bounding box center [478, 59] width 139 height 19
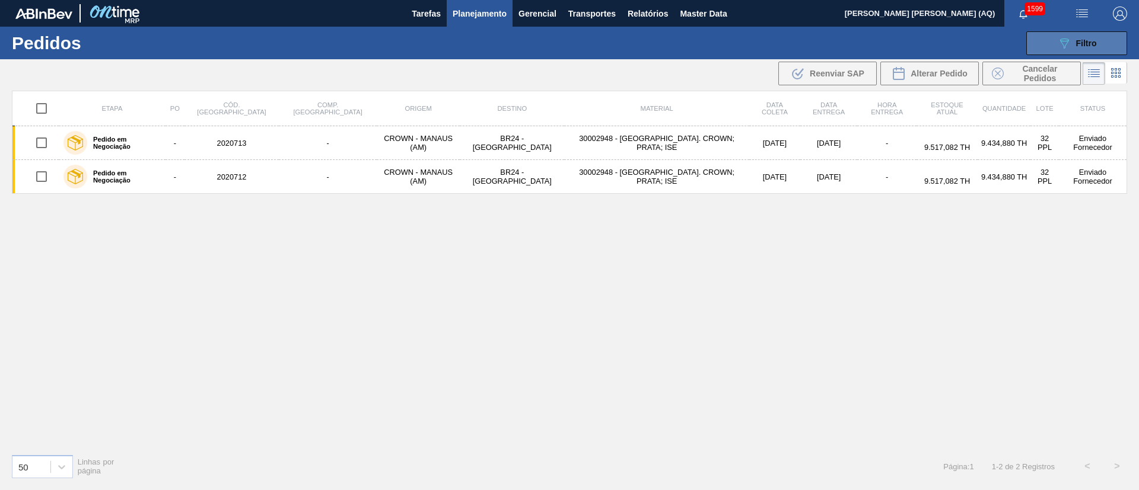
click at [1043, 42] on button "089F7B8B-B2A5-4AFE-B5C0-19BA573D28AC Filtro" at bounding box center [1076, 43] width 101 height 24
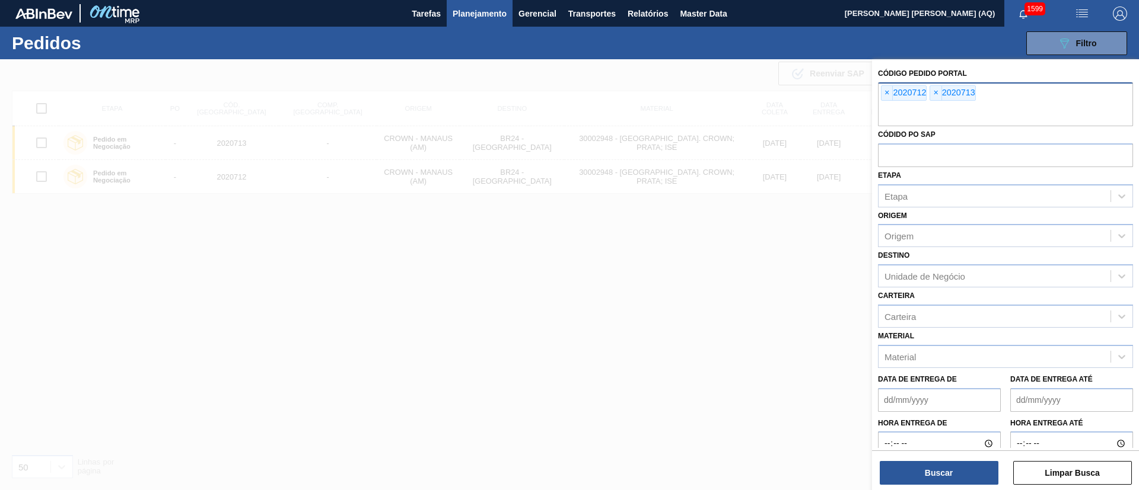
click at [893, 95] on div "× 2020712" at bounding box center [904, 92] width 46 height 15
click at [891, 95] on span "×" at bounding box center [886, 93] width 11 height 14
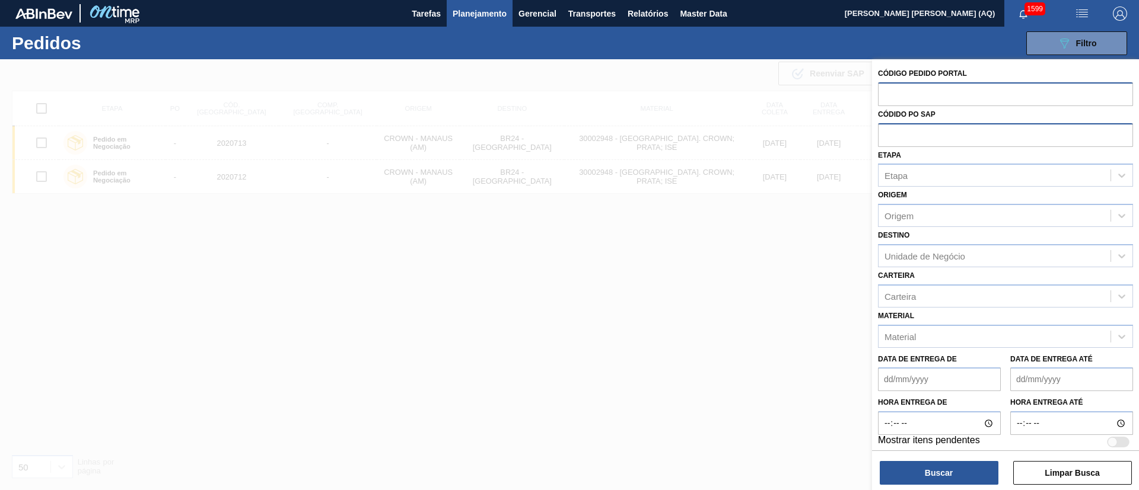
click at [896, 133] on input "text" at bounding box center [1005, 134] width 255 height 23
paste input "5800341798"
type input "5800341798"
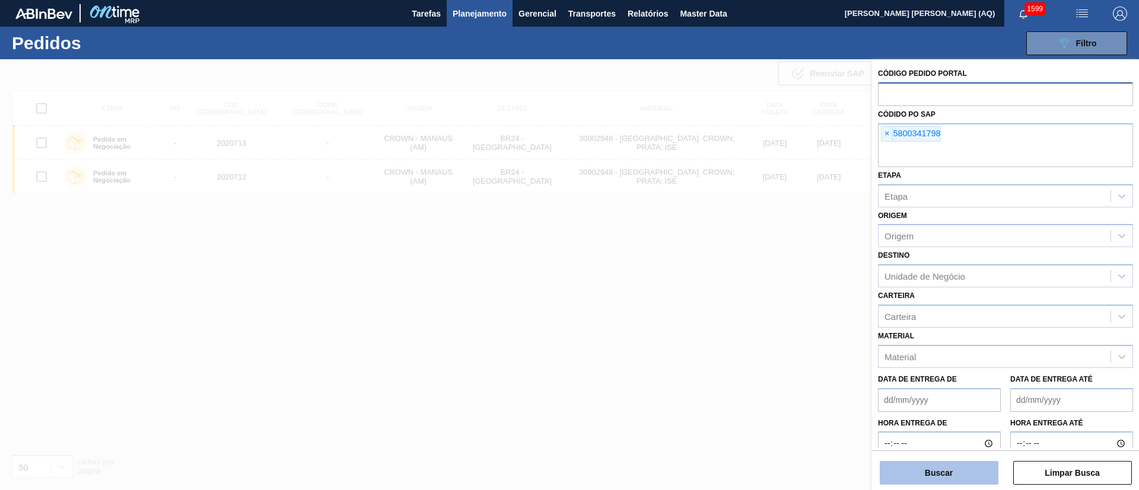
click at [948, 471] on button "Buscar" at bounding box center [939, 473] width 119 height 24
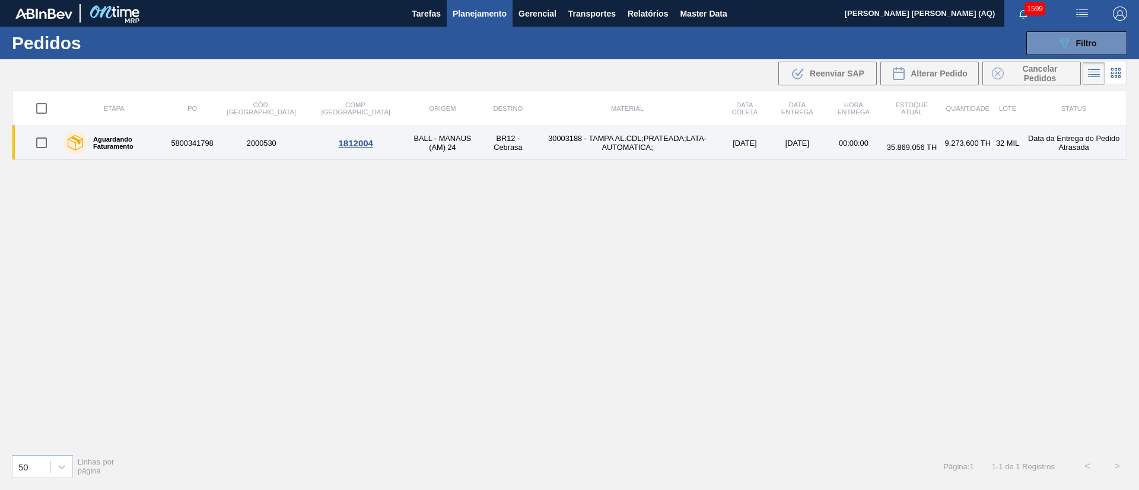
click at [611, 146] on td "30003188 - TAMPA AL.CDL;PRATEADA;LATA-AUTOMATICA;" at bounding box center [626, 143] width 185 height 34
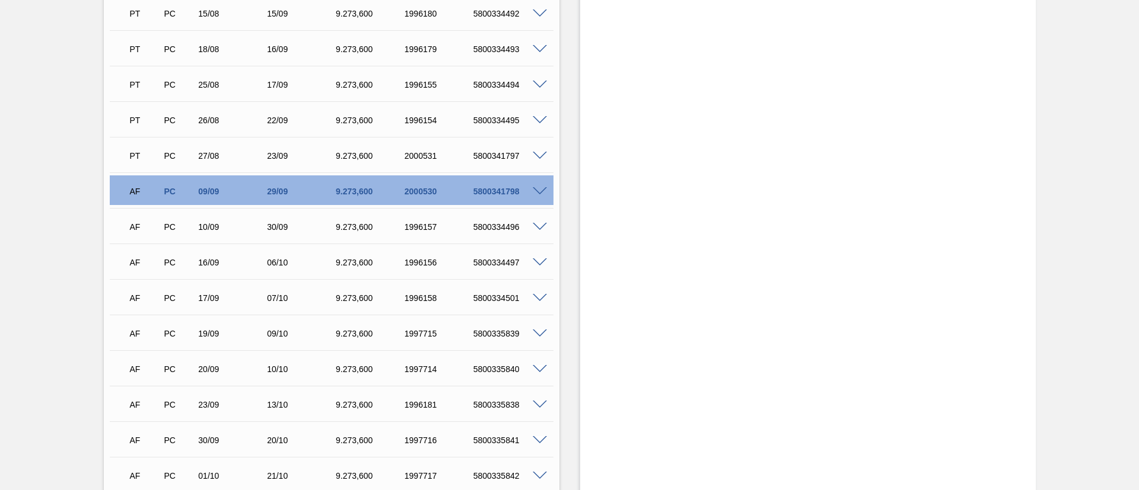
scroll to position [450, 0]
click at [535, 189] on span at bounding box center [540, 190] width 14 height 9
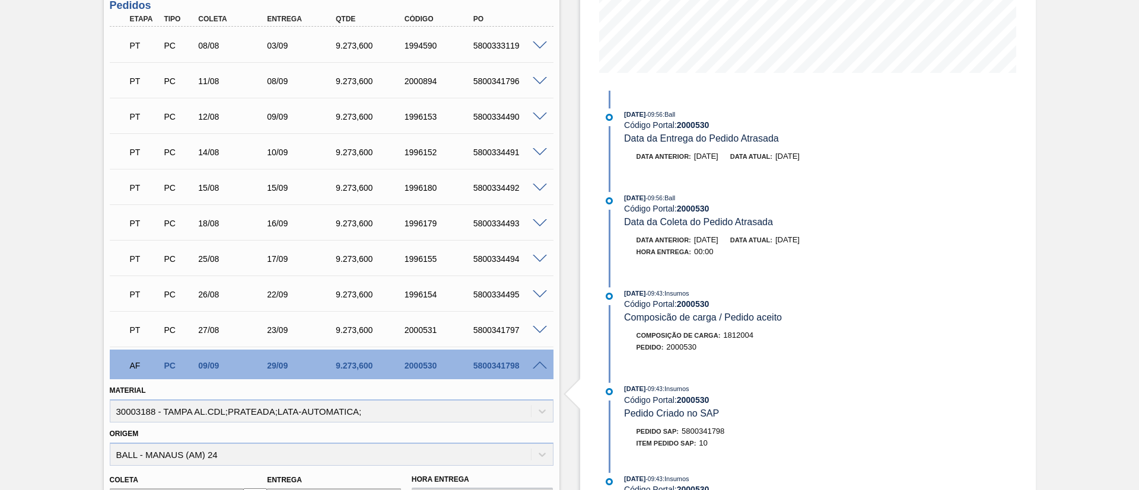
scroll to position [272, 0]
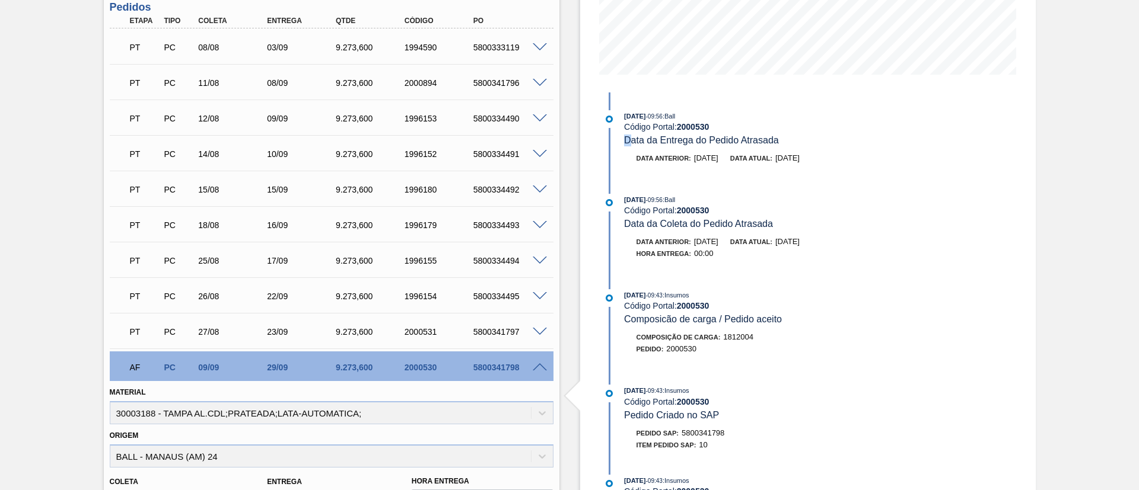
drag, startPoint x: 629, startPoint y: 140, endPoint x: 786, endPoint y: 134, distance: 157.3
click at [786, 134] on div "[DATE] 09:56 : Ball Código Portal: 2000530 Data da Entrega do Pedido Atrasada" at bounding box center [765, 128] width 282 height 36
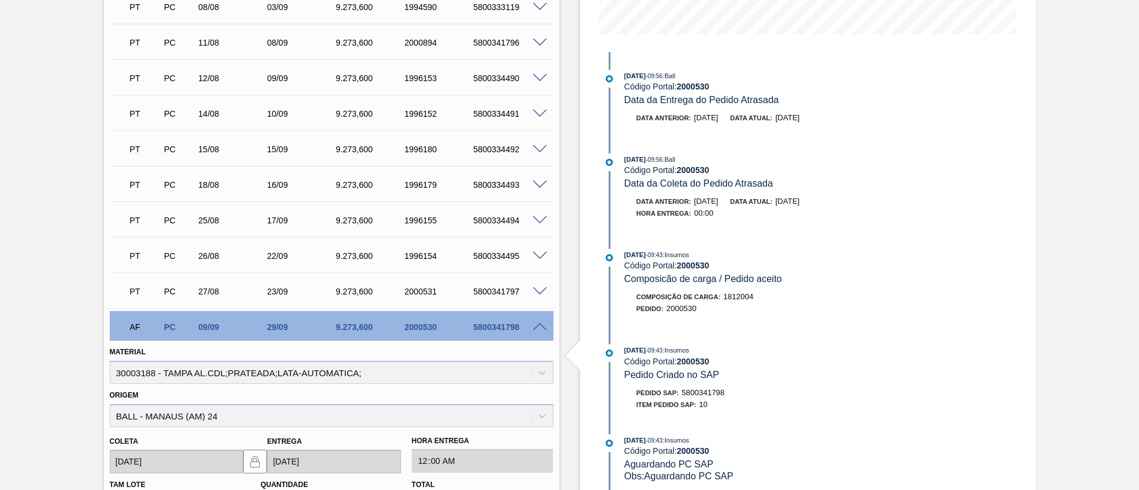
scroll to position [313, 0]
click at [534, 323] on span at bounding box center [540, 327] width 14 height 9
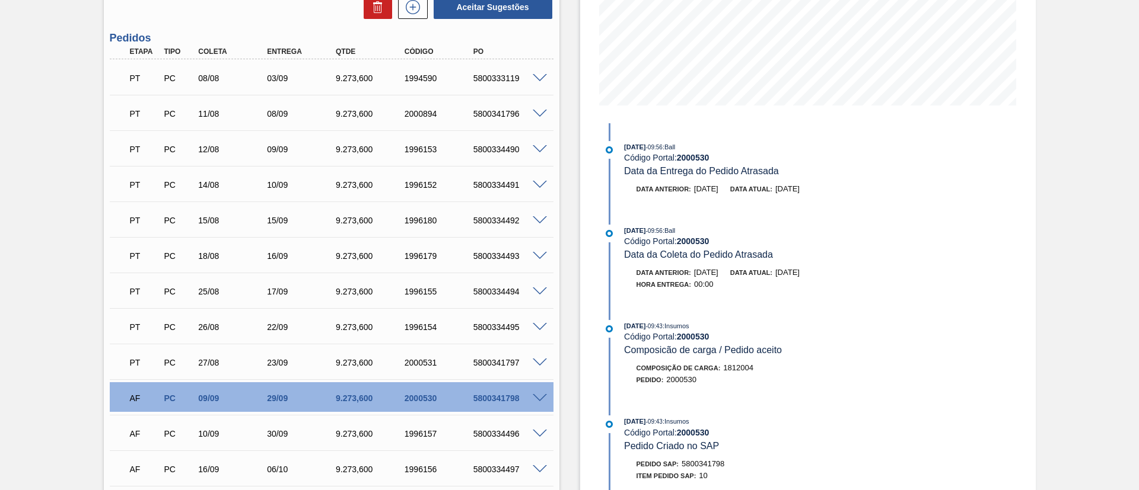
scroll to position [0, 0]
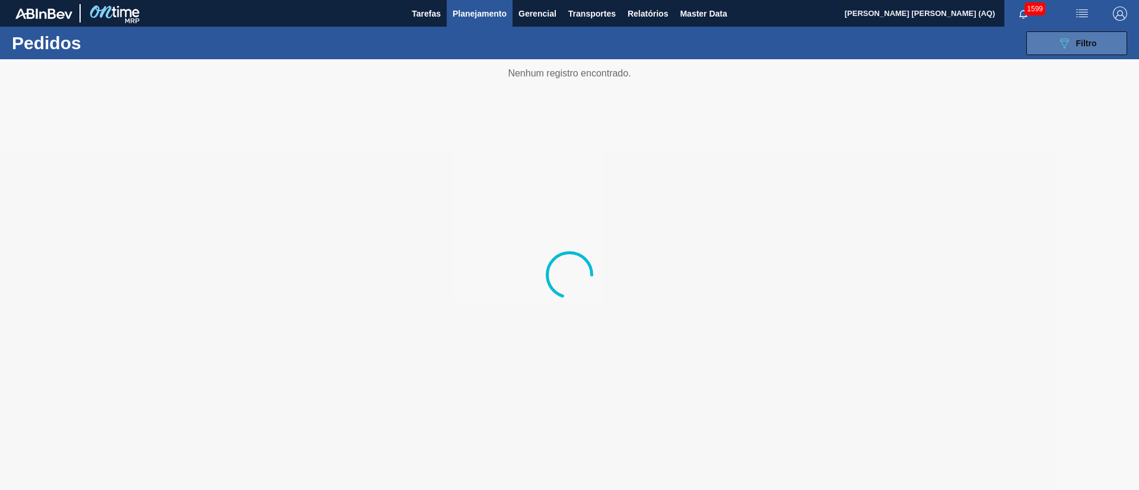
click at [1094, 39] on span "Filtro" at bounding box center [1086, 43] width 21 height 9
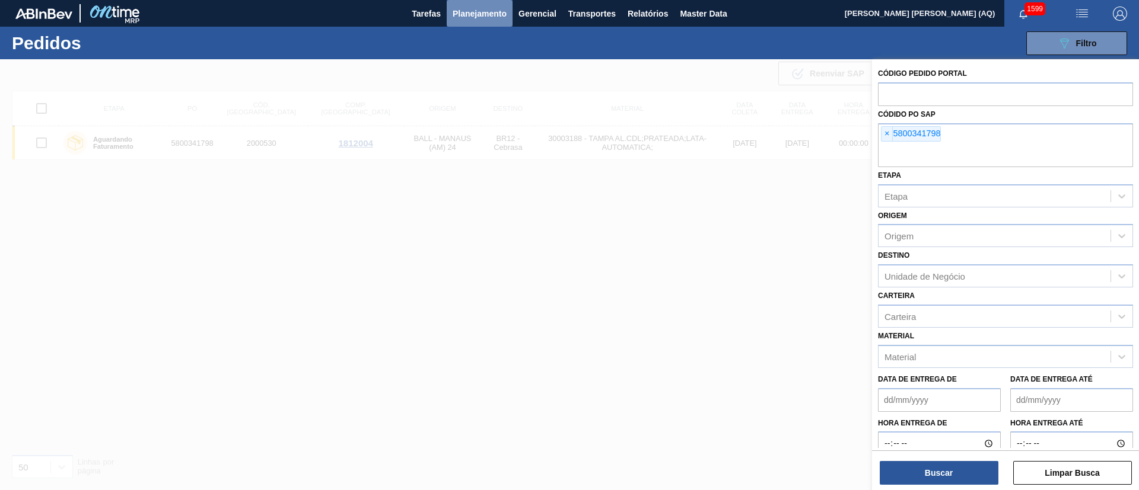
click at [483, 16] on span "Planejamento" at bounding box center [480, 14] width 54 height 14
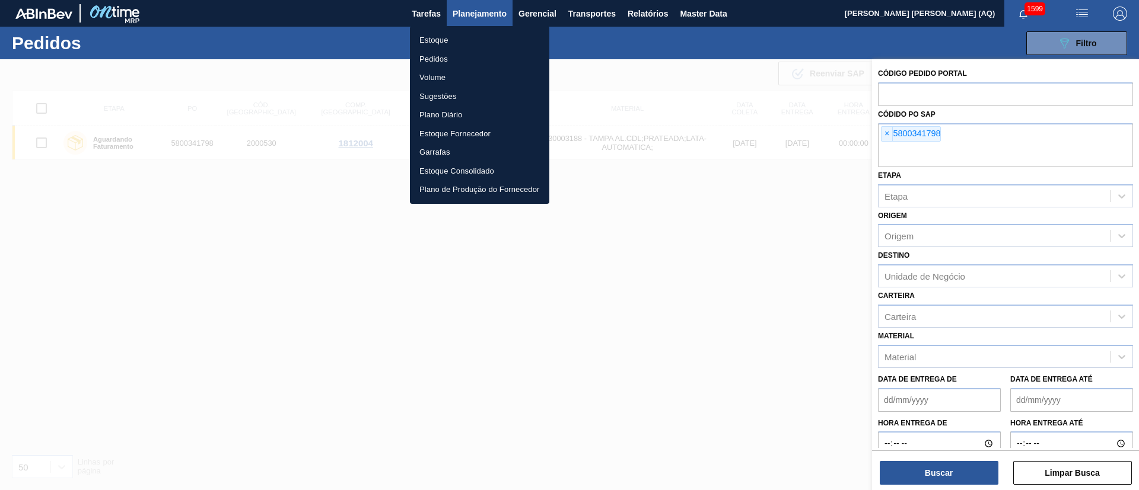
click at [446, 35] on li "Estoque" at bounding box center [479, 40] width 139 height 19
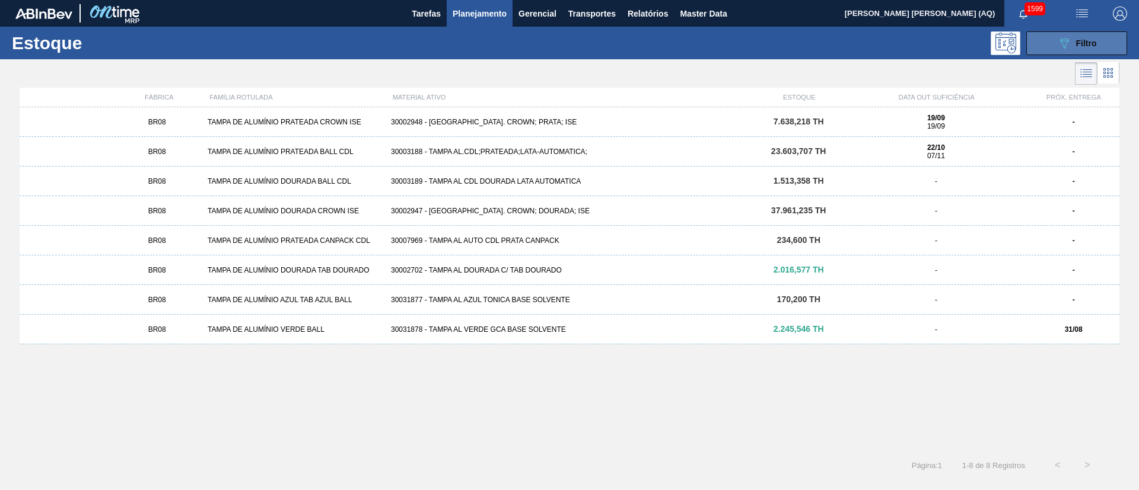
click at [1043, 31] on button "089F7B8B-B2A5-4AFE-B5C0-19BA573D28AC Filtro" at bounding box center [1076, 43] width 101 height 24
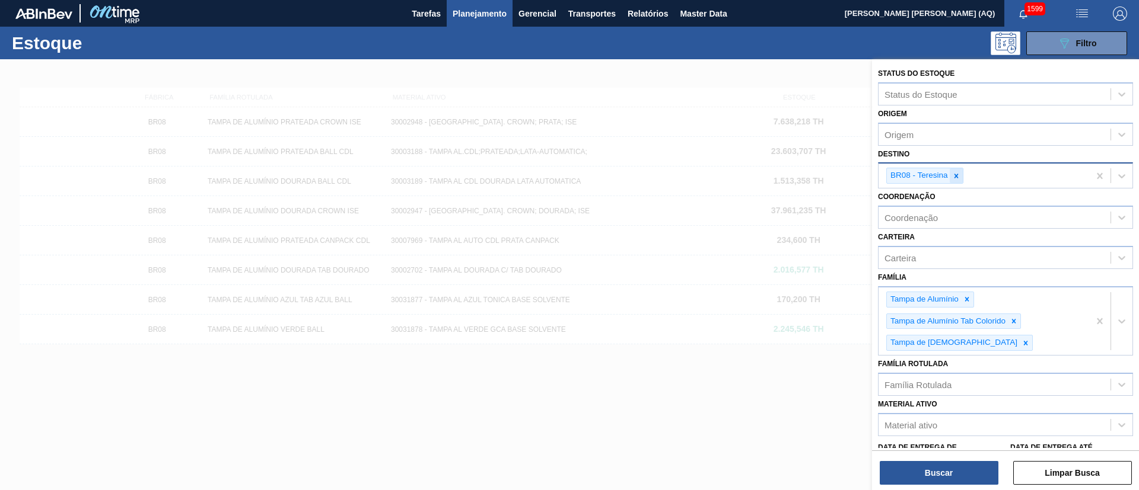
click at [954, 171] on div at bounding box center [956, 175] width 13 height 15
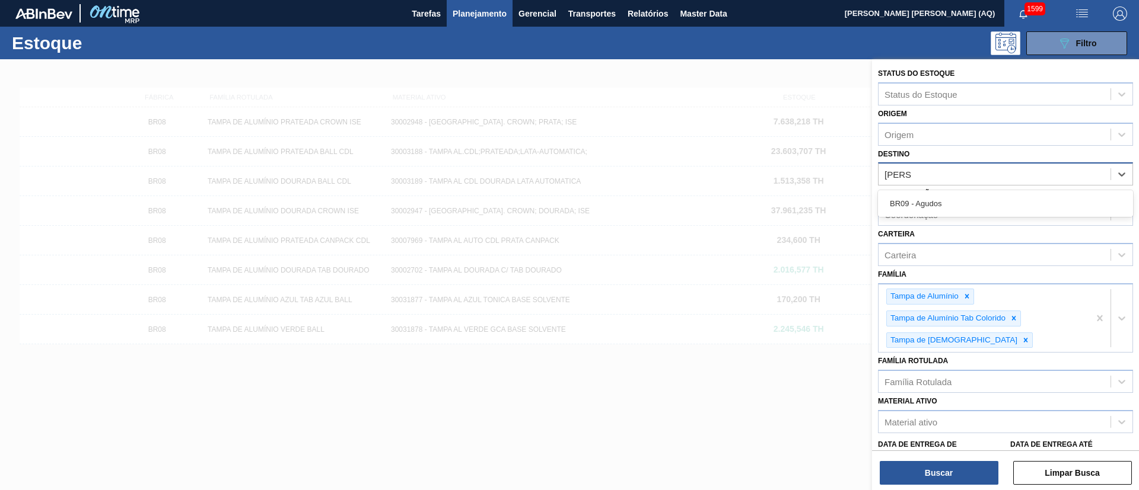
type input "AGUDOS"
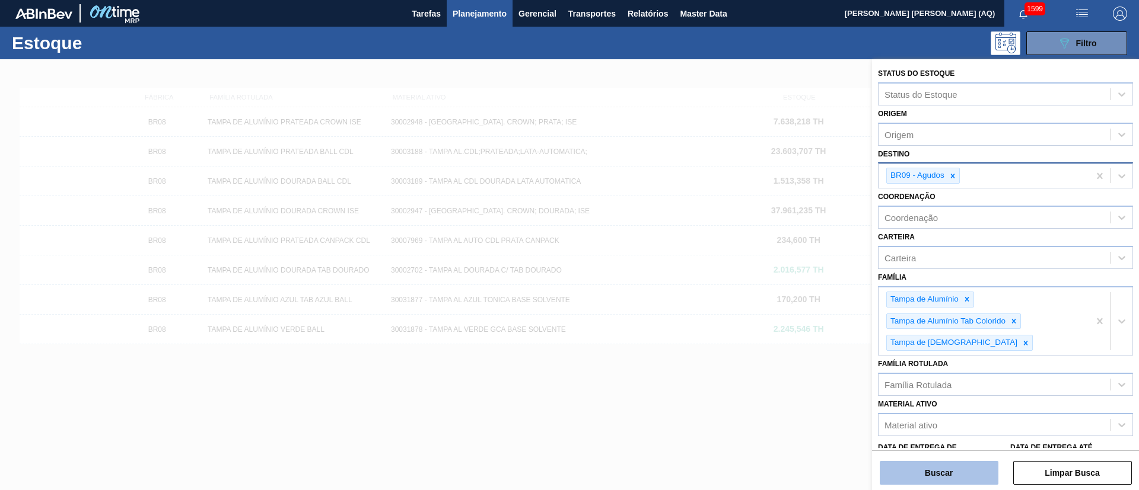
click at [986, 475] on button "Buscar" at bounding box center [939, 473] width 119 height 24
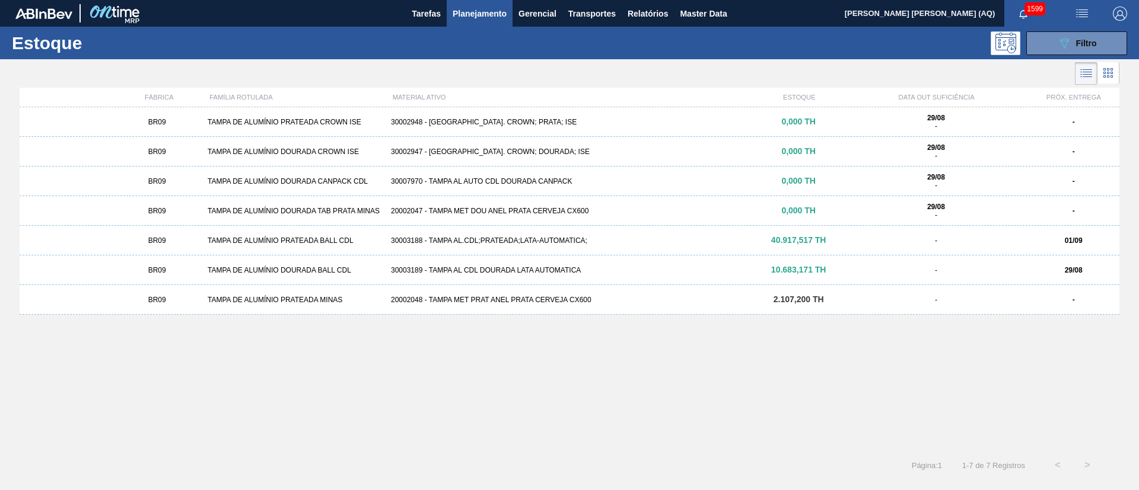
click at [750, 244] on div "30003188 - TAMPA AL.CDL;PRATEADA;LATA-AUTOMATICA;" at bounding box center [569, 241] width 367 height 8
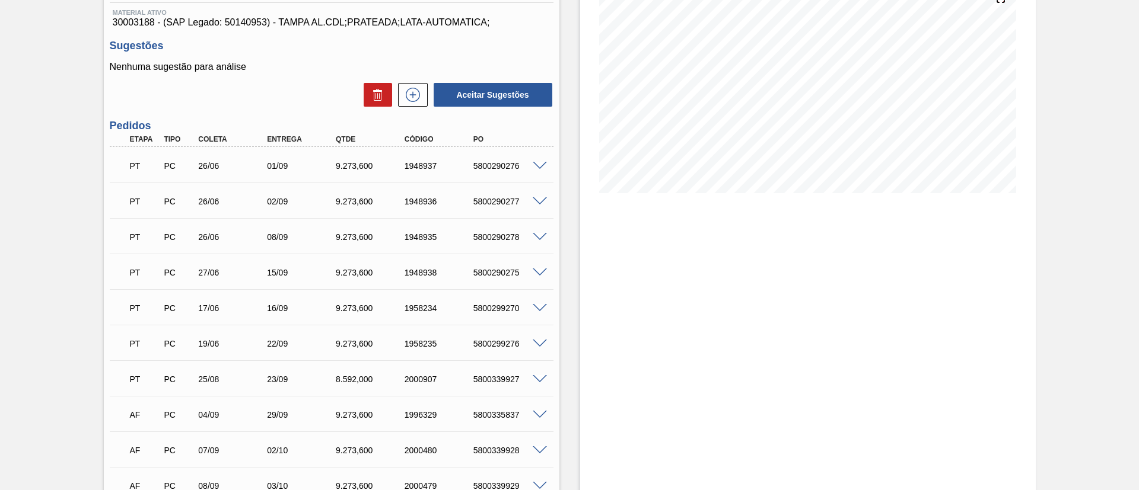
scroll to position [178, 0]
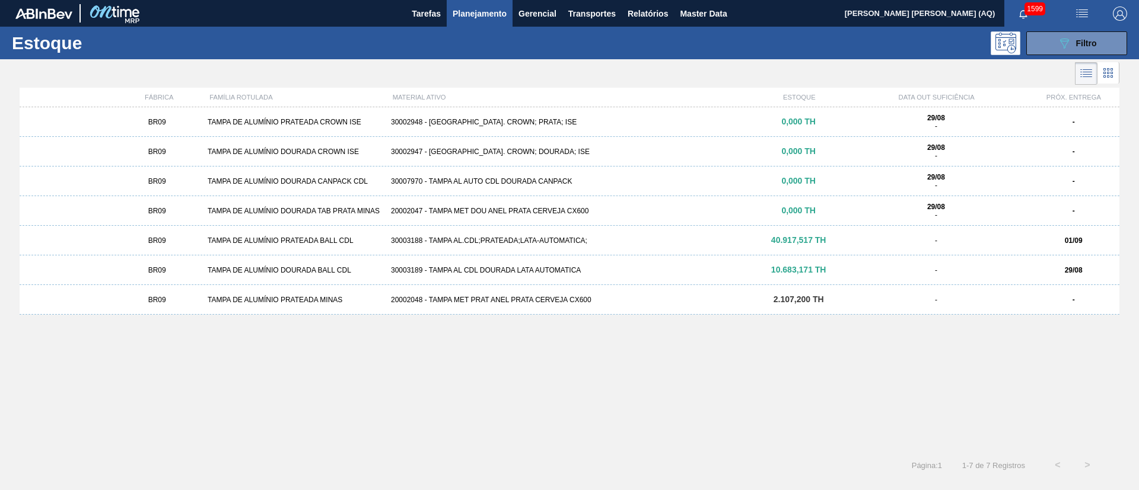
click at [545, 271] on div "30003189 - TAMPA AL CDL DOURADA LATA AUTOMATICA" at bounding box center [569, 270] width 367 height 8
click at [645, 13] on span "Relatórios" at bounding box center [647, 14] width 40 height 14
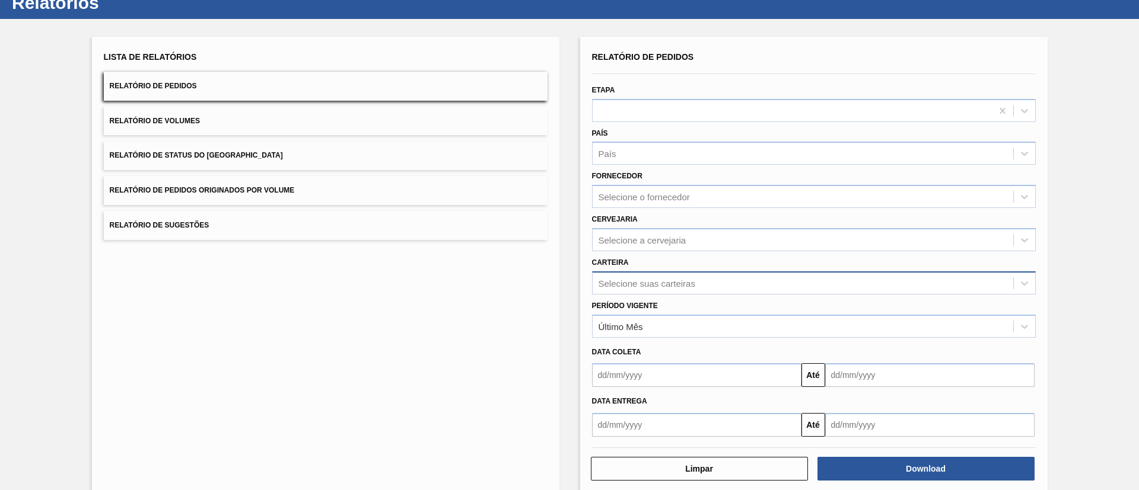
scroll to position [59, 0]
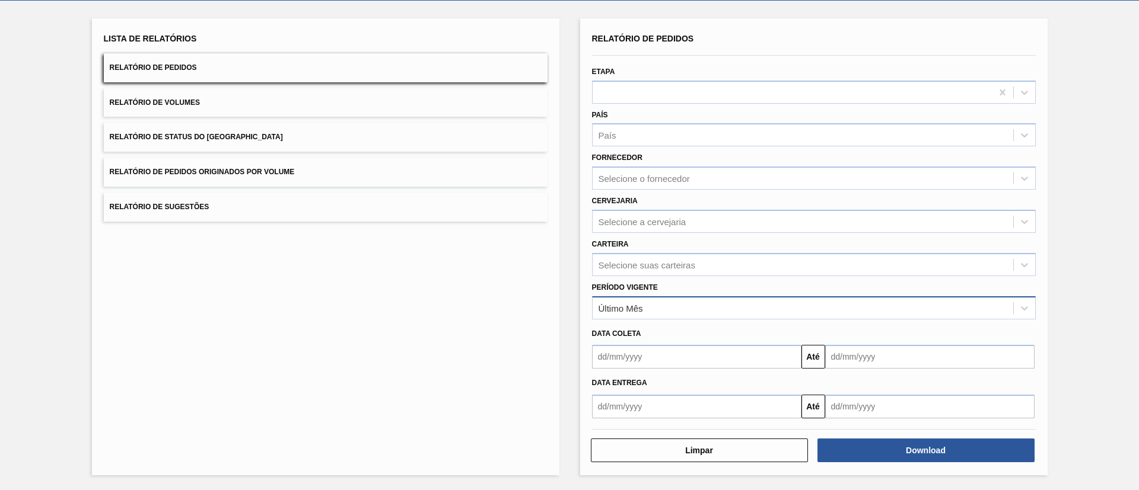
click at [662, 305] on div "Último Mês" at bounding box center [802, 308] width 421 height 17
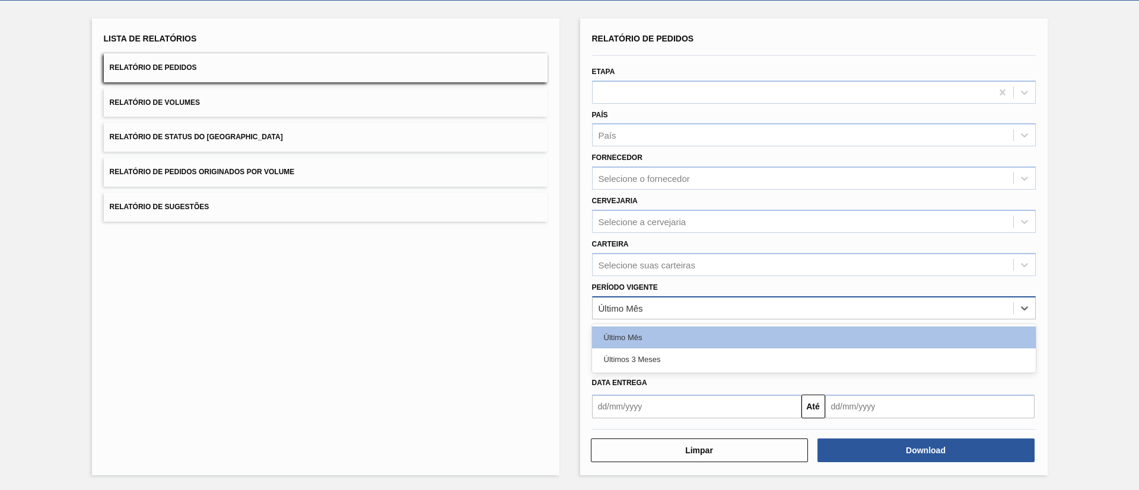
click at [662, 305] on div "Último Mês" at bounding box center [802, 308] width 421 height 17
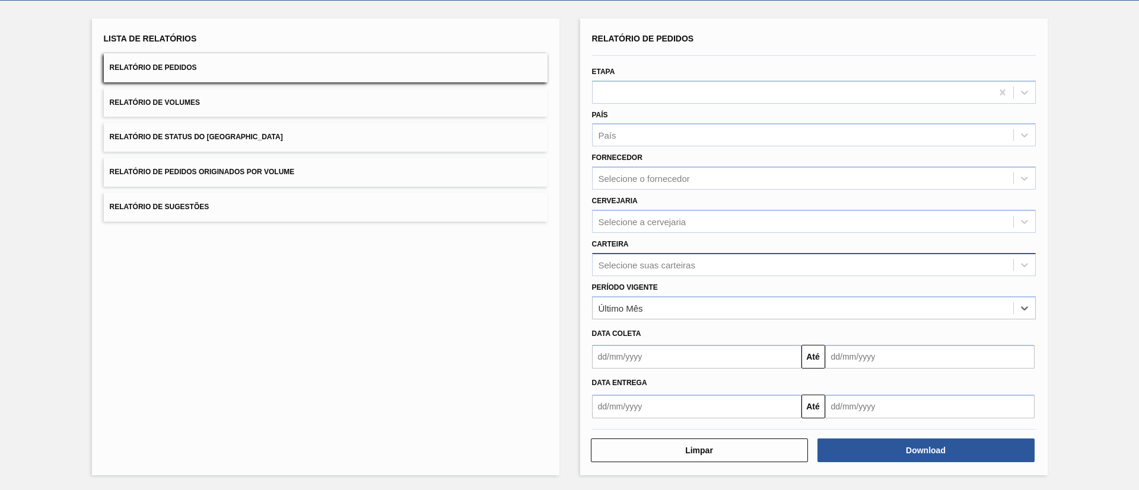
click at [655, 276] on div "Selecione suas carteiras" at bounding box center [814, 264] width 444 height 23
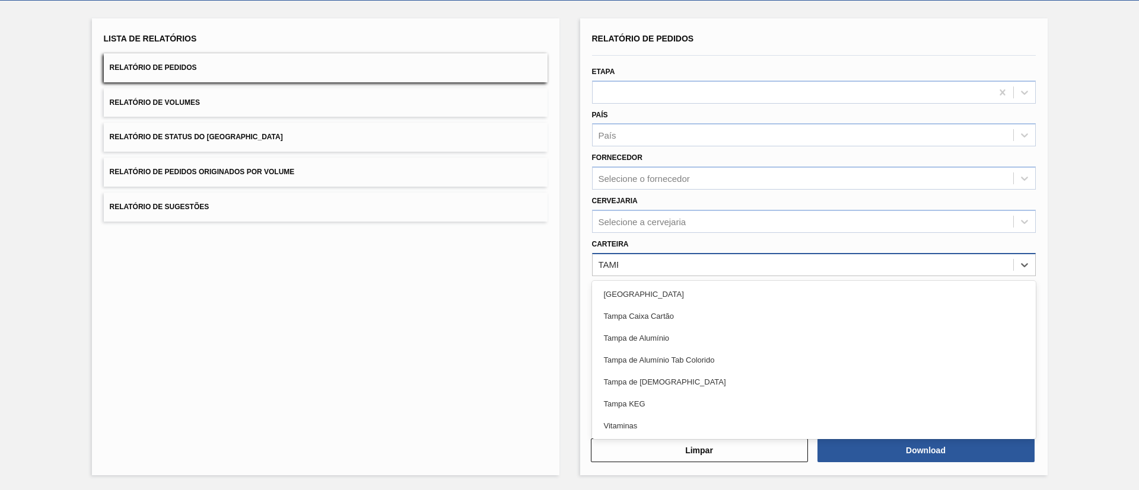
type input "[GEOGRAPHIC_DATA]"
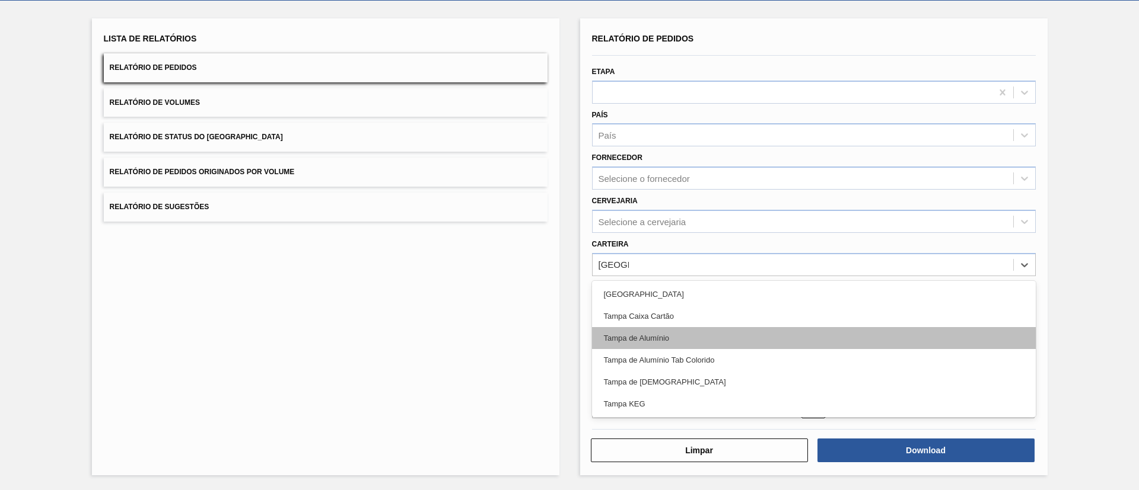
click at [682, 340] on div "Tampa de Alumínio" at bounding box center [814, 338] width 444 height 22
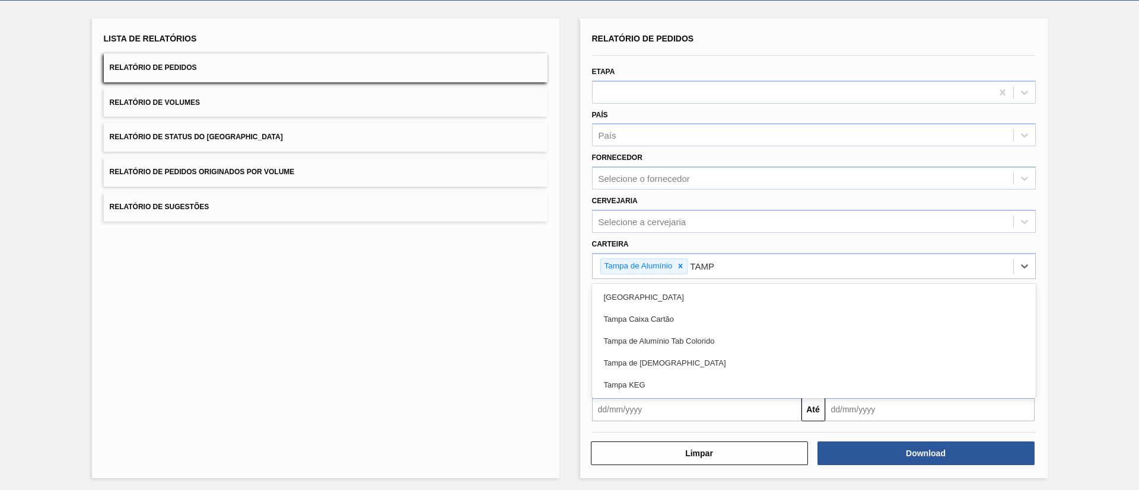
type input "[GEOGRAPHIC_DATA]"
click at [682, 340] on div "Tampa de Alumínio Tab Colorido" at bounding box center [814, 341] width 444 height 22
type input "[GEOGRAPHIC_DATA]"
click at [682, 340] on div "Tampa de [DEMOGRAPHIC_DATA]" at bounding box center [814, 341] width 444 height 22
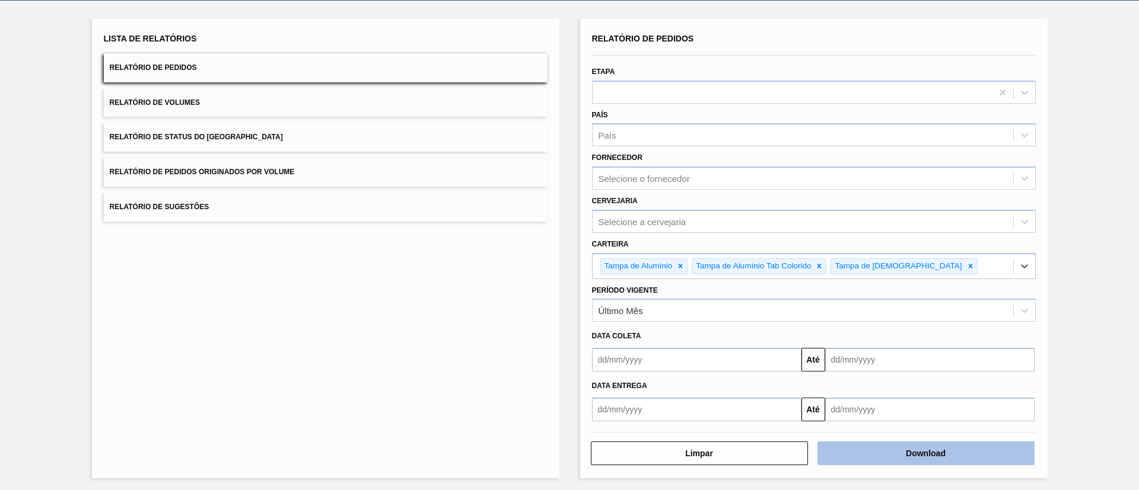
click at [871, 461] on button "Download" at bounding box center [925, 454] width 217 height 24
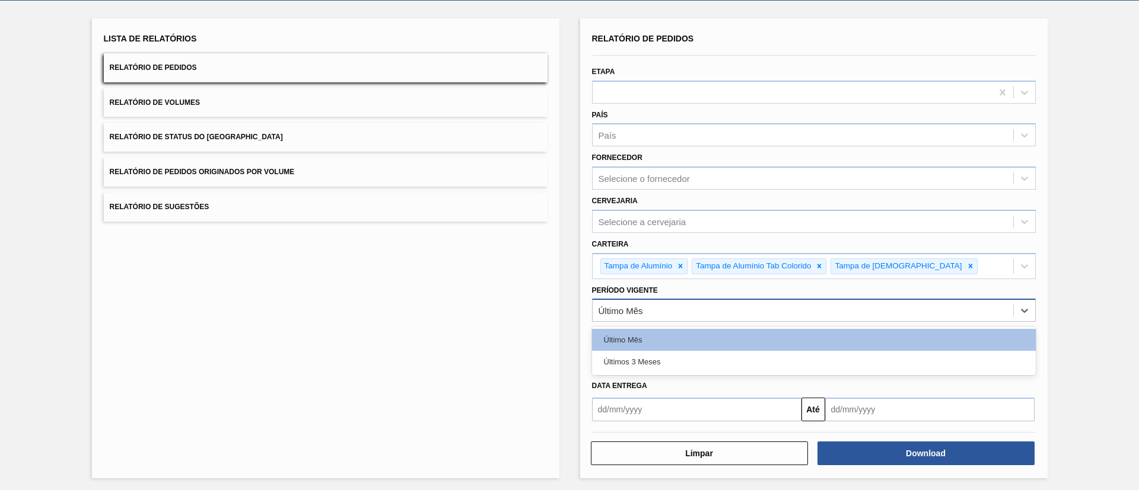
click at [644, 314] on div "Último Mês" at bounding box center [802, 310] width 421 height 17
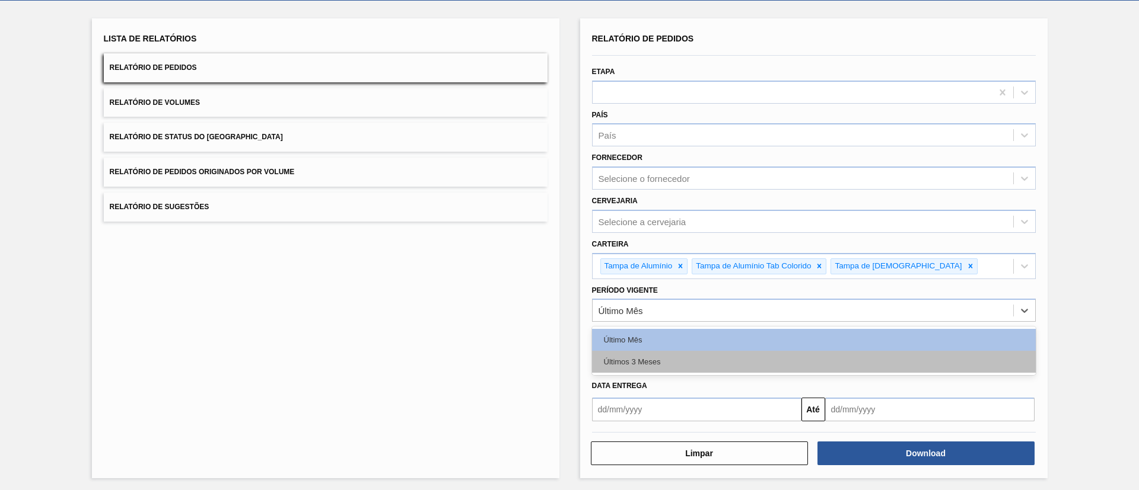
click at [654, 357] on div "Últimos 3 Meses" at bounding box center [814, 362] width 444 height 22
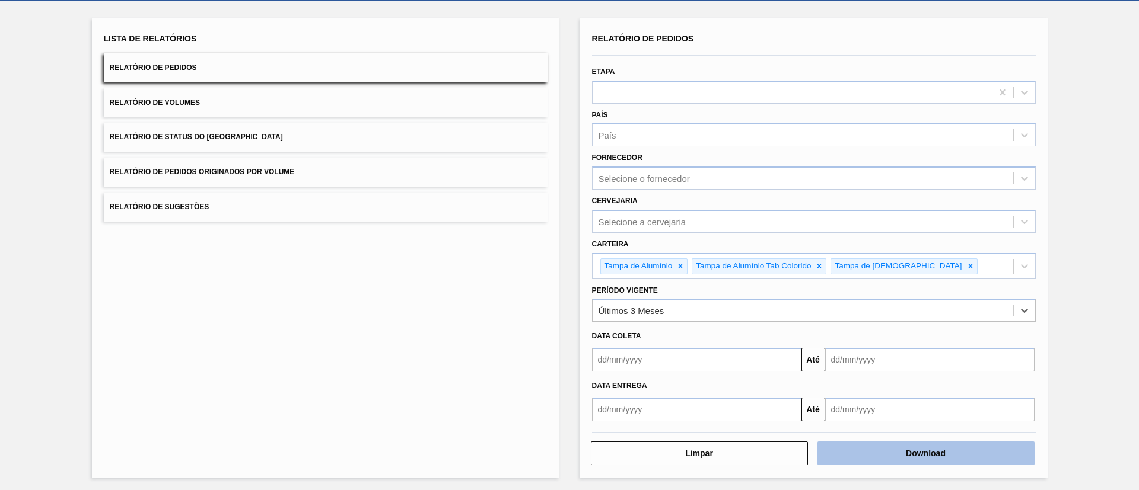
click at [873, 447] on button "Download" at bounding box center [925, 454] width 217 height 24
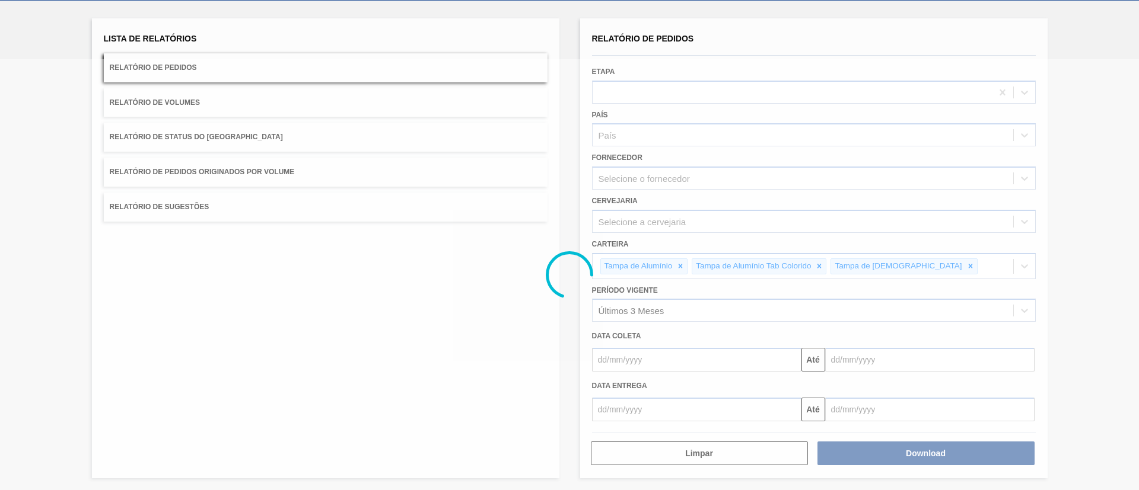
click at [1103, 149] on div at bounding box center [569, 274] width 1139 height 431
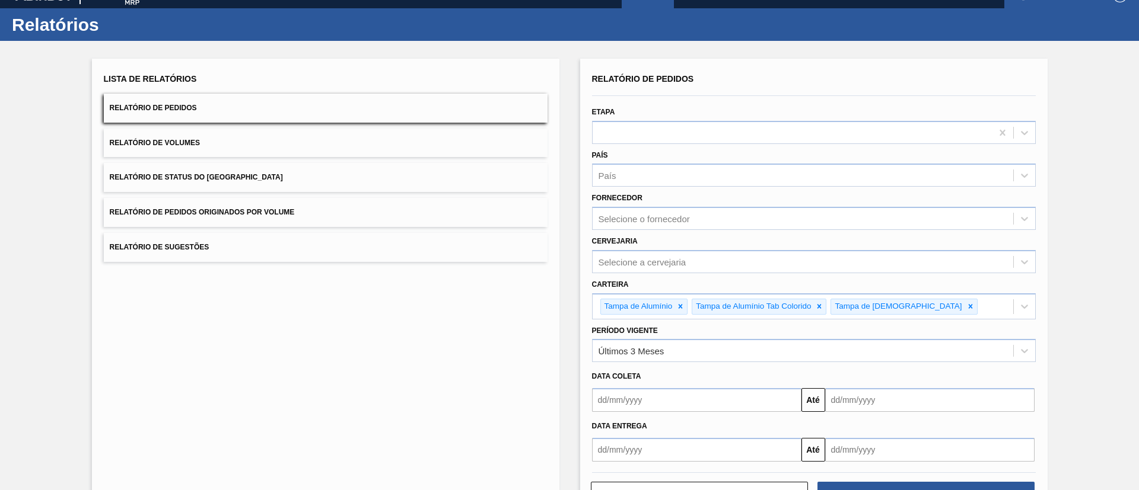
scroll to position [0, 0]
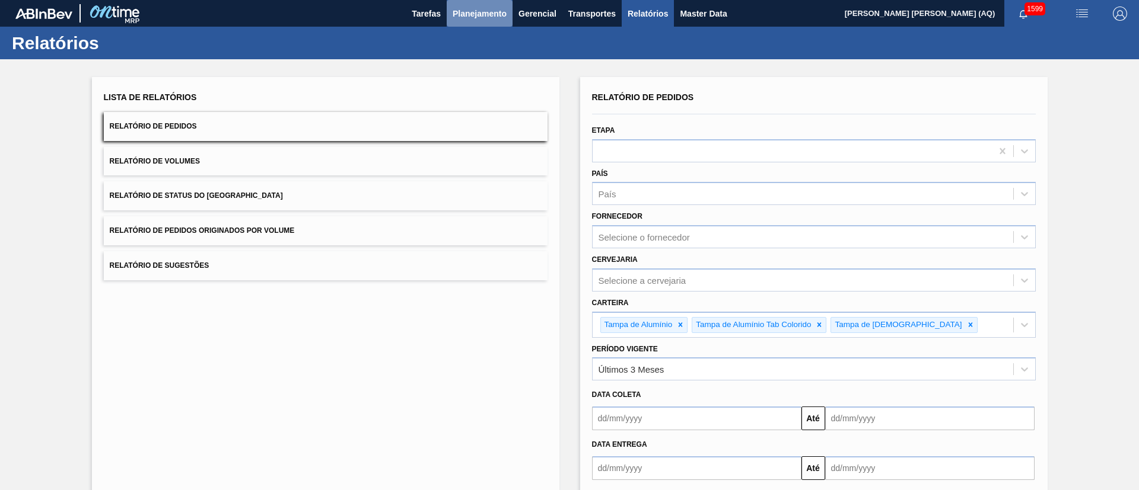
click at [495, 8] on span "Planejamento" at bounding box center [480, 14] width 54 height 14
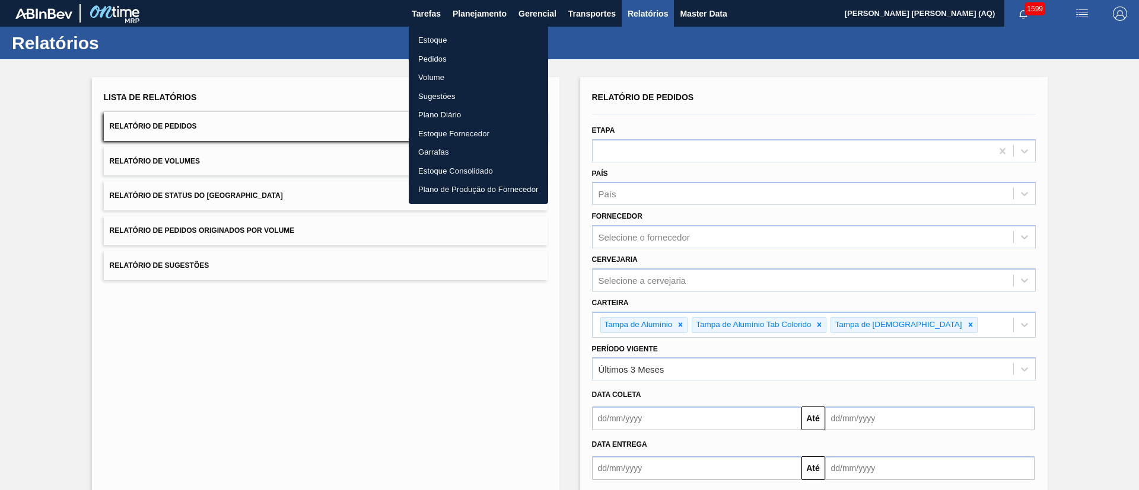
click at [444, 53] on li "Pedidos" at bounding box center [478, 59] width 139 height 19
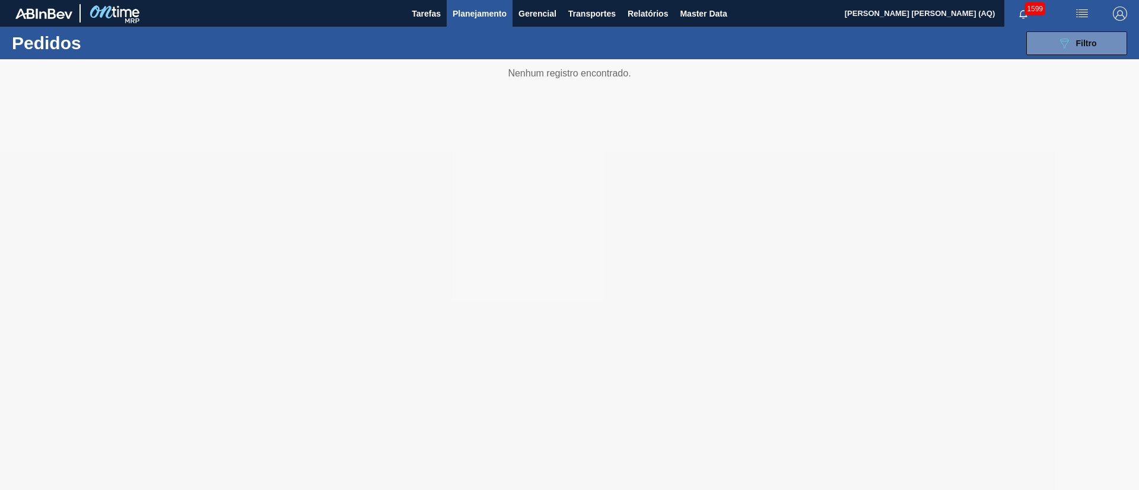
drag, startPoint x: 1079, startPoint y: 37, endPoint x: 1044, endPoint y: 56, distance: 39.3
click at [1078, 37] on div "089F7B8B-B2A5-4AFE-B5C0-19BA573D28AC Filtro" at bounding box center [1077, 43] width 40 height 14
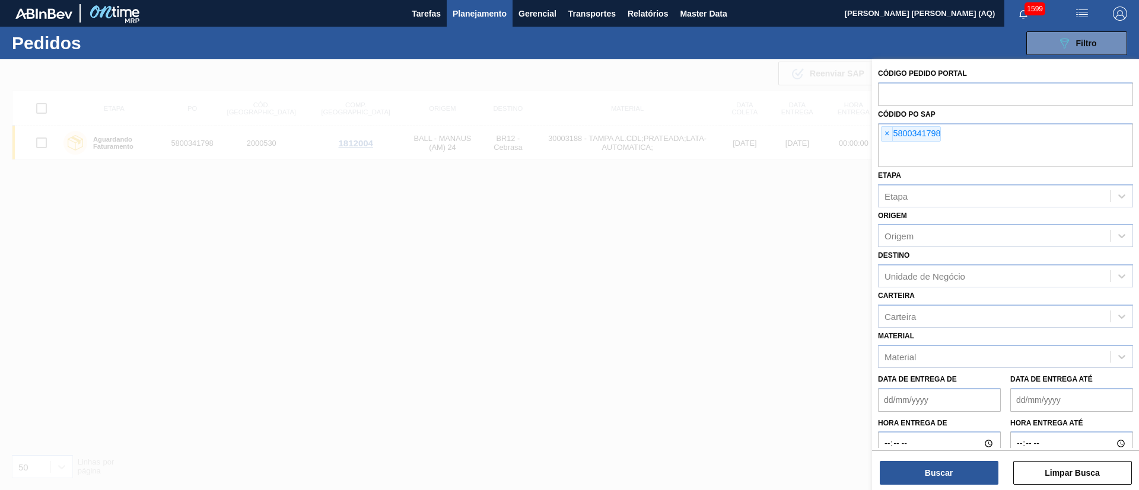
click at [888, 132] on span "×" at bounding box center [886, 134] width 11 height 14
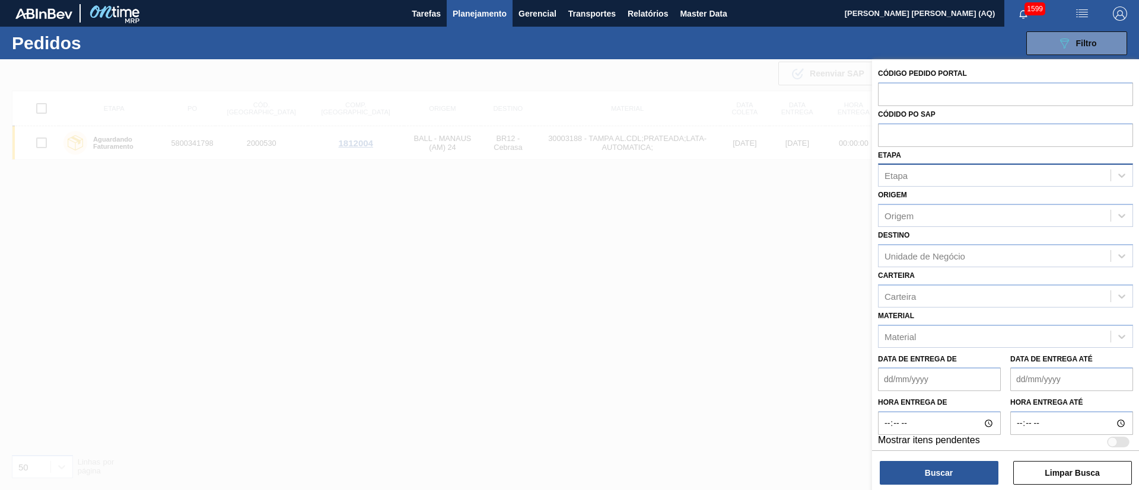
paste input "5800299281"
type input "5800299281"
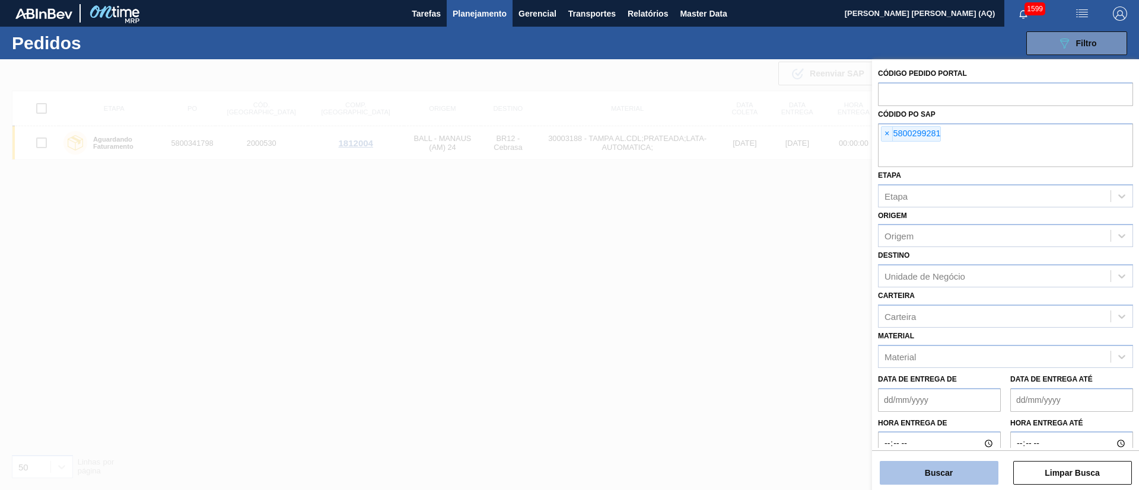
click at [960, 482] on button "Buscar" at bounding box center [939, 473] width 119 height 24
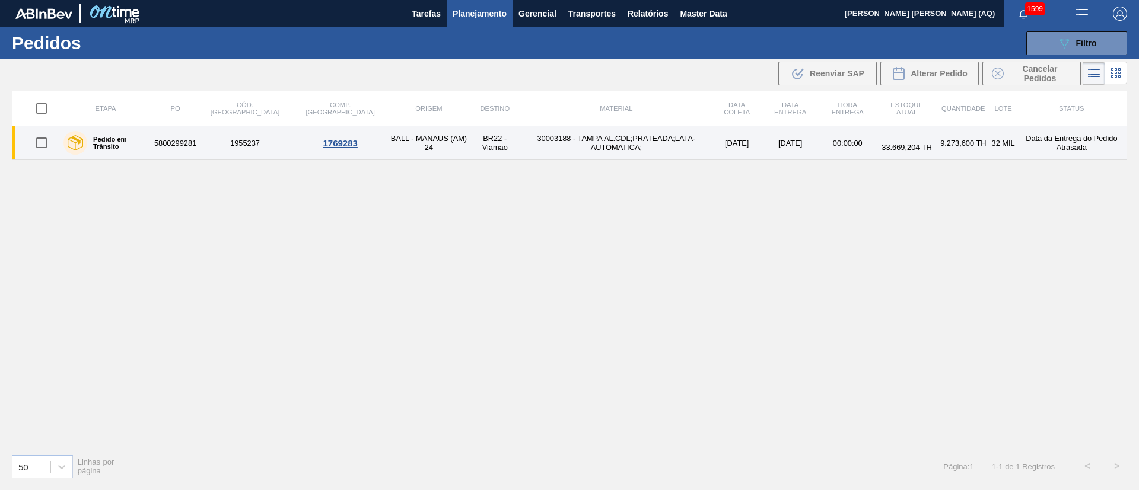
click at [388, 145] on td "BALL - MANAUS (AM) 24" at bounding box center [428, 143] width 80 height 34
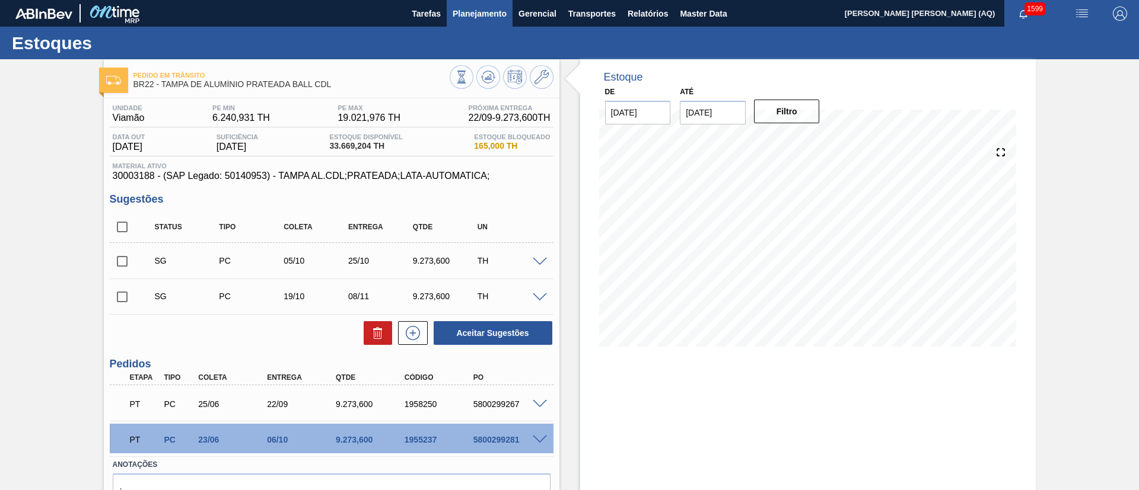
click at [493, 8] on span "Planejamento" at bounding box center [480, 14] width 54 height 14
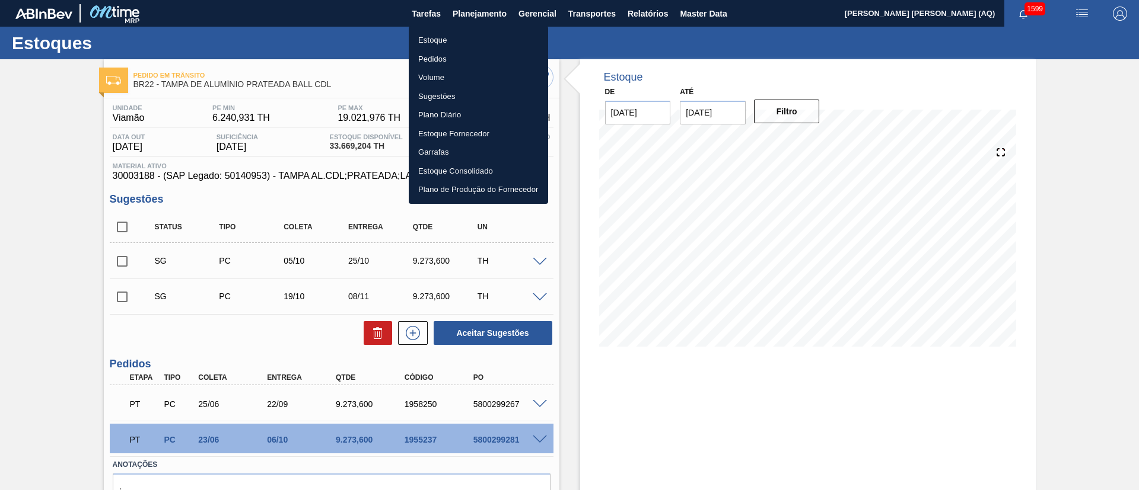
drag, startPoint x: 439, startPoint y: 62, endPoint x: 547, endPoint y: 55, distance: 108.2
click at [440, 62] on li "Pedidos" at bounding box center [478, 59] width 139 height 19
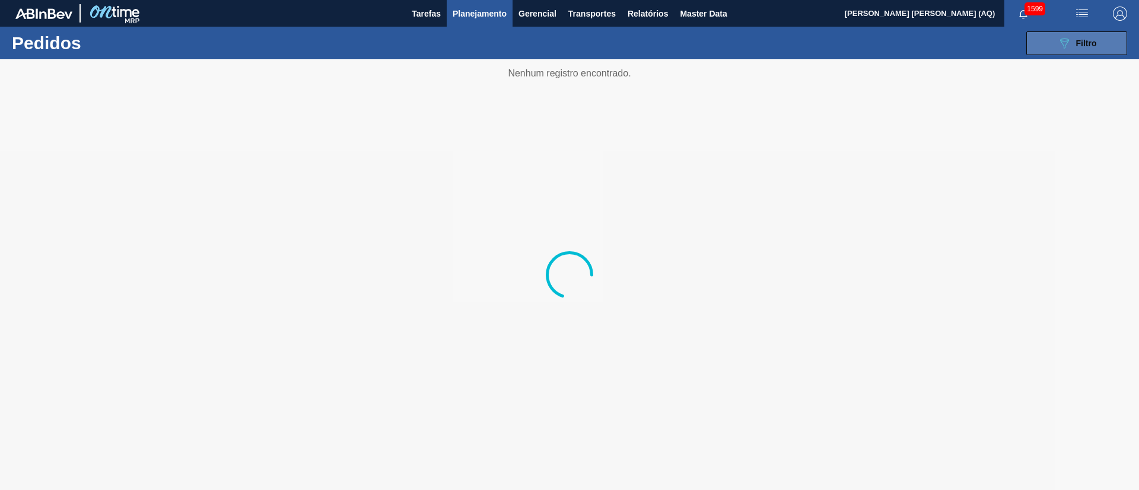
click at [1093, 40] on span "Filtro" at bounding box center [1086, 43] width 21 height 9
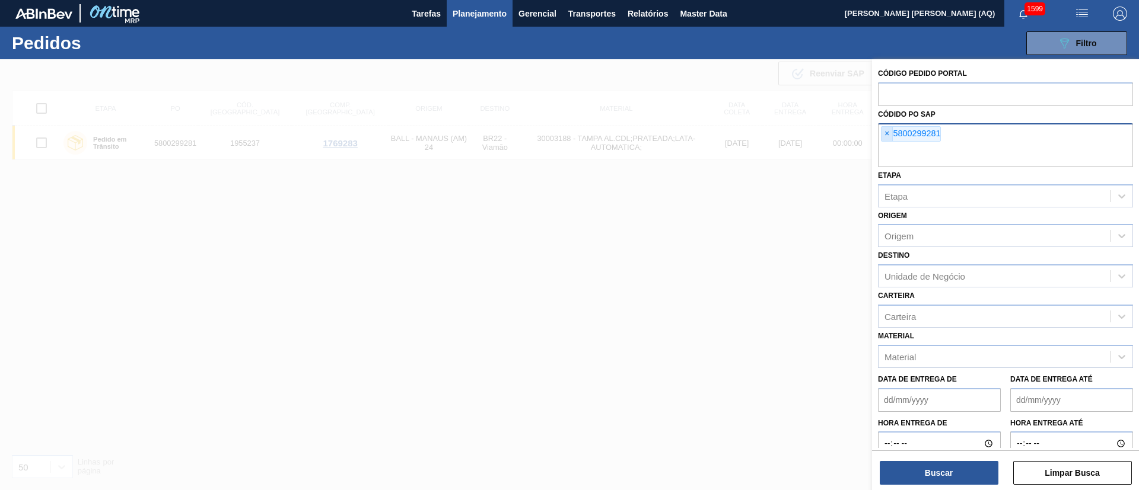
click at [887, 138] on span "×" at bounding box center [886, 134] width 11 height 14
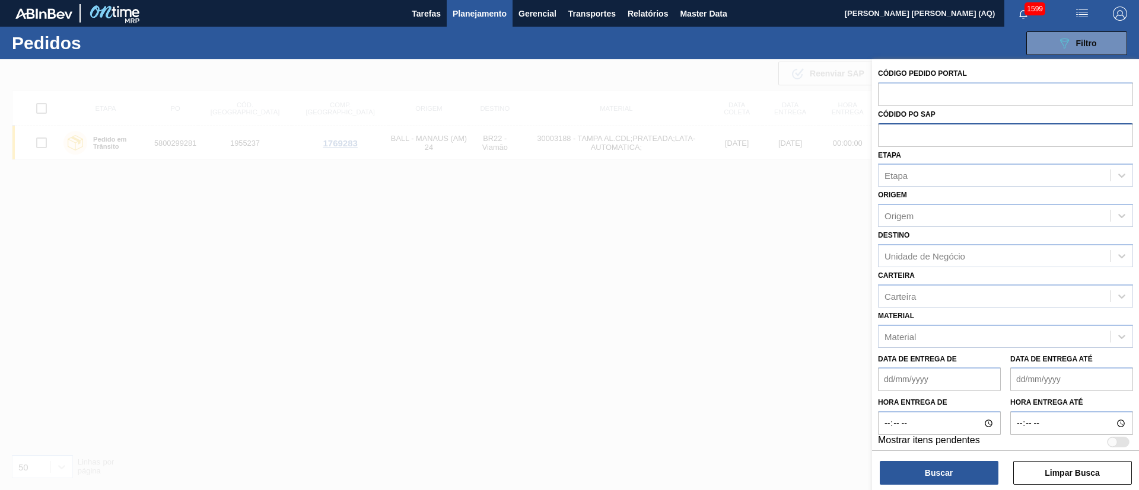
paste input "text"
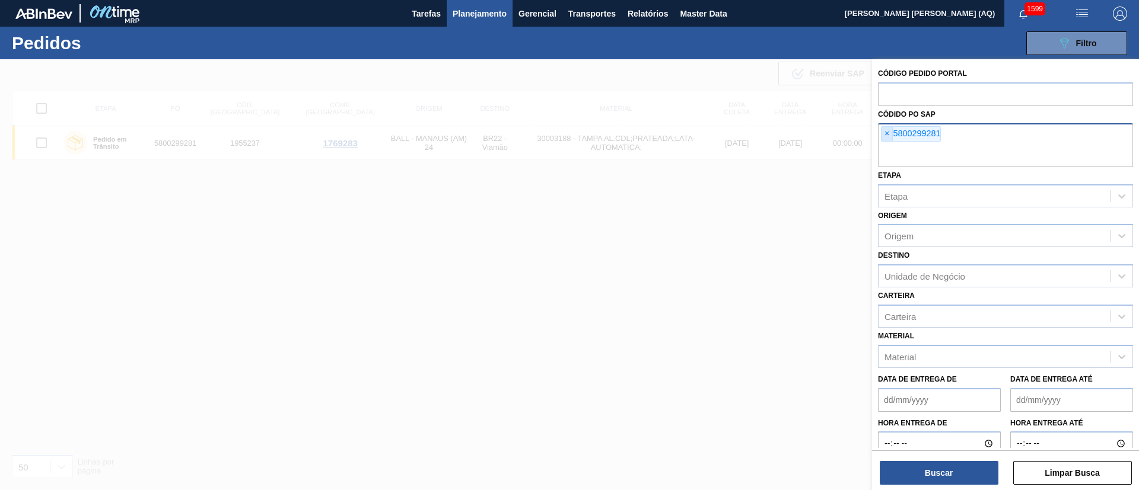
click at [890, 139] on span "×" at bounding box center [886, 134] width 11 height 14
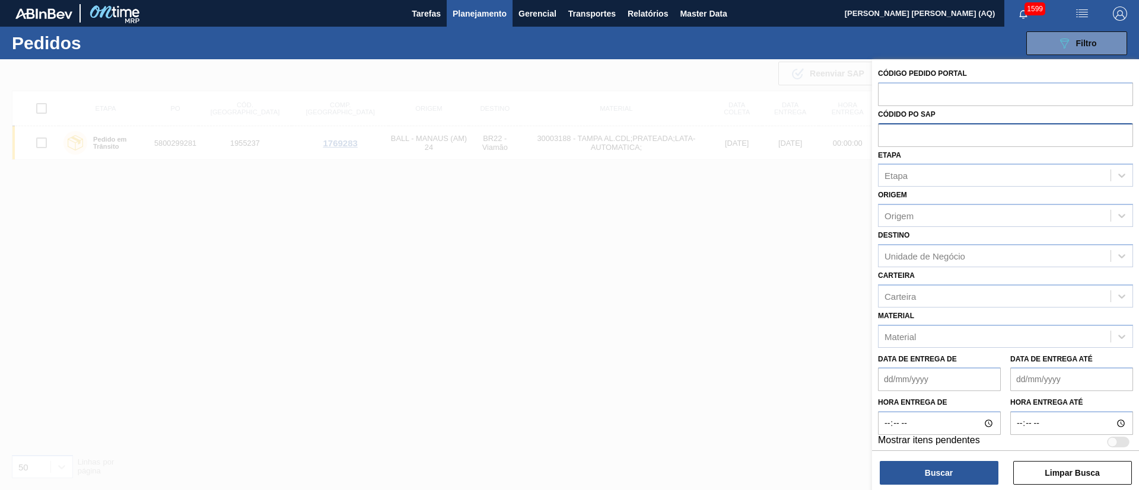
paste input "text"
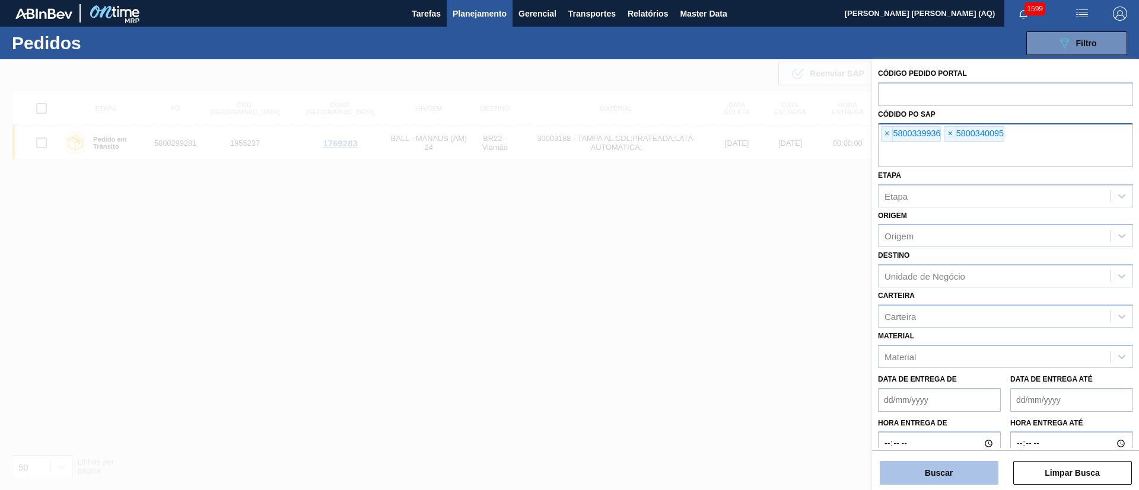
click at [966, 479] on button "Buscar" at bounding box center [939, 473] width 119 height 24
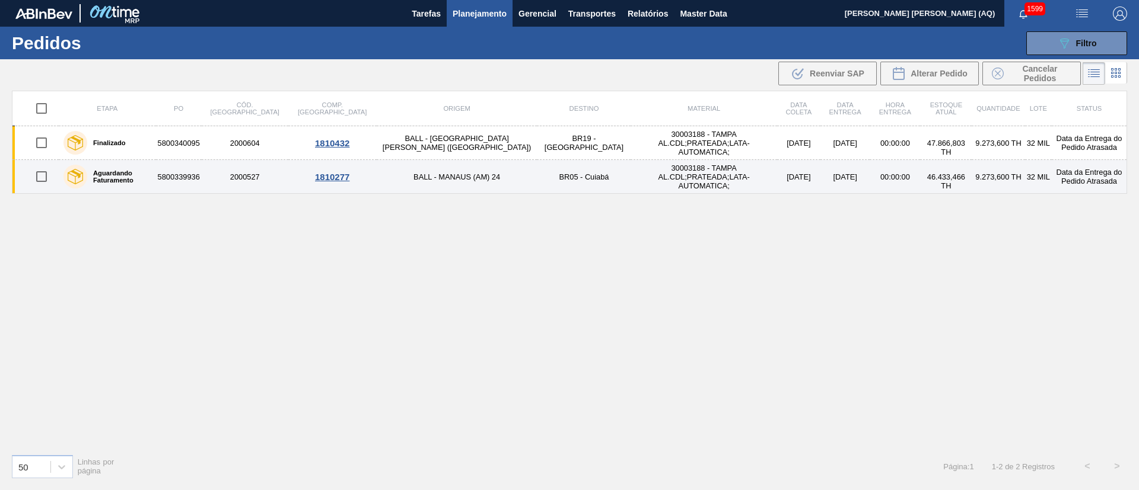
click at [630, 169] on td "30003188 - TAMPA AL.CDL;PRATEADA;LATA-AUTOMATICA;" at bounding box center [703, 177] width 146 height 34
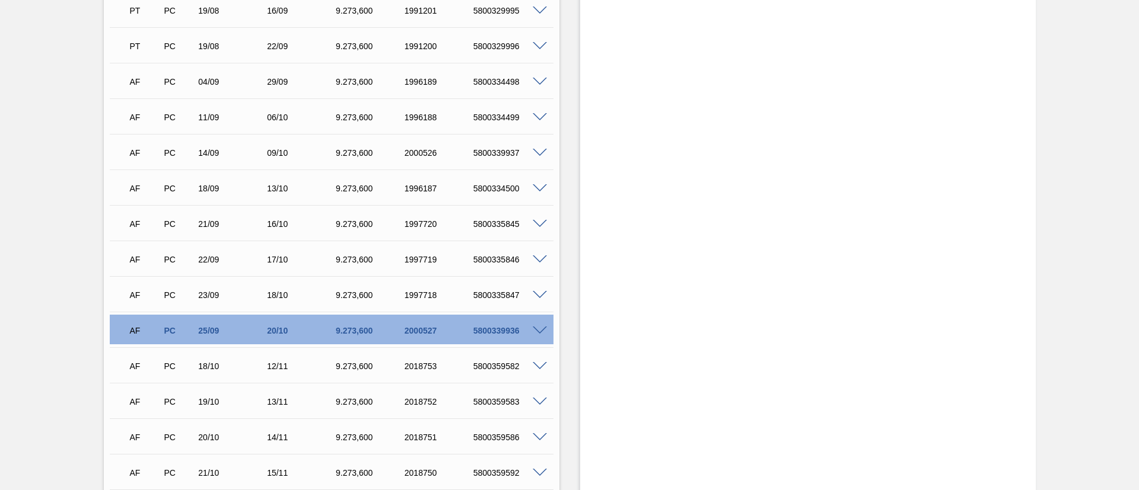
scroll to position [463, 0]
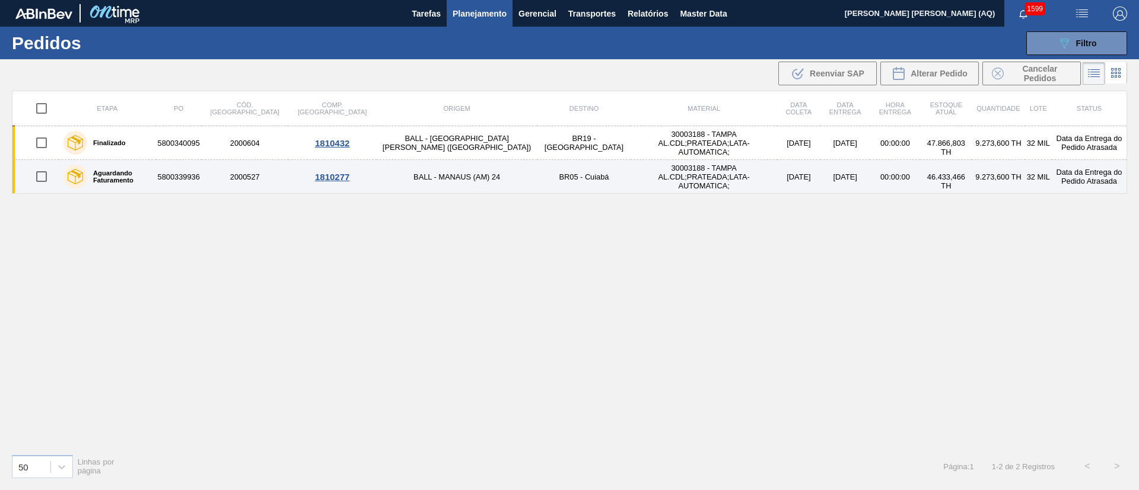
click at [202, 173] on td "5800339936" at bounding box center [179, 177] width 46 height 34
click at [310, 173] on div "1810277" at bounding box center [332, 177] width 85 height 10
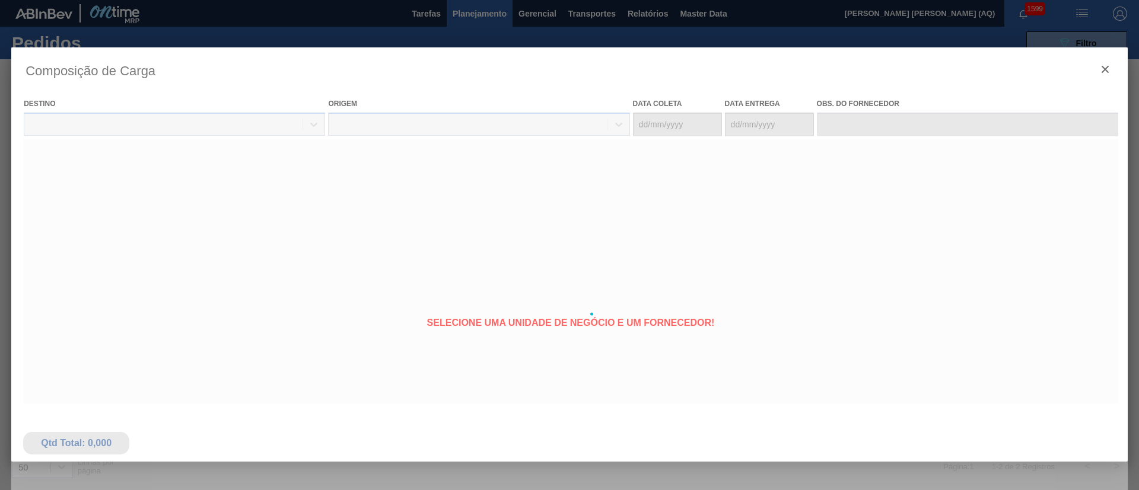
type coleta "[DATE]"
type entrega "[DATE]"
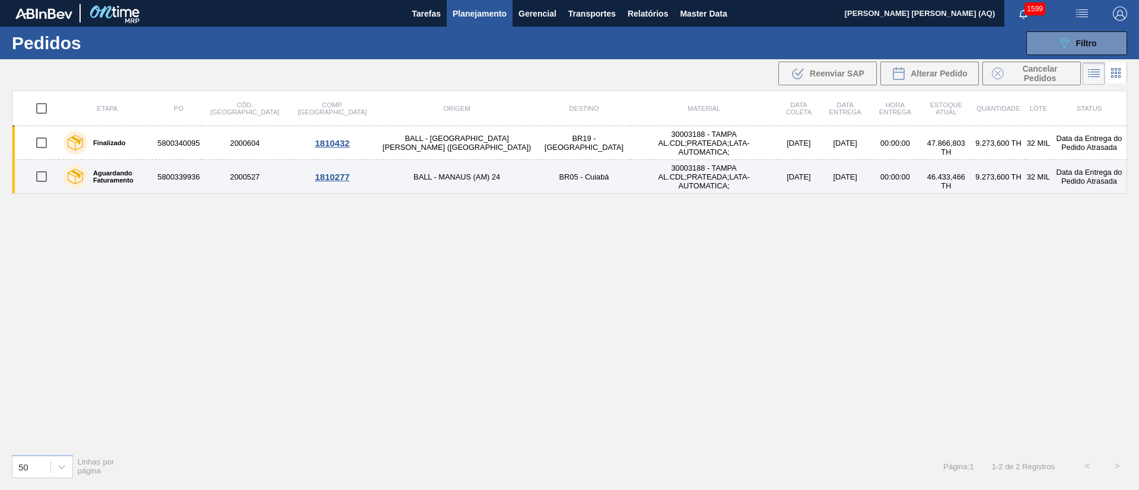
click at [259, 171] on td "2000527" at bounding box center [245, 177] width 87 height 34
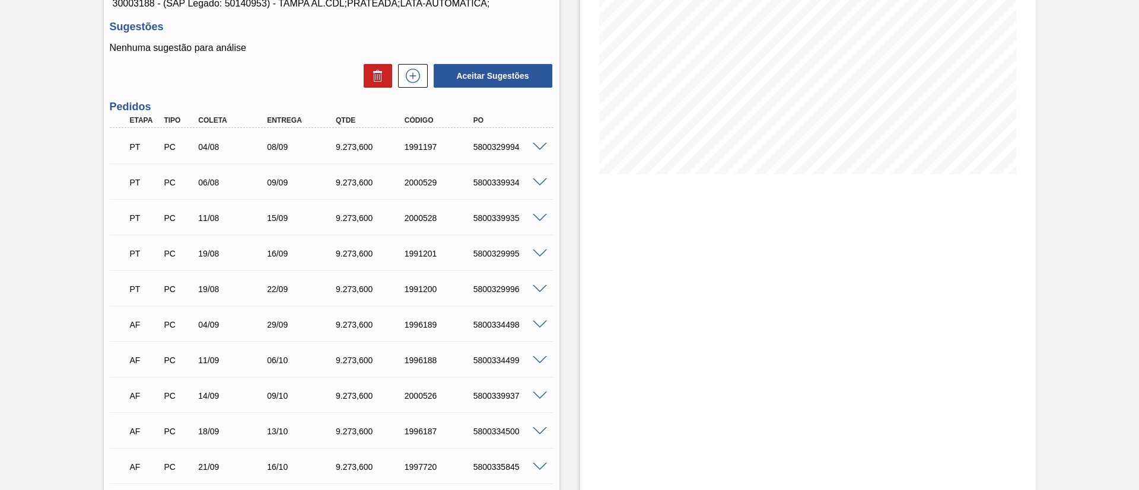
scroll to position [178, 0]
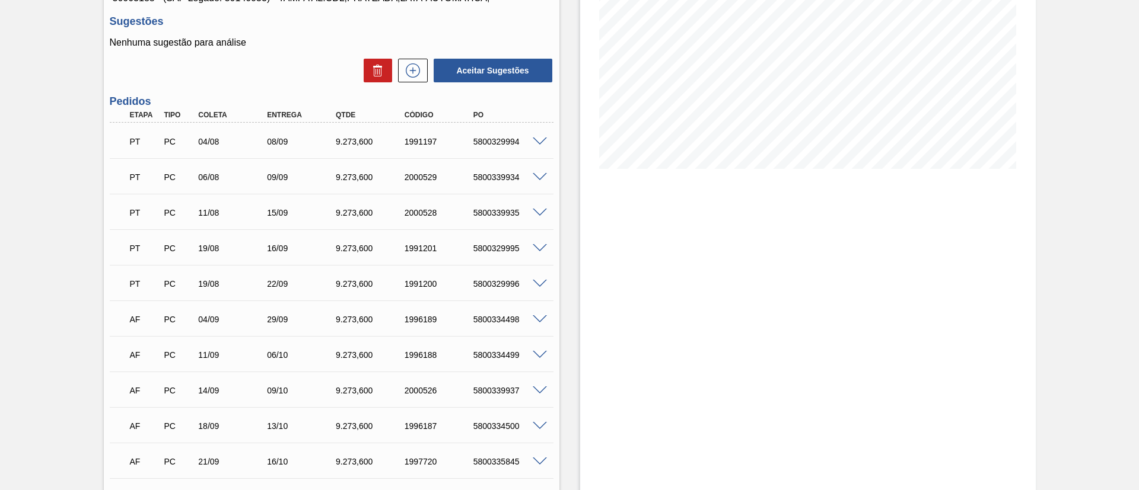
click at [636, 403] on div "Estoque De [DATE] Até [DATE] Filtro 05/10 Projeção de Estoque 48,469.026 [DOMAI…" at bounding box center [807, 442] width 455 height 1122
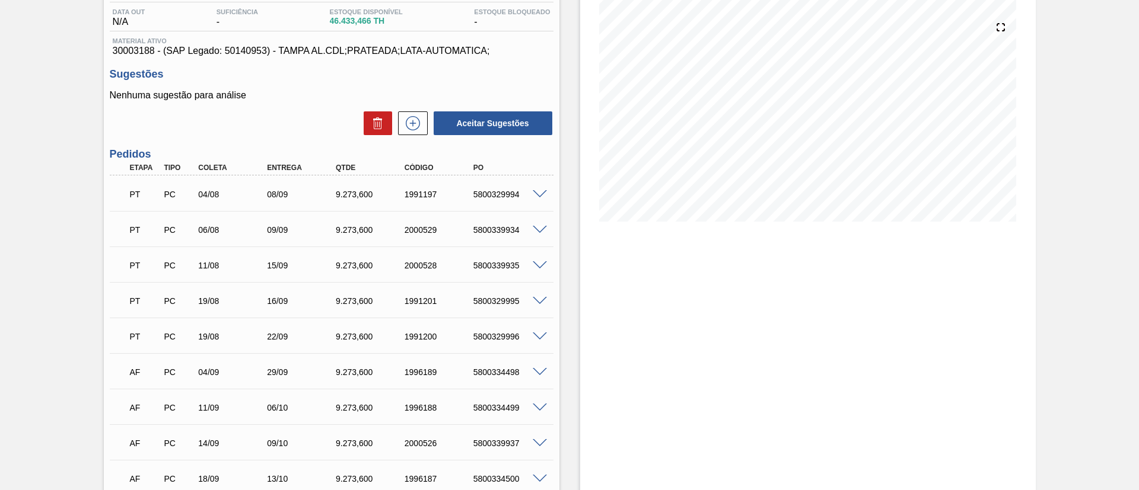
scroll to position [89, 0]
